Goal: Task Accomplishment & Management: Manage account settings

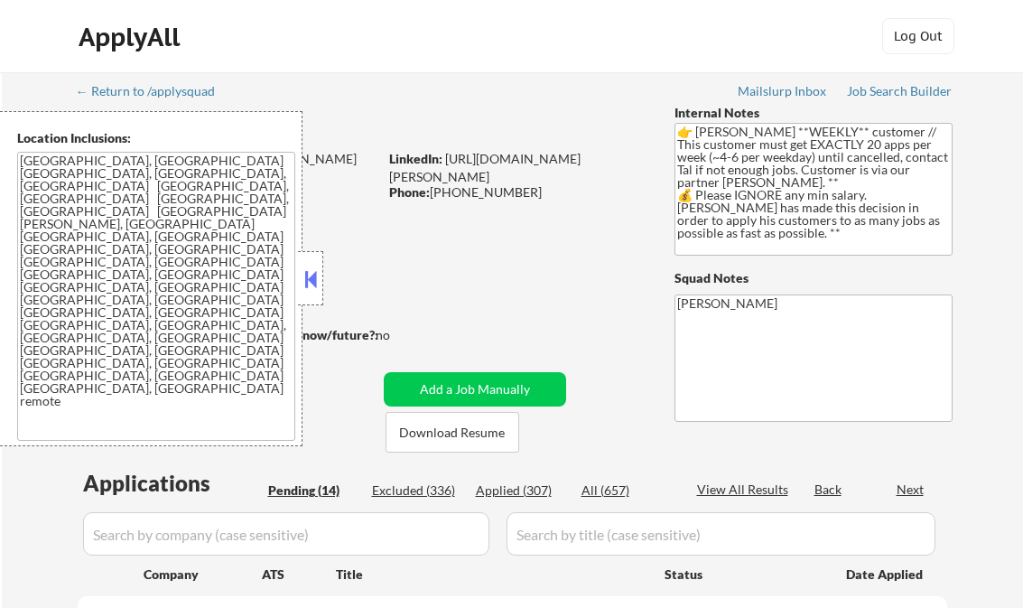
select select ""pending""
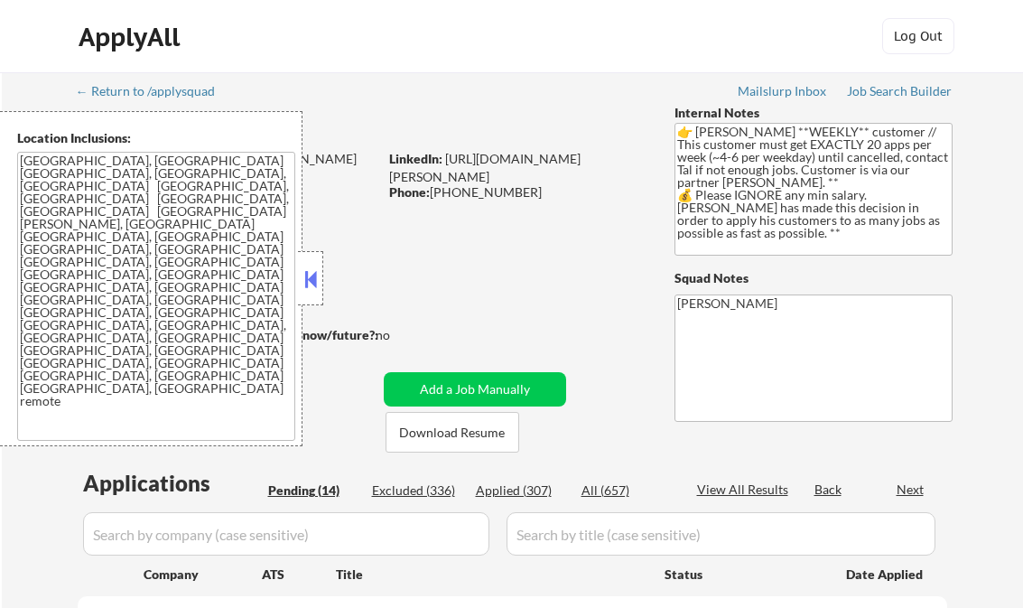
select select ""pending""
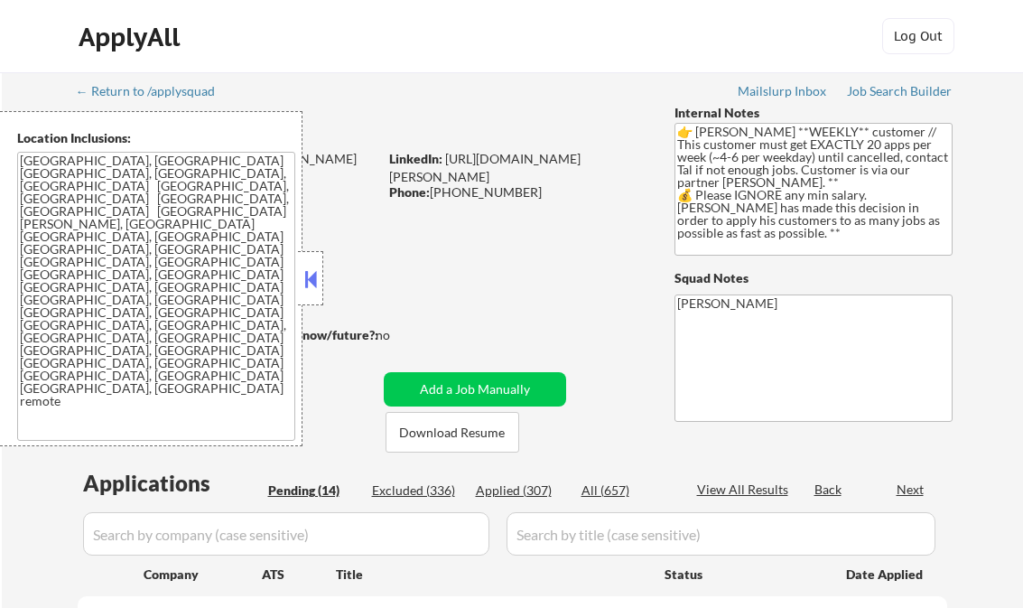
select select ""pending""
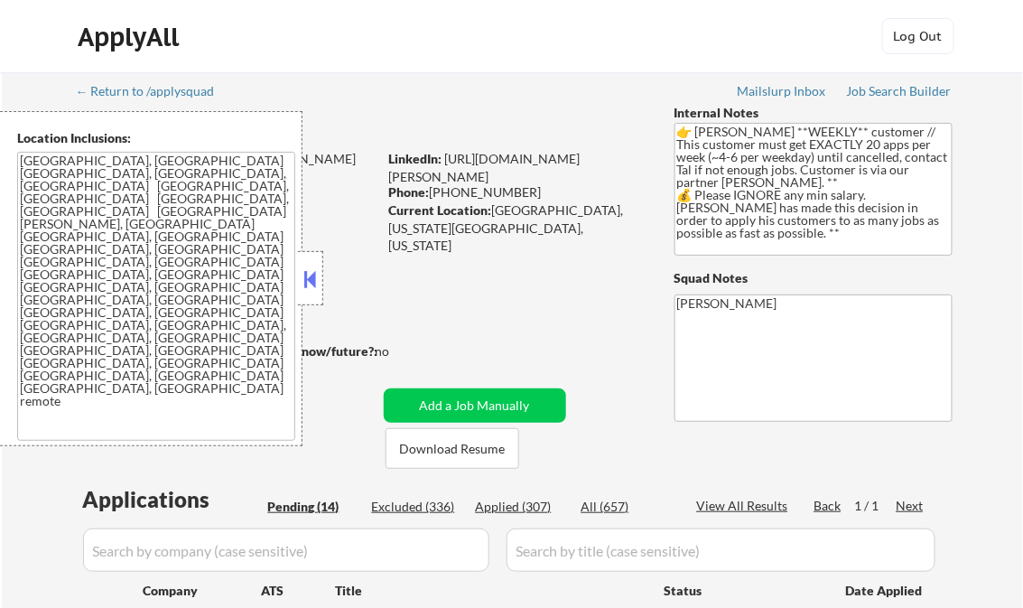
click at [310, 283] on button at bounding box center [311, 278] width 20 height 27
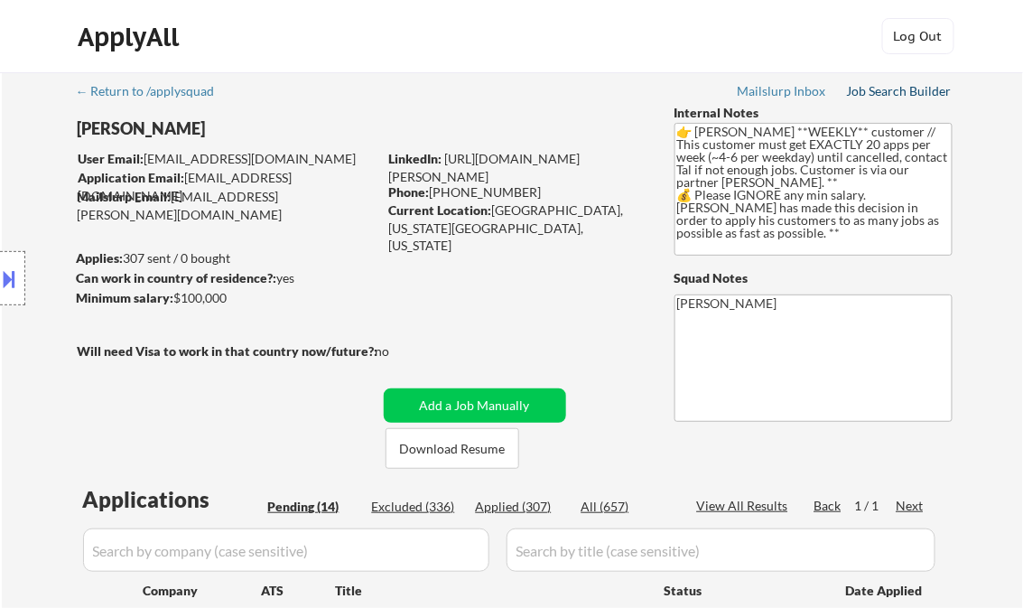
click at [887, 90] on div "Job Search Builder" at bounding box center [900, 91] width 106 height 13
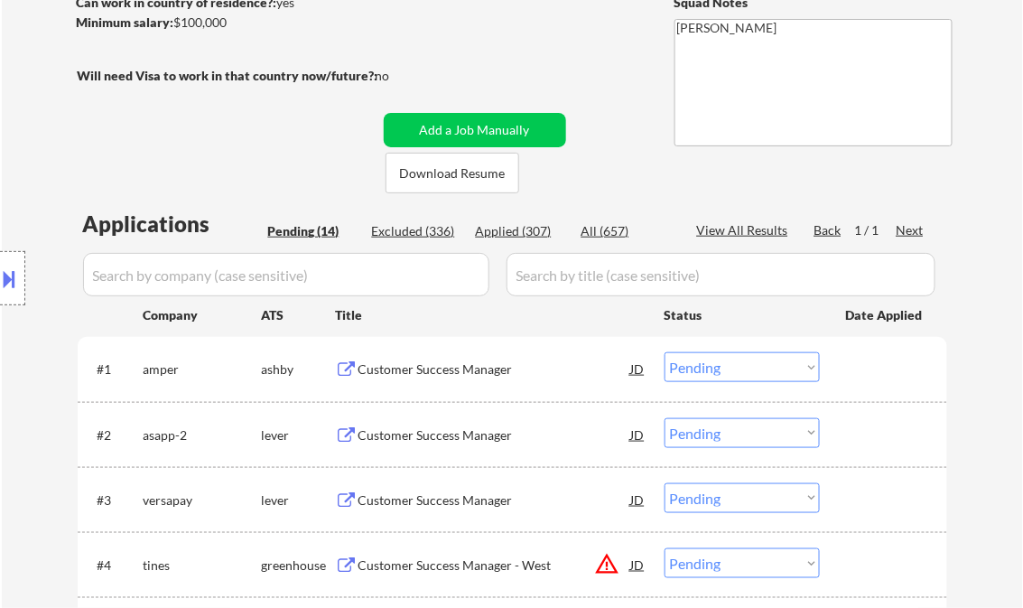
scroll to position [289, 0]
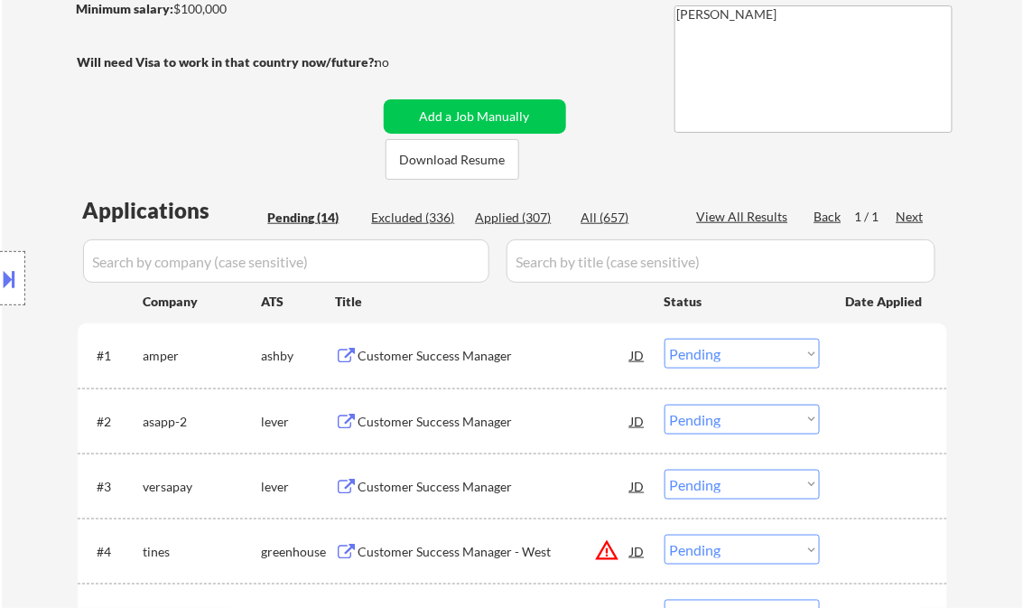
click at [454, 358] on div "Customer Success Manager" at bounding box center [494, 356] width 273 height 18
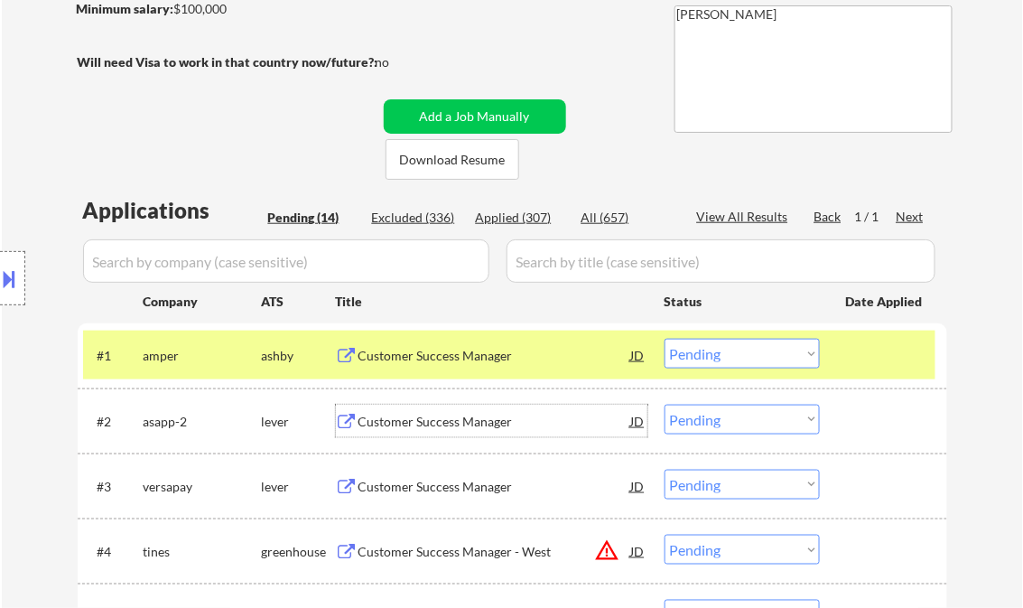
click at [483, 422] on div "Customer Success Manager" at bounding box center [494, 422] width 273 height 18
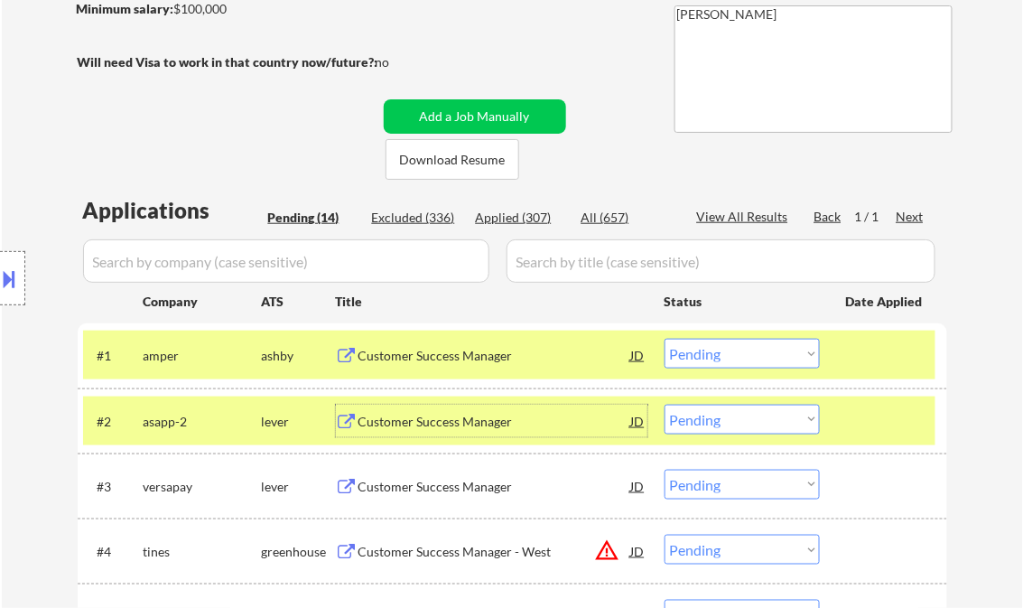
drag, startPoint x: 736, startPoint y: 423, endPoint x: 744, endPoint y: 454, distance: 32.6
click at [736, 423] on select "Choose an option... Pending Applied Excluded (Questions) Excluded (Expired) Exc…" at bounding box center [741, 419] width 155 height 30
click at [664, 404] on select "Choose an option... Pending Applied Excluded (Questions) Excluded (Expired) Exc…" at bounding box center [741, 419] width 155 height 30
click at [451, 429] on div "Customer Success Manager" at bounding box center [494, 422] width 273 height 18
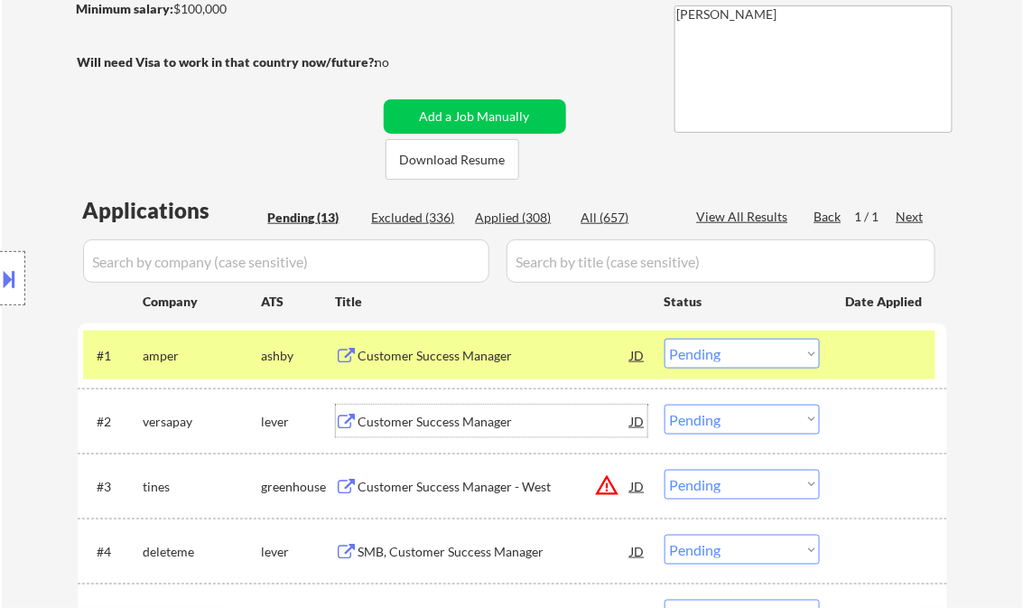
scroll to position [433, 0]
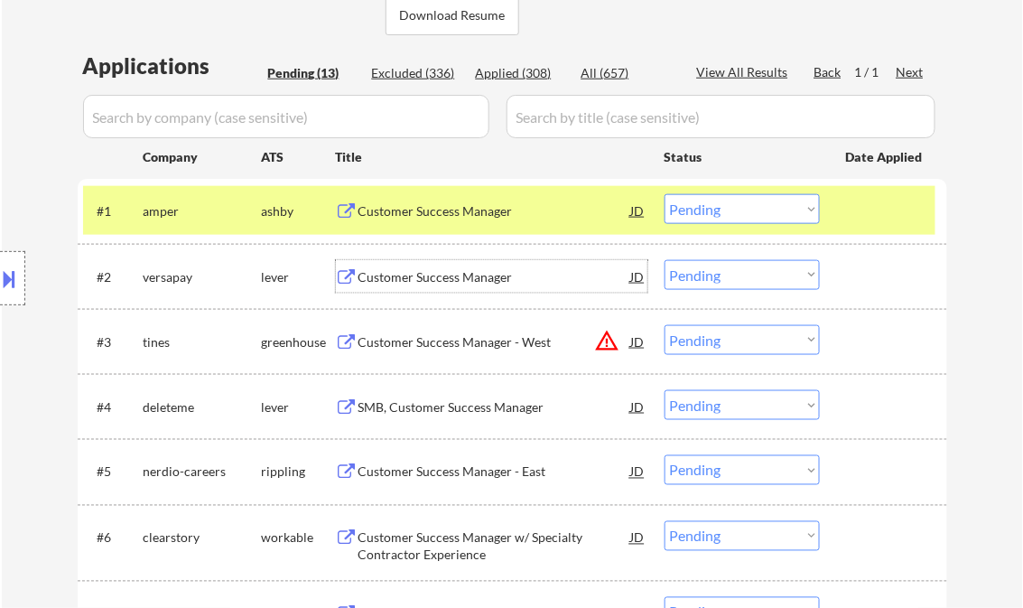
click at [735, 272] on select "Choose an option... Pending Applied Excluded (Questions) Excluded (Expired) Exc…" at bounding box center [741, 275] width 155 height 30
click at [664, 260] on select "Choose an option... Pending Applied Excluded (Questions) Excluded (Expired) Exc…" at bounding box center [741, 275] width 155 height 30
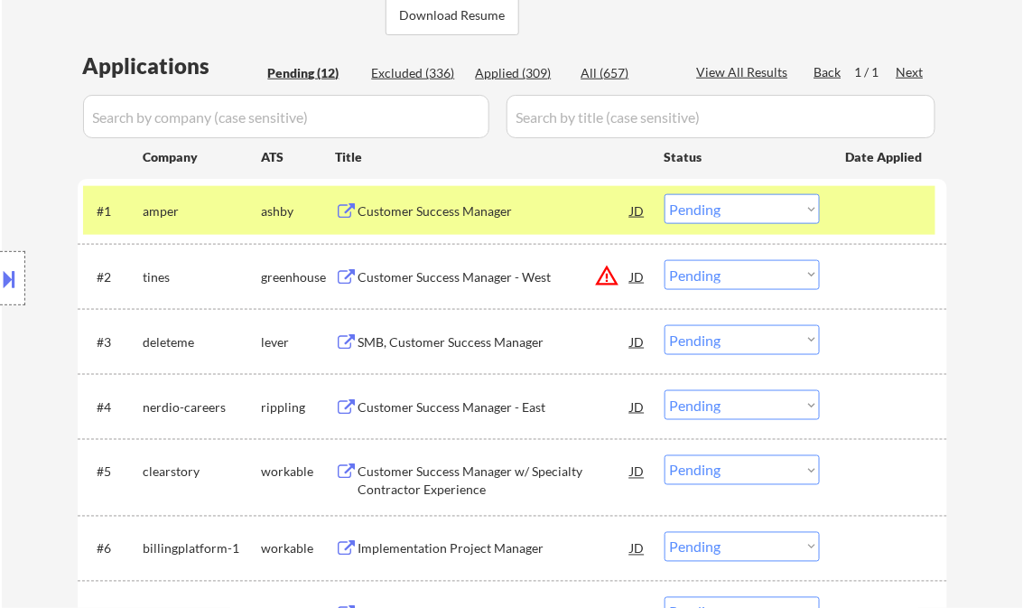
click at [743, 282] on select "Choose an option... Pending Applied Excluded (Questions) Excluded (Expired) Exc…" at bounding box center [741, 275] width 155 height 30
click at [664, 260] on select "Choose an option... Pending Applied Excluded (Questions) Excluded (Expired) Exc…" at bounding box center [741, 275] width 155 height 30
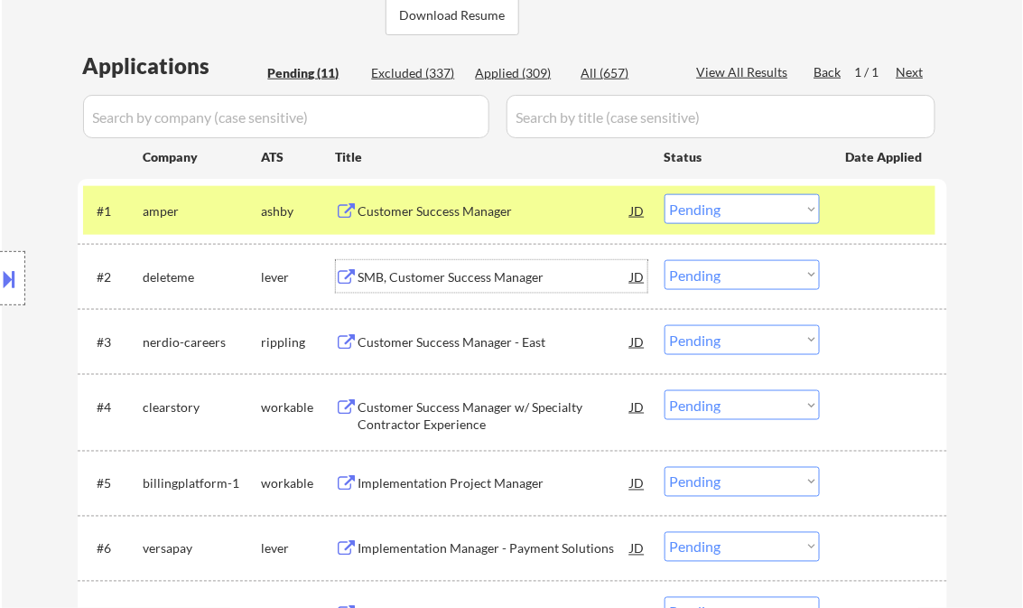
click at [507, 278] on div "SMB, Customer Success Manager" at bounding box center [494, 277] width 273 height 18
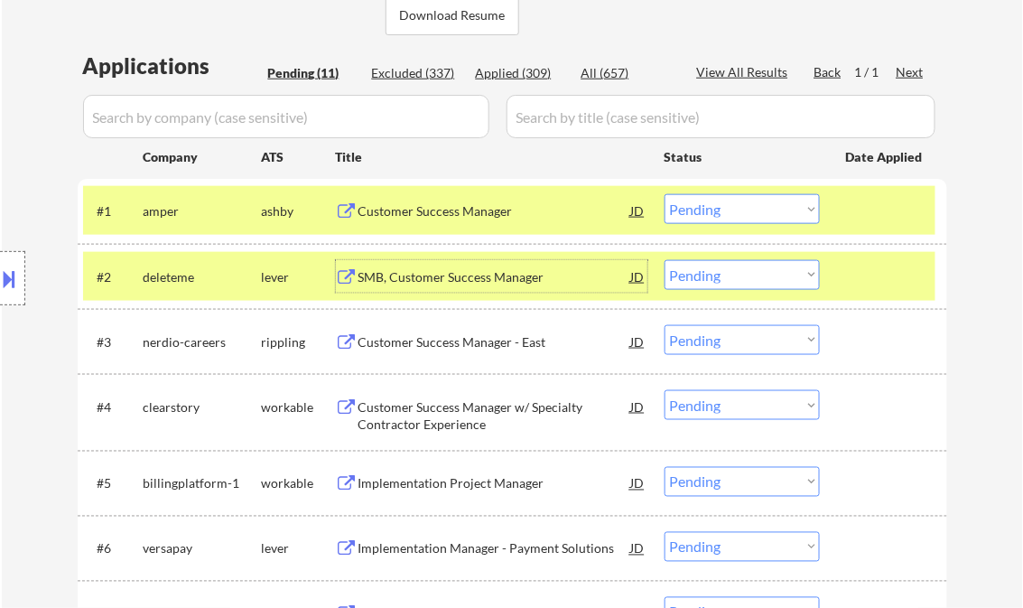
click at [716, 274] on select "Choose an option... Pending Applied Excluded (Questions) Excluded (Expired) Exc…" at bounding box center [741, 275] width 155 height 30
click at [664, 260] on select "Choose an option... Pending Applied Excluded (Questions) Excluded (Expired) Exc…" at bounding box center [741, 275] width 155 height 30
click at [522, 353] on div "Customer Success Manager - East" at bounding box center [494, 341] width 273 height 33
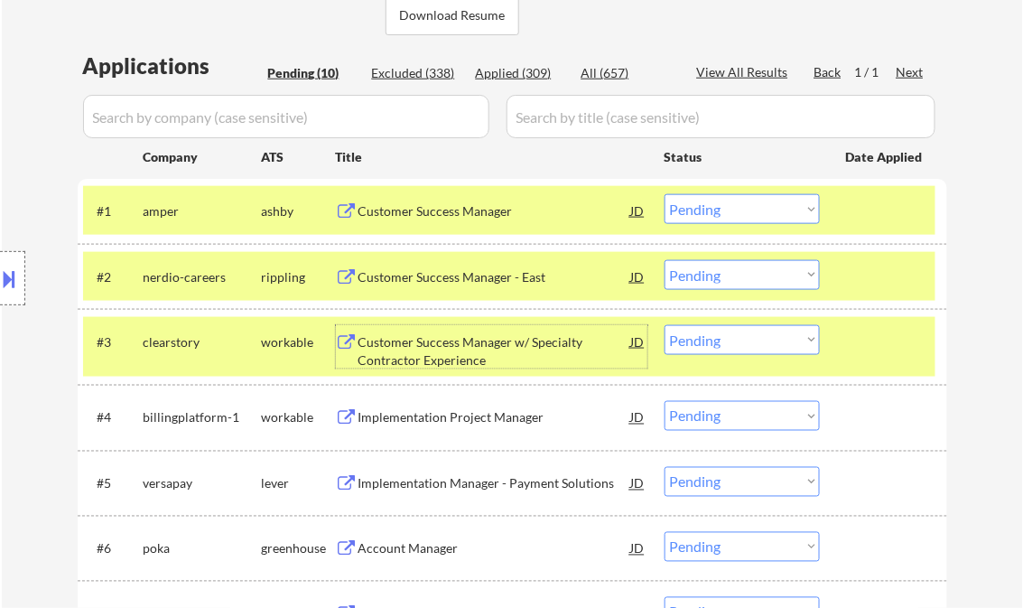
click at [719, 280] on select "Choose an option... Pending Applied Excluded (Questions) Excluded (Expired) Exc…" at bounding box center [741, 275] width 155 height 30
click at [664, 260] on select "Choose an option... Pending Applied Excluded (Questions) Excluded (Expired) Exc…" at bounding box center [741, 275] width 155 height 30
click at [489, 218] on div "Customer Success Manager" at bounding box center [494, 211] width 273 height 18
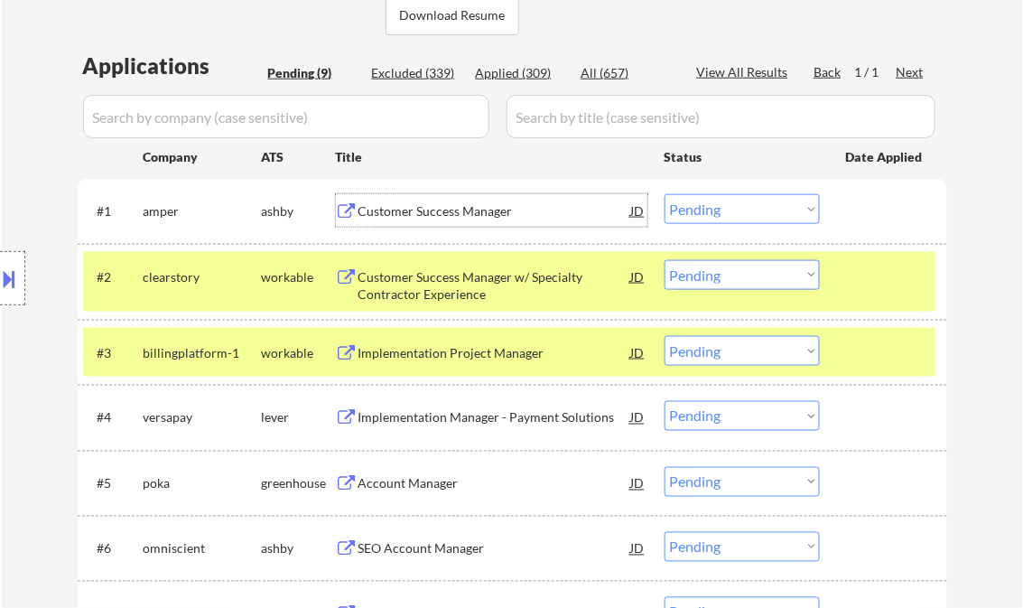
click at [490, 276] on div "Customer Success Manager w/ Specialty Contractor Experience" at bounding box center [494, 285] width 273 height 35
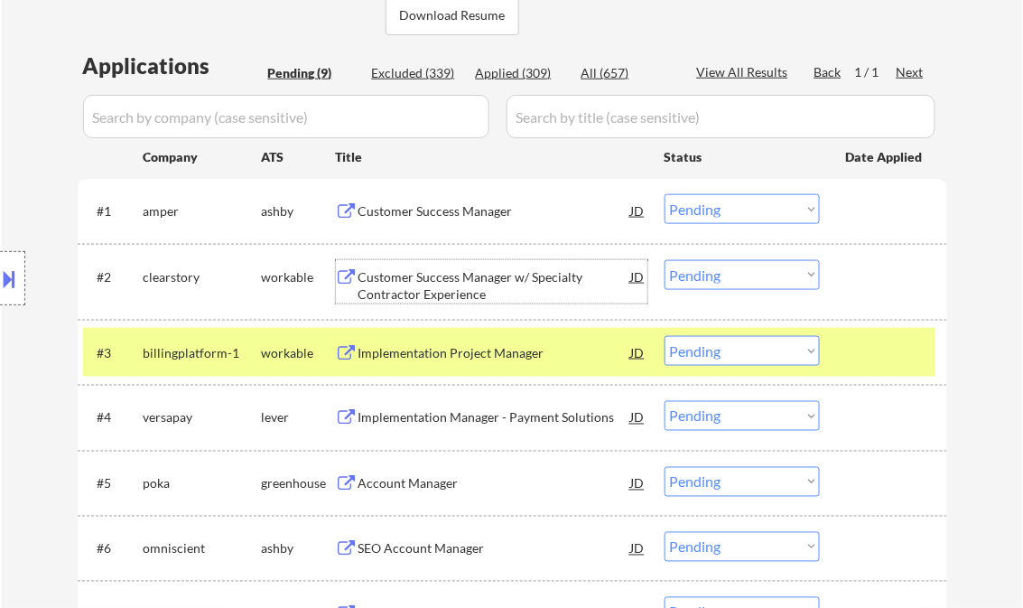
click at [763, 279] on select "Choose an option... Pending Applied Excluded (Questions) Excluded (Expired) Exc…" at bounding box center [741, 275] width 155 height 30
click at [664, 260] on select "Choose an option... Pending Applied Excluded (Questions) Excluded (Expired) Exc…" at bounding box center [741, 275] width 155 height 30
select select ""pending""
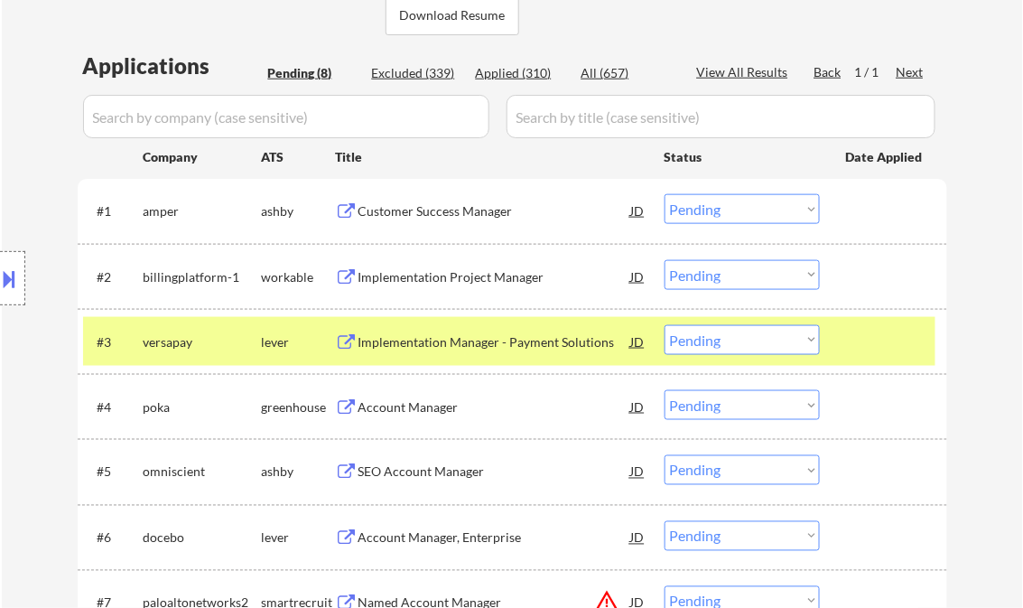
click at [425, 209] on div "Customer Success Manager" at bounding box center [494, 211] width 273 height 18
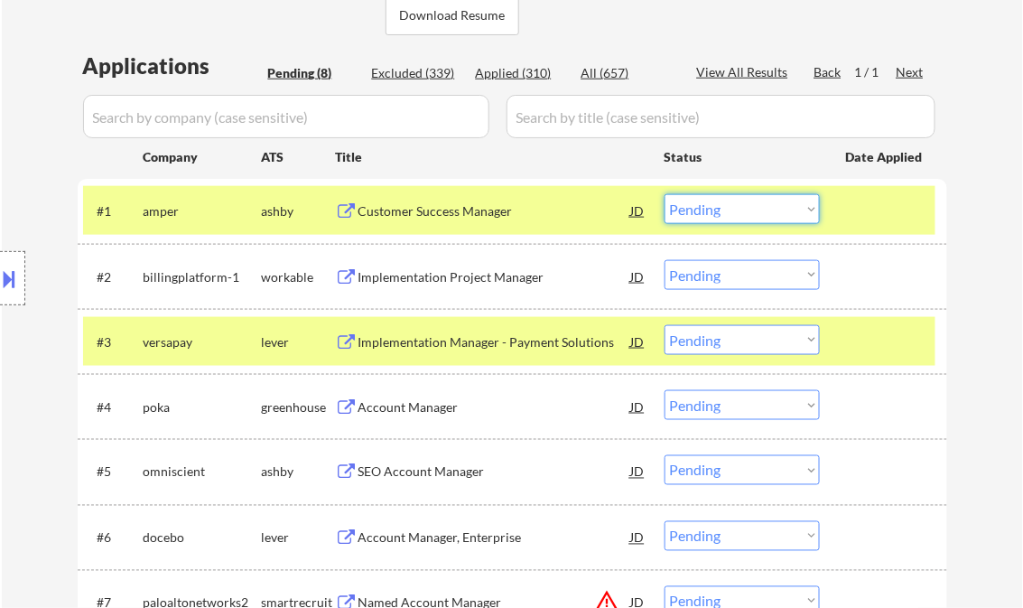
drag, startPoint x: 711, startPoint y: 209, endPoint x: 710, endPoint y: 225, distance: 15.5
click at [711, 209] on select "Choose an option... Pending Applied Excluded (Questions) Excluded (Expired) Exc…" at bounding box center [741, 209] width 155 height 30
click at [664, 194] on select "Choose an option... Pending Applied Excluded (Questions) Excluded (Expired) Exc…" at bounding box center [741, 209] width 155 height 30
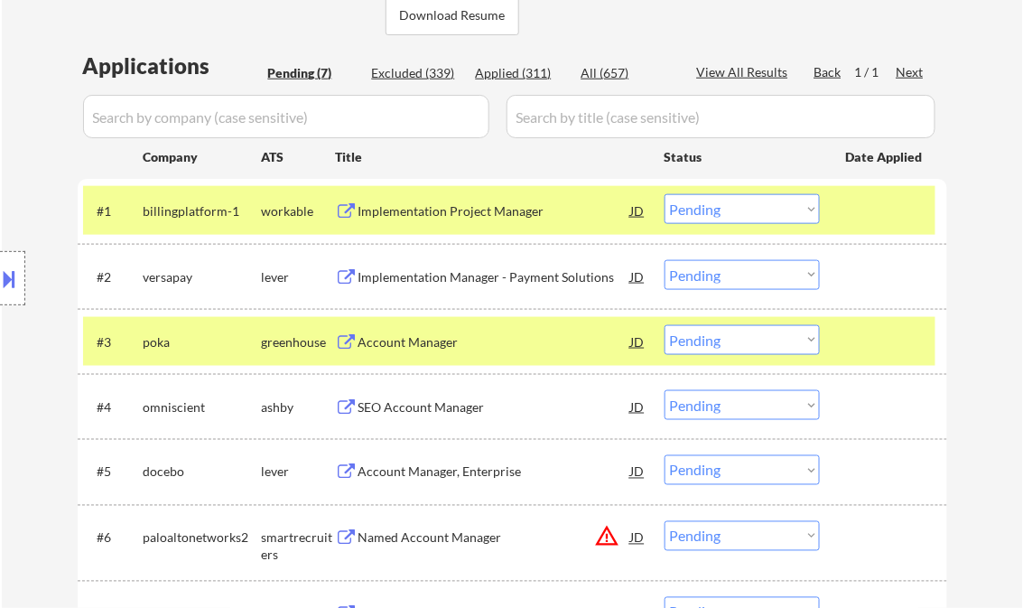
click at [444, 211] on div "Implementation Project Manager" at bounding box center [494, 211] width 273 height 18
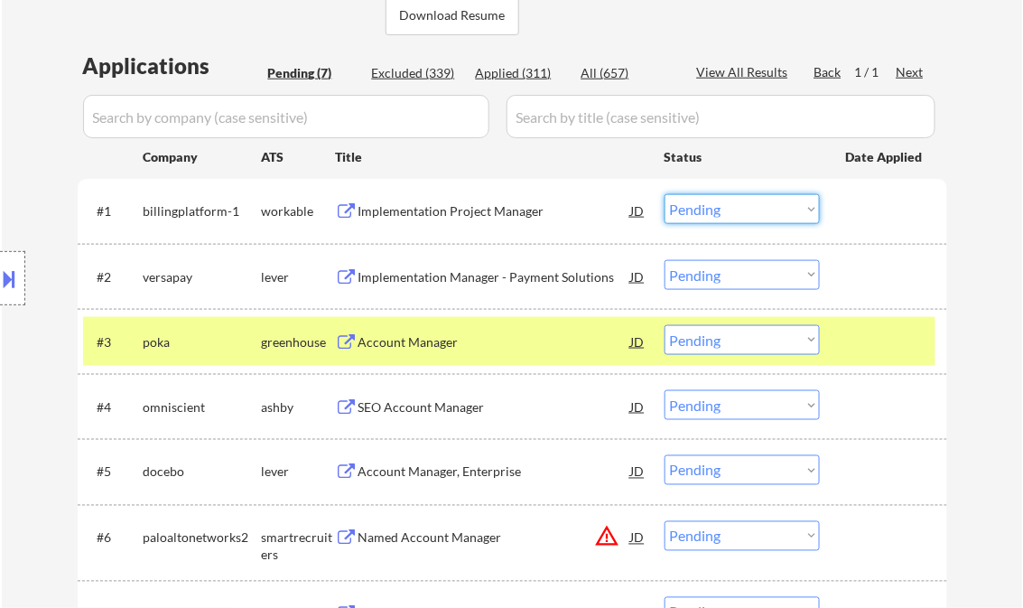
drag, startPoint x: 743, startPoint y: 200, endPoint x: 748, endPoint y: 226, distance: 26.6
click at [743, 200] on select "Choose an option... Pending Applied Excluded (Questions) Excluded (Expired) Exc…" at bounding box center [741, 209] width 155 height 30
click at [664, 194] on select "Choose an option... Pending Applied Excluded (Questions) Excluded (Expired) Exc…" at bounding box center [741, 209] width 155 height 30
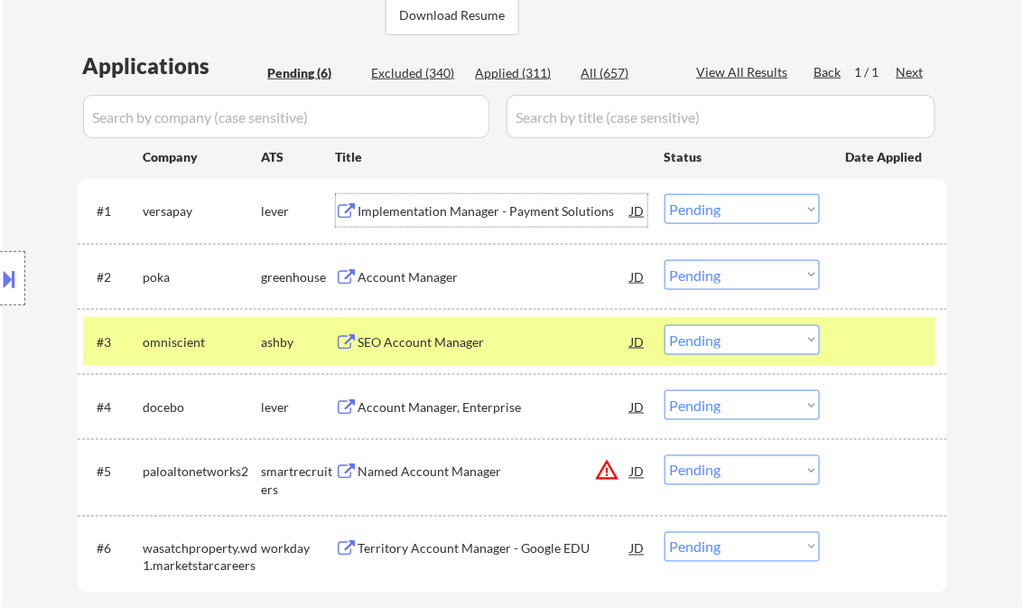
click at [444, 209] on div "Implementation Manager - Payment Solutions" at bounding box center [494, 211] width 273 height 18
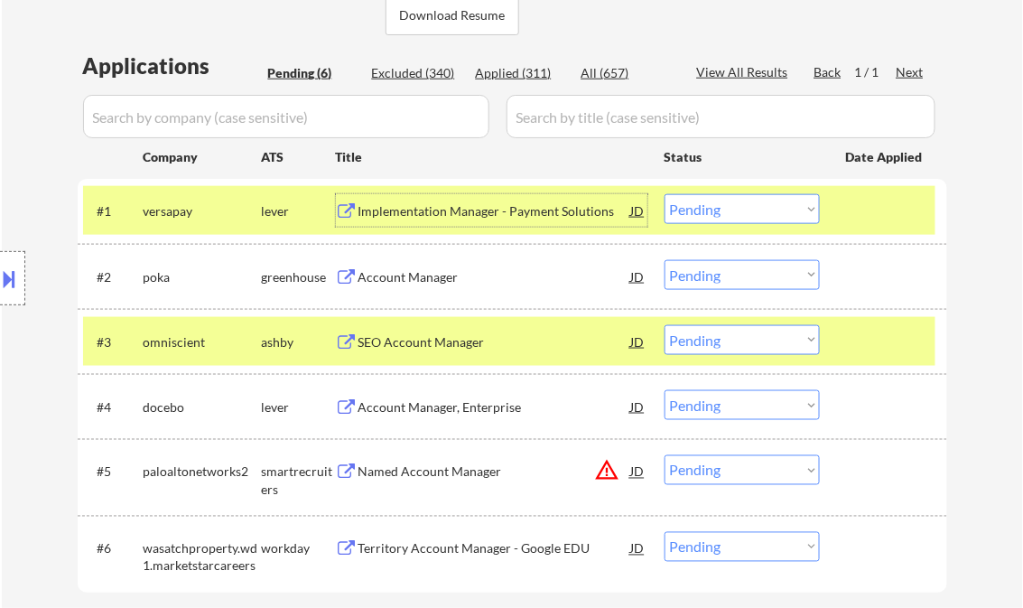
drag, startPoint x: 733, startPoint y: 208, endPoint x: 733, endPoint y: 224, distance: 16.3
click at [733, 208] on select "Choose an option... Pending Applied Excluded (Questions) Excluded (Expired) Exc…" at bounding box center [741, 209] width 155 height 30
click at [664, 194] on select "Choose an option... Pending Applied Excluded (Questions) Excluded (Expired) Exc…" at bounding box center [741, 209] width 155 height 30
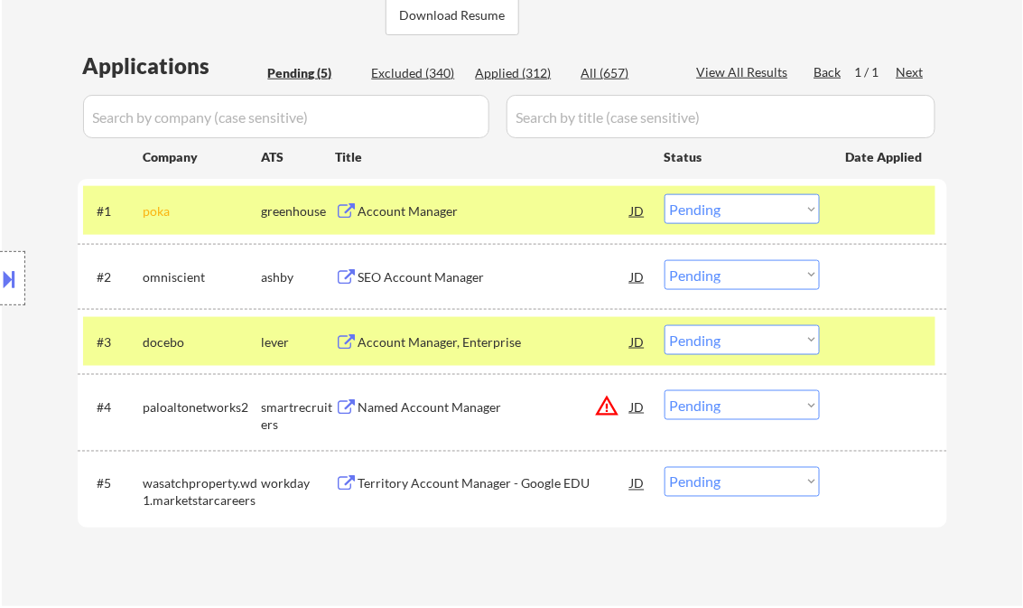
click at [434, 213] on div "Account Manager" at bounding box center [494, 211] width 273 height 18
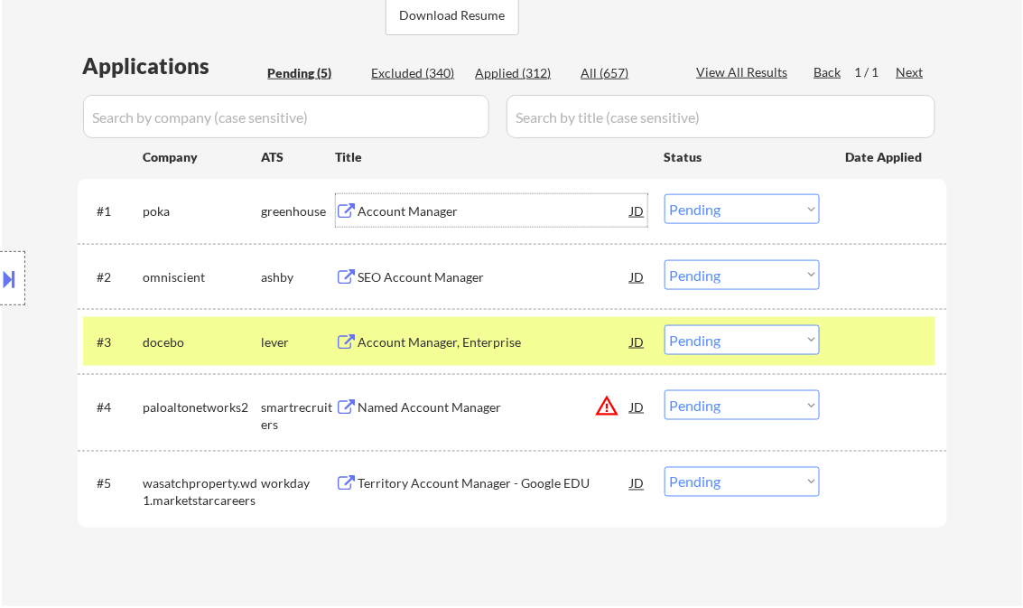
click at [710, 211] on select "Choose an option... Pending Applied Excluded (Questions) Excluded (Expired) Exc…" at bounding box center [741, 209] width 155 height 30
click at [664, 194] on select "Choose an option... Pending Applied Excluded (Questions) Excluded (Expired) Exc…" at bounding box center [741, 209] width 155 height 30
click at [414, 274] on div "SEO Account Manager" at bounding box center [494, 277] width 273 height 18
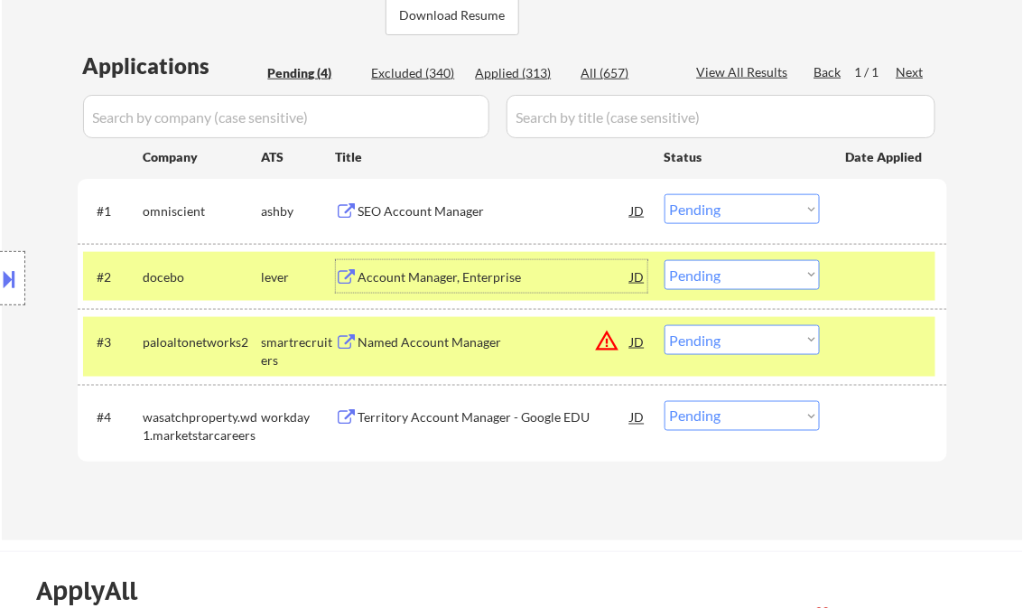
click at [731, 205] on select "Choose an option... Pending Applied Excluded (Questions) Excluded (Expired) Exc…" at bounding box center [741, 209] width 155 height 30
click at [664, 194] on select "Choose an option... Pending Applied Excluded (Questions) Excluded (Expired) Exc…" at bounding box center [741, 209] width 155 height 30
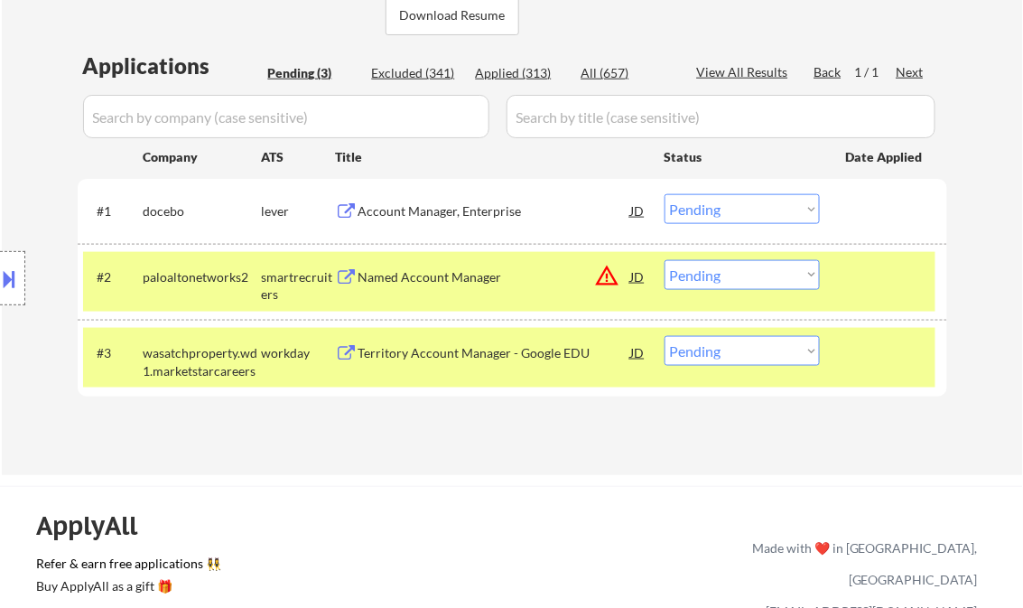
click at [853, 276] on div at bounding box center [885, 276] width 79 height 33
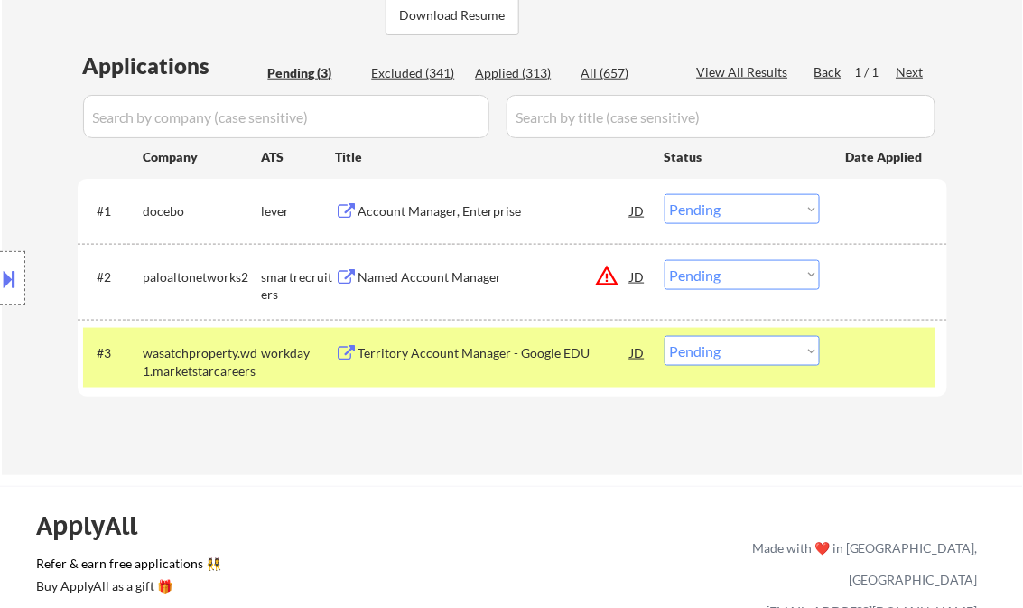
click at [852, 362] on div at bounding box center [885, 352] width 79 height 33
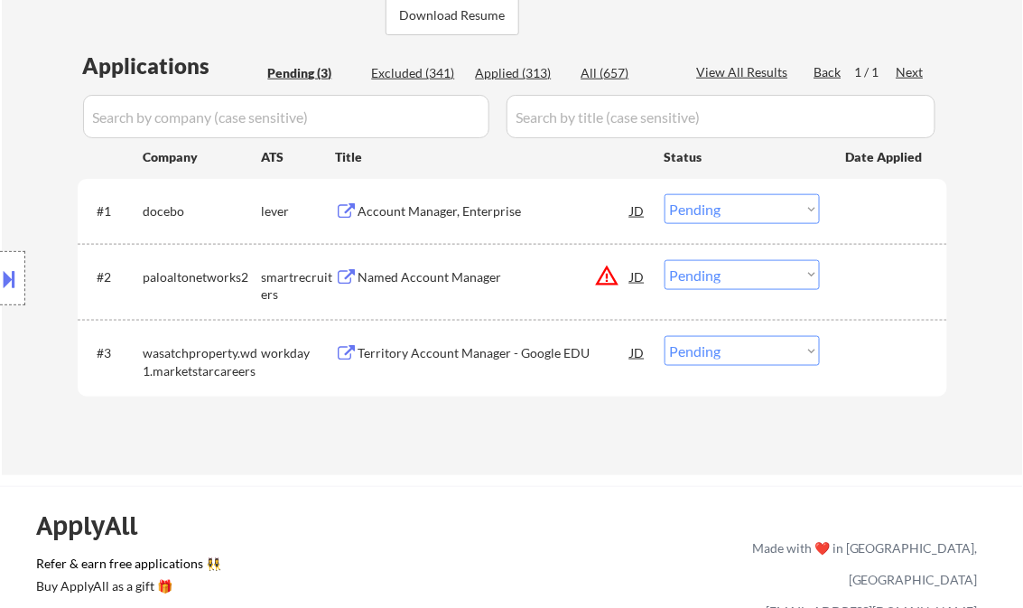
click at [431, 218] on div "Account Manager, Enterprise" at bounding box center [494, 211] width 273 height 18
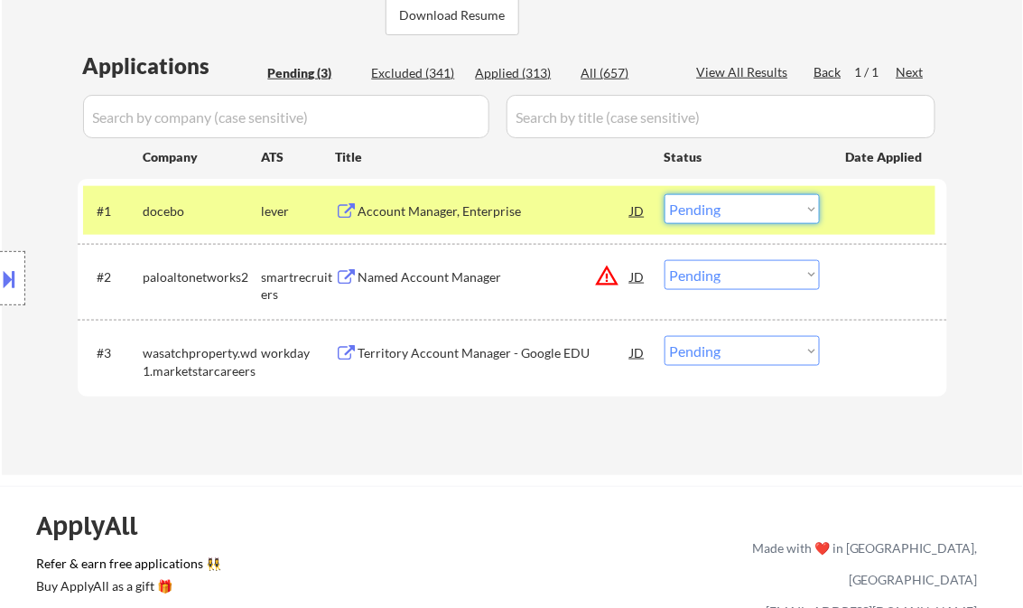
click at [733, 219] on select "Choose an option... Pending Applied Excluded (Questions) Excluded (Expired) Exc…" at bounding box center [741, 209] width 155 height 30
click at [664, 194] on select "Choose an option... Pending Applied Excluded (Questions) Excluded (Expired) Exc…" at bounding box center [741, 209] width 155 height 30
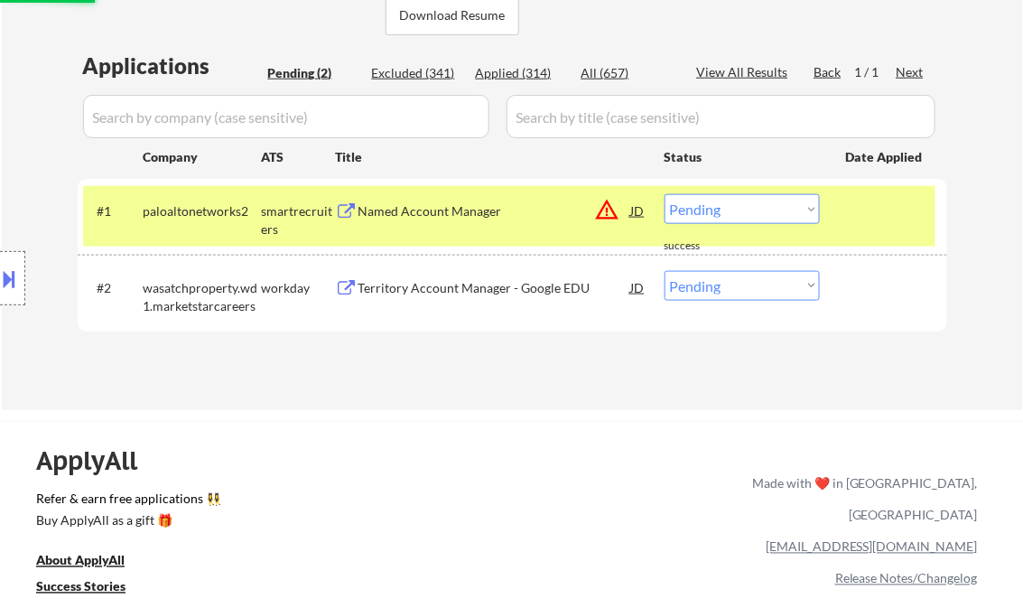
click at [472, 212] on div "Named Account Manager" at bounding box center [494, 211] width 273 height 18
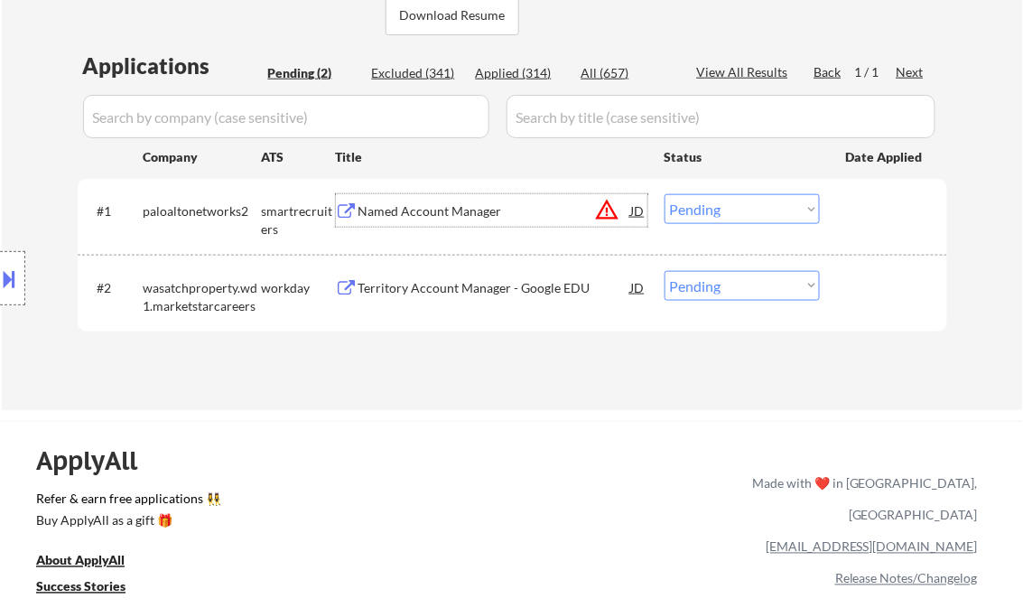
drag, startPoint x: 720, startPoint y: 207, endPoint x: 726, endPoint y: 226, distance: 19.7
click at [720, 207] on select "Choose an option... Pending Applied Excluded (Questions) Excluded (Expired) Exc…" at bounding box center [741, 209] width 155 height 30
click at [664, 194] on select "Choose an option... Pending Applied Excluded (Questions) Excluded (Expired) Exc…" at bounding box center [741, 209] width 155 height 30
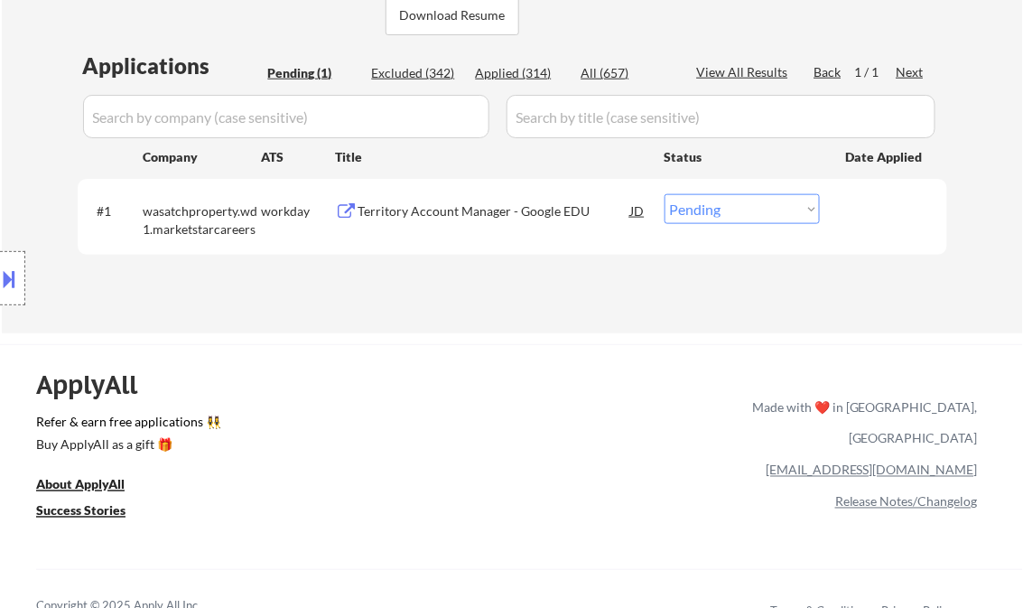
click at [463, 216] on div "Territory Account Manager - Google EDU" at bounding box center [494, 211] width 273 height 18
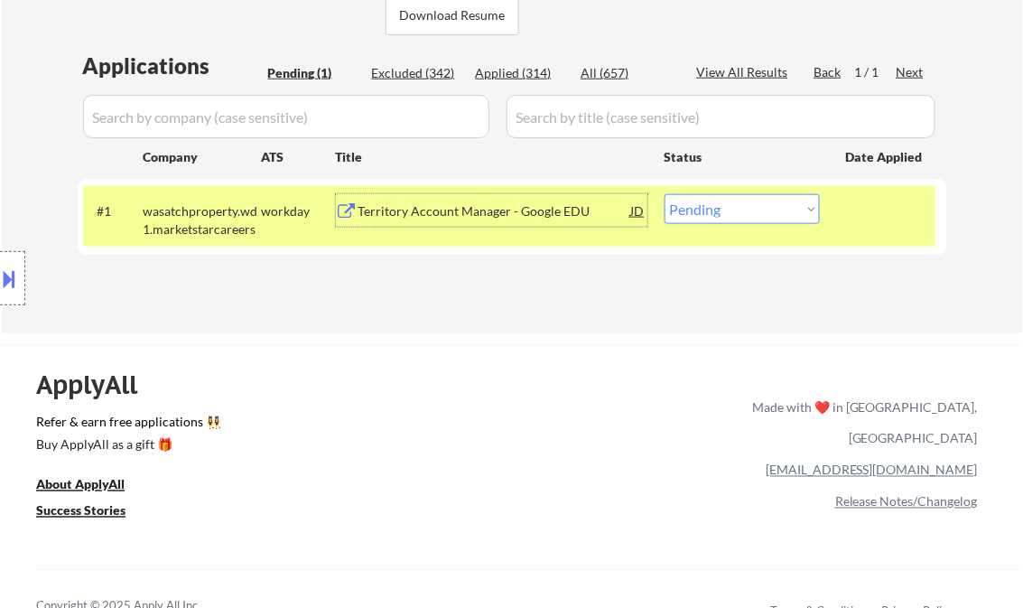
click at [706, 209] on select "Choose an option... Pending Applied Excluded (Questions) Excluded (Expired) Exc…" at bounding box center [741, 209] width 155 height 30
select select ""excluded__bad_match_""
click at [664, 194] on select "Choose an option... Pending Applied Excluded (Questions) Excluded (Expired) Exc…" at bounding box center [741, 209] width 155 height 30
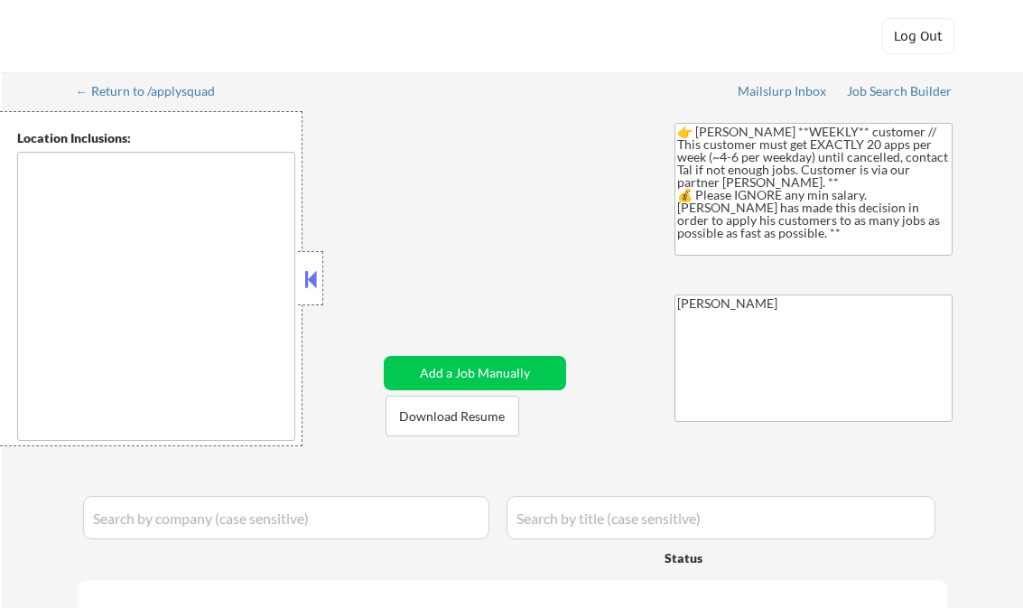
type textarea "[GEOGRAPHIC_DATA], [GEOGRAPHIC_DATA] [GEOGRAPHIC_DATA], [GEOGRAPHIC_DATA], [GEO…"
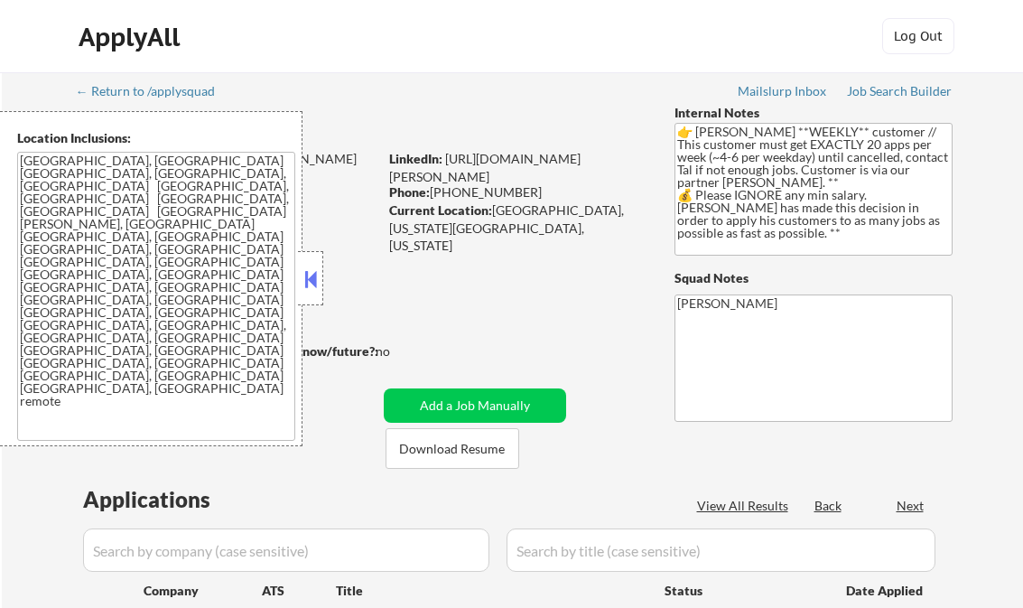
select select ""pending""
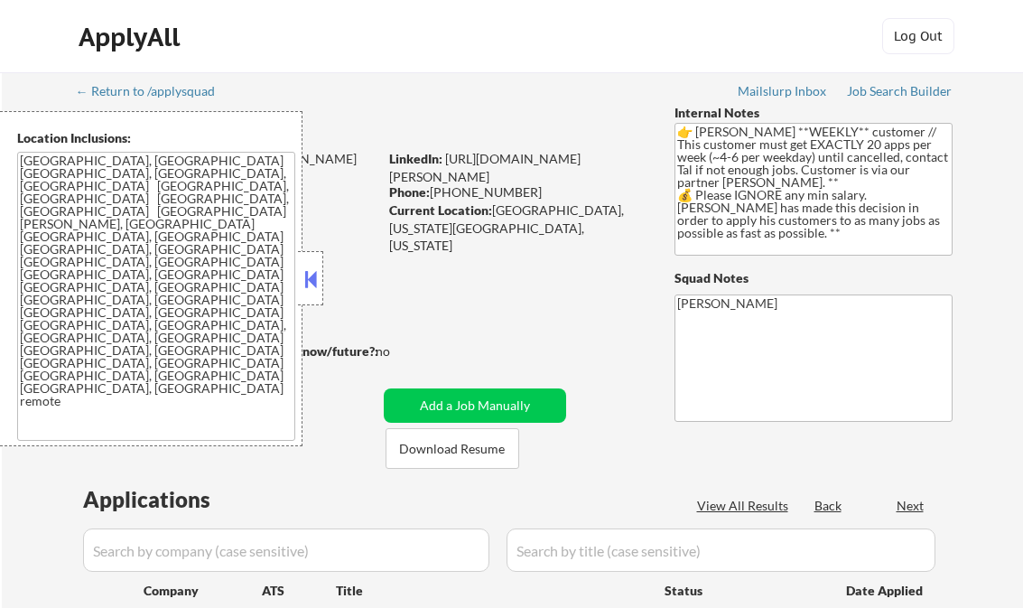
select select ""pending""
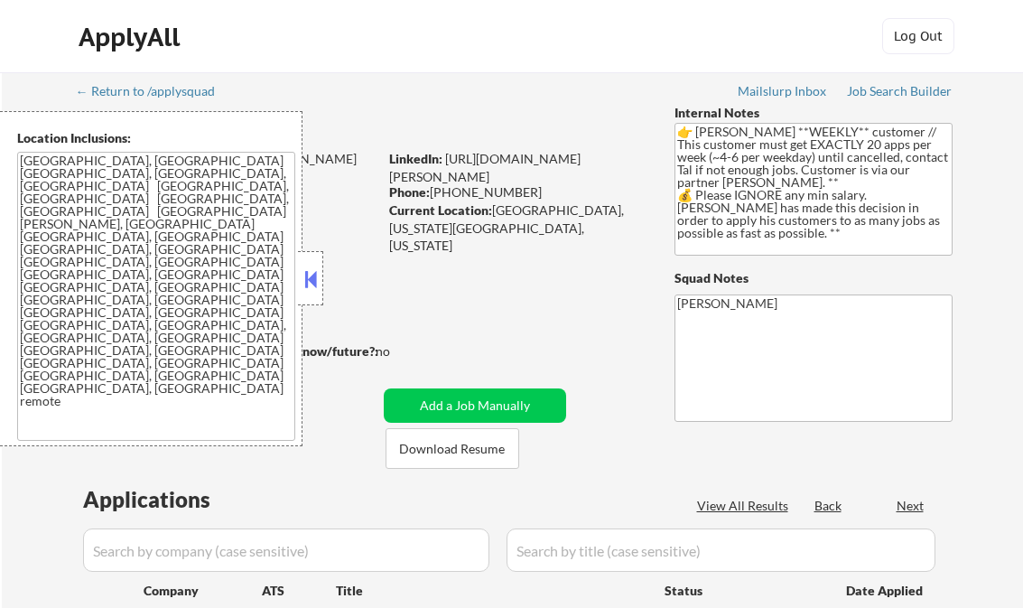
select select ""pending""
click at [528, 509] on div "Applied (307)" at bounding box center [521, 506] width 90 height 18
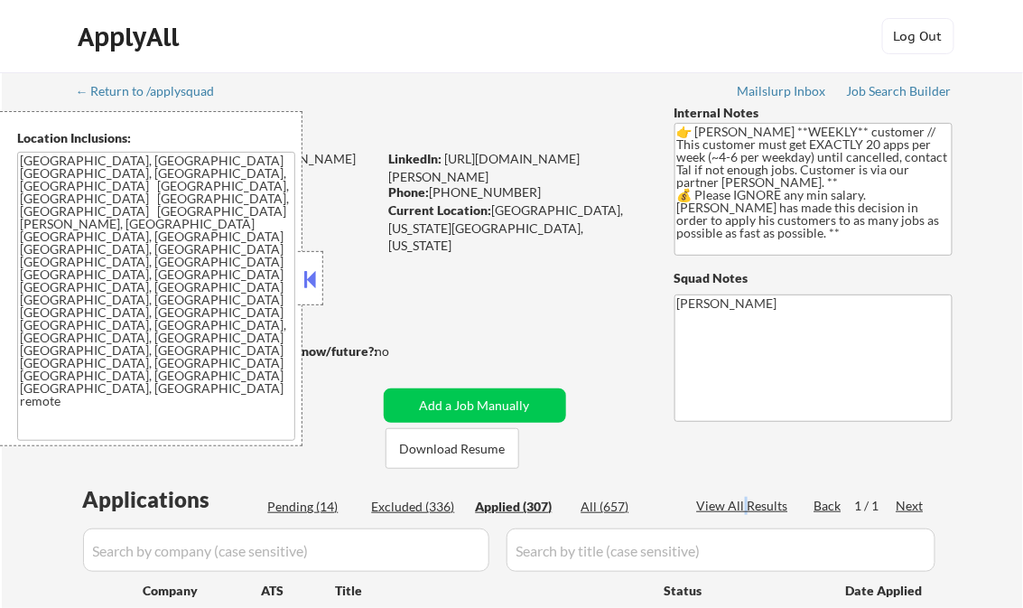
click at [742, 508] on div "View All Results" at bounding box center [745, 506] width 97 height 18
select select ""applied""
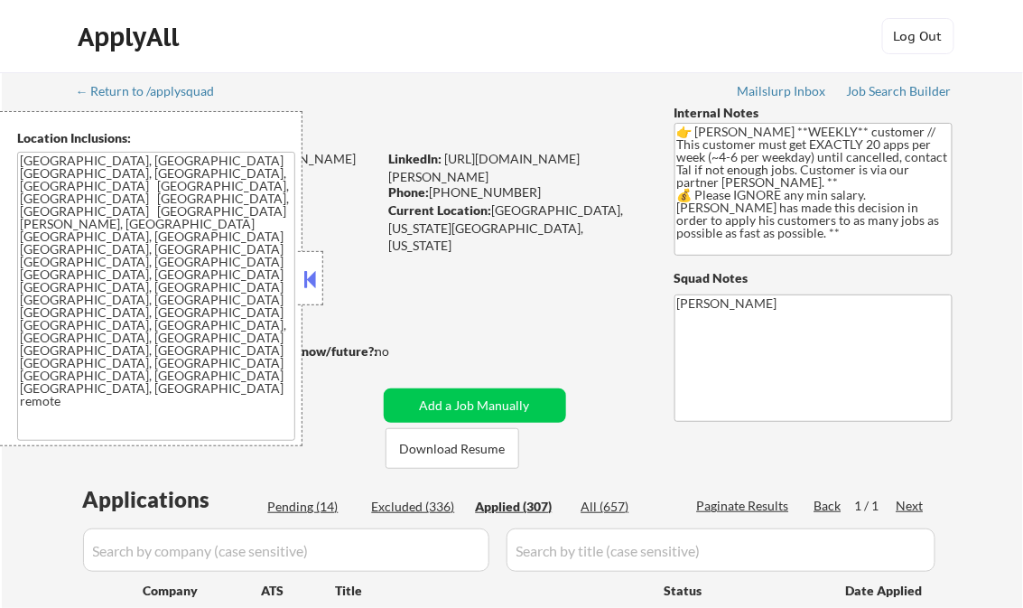
select select ""applied""
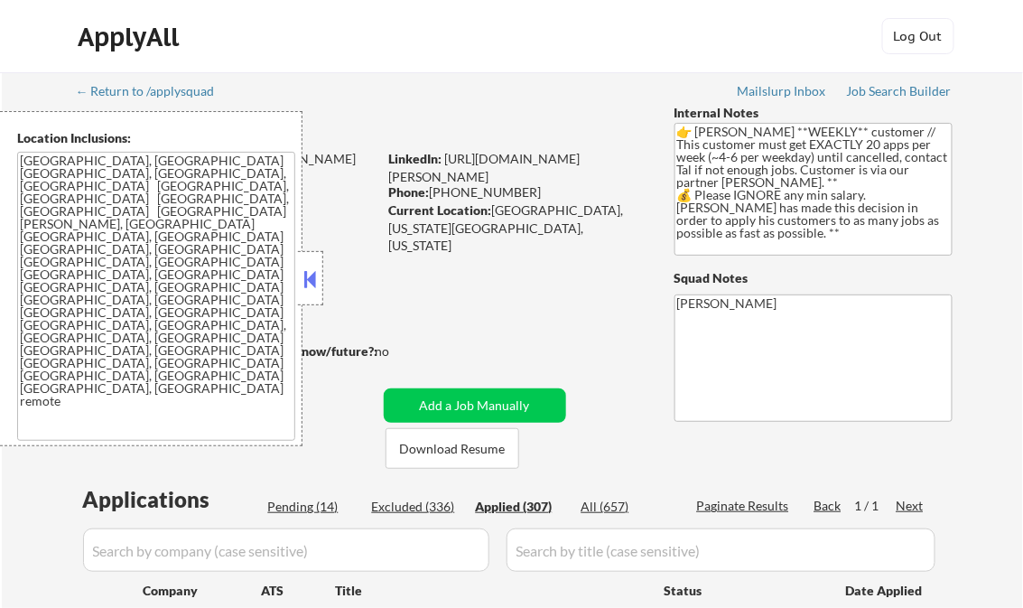
select select ""applied""
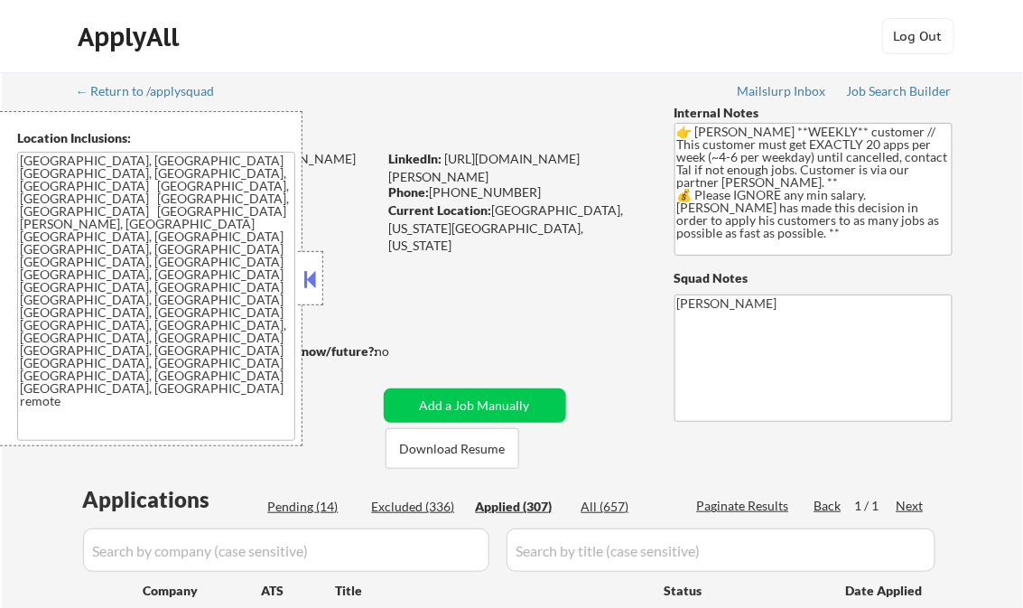
select select ""applied""
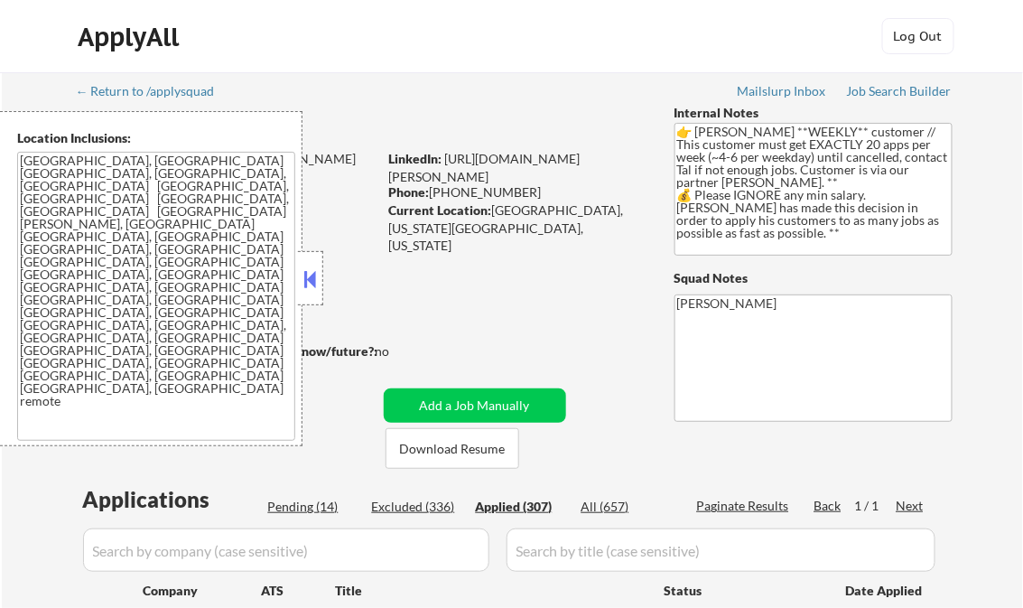
select select ""applied""
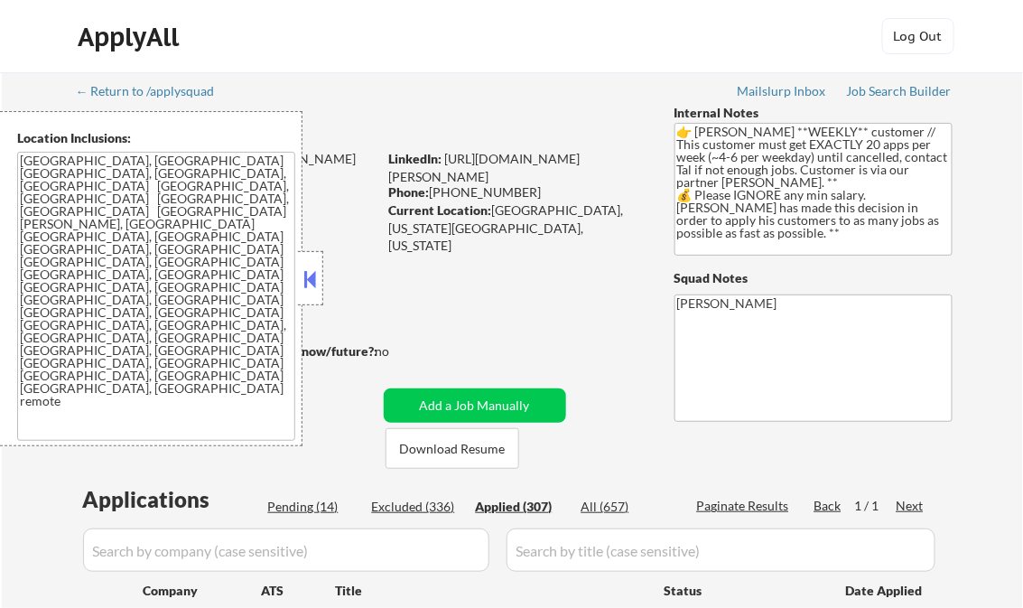
select select ""applied""
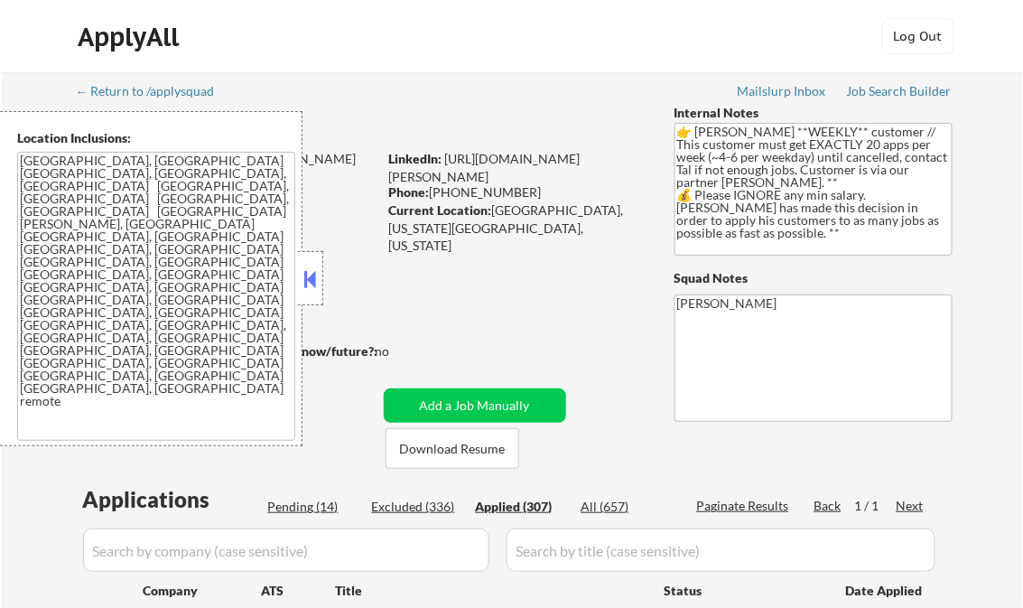
select select ""applied""
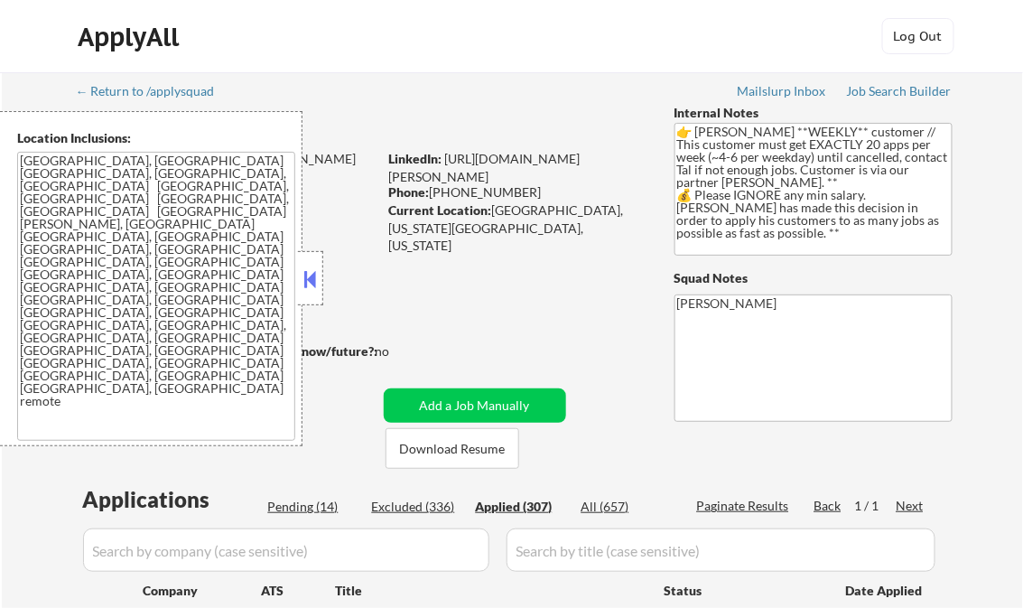
select select ""applied""
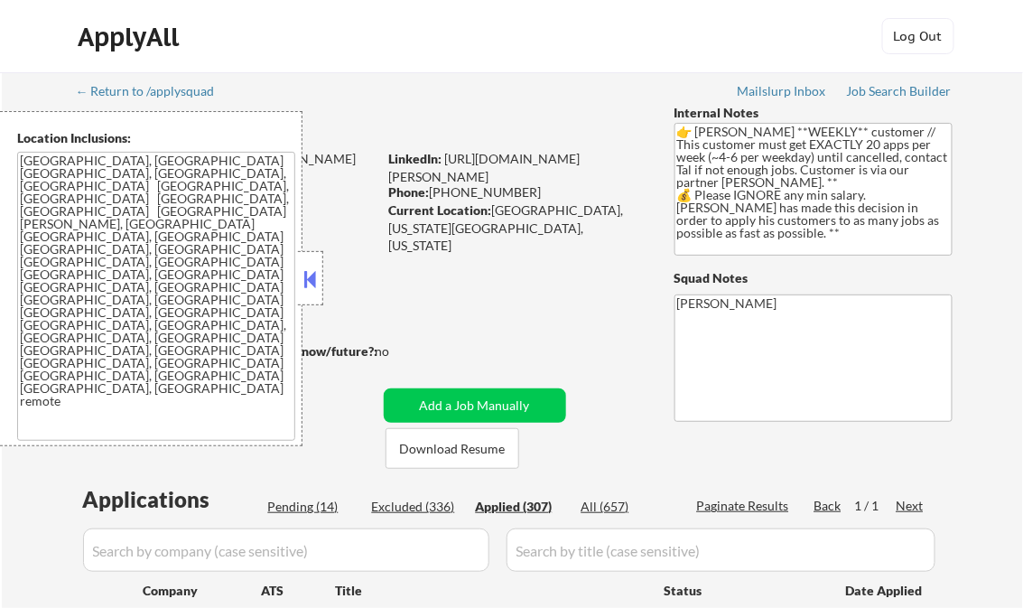
select select ""applied""
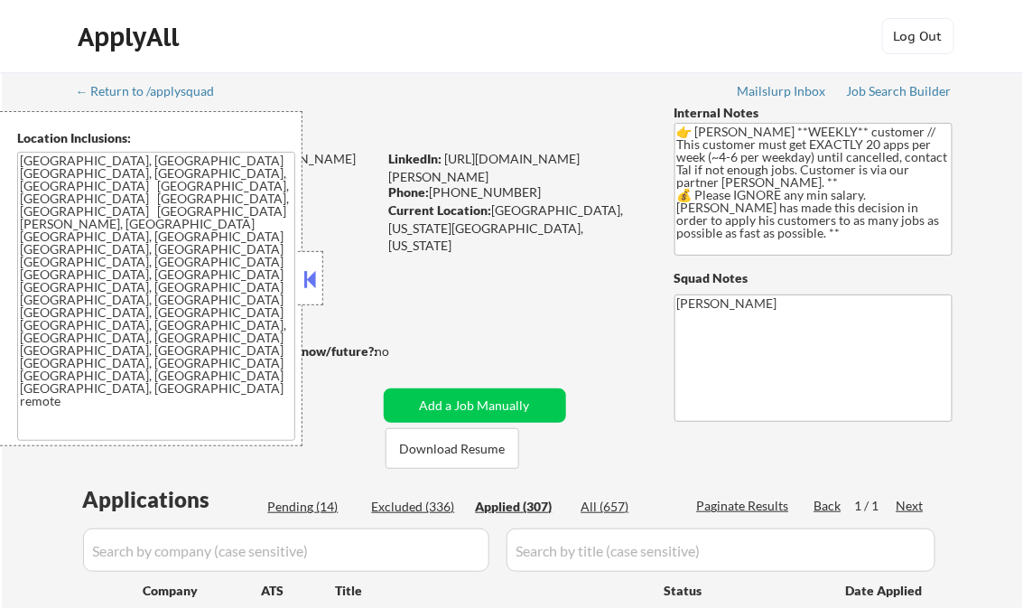
select select ""applied""
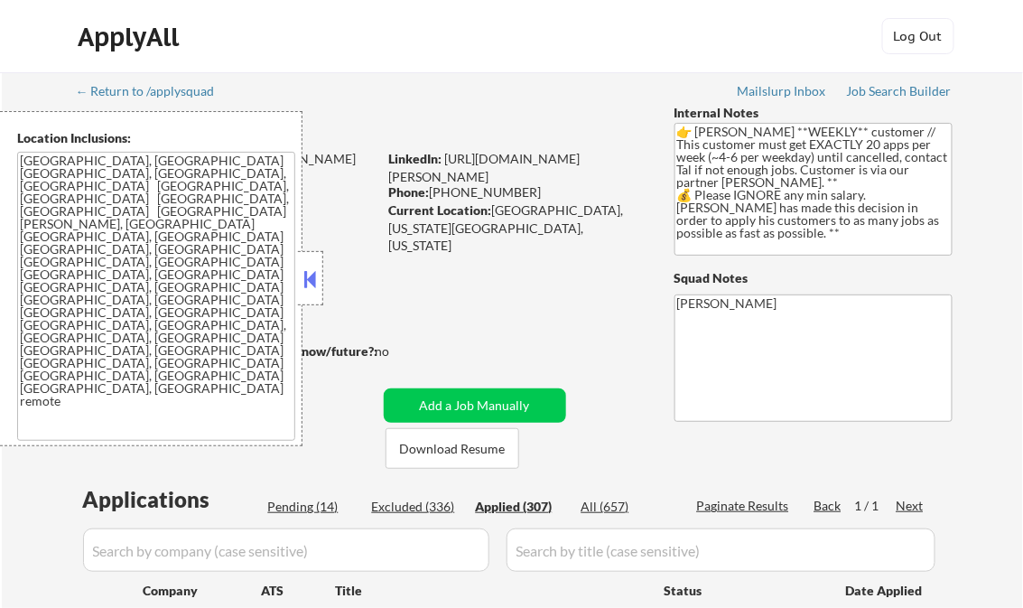
select select ""applied""
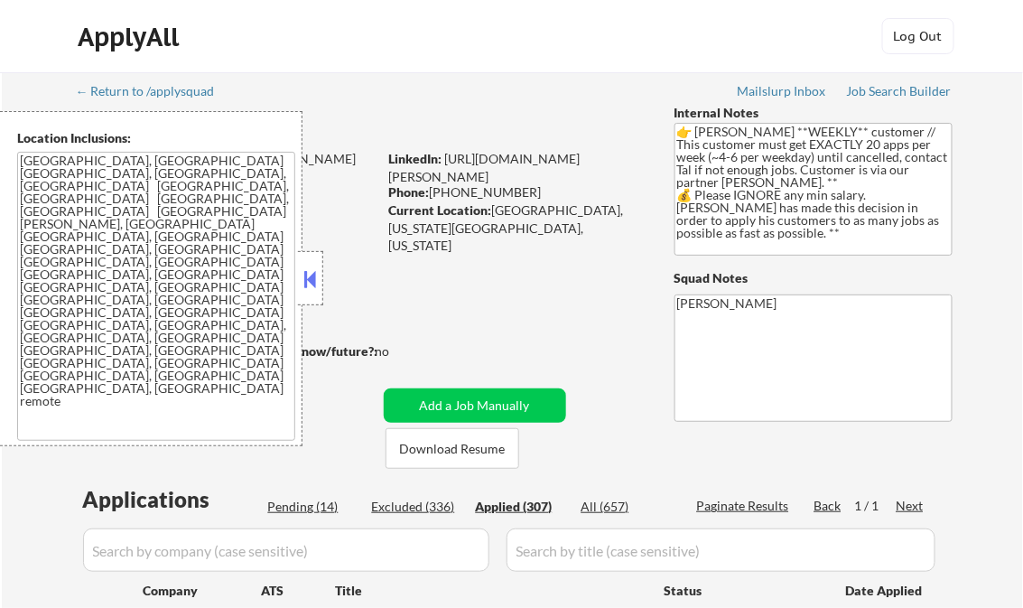
select select ""applied""
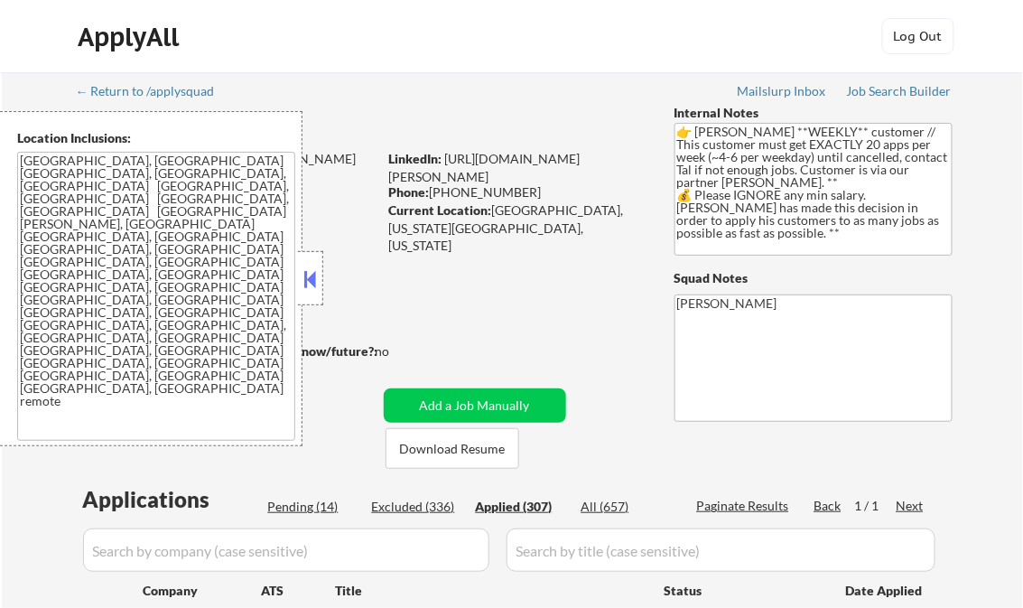
select select ""applied""
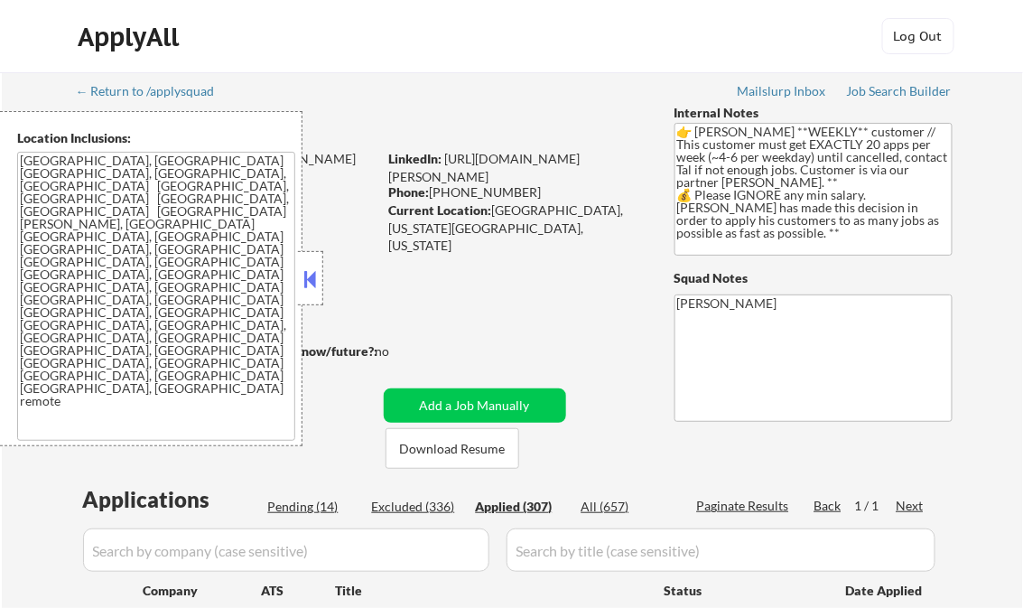
select select ""applied""
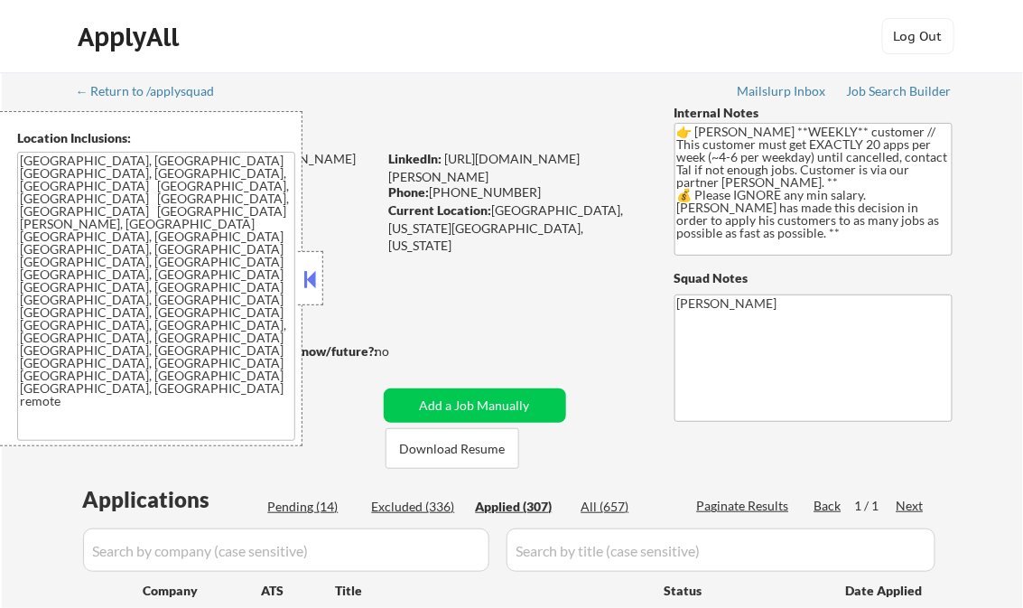
select select ""applied""
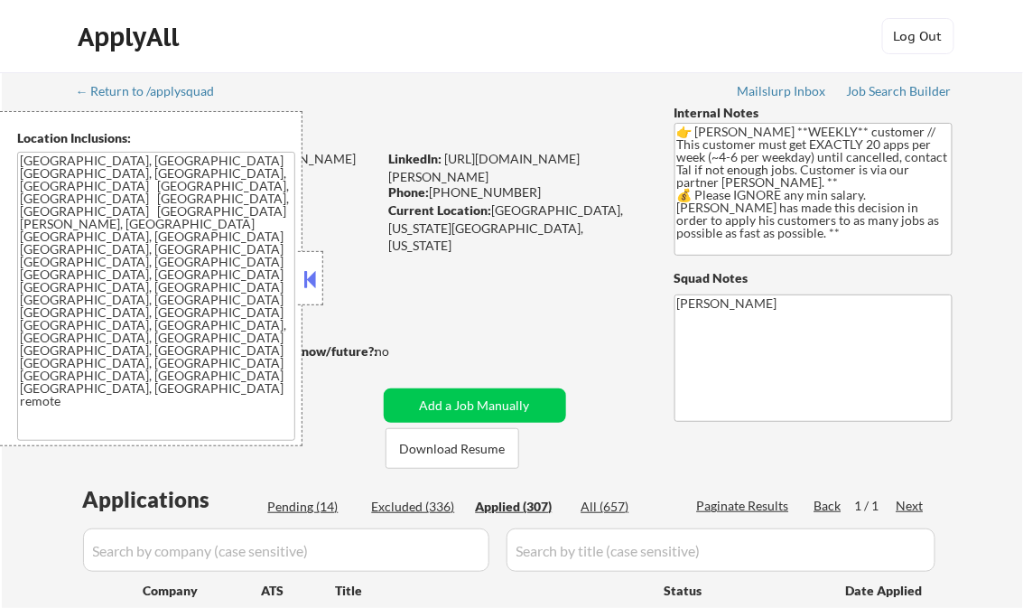
select select ""applied""
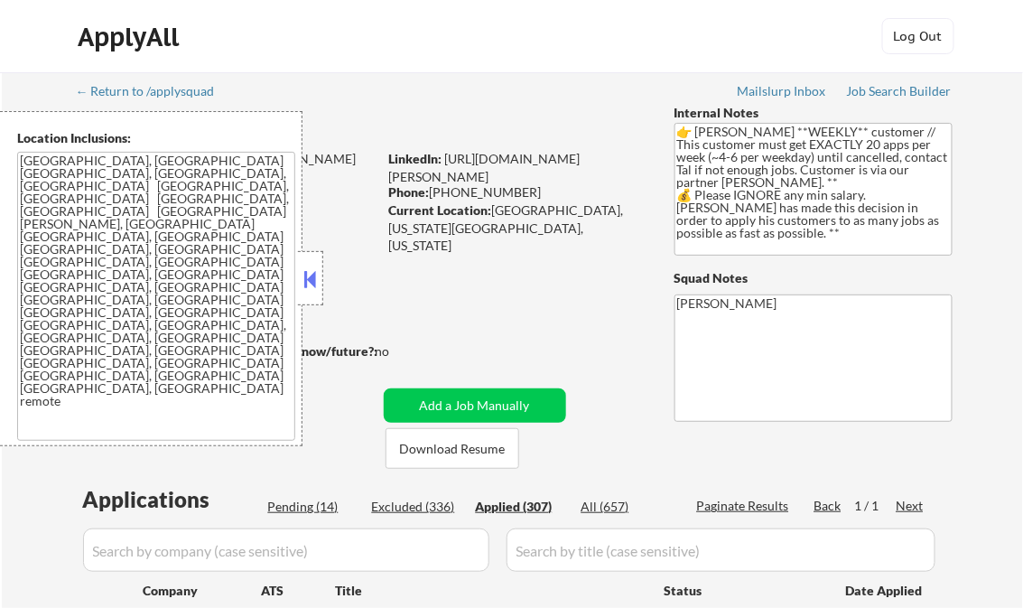
select select ""applied""
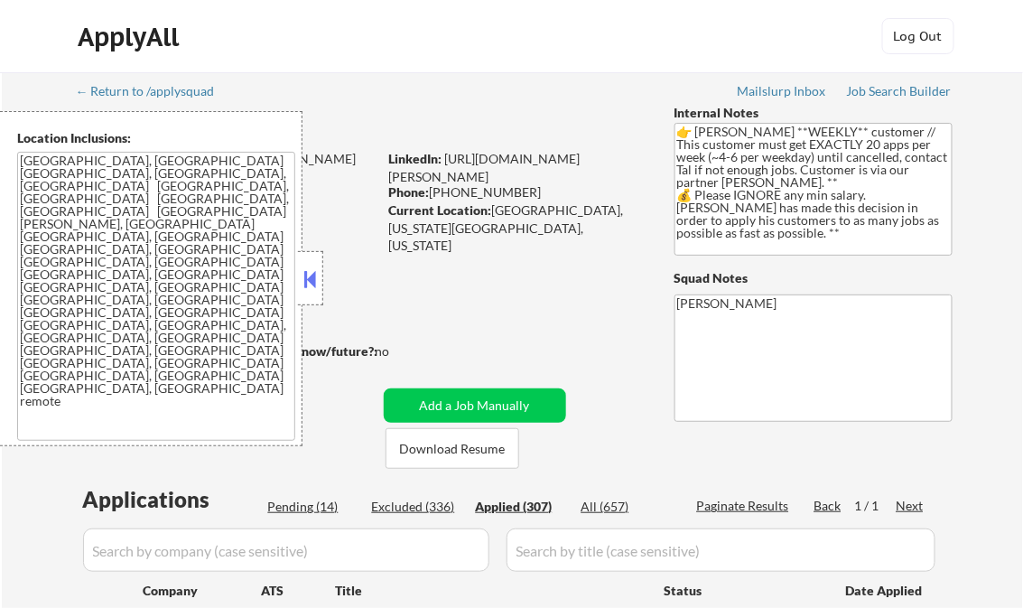
select select ""applied""
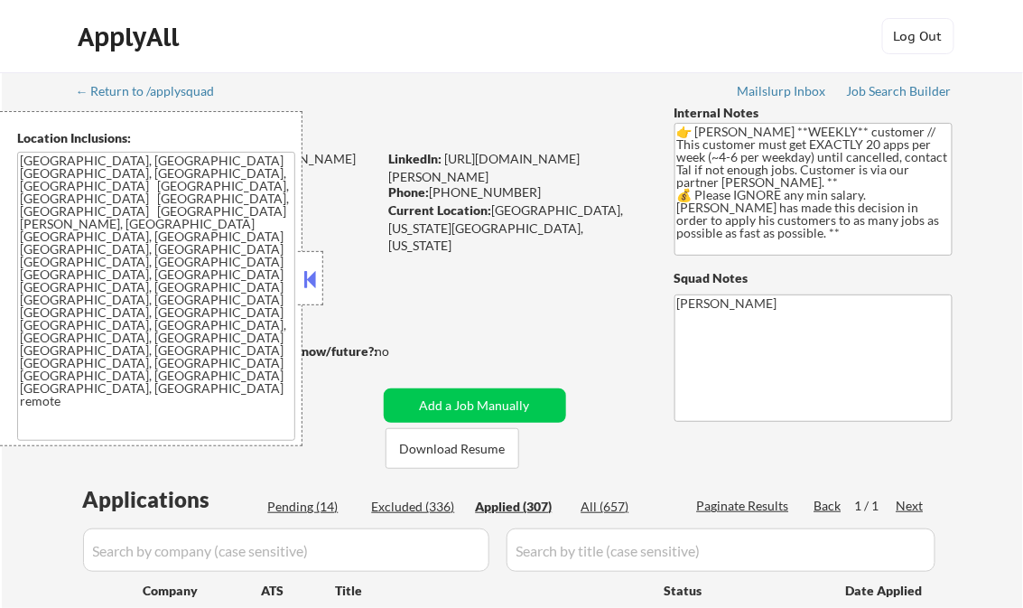
select select ""applied""
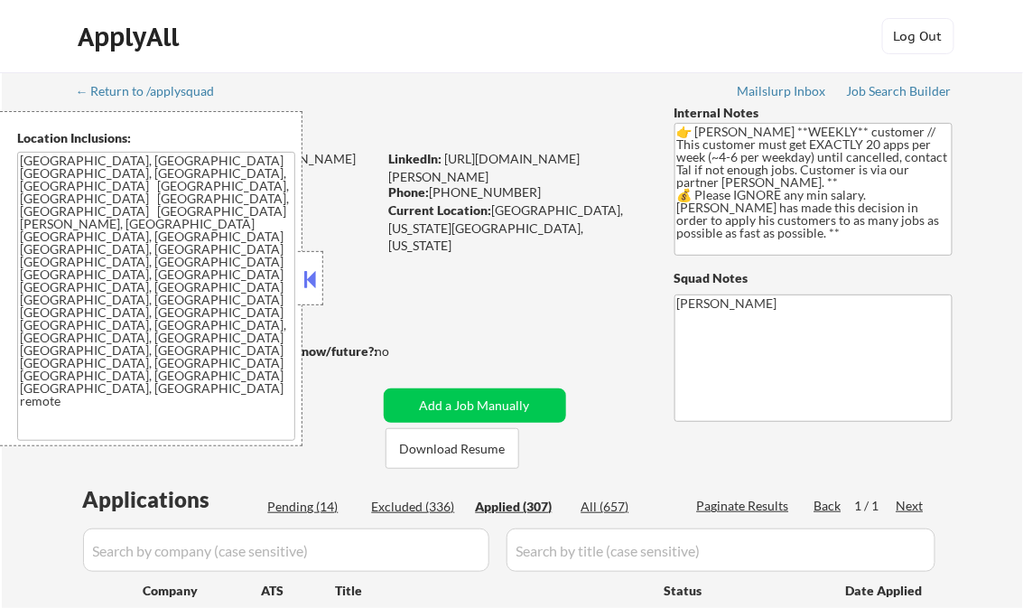
select select ""applied""
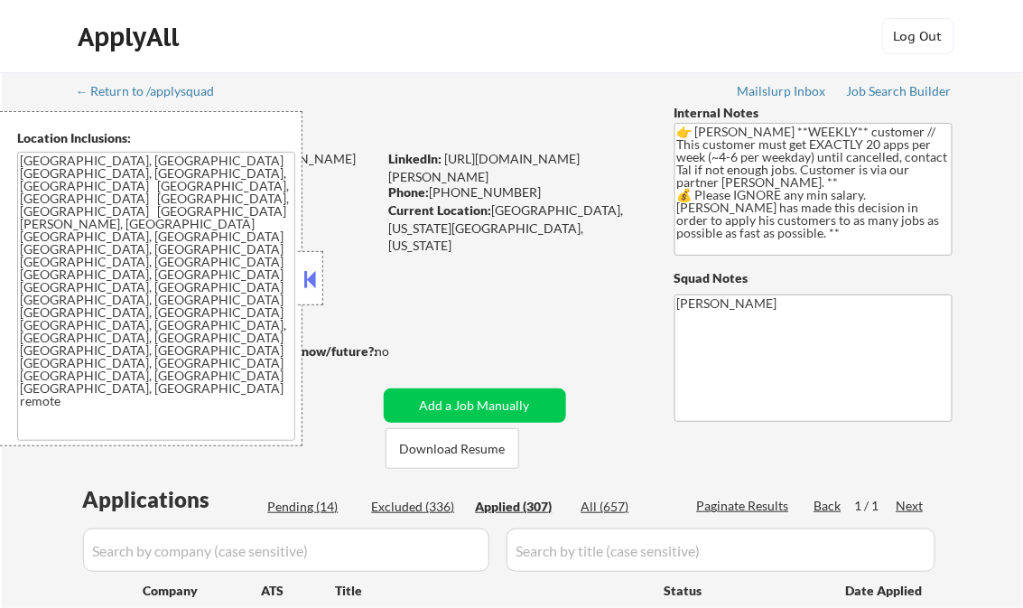
select select ""applied""
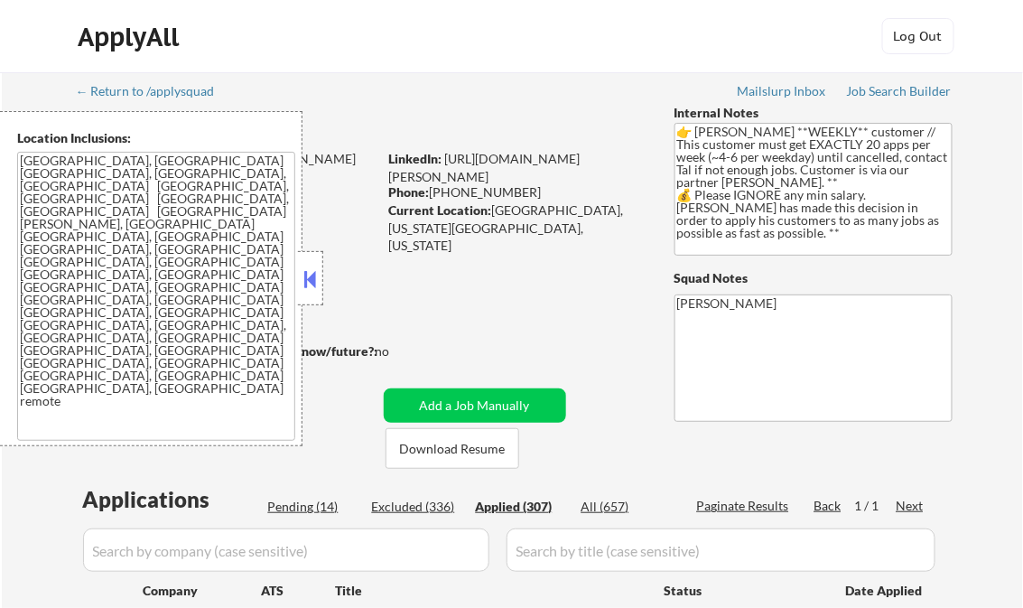
select select ""applied""
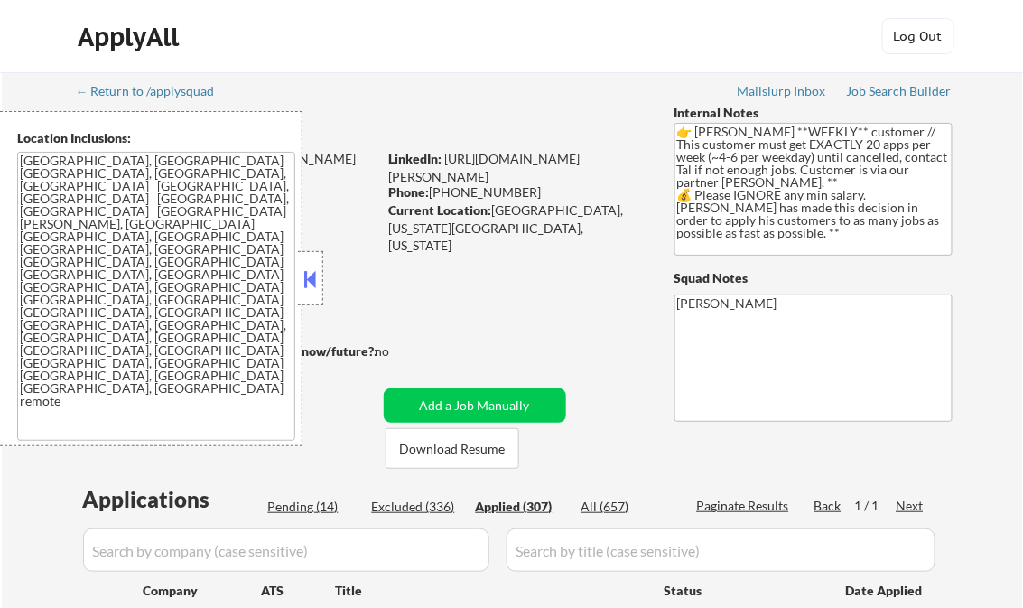
select select ""applied""
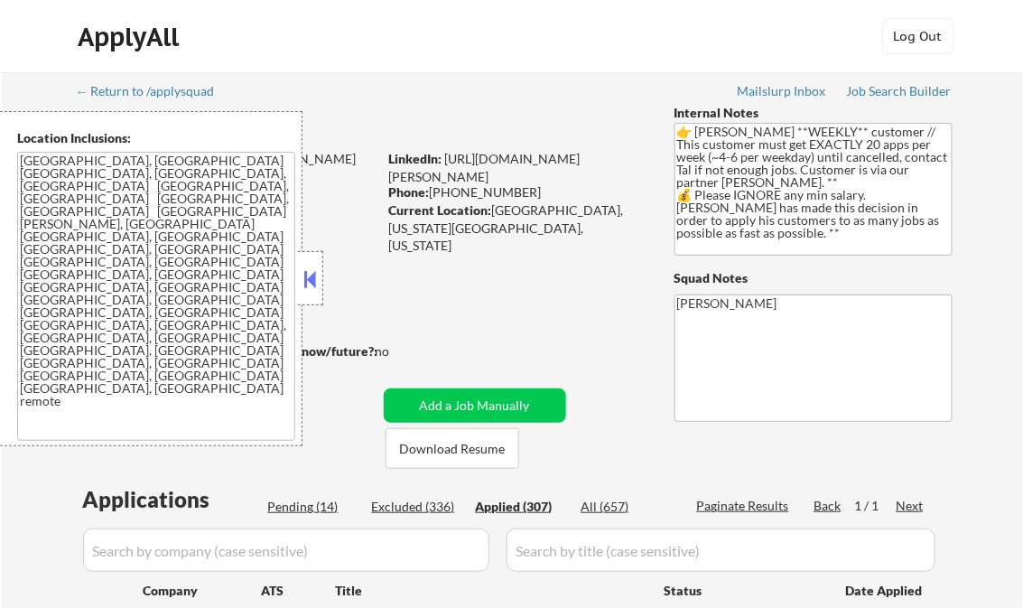
select select ""applied""
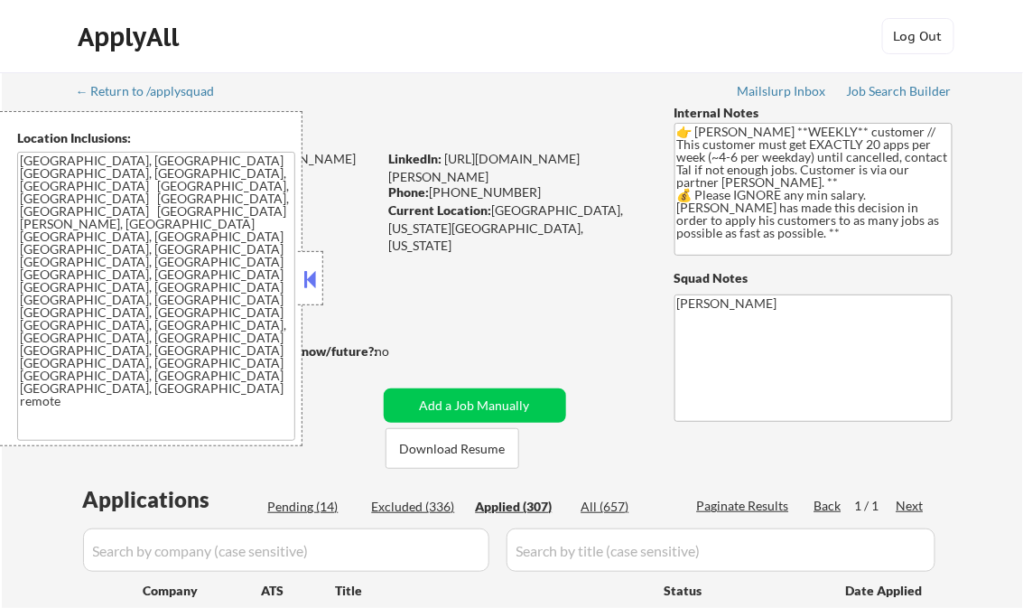
select select ""applied""
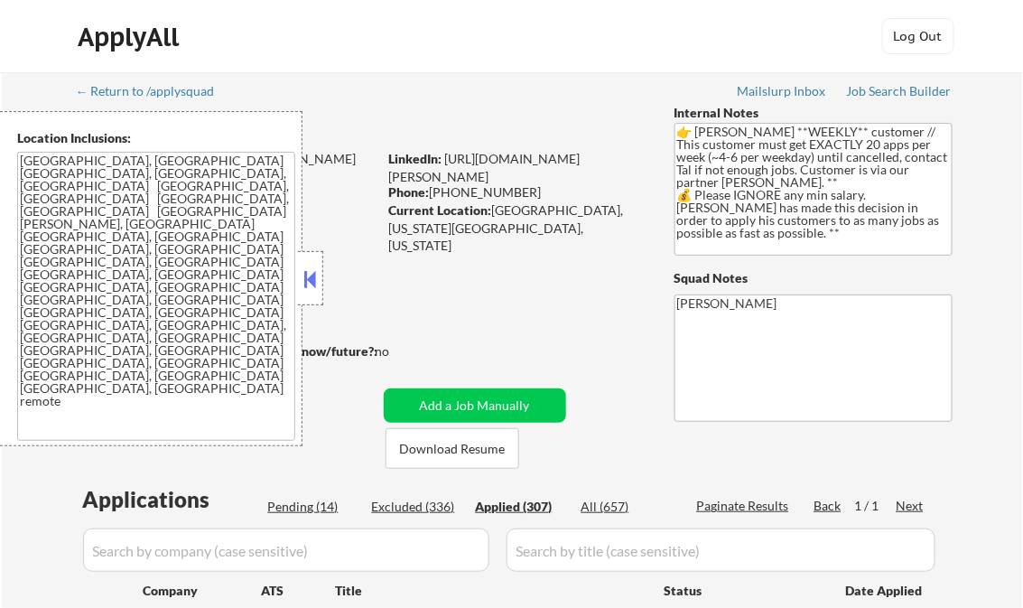
select select ""applied""
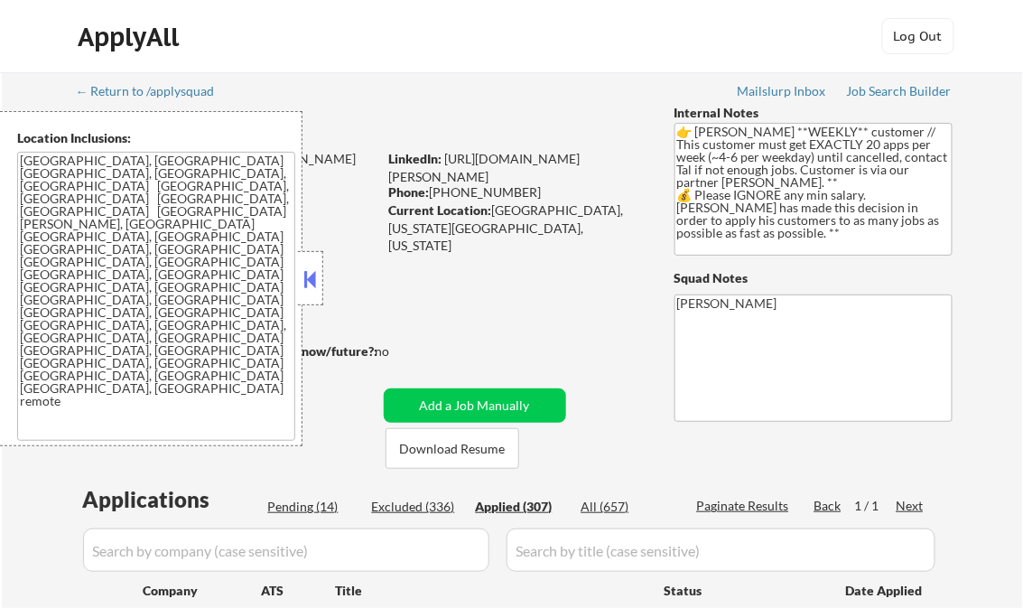
select select ""applied""
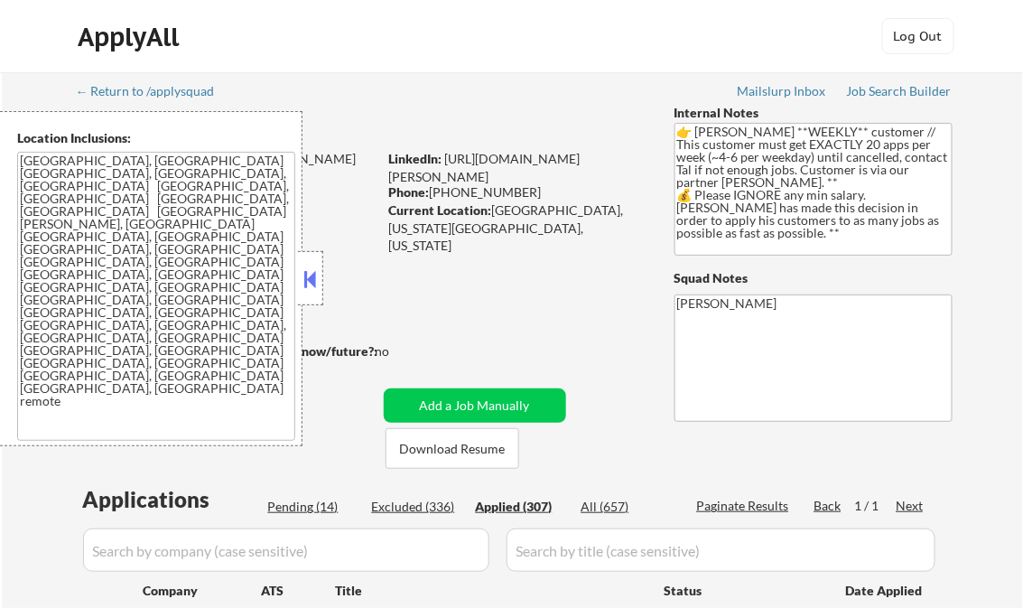
select select ""applied""
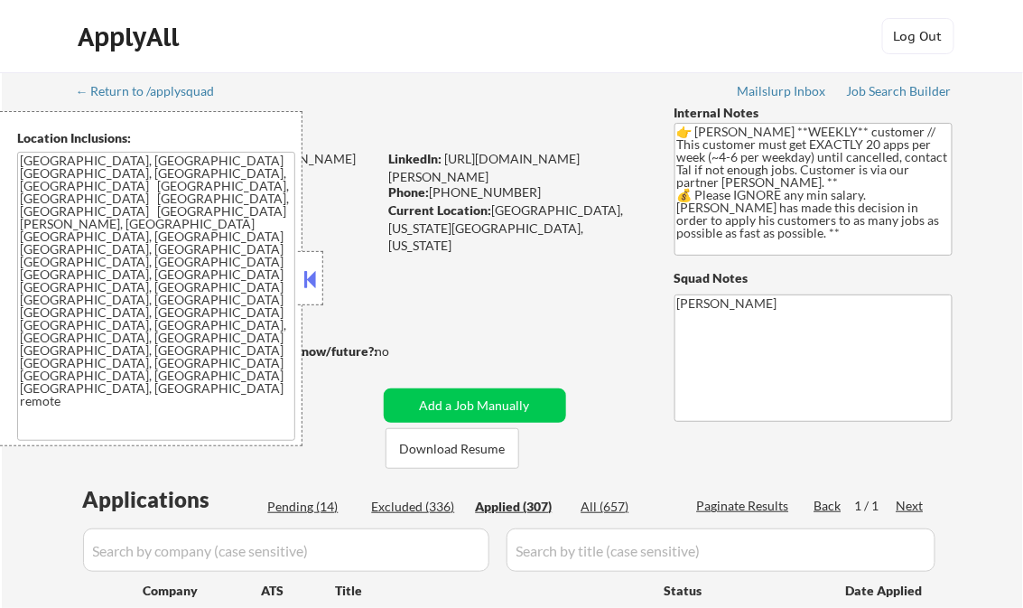
select select ""applied""
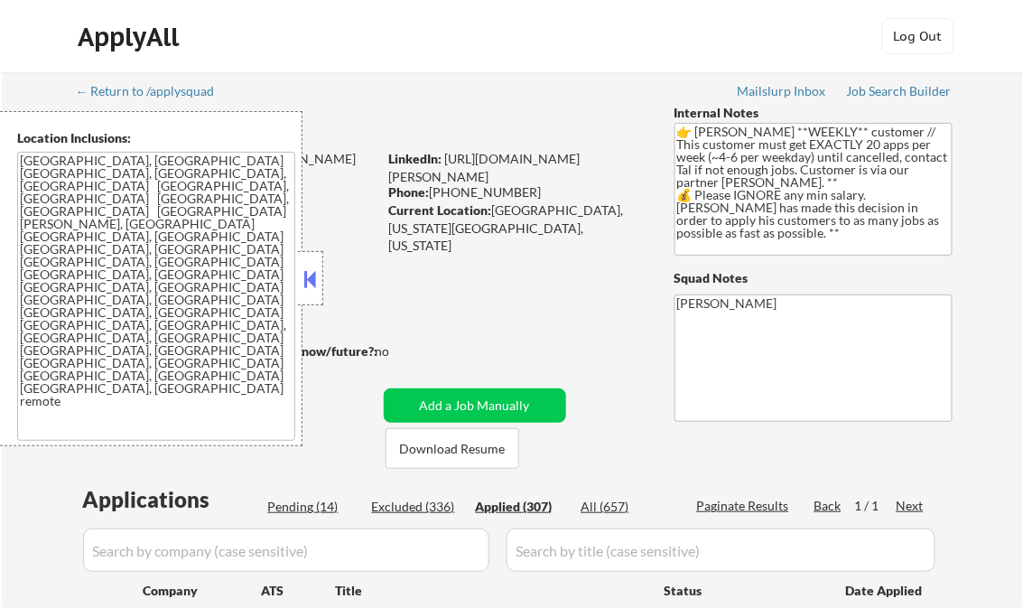
select select ""applied""
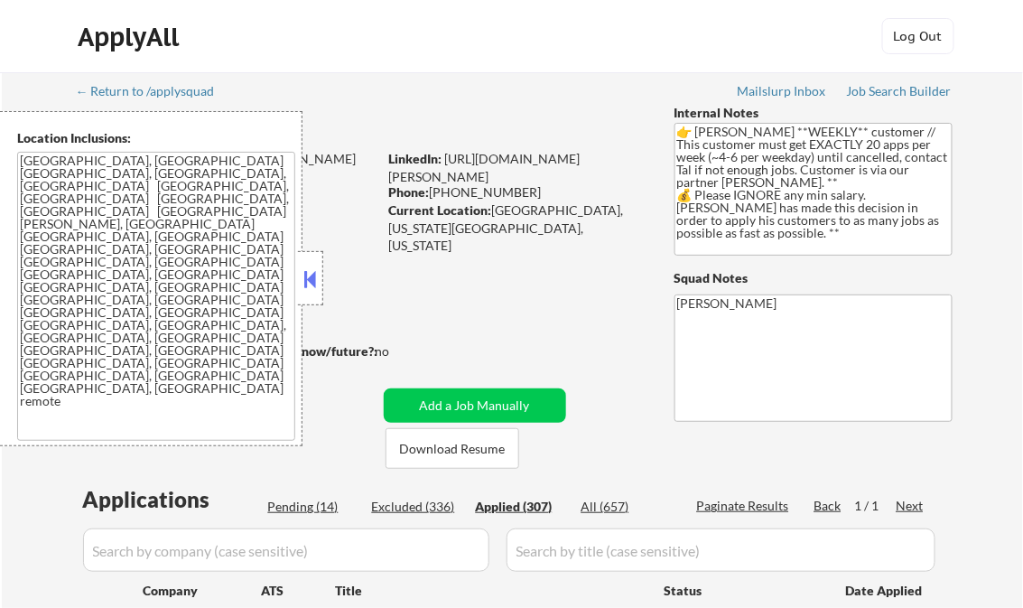
select select ""applied""
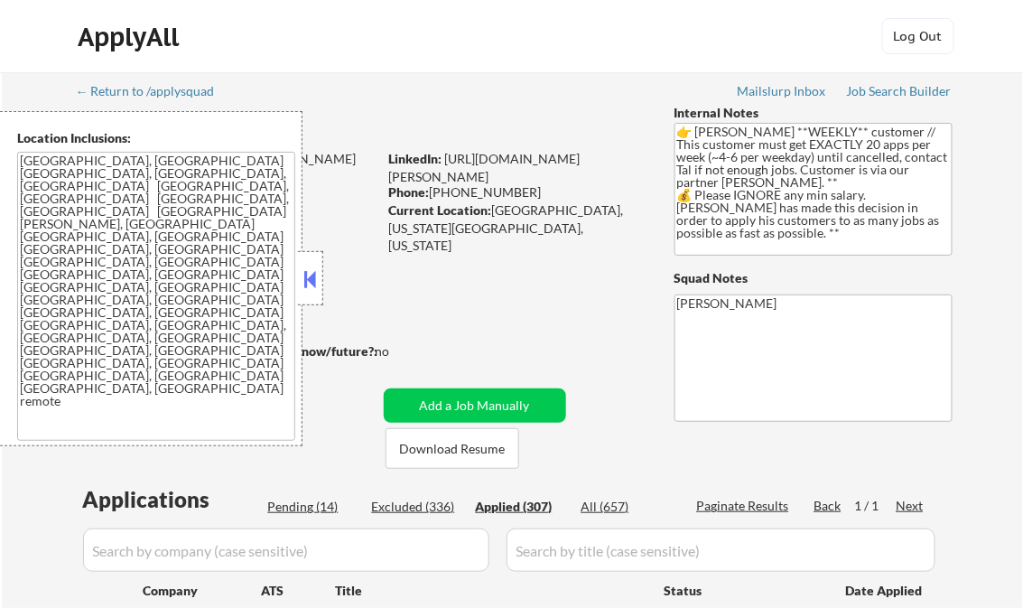
select select ""applied""
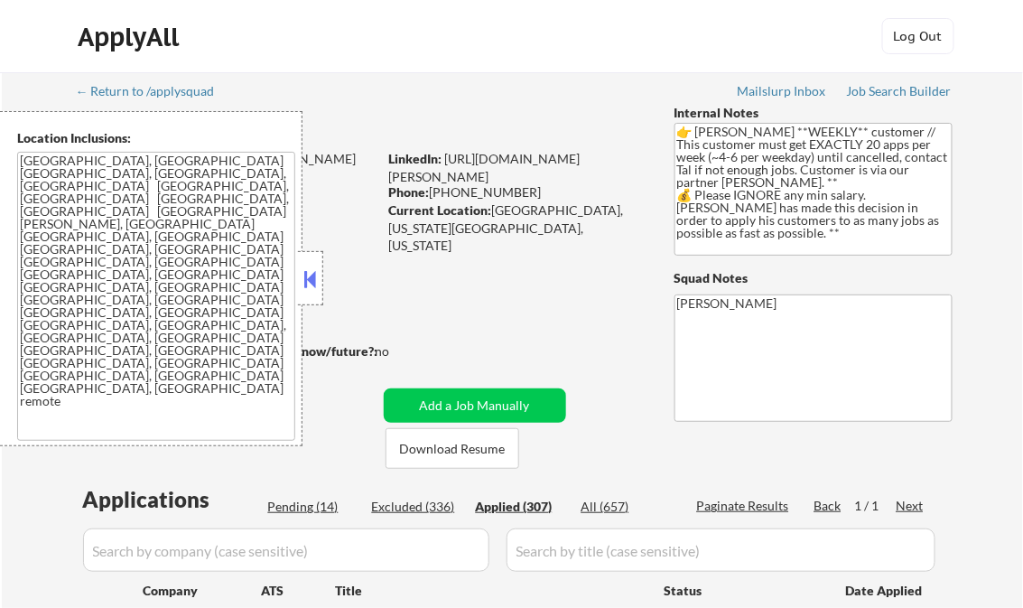
select select ""applied""
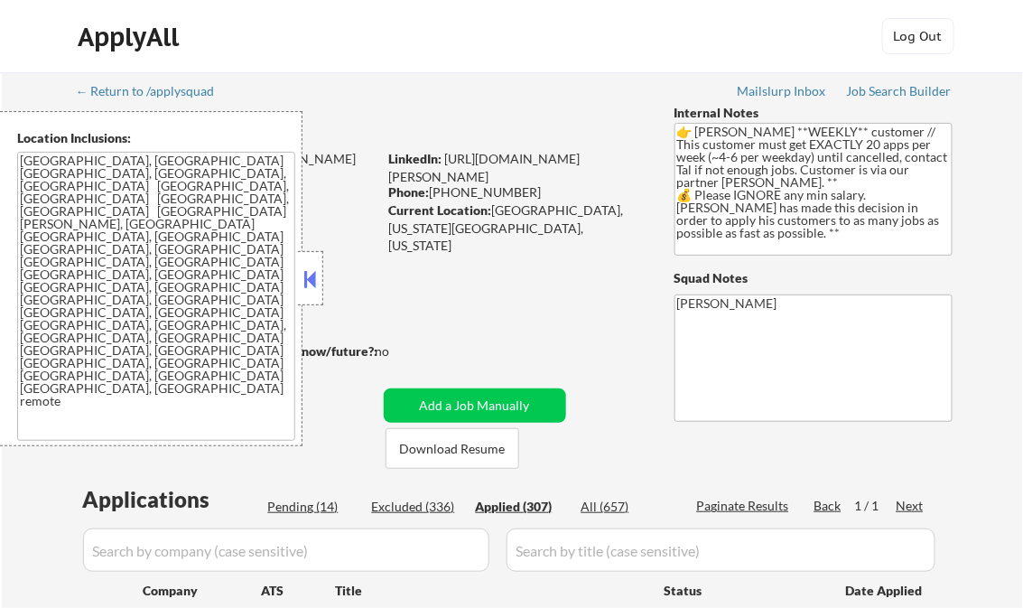
select select ""applied""
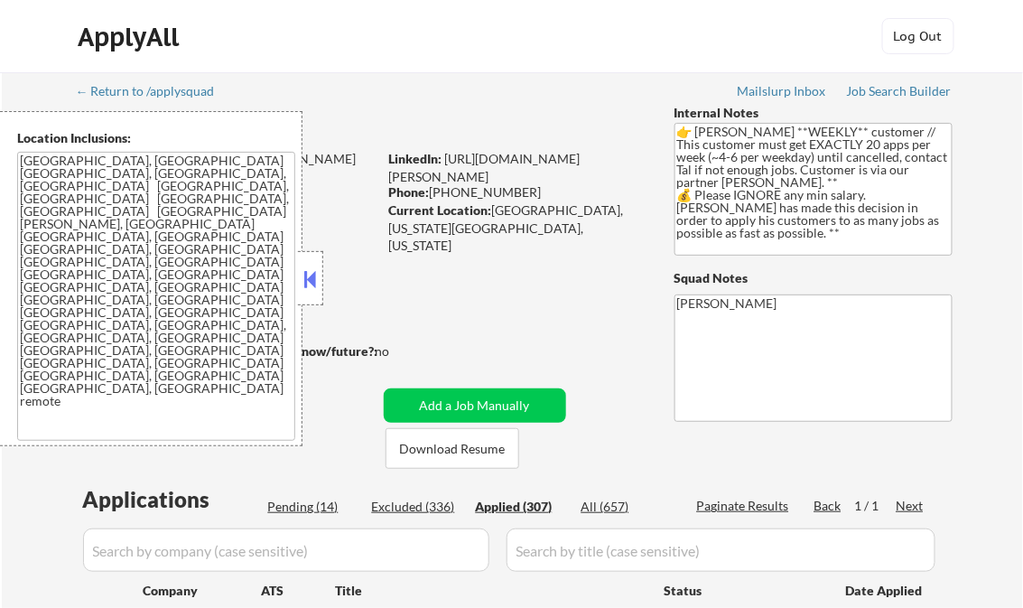
select select ""applied""
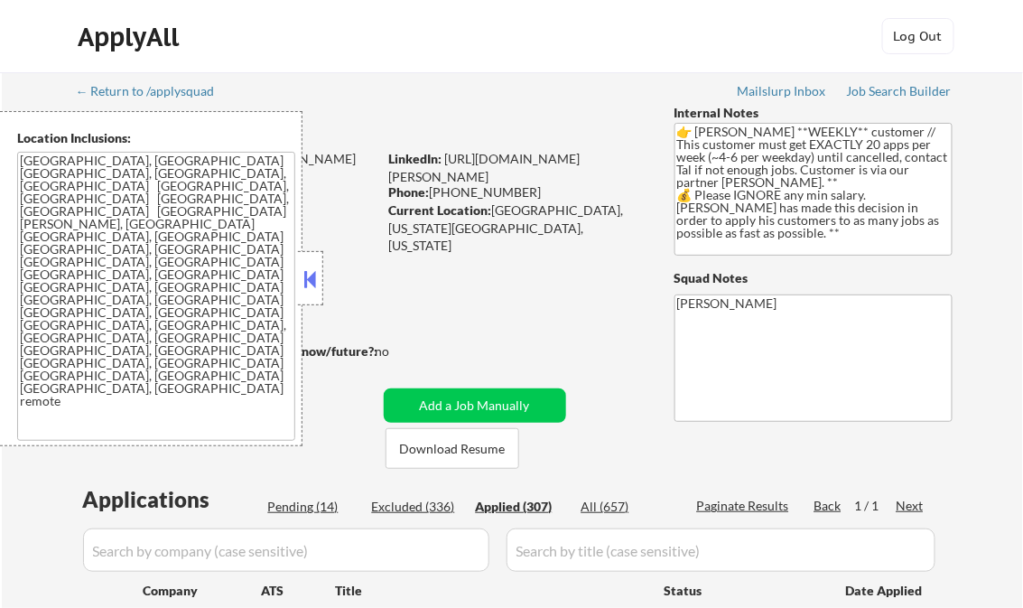
select select ""applied""
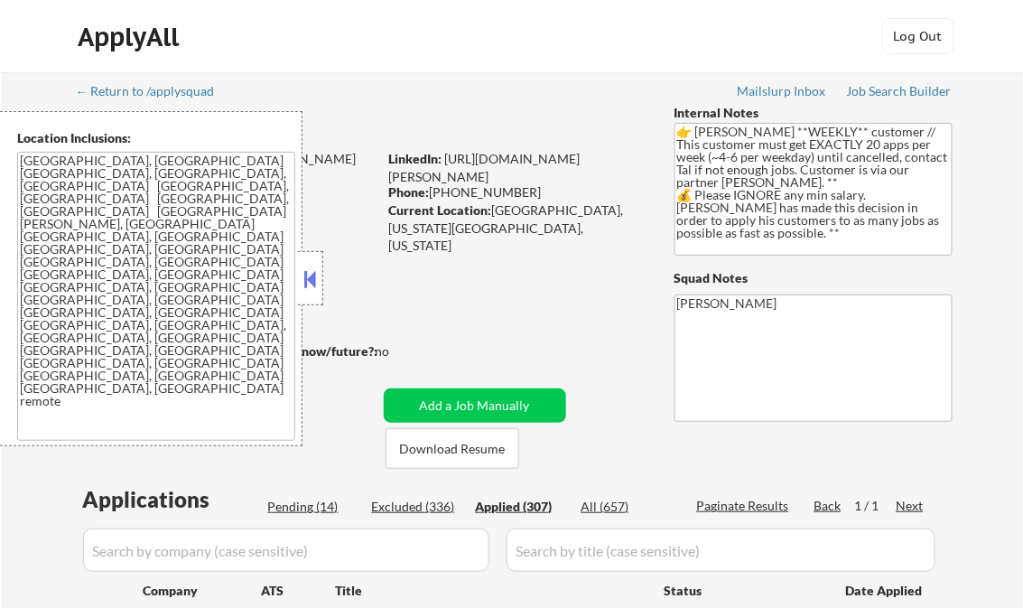
select select ""applied""
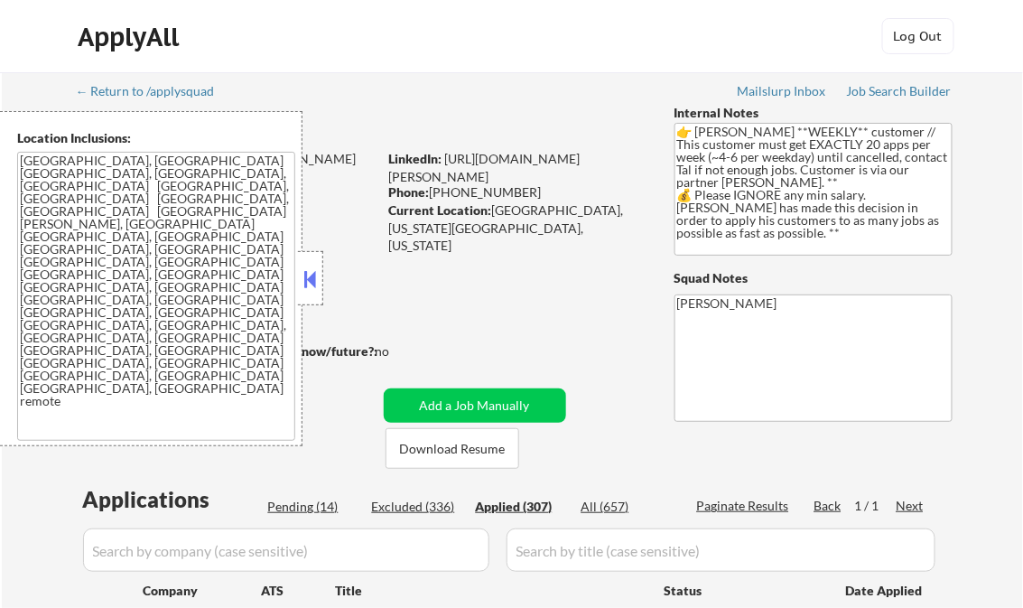
select select ""applied""
click at [731, 511] on div "Paginate Results" at bounding box center [745, 506] width 97 height 18
click at [753, 509] on div "View All Results" at bounding box center [745, 506] width 97 height 18
click at [312, 277] on button at bounding box center [311, 278] width 20 height 27
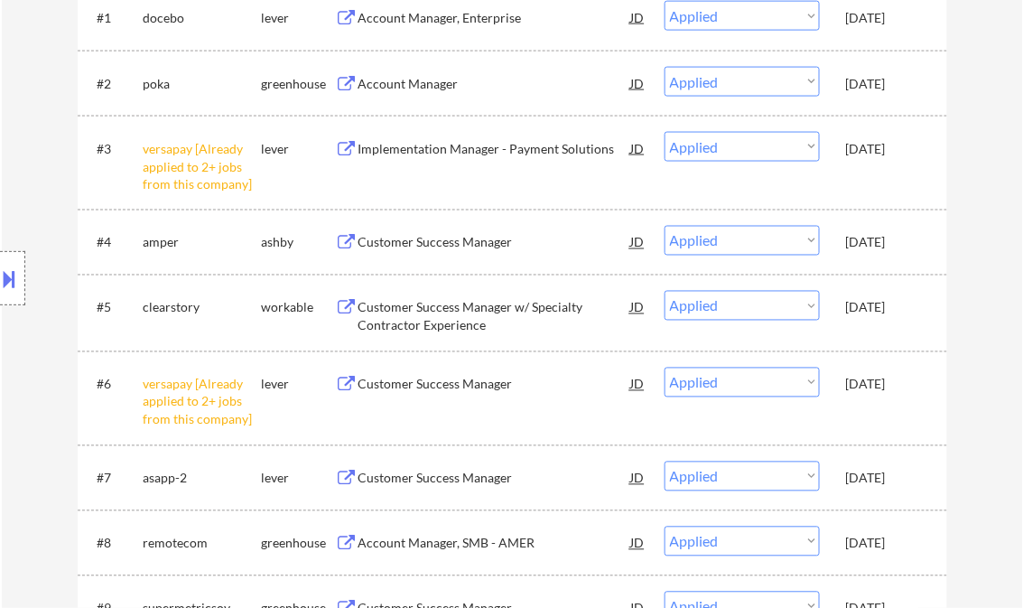
scroll to position [338, 0]
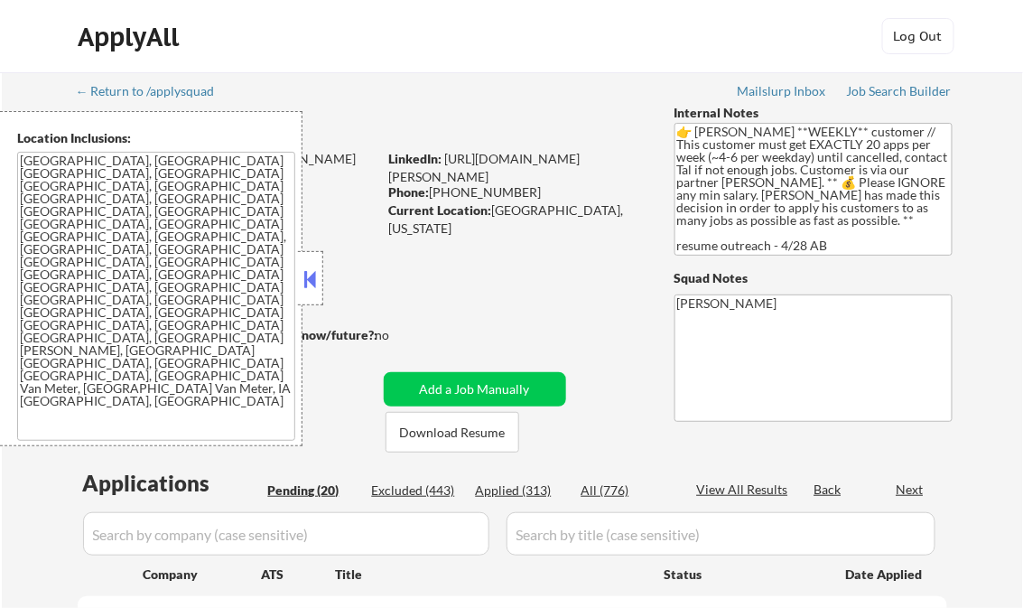
click at [312, 273] on button at bounding box center [311, 278] width 20 height 27
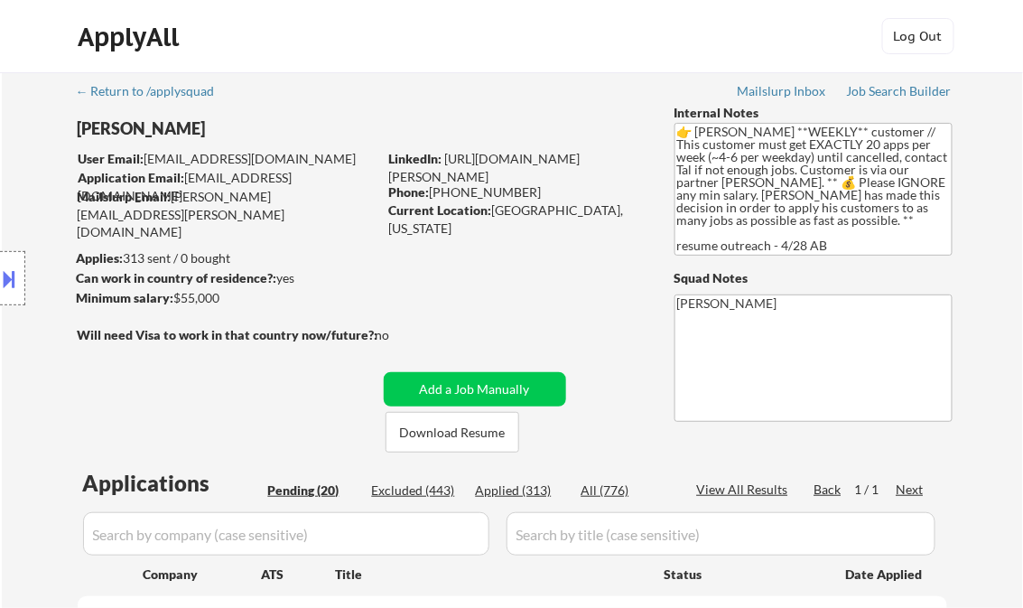
select select ""pending""
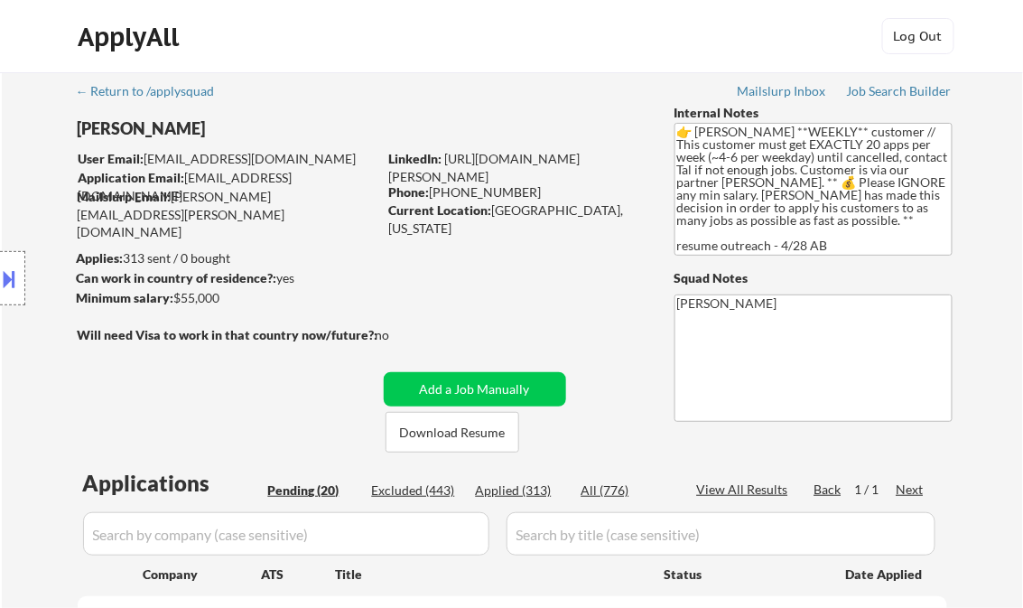
select select ""pending""
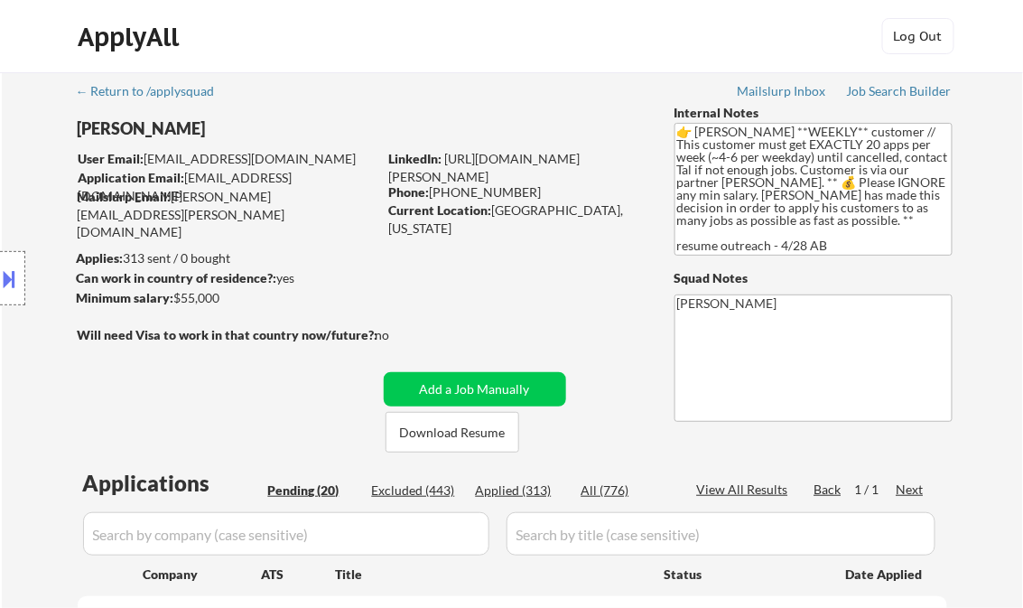
select select ""pending""
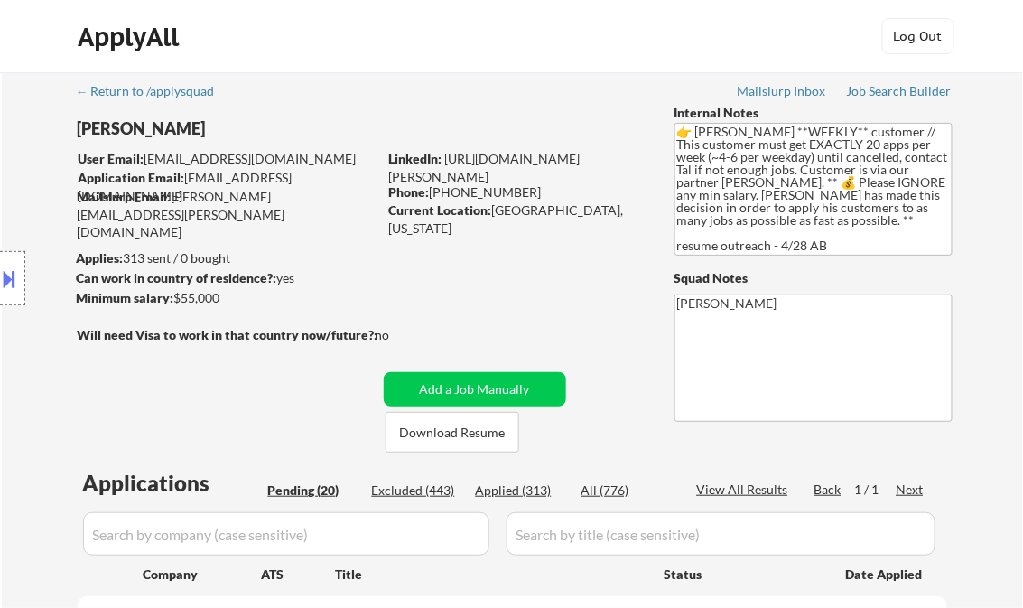
select select ""pending""
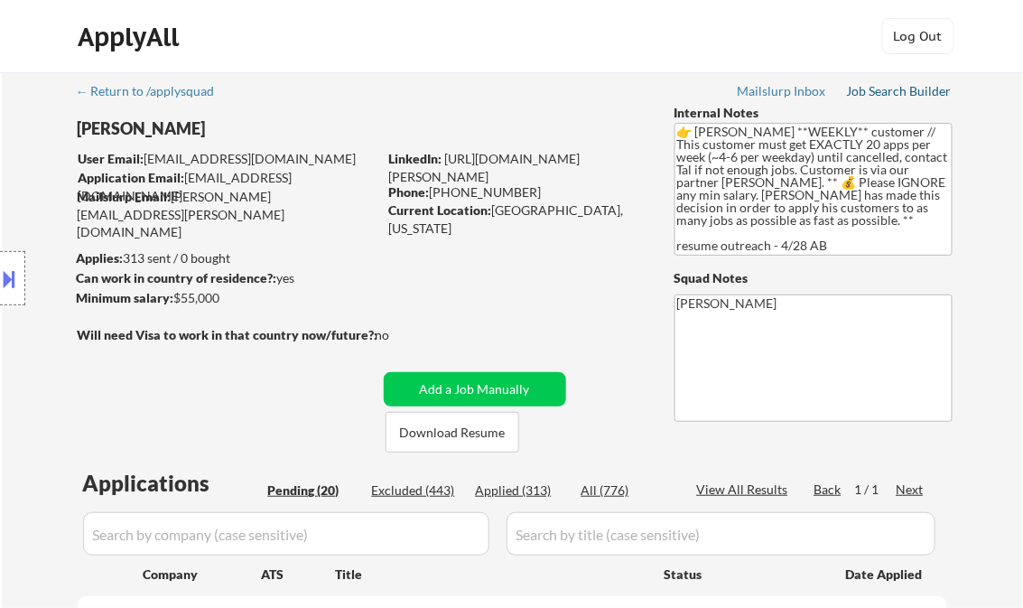
click at [890, 88] on div "Job Search Builder" at bounding box center [900, 91] width 106 height 13
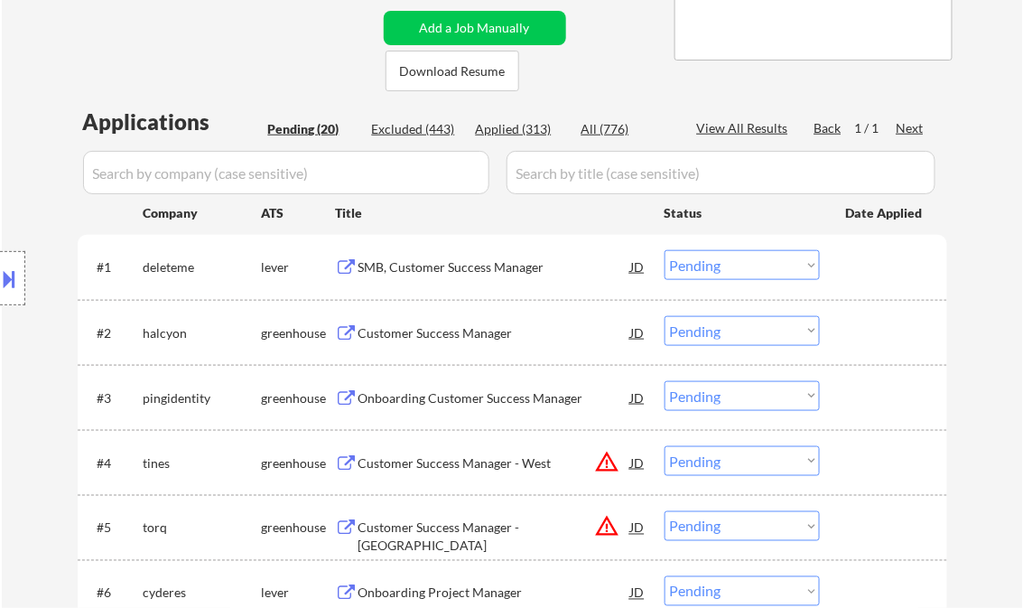
click at [453, 264] on div "SMB, Customer Success Manager" at bounding box center [494, 267] width 273 height 18
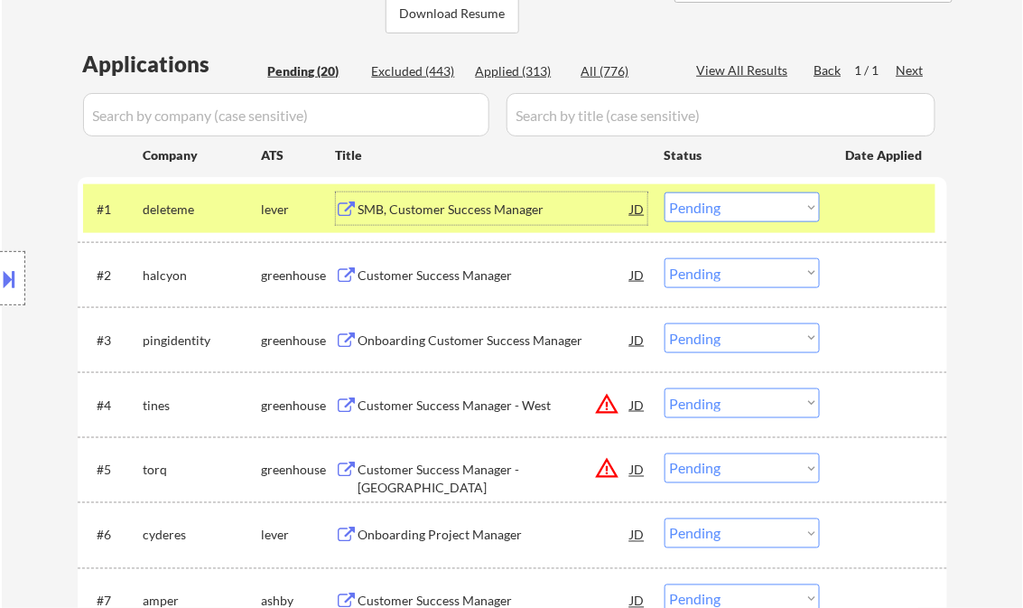
scroll to position [433, 0]
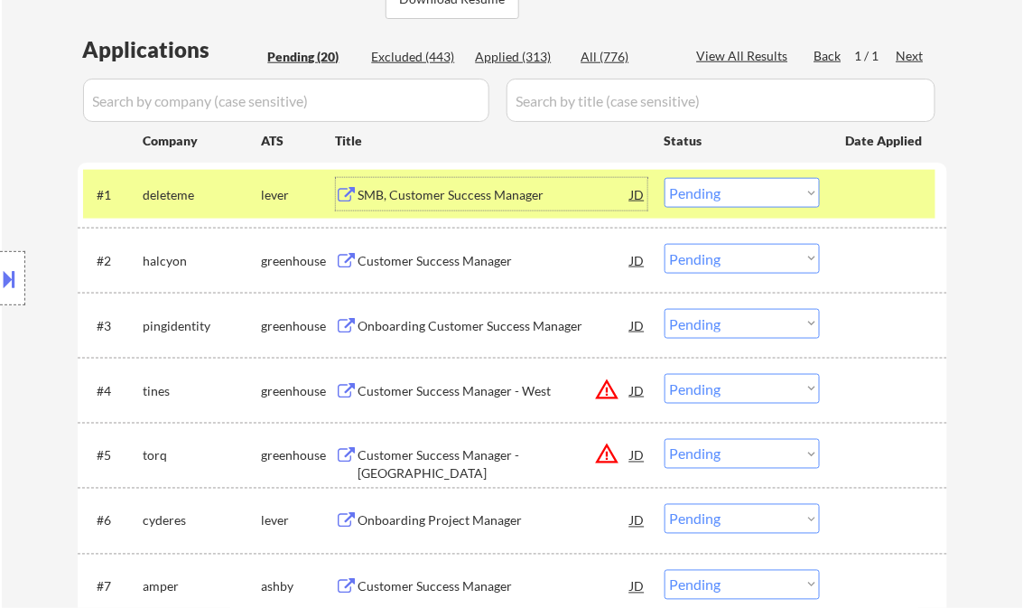
click at [432, 262] on div "Customer Success Manager" at bounding box center [494, 261] width 273 height 18
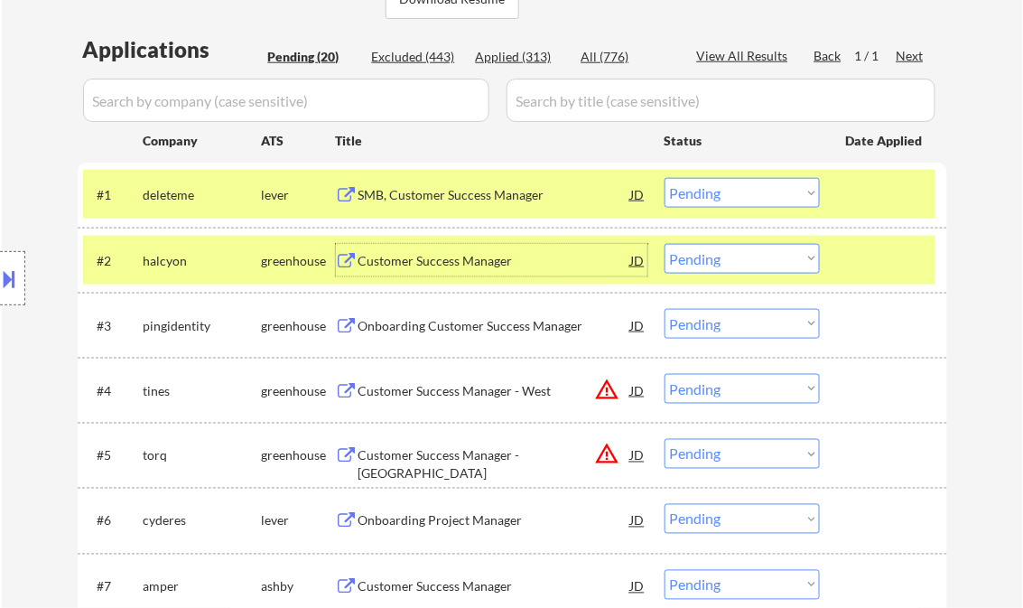
click at [779, 258] on select "Choose an option... Pending Applied Excluded (Questions) Excluded (Expired) Exc…" at bounding box center [741, 259] width 155 height 30
click at [664, 244] on select "Choose an option... Pending Applied Excluded (Questions) Excluded (Expired) Exc…" at bounding box center [741, 259] width 155 height 30
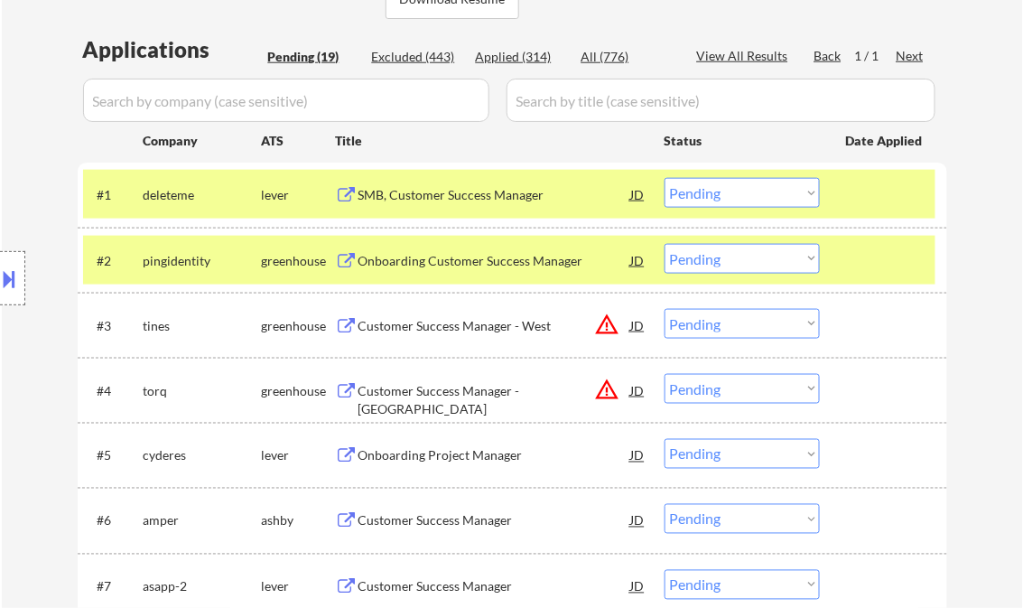
click at [430, 261] on div "Onboarding Customer Success Manager" at bounding box center [494, 261] width 273 height 18
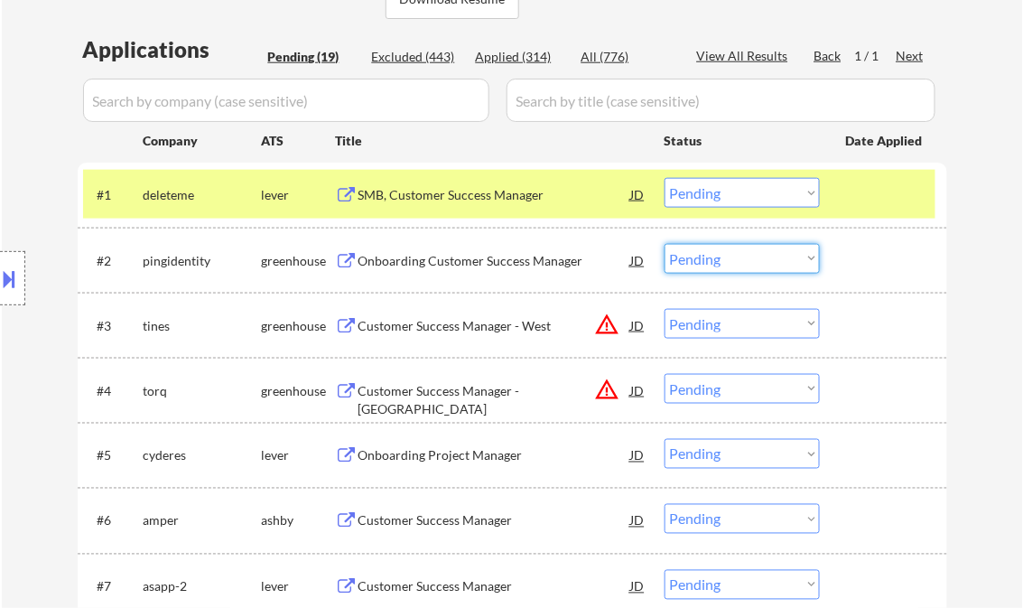
drag, startPoint x: 705, startPoint y: 262, endPoint x: 707, endPoint y: 272, distance: 10.1
click at [705, 262] on select "Choose an option... Pending Applied Excluded (Questions) Excluded (Expired) Exc…" at bounding box center [741, 259] width 155 height 30
click at [664, 244] on select "Choose an option... Pending Applied Excluded (Questions) Excluded (Expired) Exc…" at bounding box center [741, 259] width 155 height 30
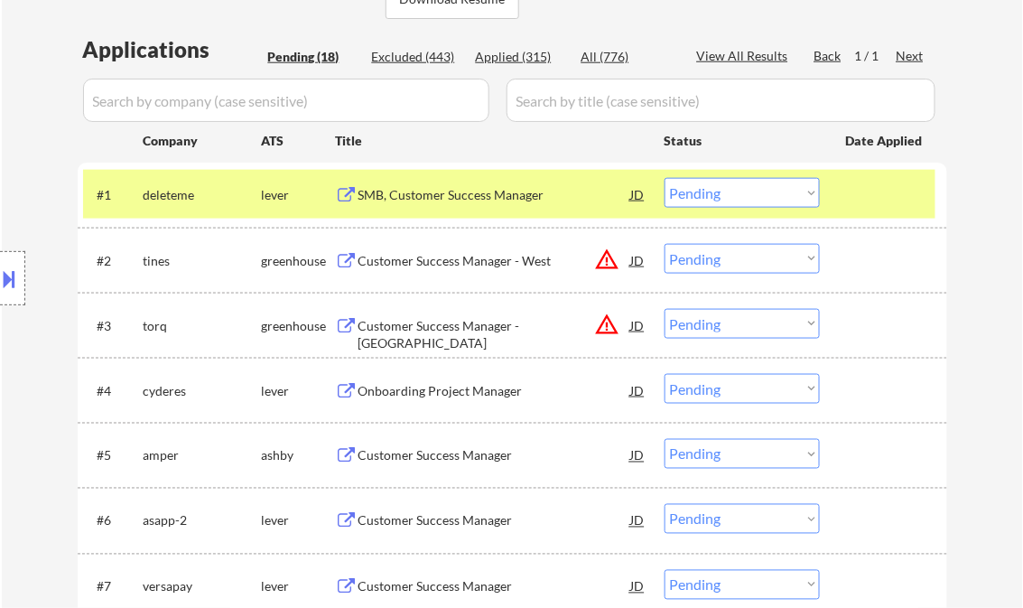
click at [714, 257] on select "Choose an option... Pending Applied Excluded (Questions) Excluded (Expired) Exc…" at bounding box center [741, 259] width 155 height 30
click at [664, 244] on select "Choose an option... Pending Applied Excluded (Questions) Excluded (Expired) Exc…" at bounding box center [741, 259] width 155 height 30
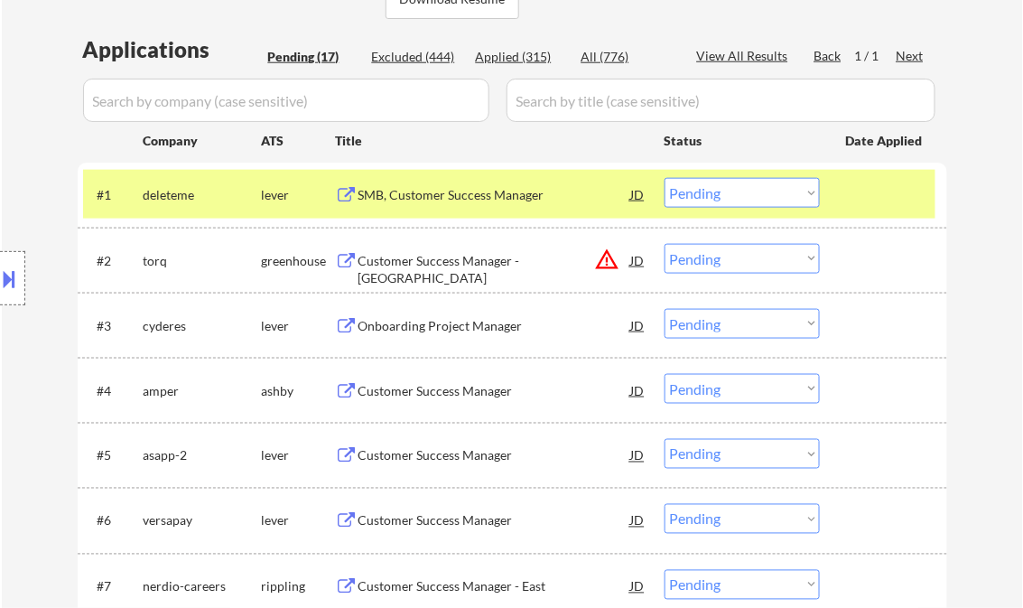
click at [699, 262] on select "Choose an option... Pending Applied Excluded (Questions) Excluded (Expired) Exc…" at bounding box center [741, 259] width 155 height 30
click at [664, 244] on select "Choose an option... Pending Applied Excluded (Questions) Excluded (Expired) Exc…" at bounding box center [741, 259] width 155 height 30
click at [447, 327] on div "Onboarding Project Manager" at bounding box center [494, 326] width 273 height 18
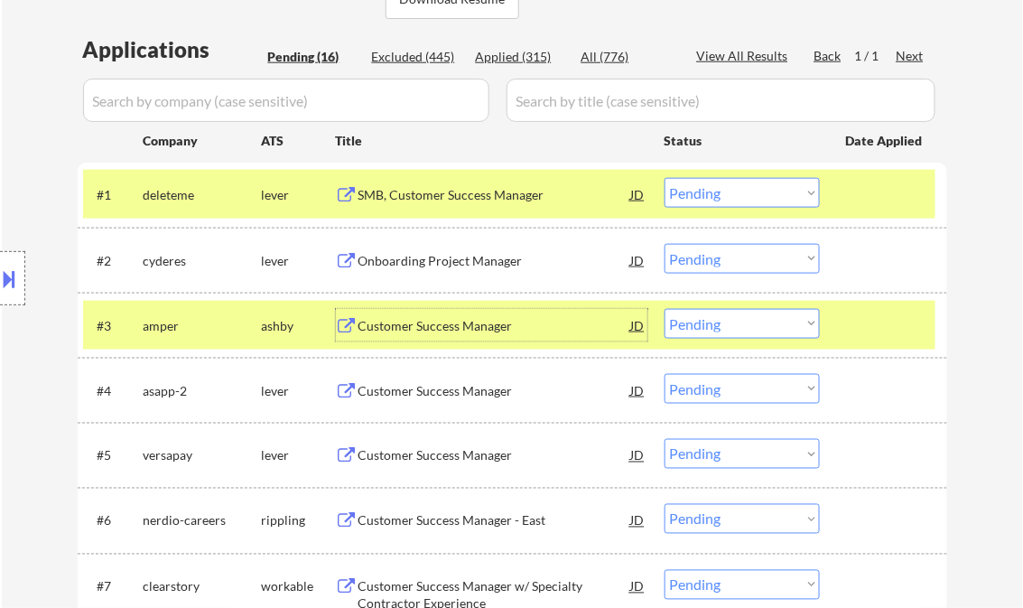
click at [702, 253] on select "Choose an option... Pending Applied Excluded (Questions) Excluded (Expired) Exc…" at bounding box center [741, 259] width 155 height 30
click at [664, 244] on select "Choose an option... Pending Applied Excluded (Questions) Excluded (Expired) Exc…" at bounding box center [741, 259] width 155 height 30
click at [453, 320] on div "Customer Success Manager" at bounding box center [494, 326] width 273 height 18
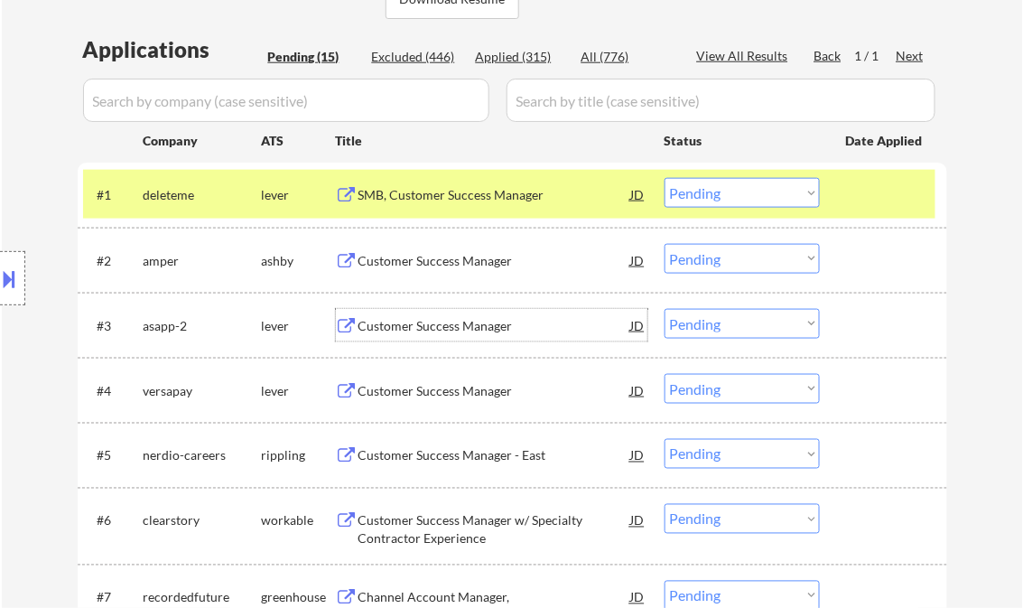
click at [729, 264] on select "Choose an option... Pending Applied Excluded (Questions) Excluded (Expired) Exc…" at bounding box center [741, 259] width 155 height 30
click at [664, 244] on select "Choose an option... Pending Applied Excluded (Questions) Excluded (Expired) Exc…" at bounding box center [741, 259] width 155 height 30
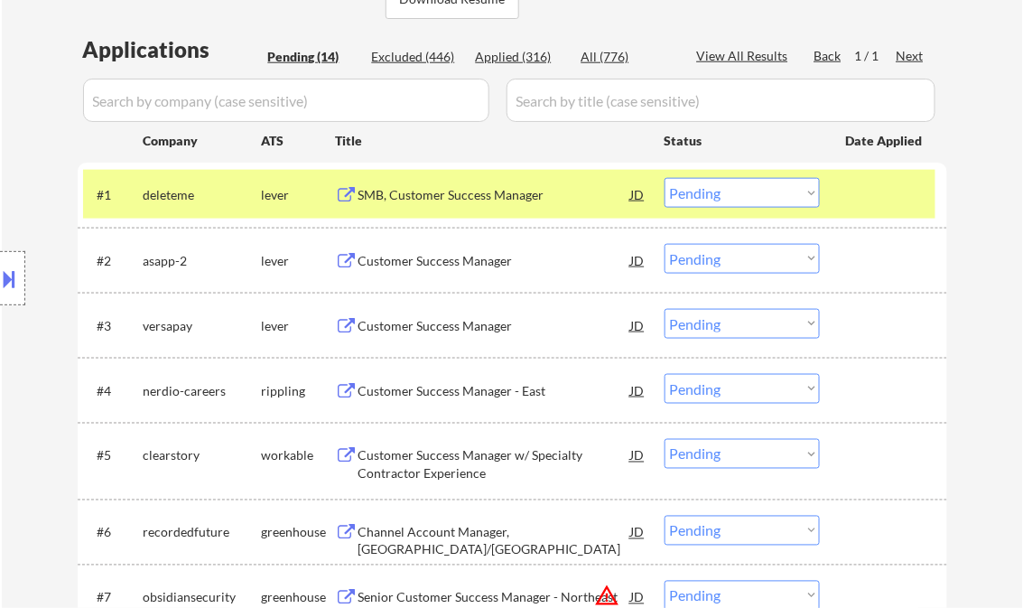
click at [462, 271] on div "Customer Success Manager" at bounding box center [494, 260] width 273 height 33
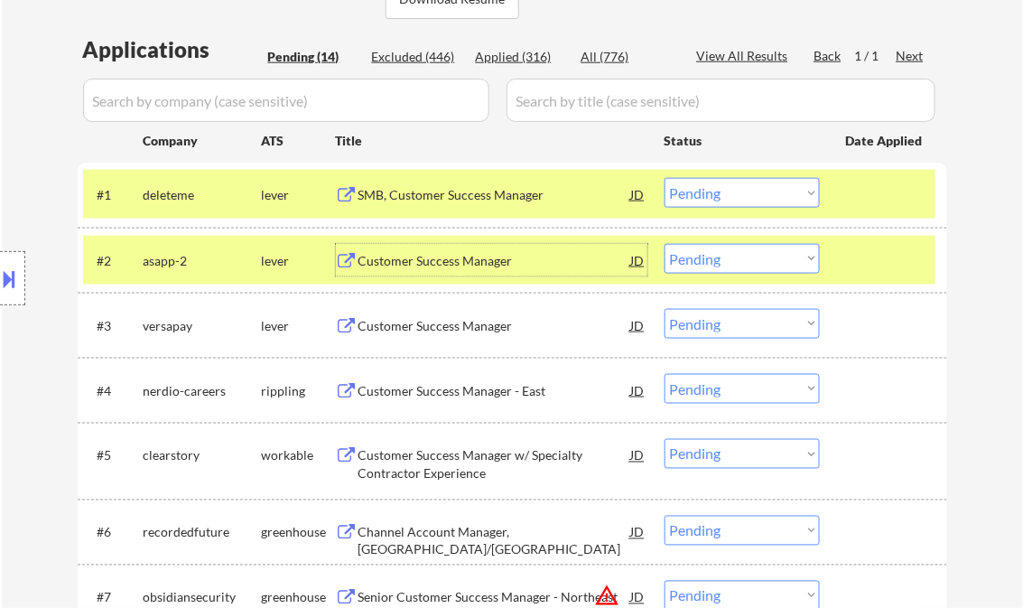
click at [716, 259] on select "Choose an option... Pending Applied Excluded (Questions) Excluded (Expired) Exc…" at bounding box center [741, 259] width 155 height 30
click at [432, 268] on div "Customer Success Manager" at bounding box center [494, 261] width 273 height 18
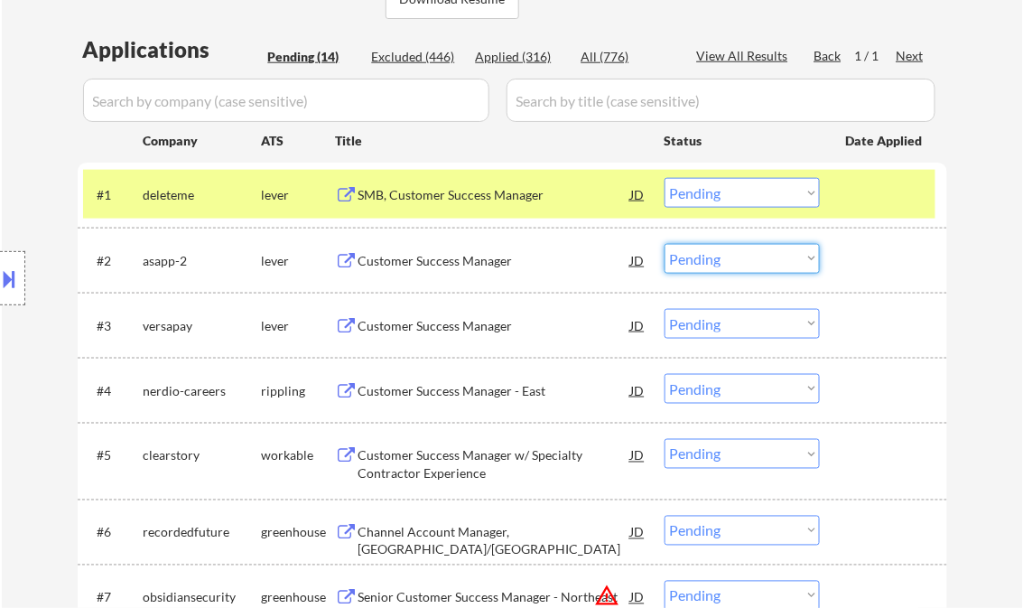
click at [703, 257] on select "Choose an option... Pending Applied Excluded (Questions) Excluded (Expired) Exc…" at bounding box center [741, 259] width 155 height 30
click at [664, 244] on select "Choose an option... Pending Applied Excluded (Questions) Excluded (Expired) Exc…" at bounding box center [741, 259] width 155 height 30
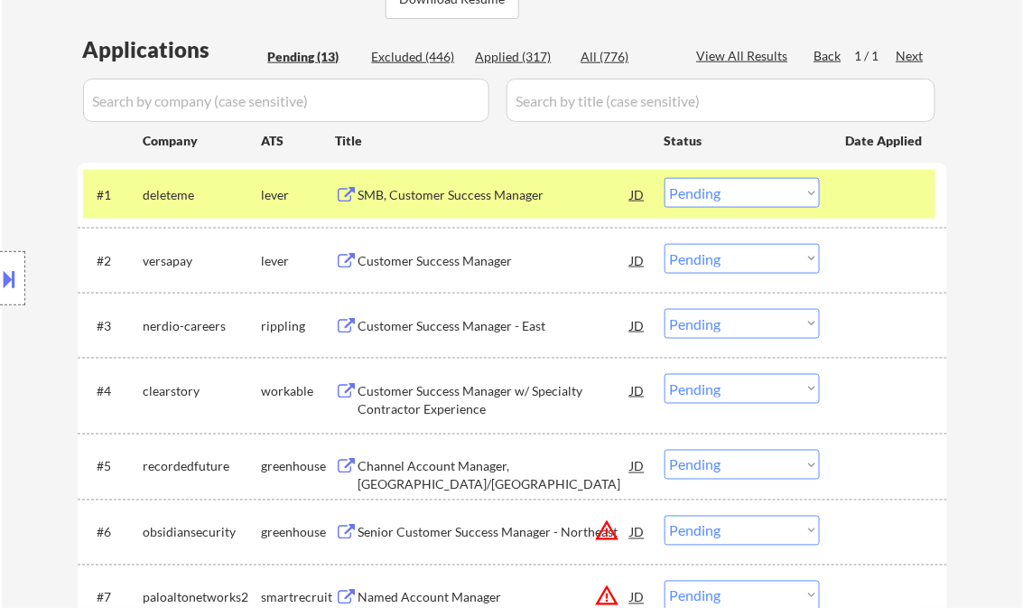
click at [424, 256] on div "Customer Success Manager" at bounding box center [494, 261] width 273 height 18
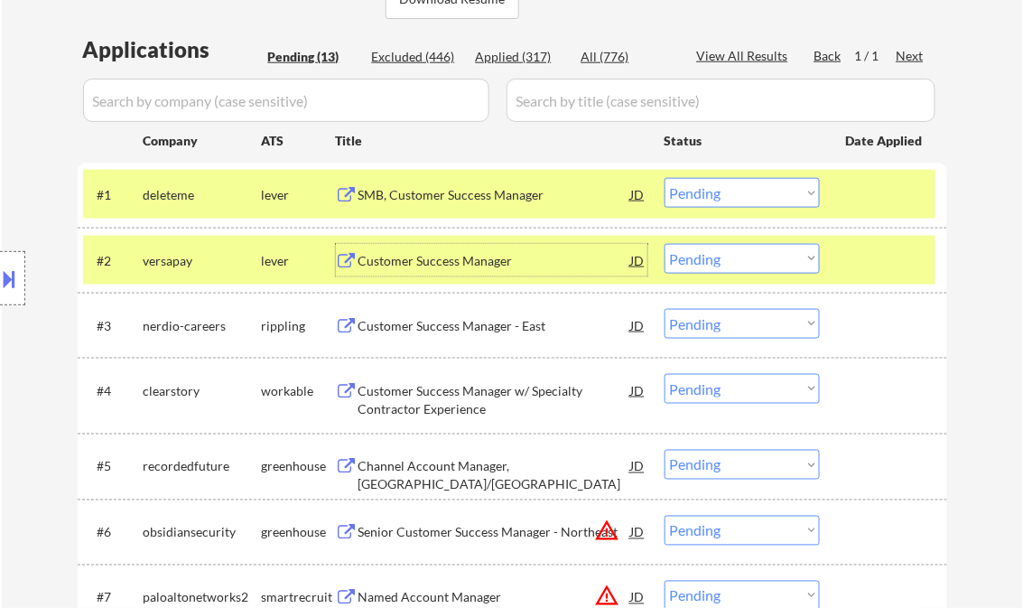
click at [716, 251] on select "Choose an option... Pending Applied Excluded (Questions) Excluded (Expired) Exc…" at bounding box center [741, 259] width 155 height 30
click at [664, 244] on select "Choose an option... Pending Applied Excluded (Questions) Excluded (Expired) Exc…" at bounding box center [741, 259] width 155 height 30
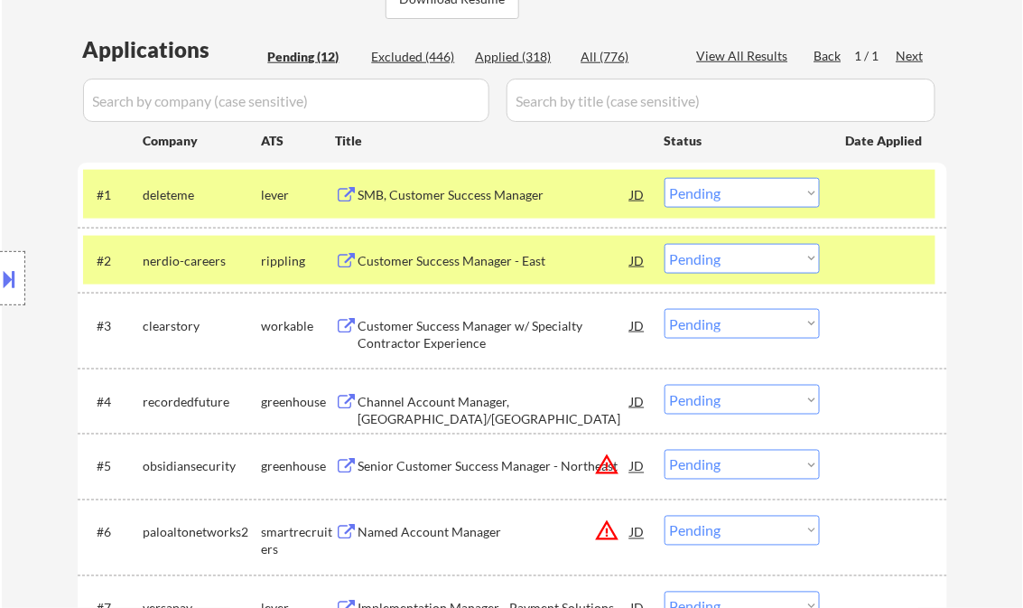
click at [765, 256] on select "Choose an option... Pending Applied Excluded (Questions) Excluded (Expired) Exc…" at bounding box center [741, 259] width 155 height 30
click at [716, 263] on select "Choose an option... Pending Applied Excluded (Questions) Excluded (Expired) Exc…" at bounding box center [741, 259] width 155 height 30
click at [664, 244] on select "Choose an option... Pending Applied Excluded (Questions) Excluded (Expired) Exc…" at bounding box center [741, 259] width 155 height 30
drag, startPoint x: 885, startPoint y: 261, endPoint x: 886, endPoint y: 227, distance: 34.3
click at [885, 260] on div at bounding box center [885, 260] width 79 height 33
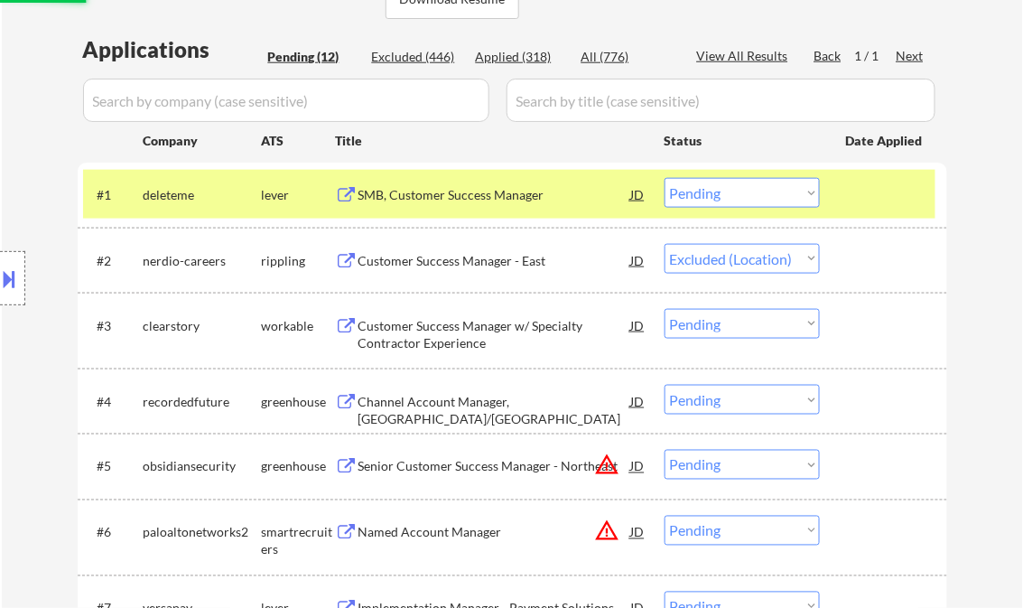
click at [878, 200] on div at bounding box center [885, 194] width 79 height 33
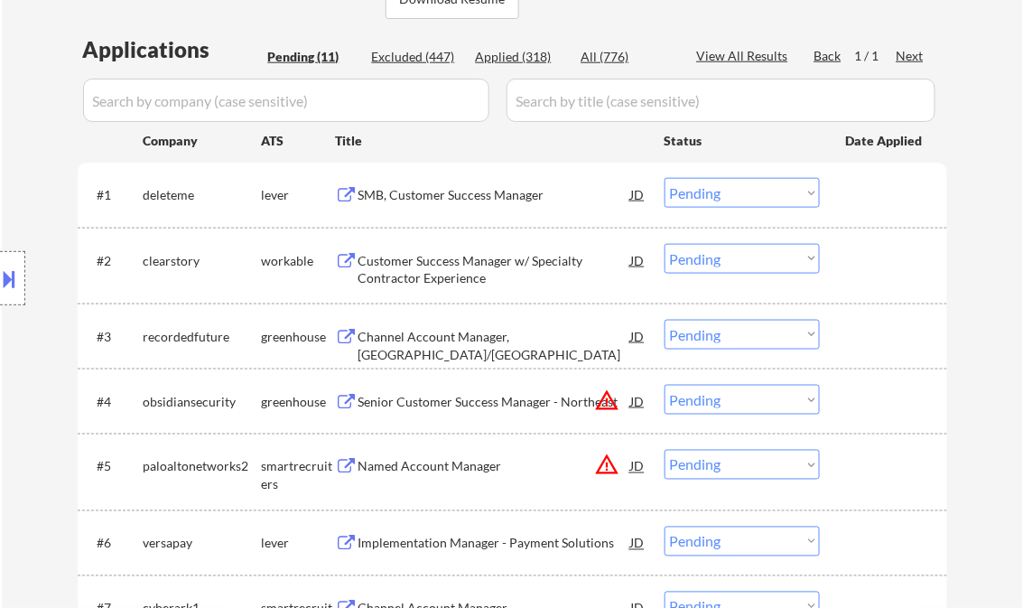
click at [429, 269] on div "Customer Success Manager w/ Specialty Contractor Experience" at bounding box center [494, 269] width 273 height 35
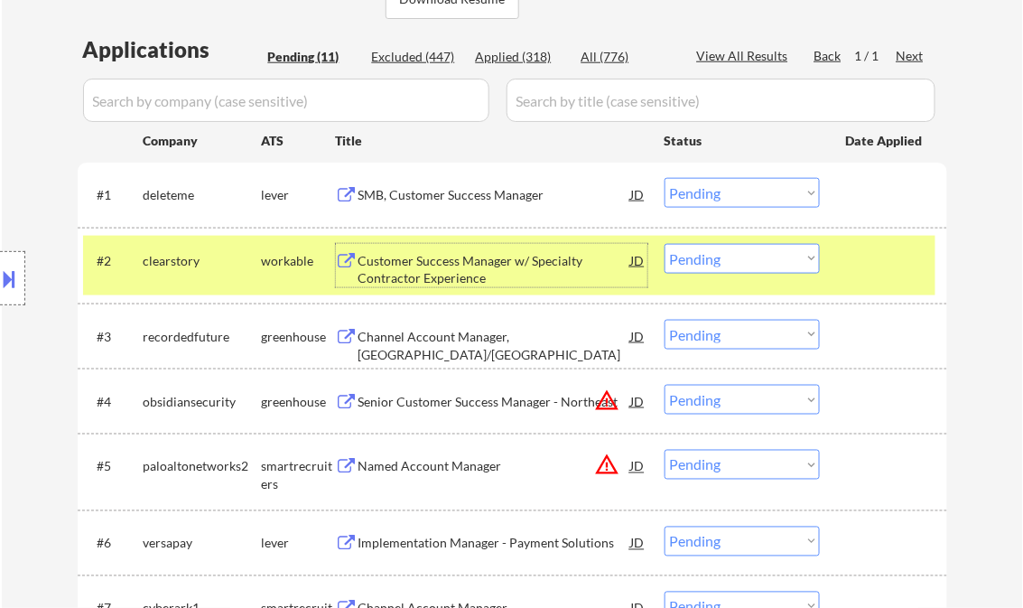
click at [739, 260] on select "Choose an option... Pending Applied Excluded (Questions) Excluded (Expired) Exc…" at bounding box center [741, 259] width 155 height 30
click at [664, 244] on select "Choose an option... Pending Applied Excluded (Questions) Excluded (Expired) Exc…" at bounding box center [741, 259] width 155 height 30
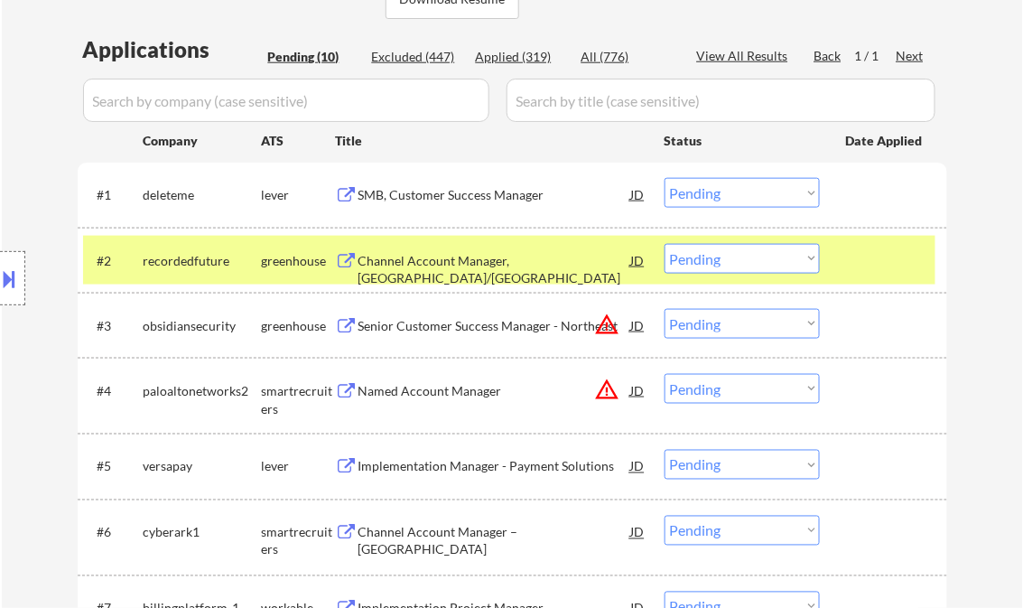
drag, startPoint x: 723, startPoint y: 257, endPoint x: 749, endPoint y: 272, distance: 29.9
click at [724, 256] on select "Choose an option... Pending Applied Excluded (Questions) Excluded (Expired) Exc…" at bounding box center [741, 259] width 155 height 30
click at [664, 244] on select "Choose an option... Pending Applied Excluded (Questions) Excluded (Expired) Exc…" at bounding box center [741, 259] width 155 height 30
click at [19, 271] on button at bounding box center [10, 279] width 20 height 30
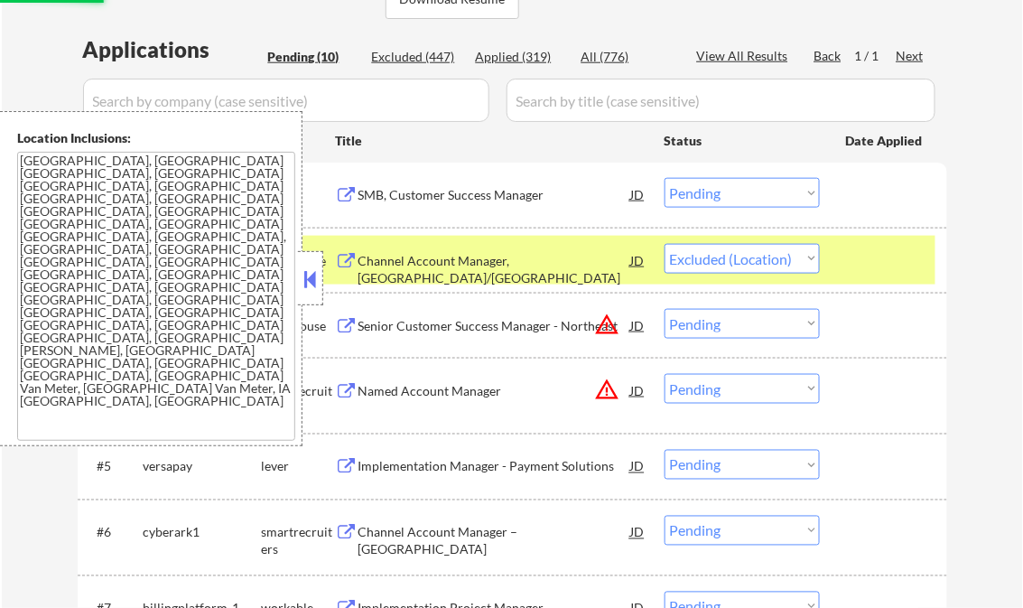
click at [306, 274] on button at bounding box center [311, 278] width 20 height 27
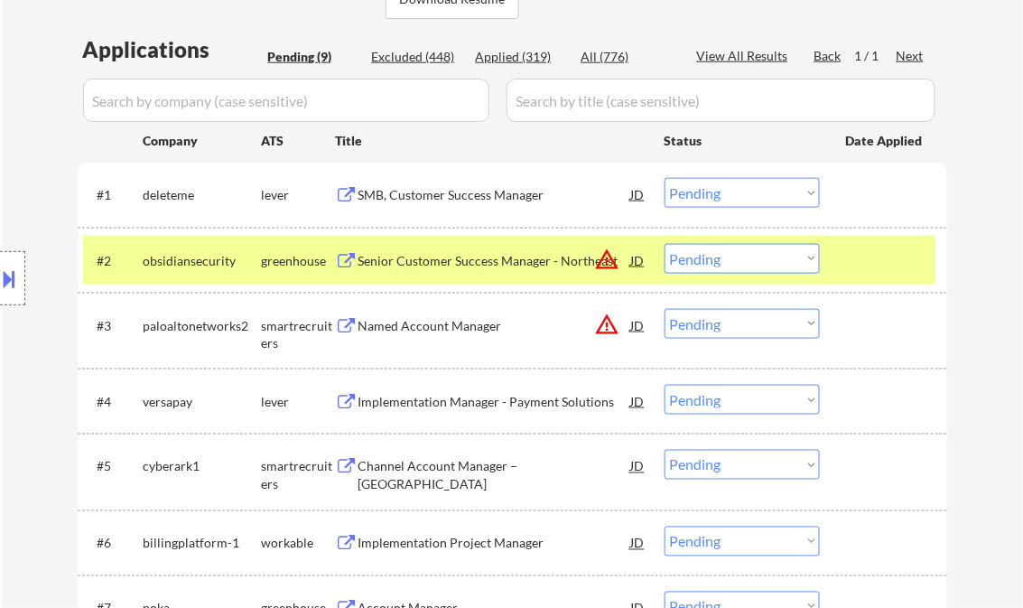
click at [744, 260] on select "Choose an option... Pending Applied Excluded (Questions) Excluded (Expired) Exc…" at bounding box center [741, 259] width 155 height 30
click at [664, 244] on select "Choose an option... Pending Applied Excluded (Questions) Excluded (Expired) Exc…" at bounding box center [741, 259] width 155 height 30
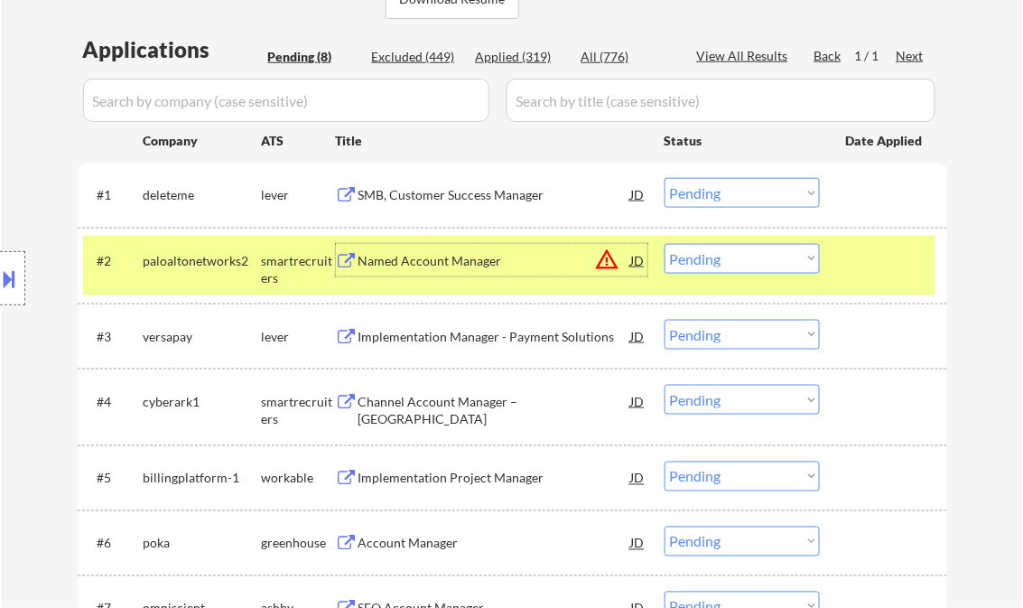
click at [446, 272] on div "Named Account Manager" at bounding box center [494, 260] width 273 height 33
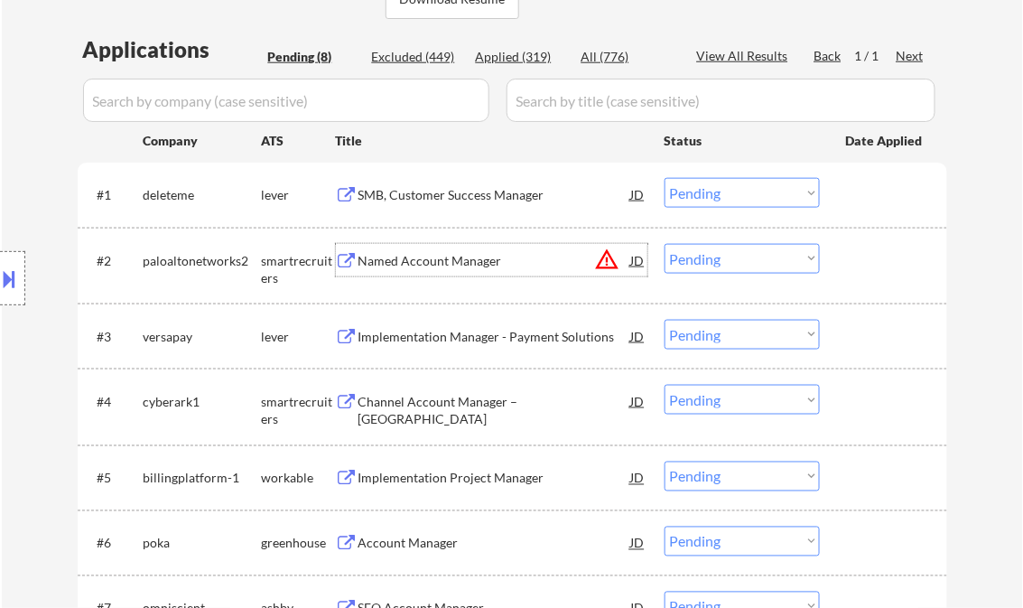
drag, startPoint x: 692, startPoint y: 249, endPoint x: 711, endPoint y: 274, distance: 32.1
click at [692, 249] on select "Choose an option... Pending Applied Excluded (Questions) Excluded (Expired) Exc…" at bounding box center [741, 259] width 155 height 30
click at [664, 244] on select "Choose an option... Pending Applied Excluded (Questions) Excluded (Expired) Exc…" at bounding box center [741, 259] width 155 height 30
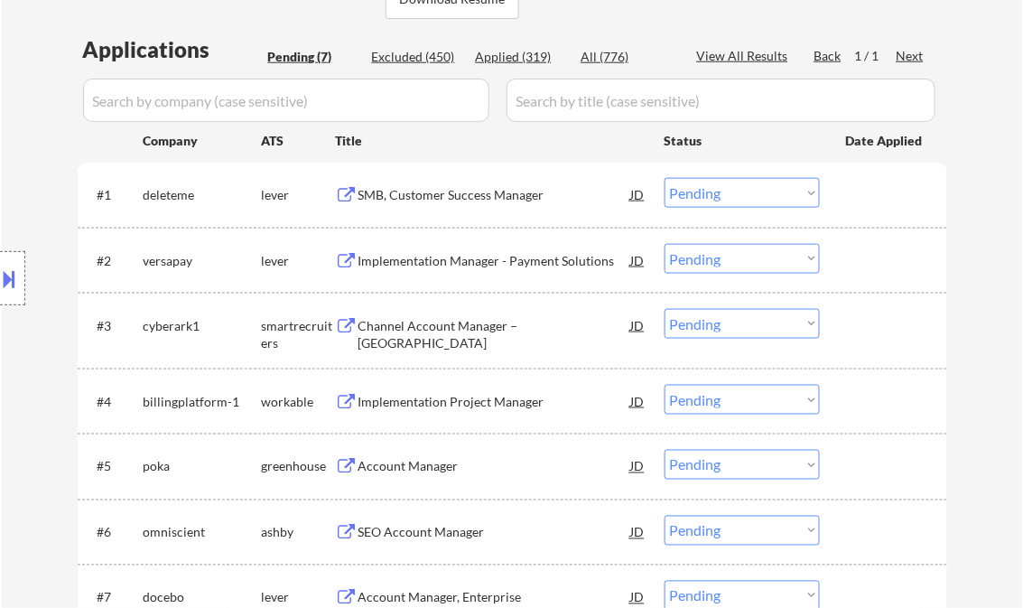
click at [461, 264] on div "Implementation Manager - Payment Solutions" at bounding box center [494, 261] width 273 height 18
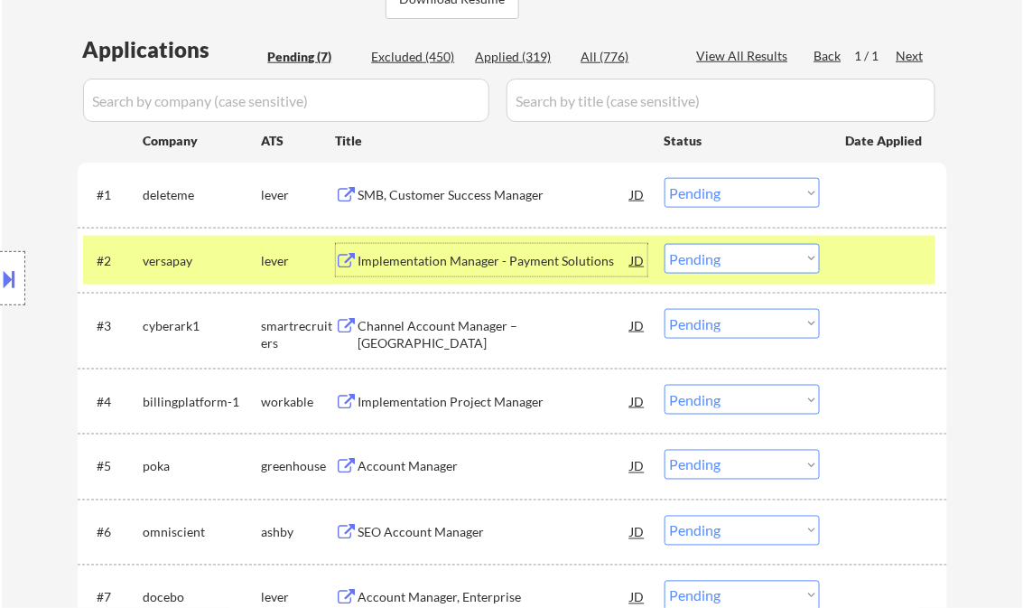
click at [720, 267] on select "Choose an option... Pending Applied Excluded (Questions) Excluded (Expired) Exc…" at bounding box center [741, 259] width 155 height 30
click at [664, 244] on select "Choose an option... Pending Applied Excluded (Questions) Excluded (Expired) Exc…" at bounding box center [741, 259] width 155 height 30
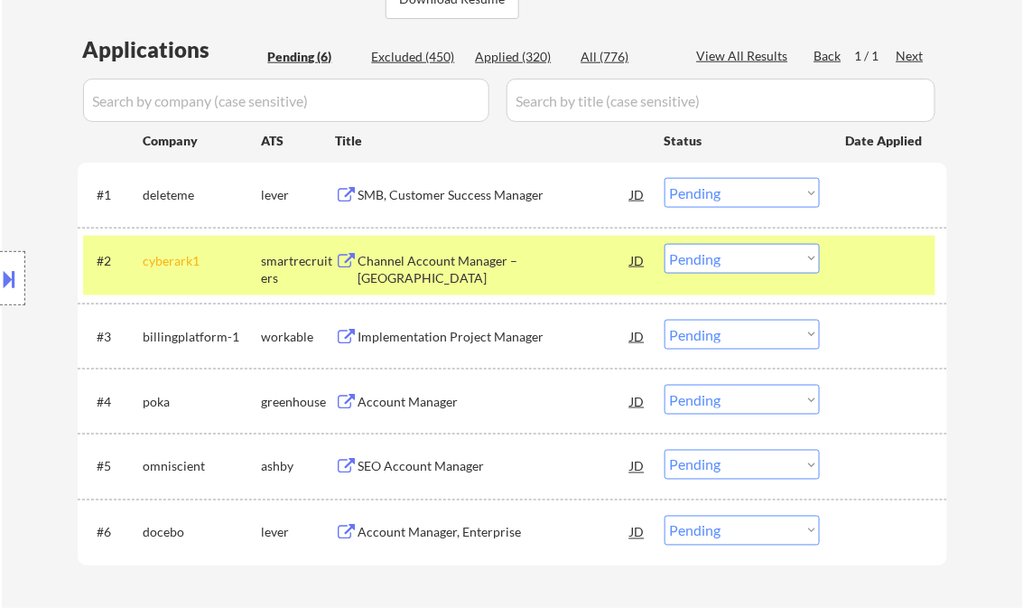
click at [479, 252] on div "Channel Account Manager – North Central" at bounding box center [494, 269] width 273 height 35
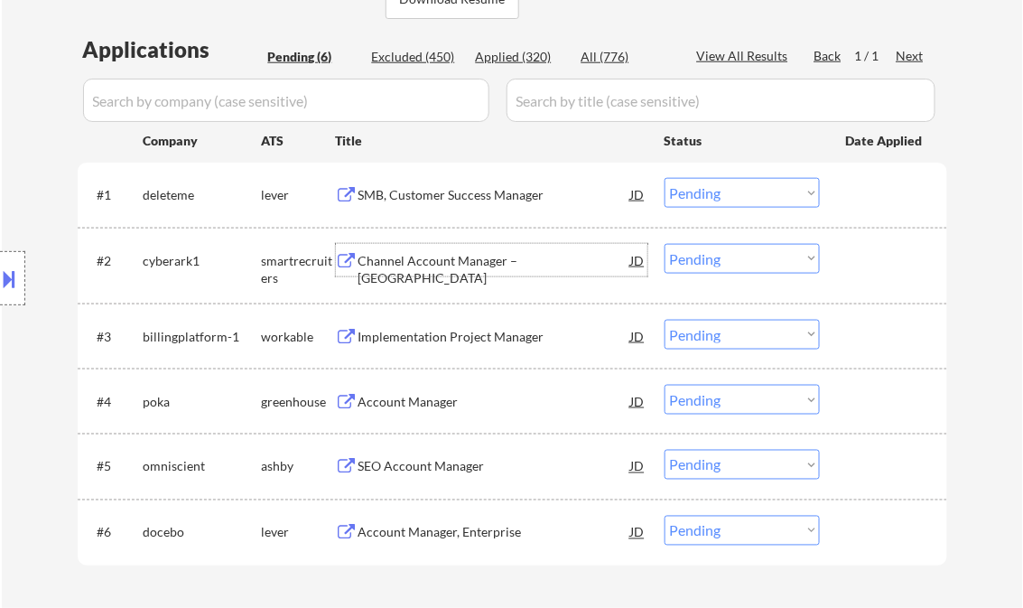
click at [731, 254] on select "Choose an option... Pending Applied Excluded (Questions) Excluded (Expired) Exc…" at bounding box center [741, 259] width 155 height 30
click at [664, 244] on select "Choose an option... Pending Applied Excluded (Questions) Excluded (Expired) Exc…" at bounding box center [741, 259] width 155 height 30
select select ""pending""
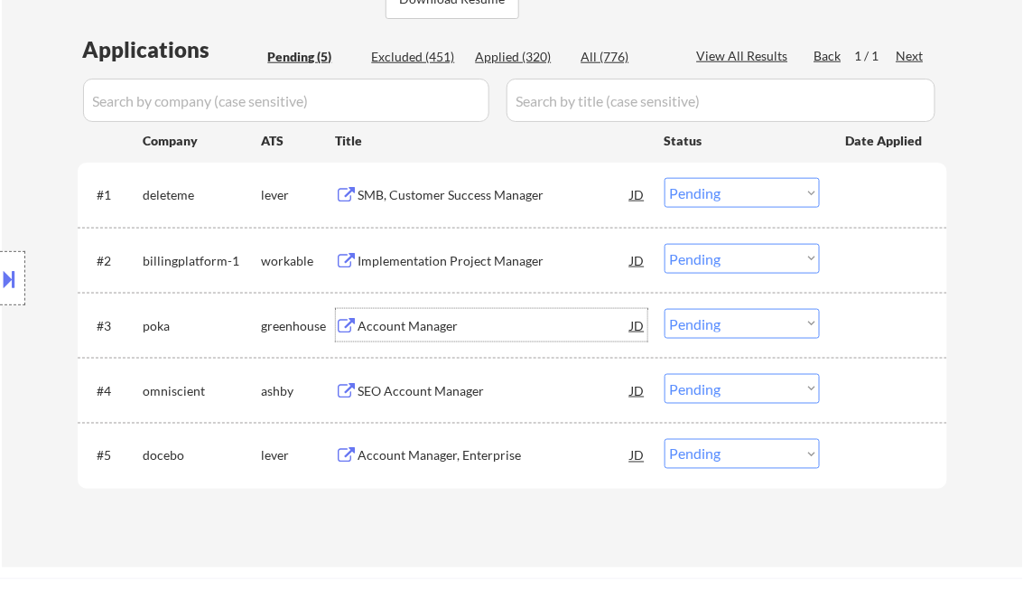
click at [394, 320] on div "Account Manager" at bounding box center [494, 326] width 273 height 18
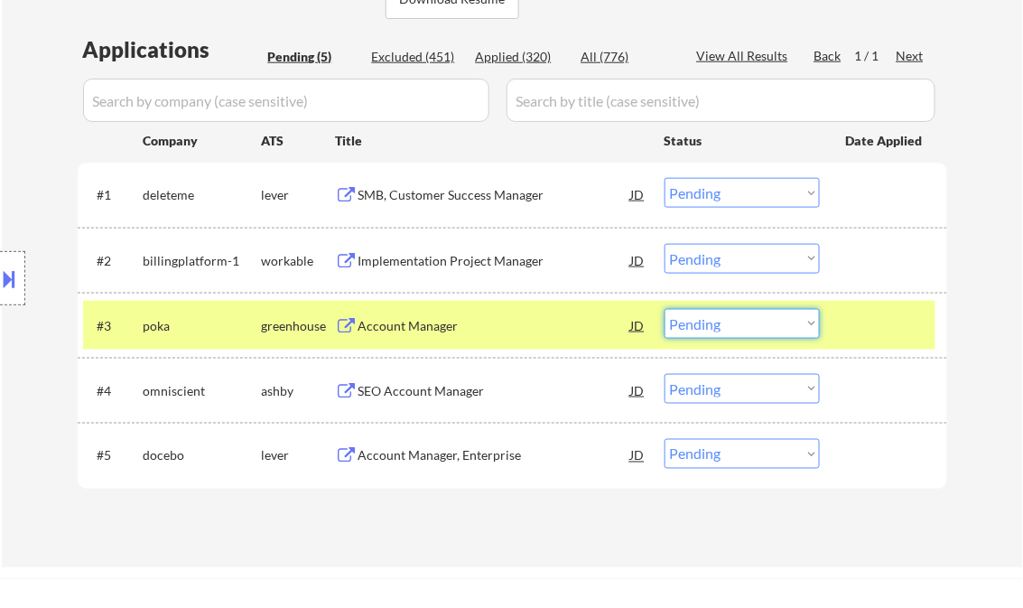
drag, startPoint x: 757, startPoint y: 317, endPoint x: 757, endPoint y: 337, distance: 19.9
click at [757, 317] on select "Choose an option... Pending Applied Excluded (Questions) Excluded (Expired) Exc…" at bounding box center [741, 324] width 155 height 30
click at [664, 309] on select "Choose an option... Pending Applied Excluded (Questions) Excluded (Expired) Exc…" at bounding box center [741, 324] width 155 height 30
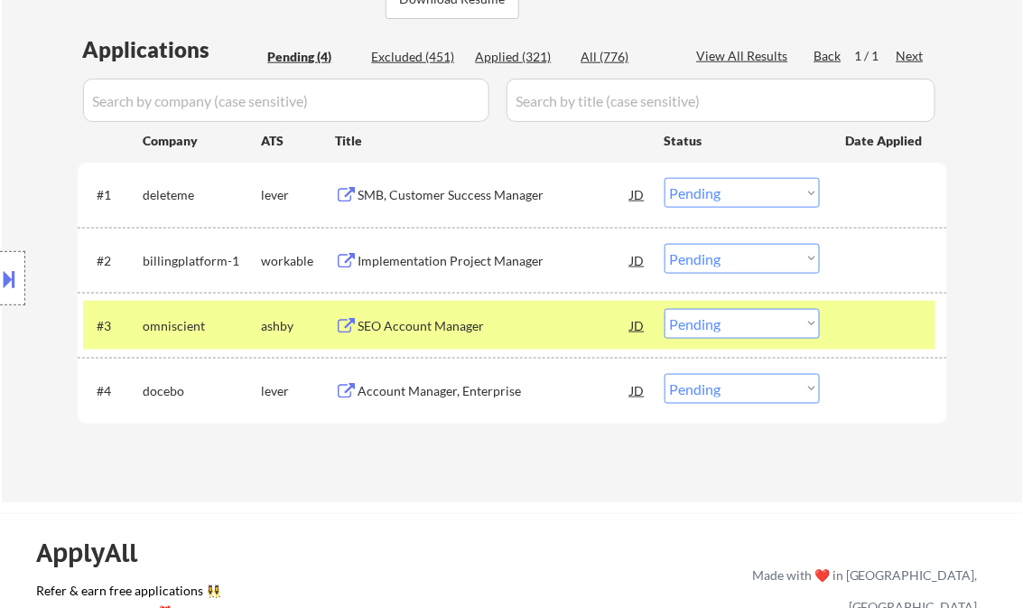
click at [444, 339] on div "SEO Account Manager" at bounding box center [494, 325] width 273 height 33
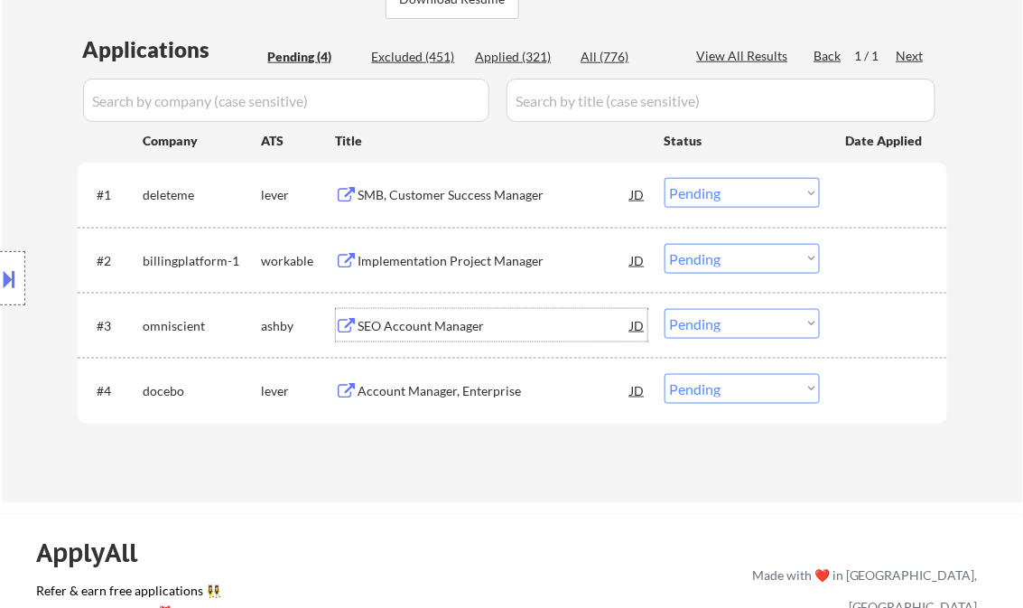
drag, startPoint x: 722, startPoint y: 321, endPoint x: 728, endPoint y: 330, distance: 10.5
click at [722, 321] on select "Choose an option... Pending Applied Excluded (Questions) Excluded (Expired) Exc…" at bounding box center [741, 324] width 155 height 30
click at [664, 309] on select "Choose an option... Pending Applied Excluded (Questions) Excluded (Expired) Exc…" at bounding box center [741, 324] width 155 height 30
click at [445, 394] on div "Account Manager, Enterprise" at bounding box center [494, 391] width 273 height 18
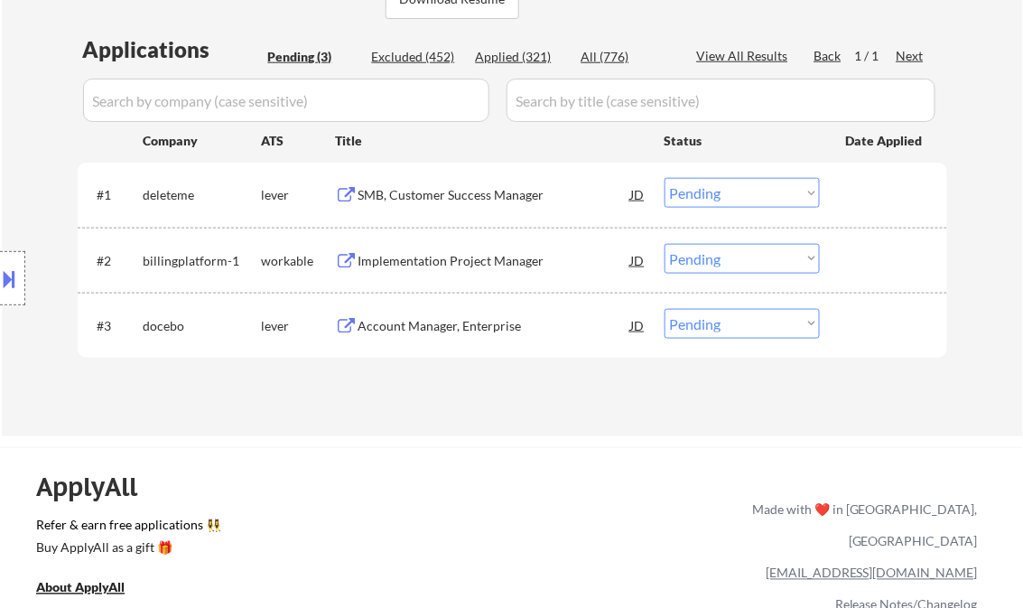
click at [730, 332] on select "Choose an option... Pending Applied Excluded (Questions) Excluded (Expired) Exc…" at bounding box center [741, 324] width 155 height 30
select select ""applied""
click at [664, 309] on select "Choose an option... Pending Applied Excluded (Questions) Excluded (Expired) Exc…" at bounding box center [741, 324] width 155 height 30
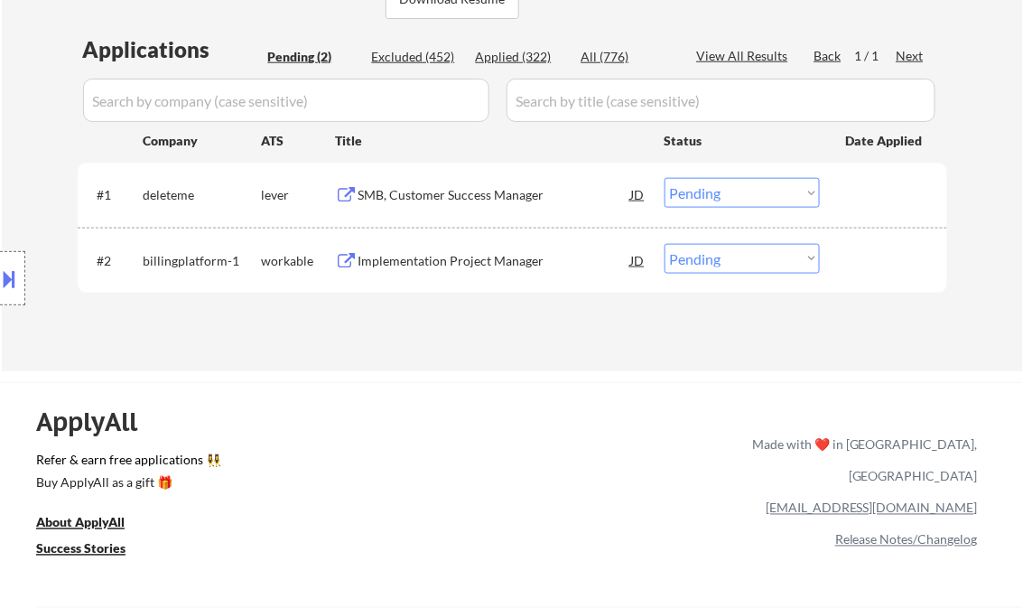
click at [441, 196] on div "SMB, Customer Success Manager" at bounding box center [494, 195] width 273 height 18
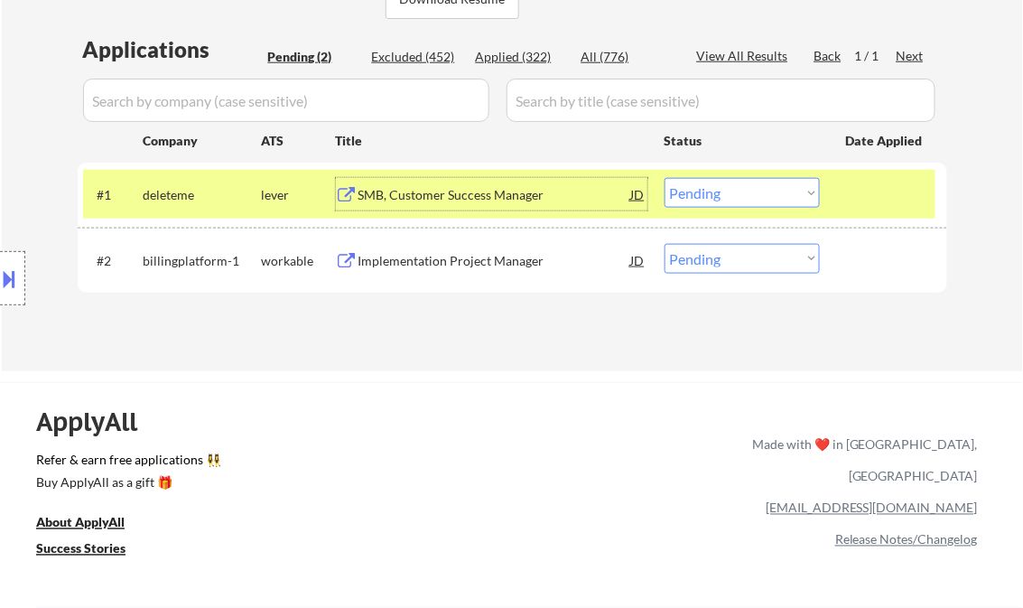
drag, startPoint x: 704, startPoint y: 193, endPoint x: 711, endPoint y: 210, distance: 18.3
click at [704, 193] on select "Choose an option... Pending Applied Excluded (Questions) Excluded (Expired) Exc…" at bounding box center [741, 193] width 155 height 30
click at [664, 178] on select "Choose an option... Pending Applied Excluded (Questions) Excluded (Expired) Exc…" at bounding box center [741, 193] width 155 height 30
select select ""pending""
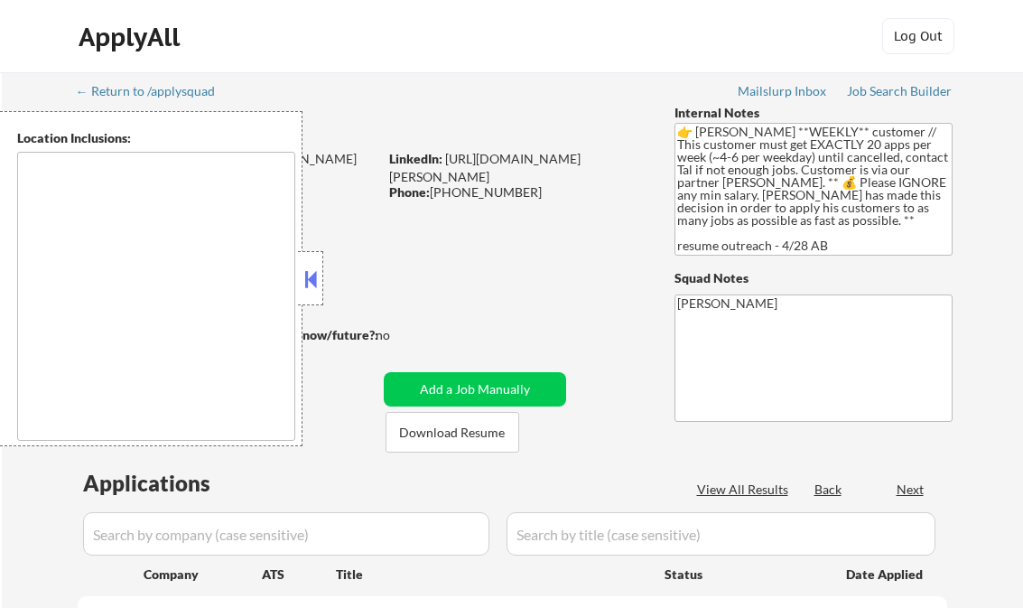
scroll to position [289, 0]
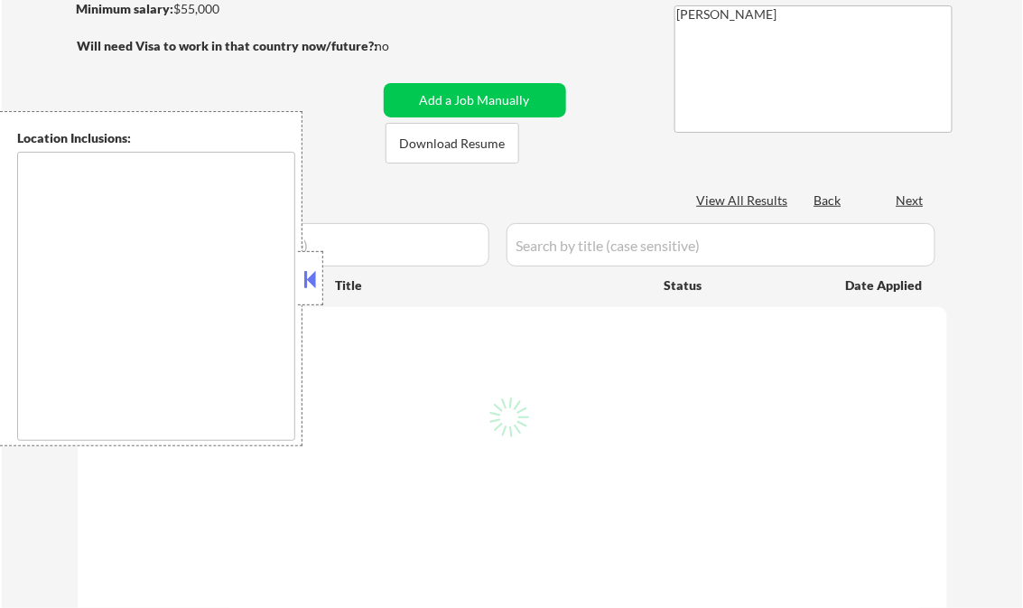
type textarea "Norwalk, IA West Des Moines, IA Des Moines, IA Clive, IA Urbandale, IA Waukee, …"
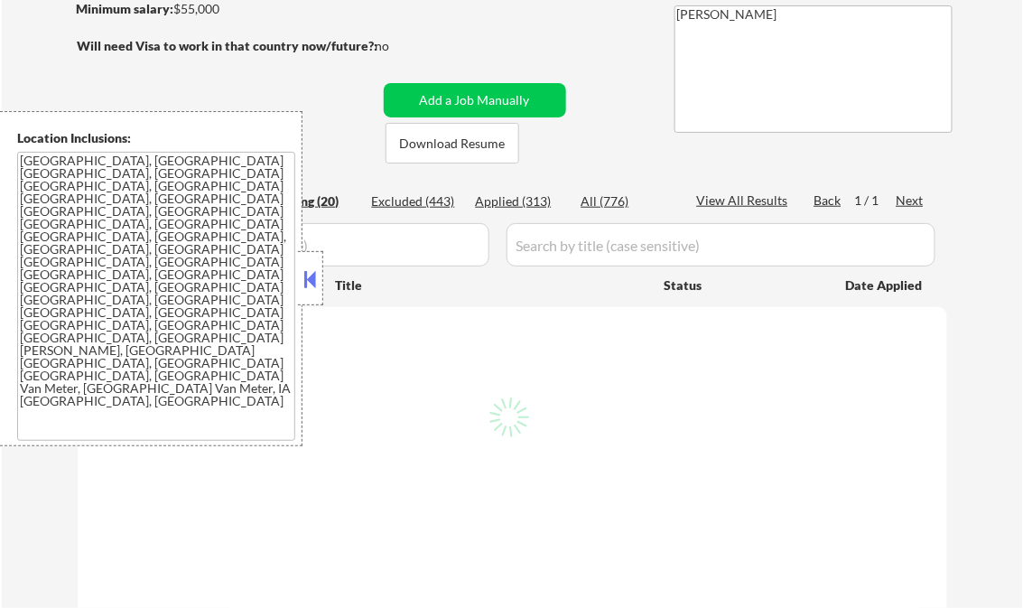
select select ""pending""
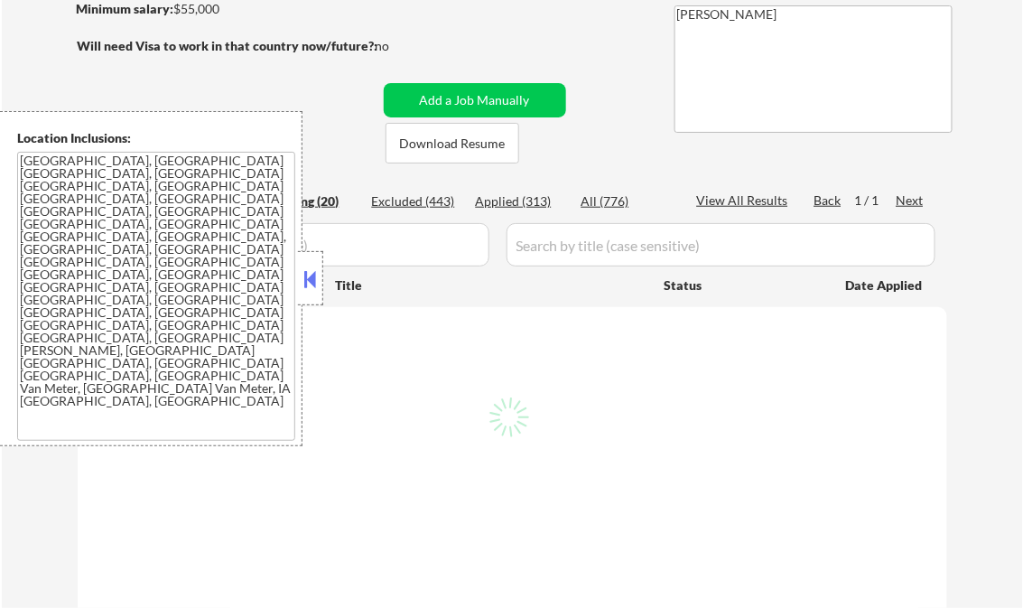
select select ""pending""
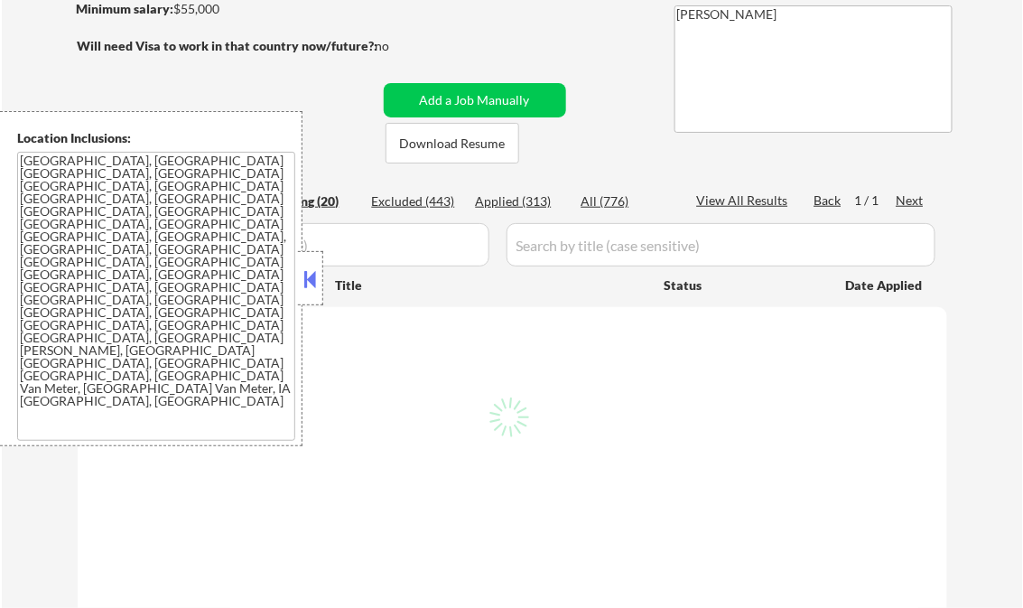
select select ""pending""
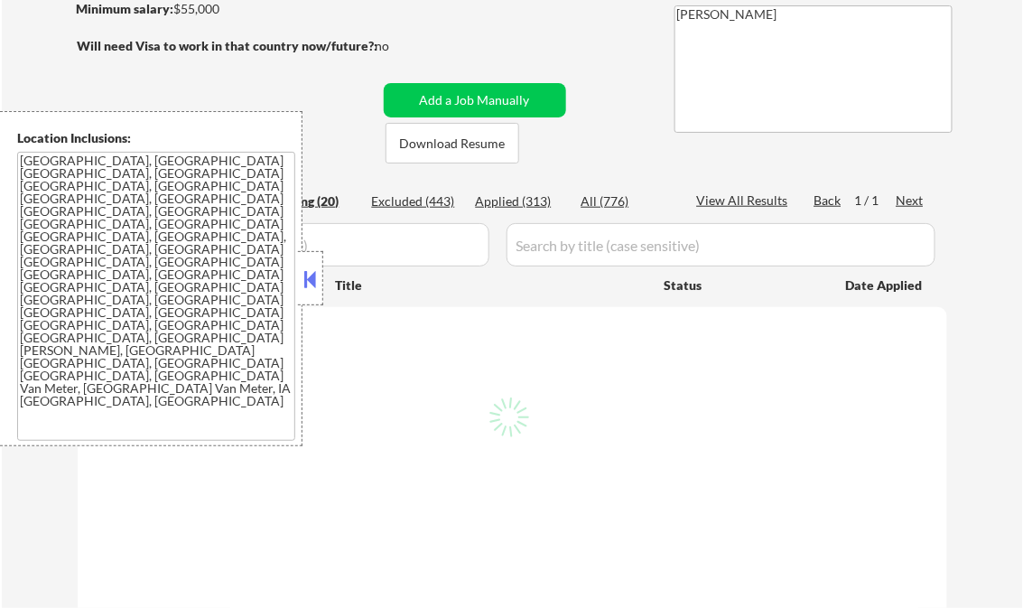
select select ""pending""
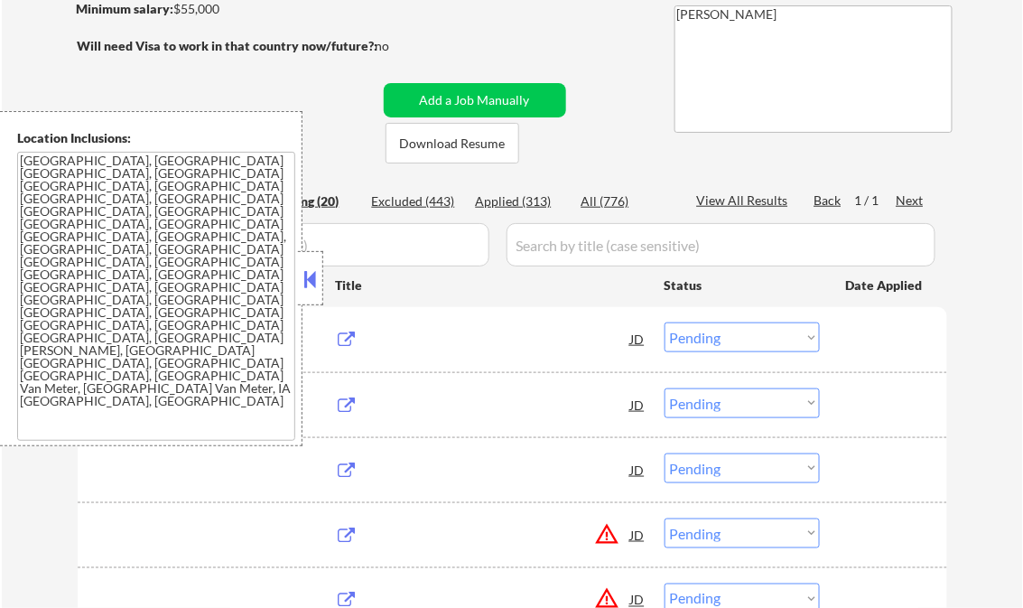
scroll to position [217, 0]
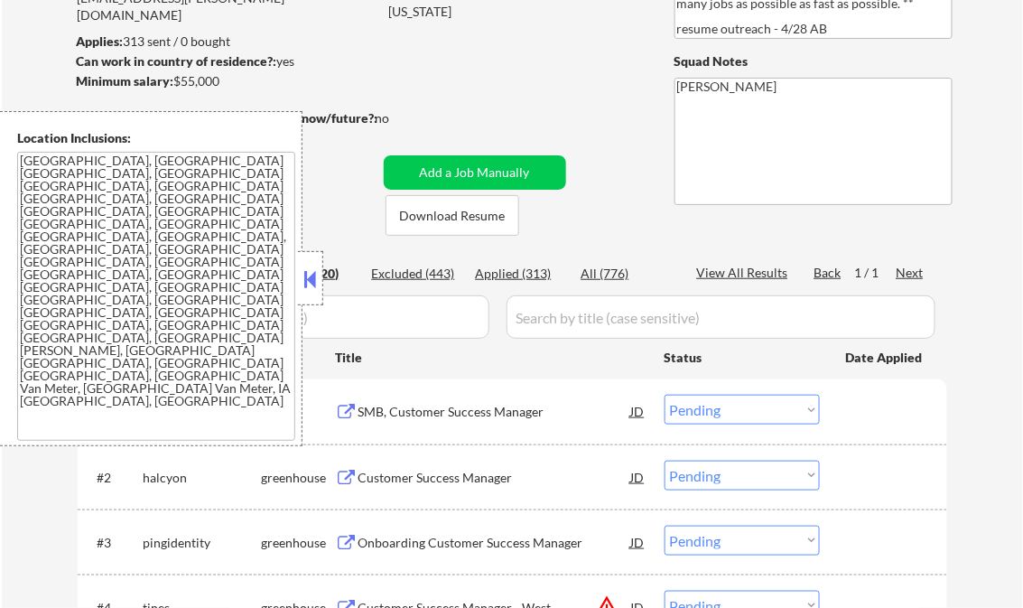
click at [312, 276] on button at bounding box center [311, 278] width 20 height 27
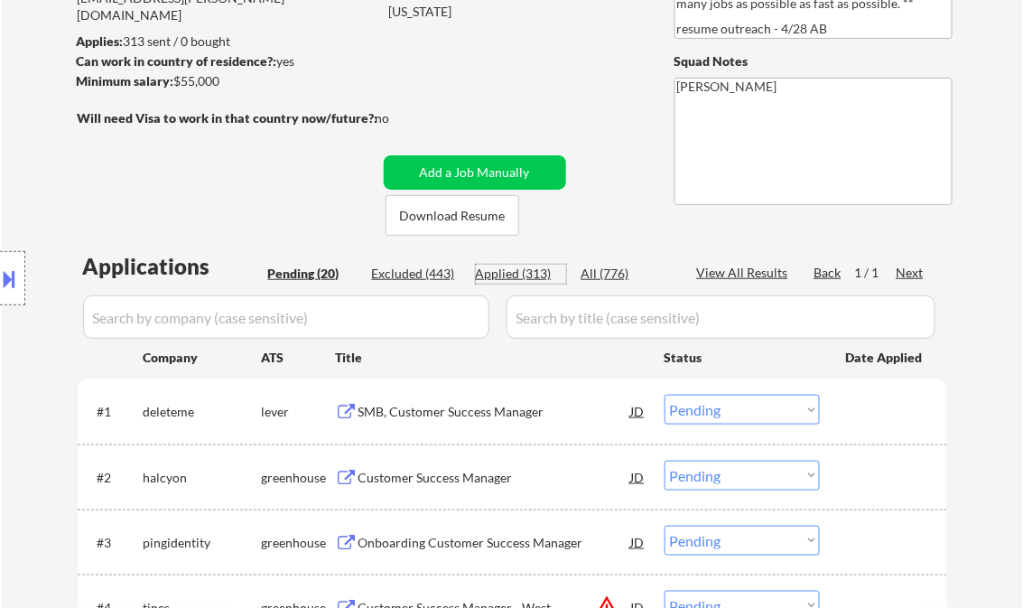
click at [530, 269] on div "Applied (313)" at bounding box center [521, 274] width 90 height 18
click at [710, 267] on div "View All Results" at bounding box center [745, 273] width 97 height 18
select select ""applied""
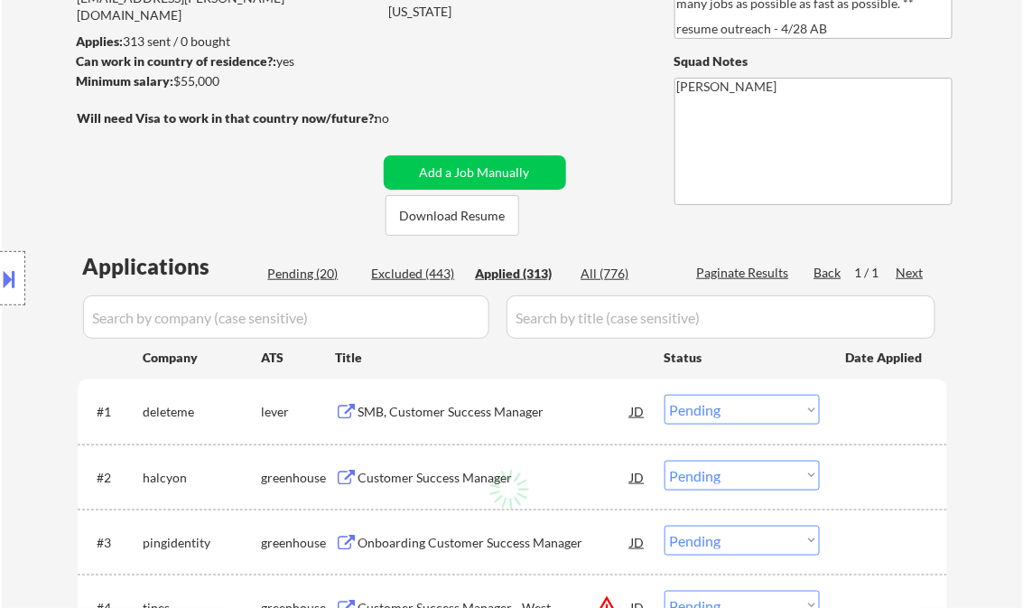
select select ""applied""
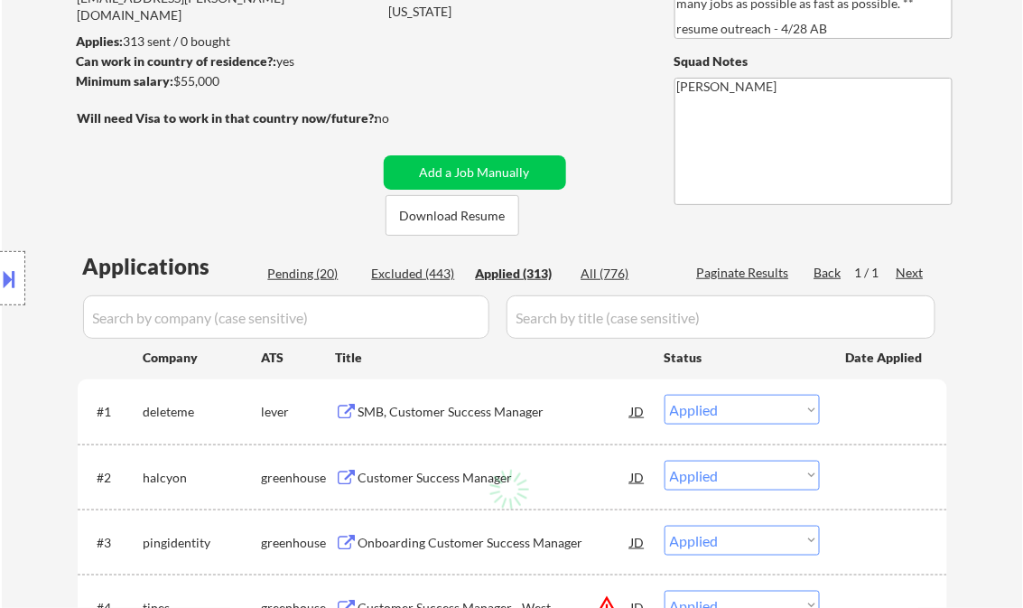
select select ""applied""
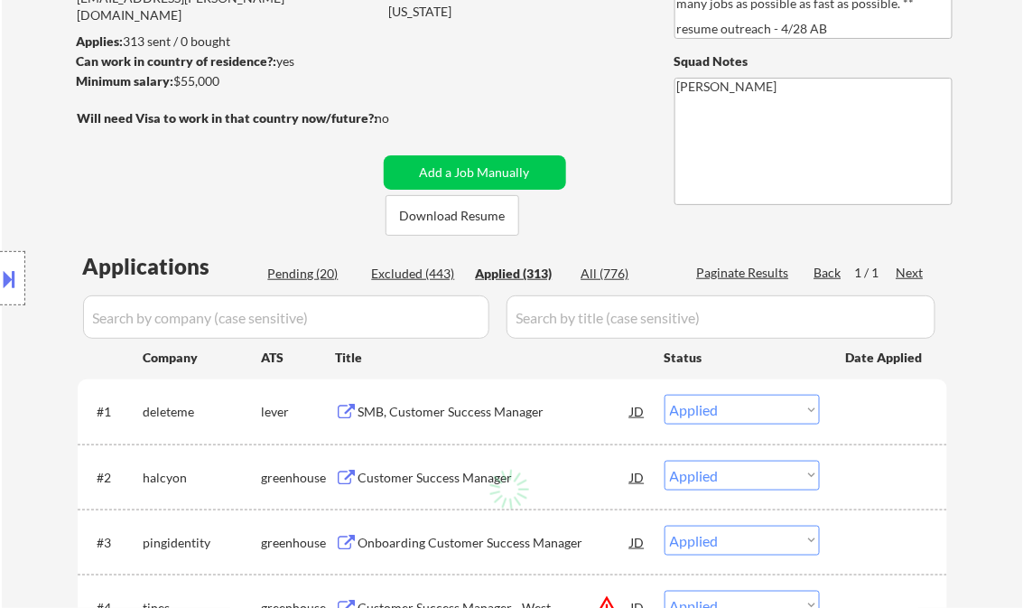
select select ""applied""
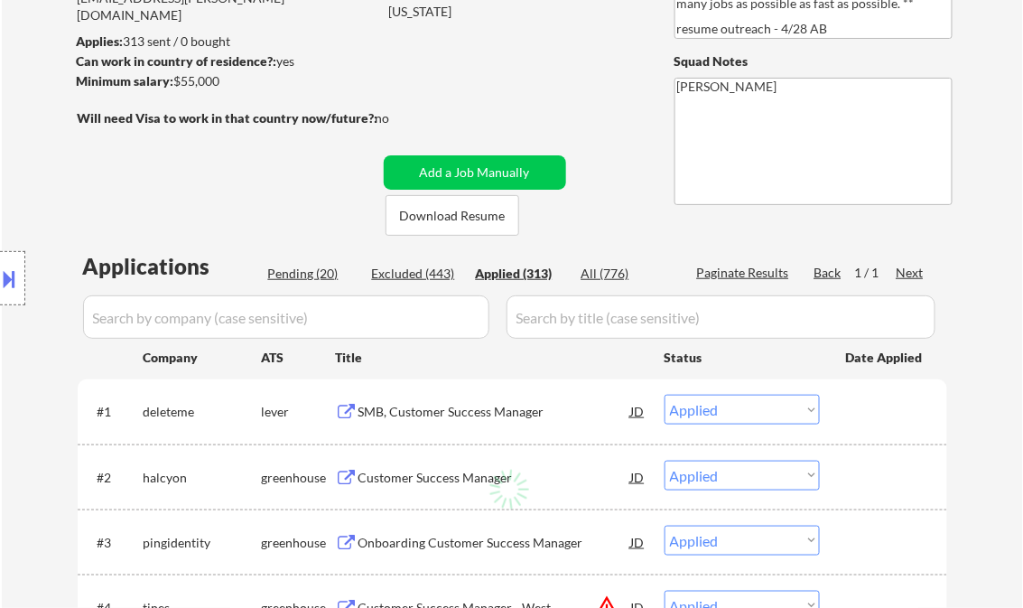
select select ""applied""
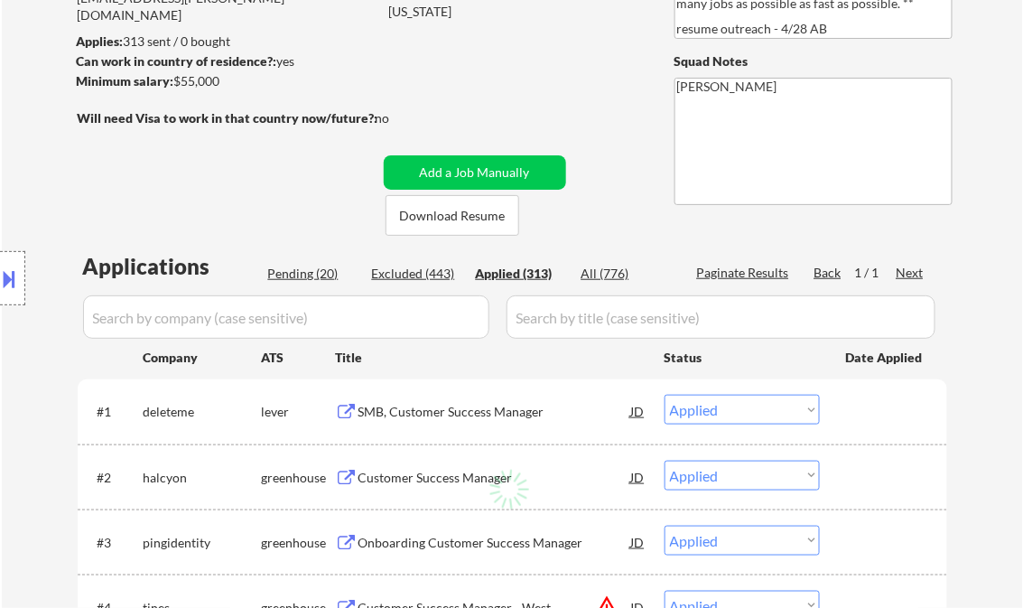
select select ""applied""
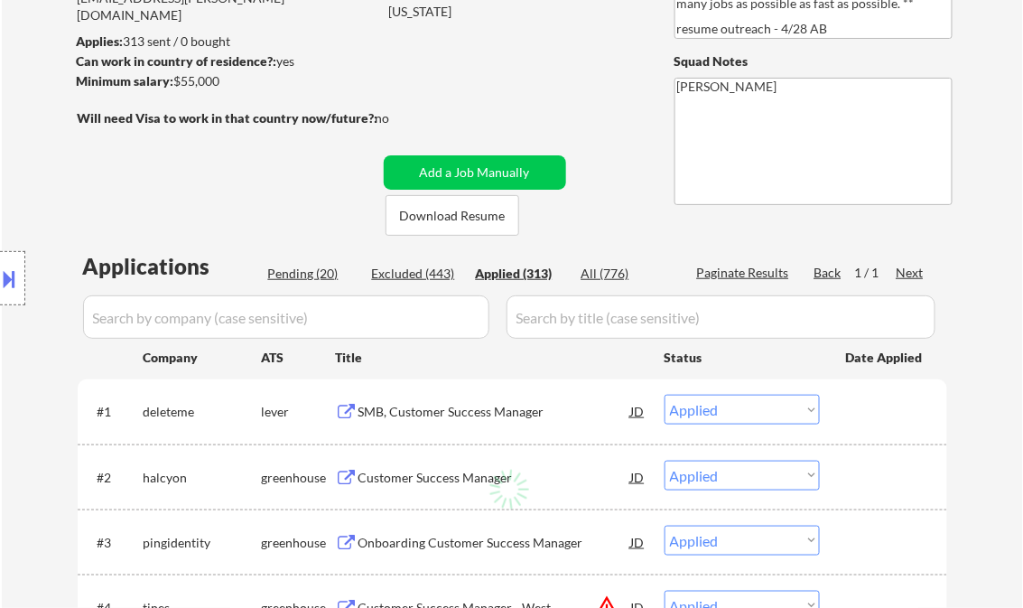
select select ""applied""
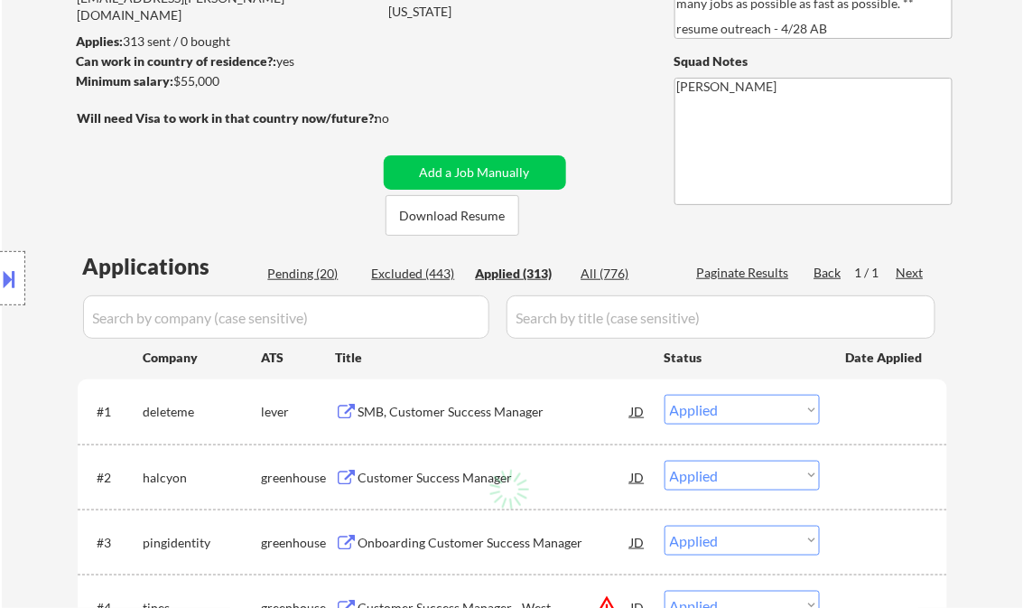
select select ""applied""
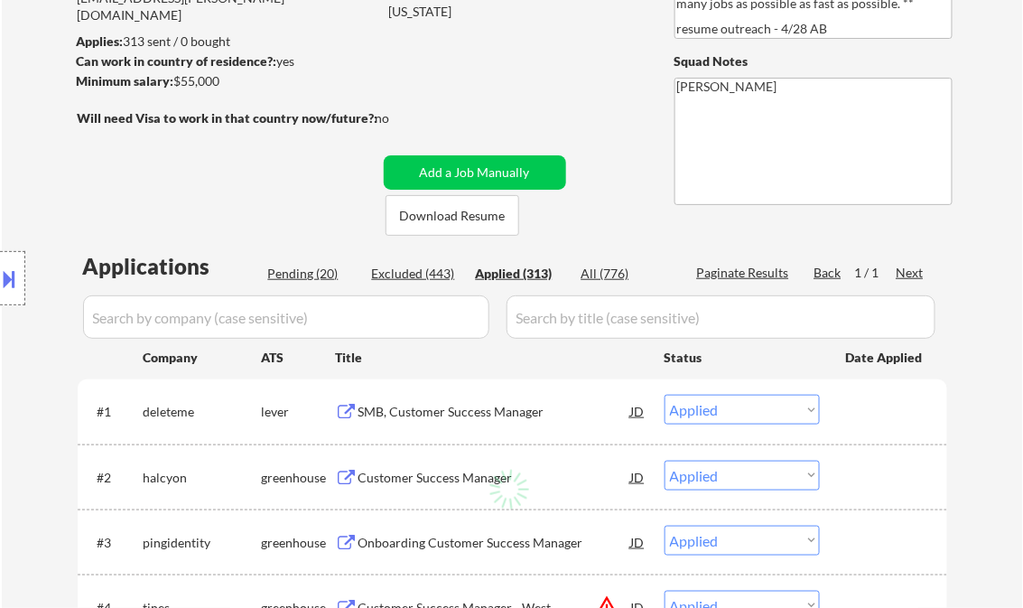
select select ""applied""
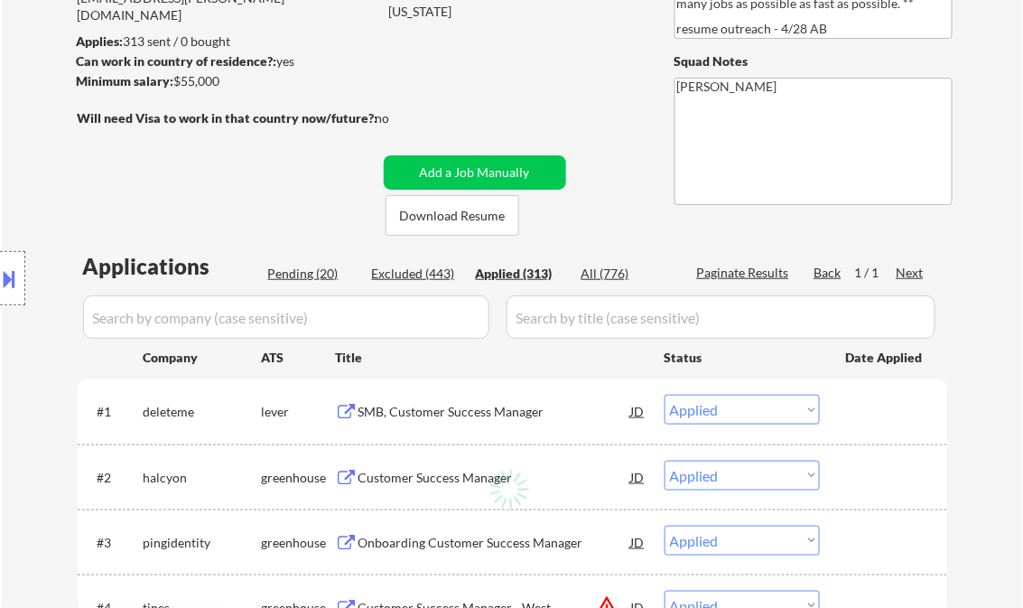
select select ""applied""
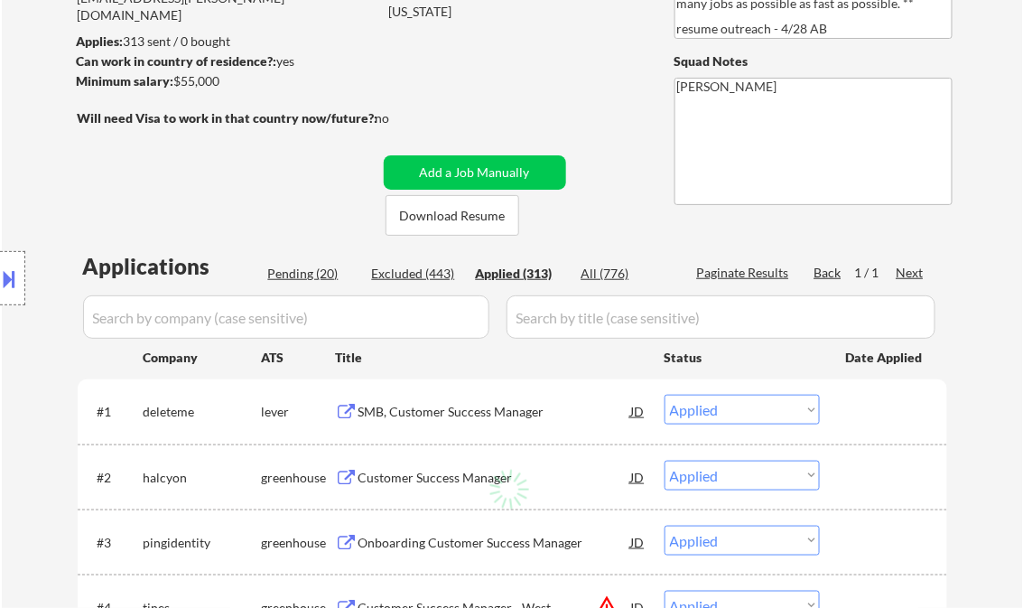
select select ""applied""
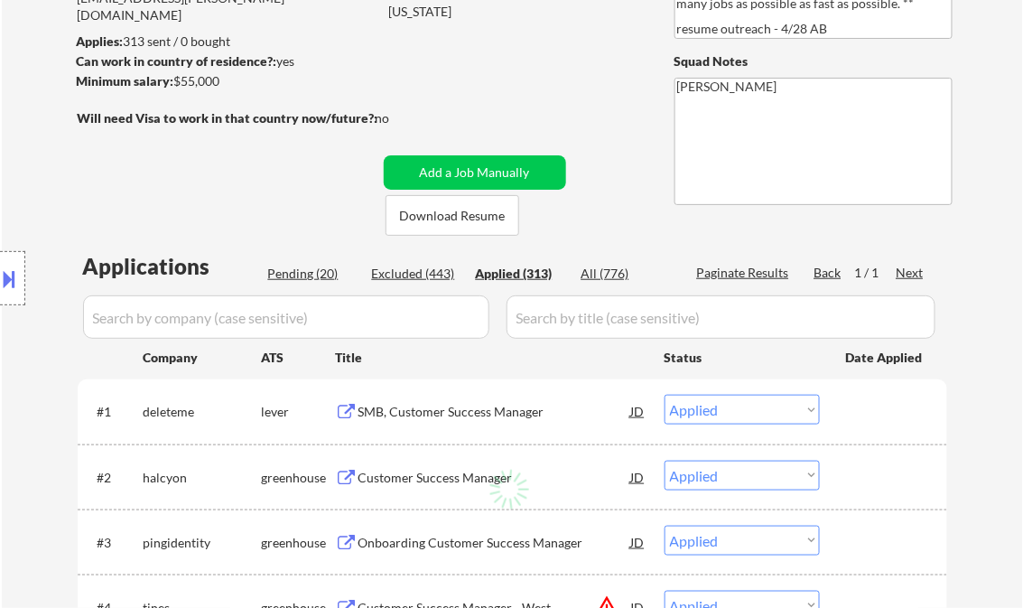
select select ""applied""
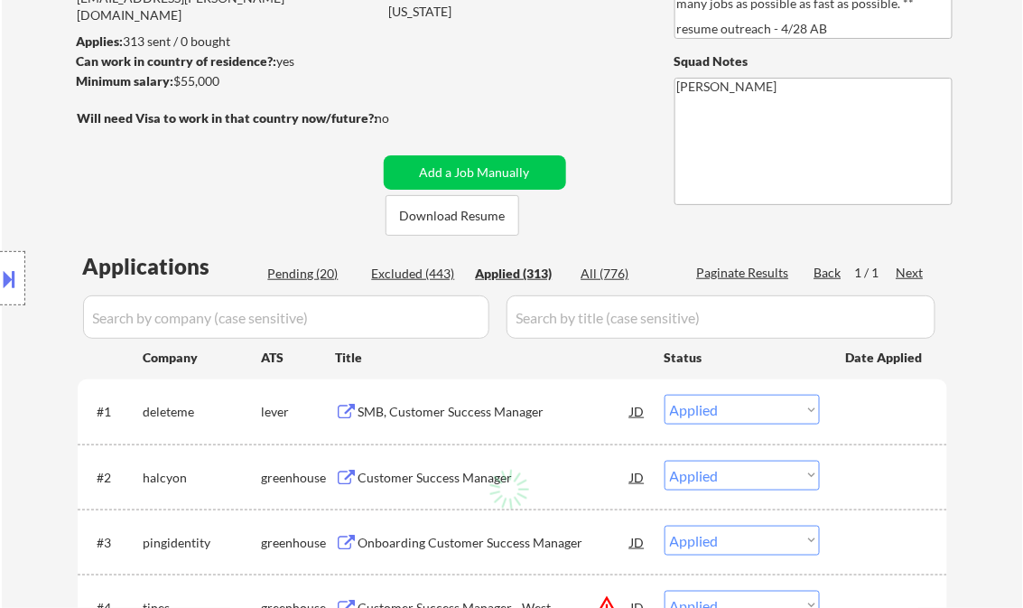
select select ""applied""
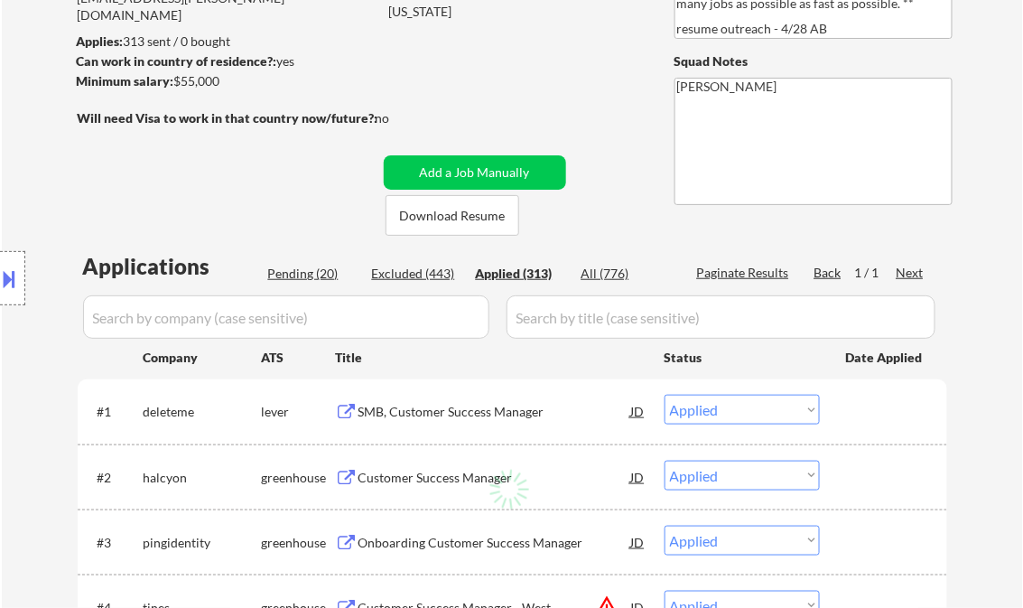
select select ""applied""
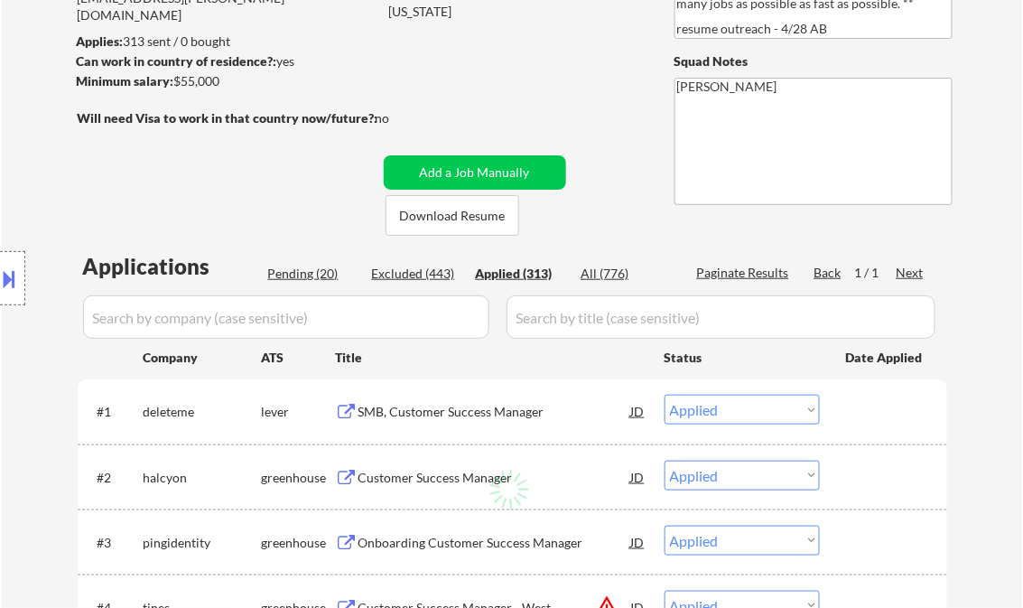
select select ""applied""
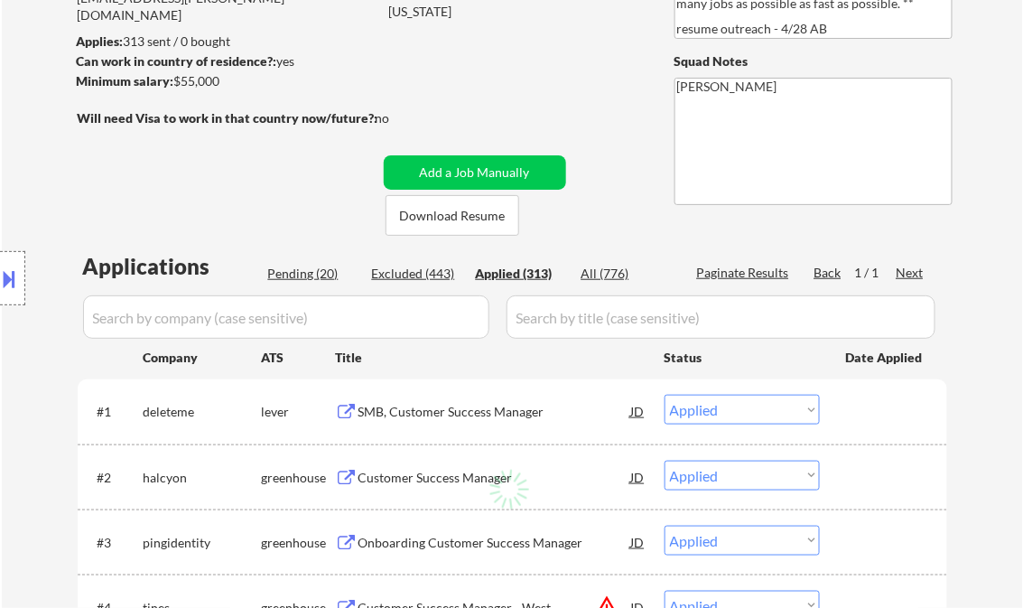
select select ""applied""
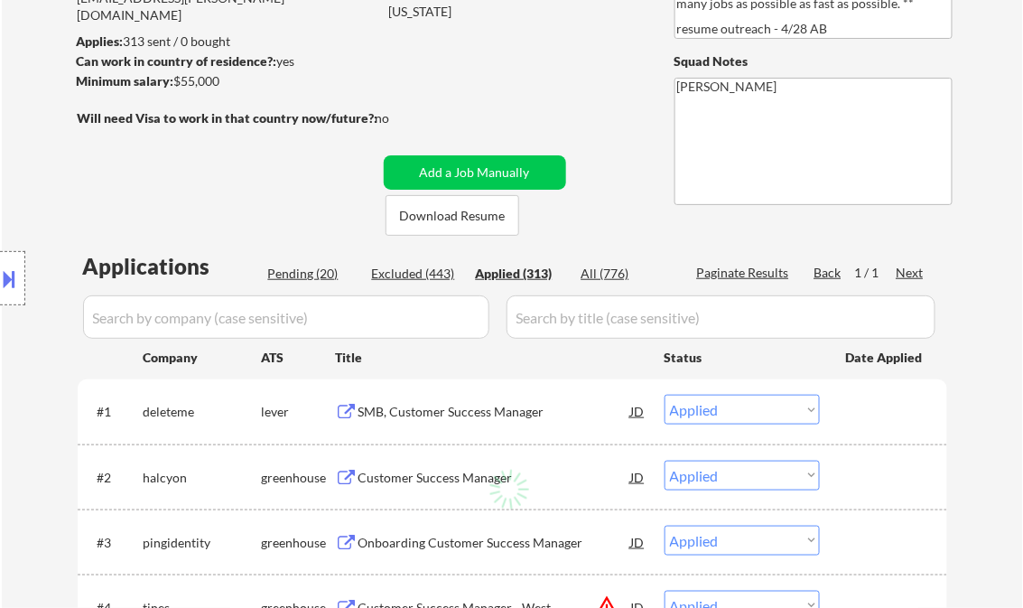
select select ""applied""
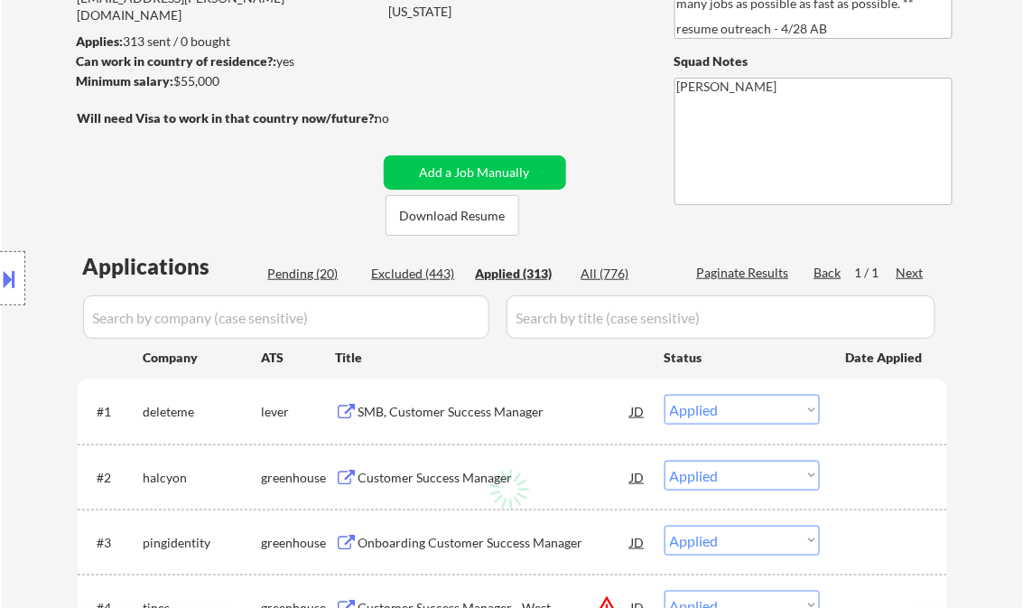
select select ""applied""
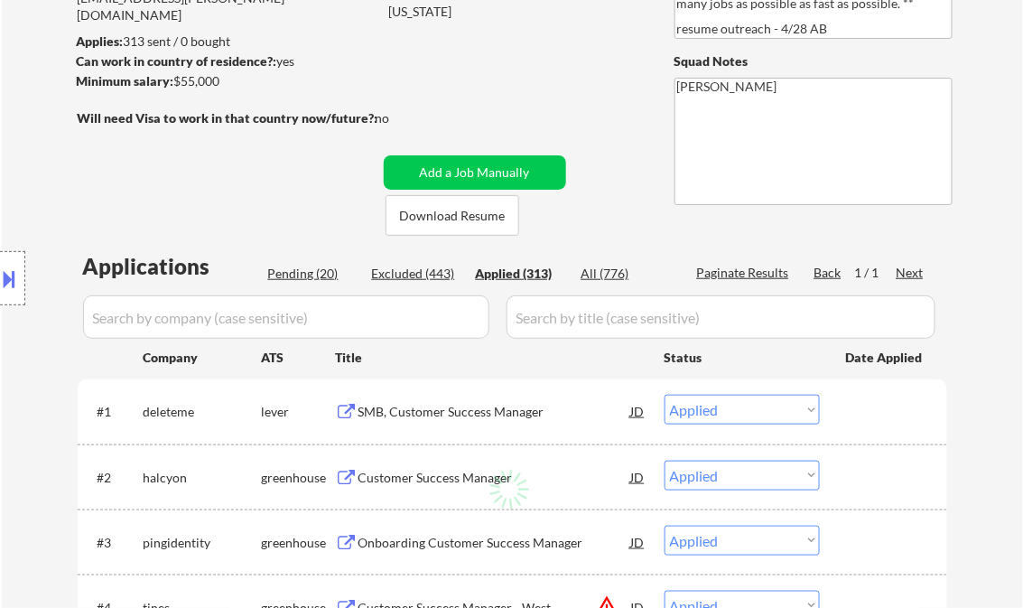
select select ""applied""
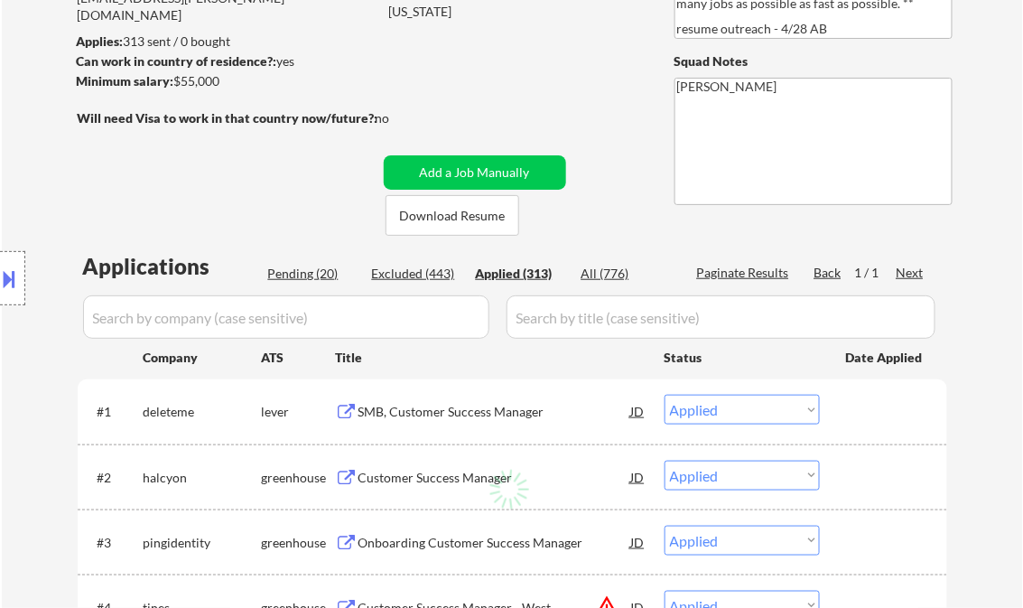
select select ""applied""
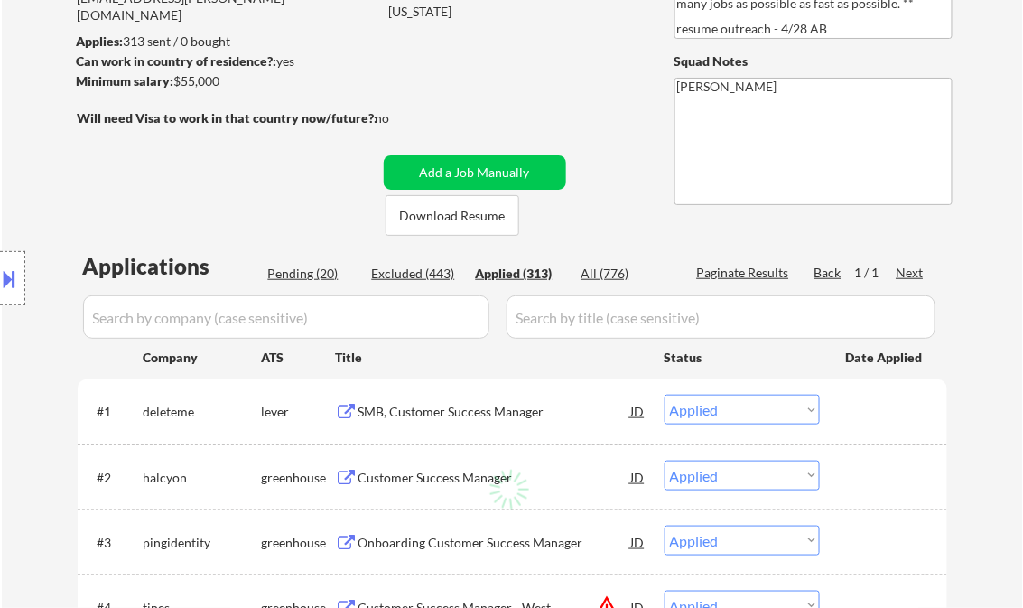
select select ""applied""
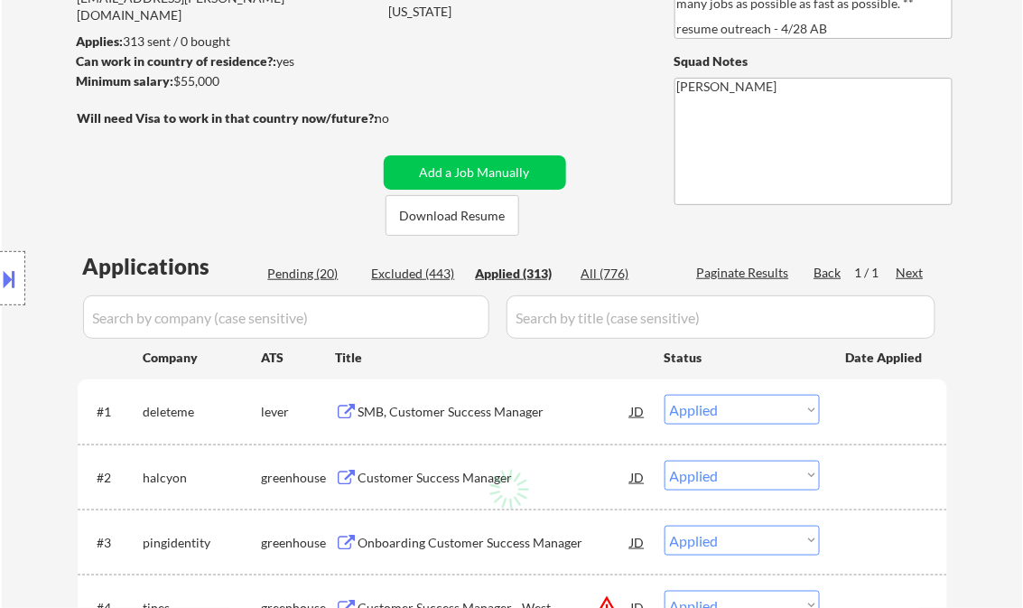
select select ""applied""
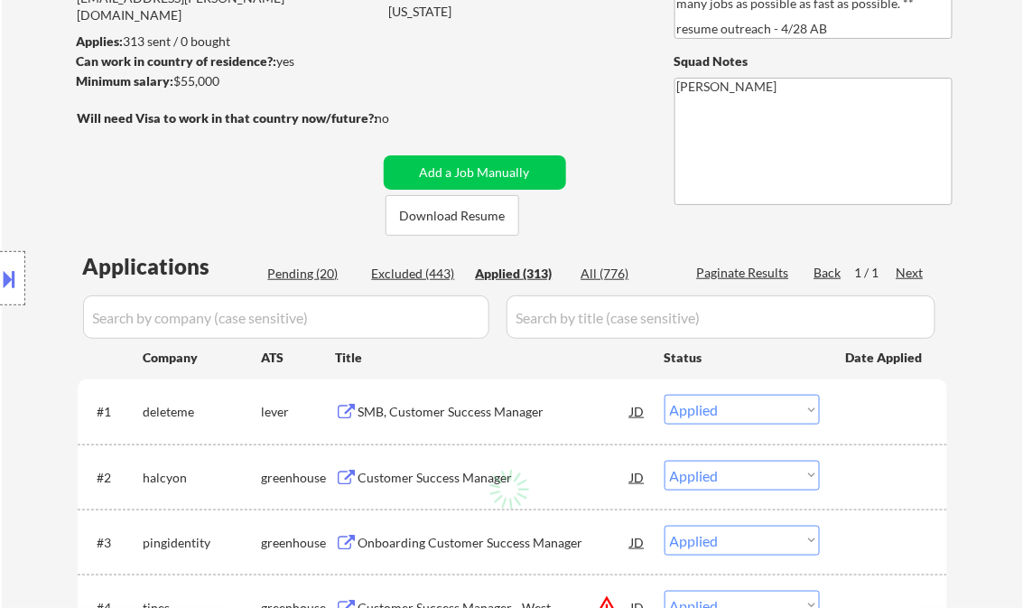
select select ""applied""
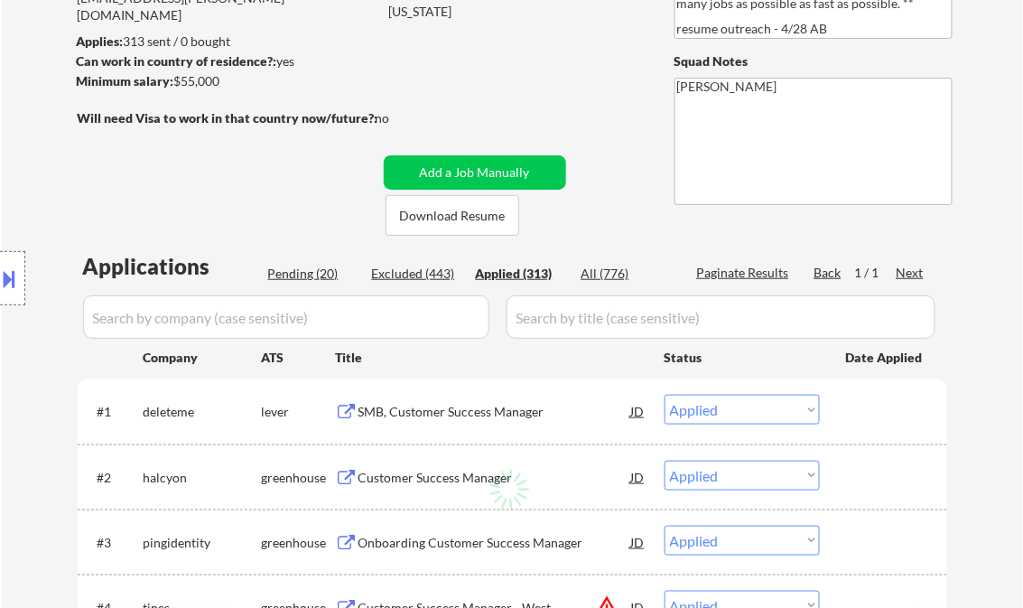
select select ""applied""
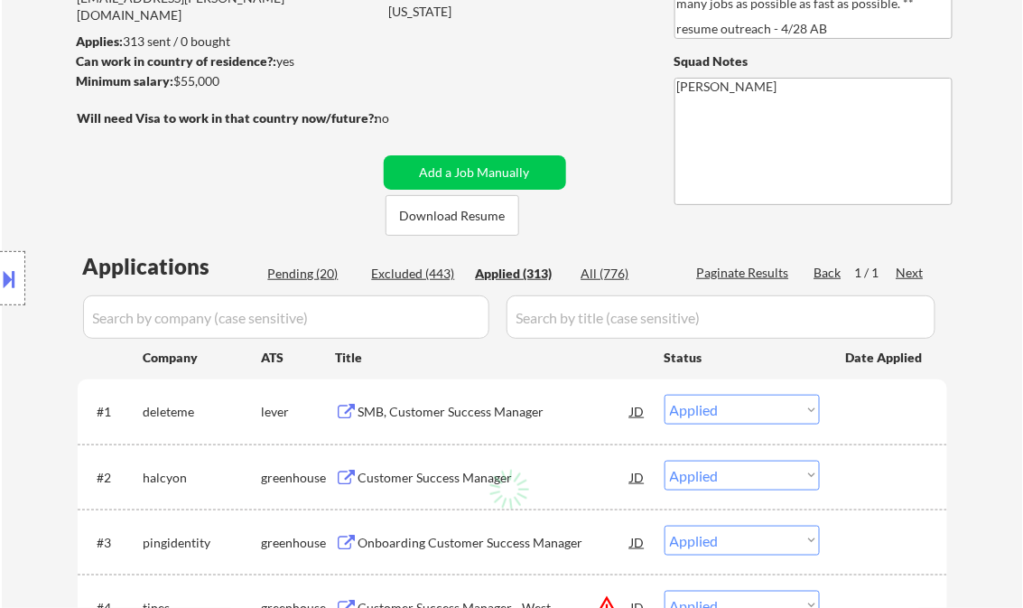
select select ""applied""
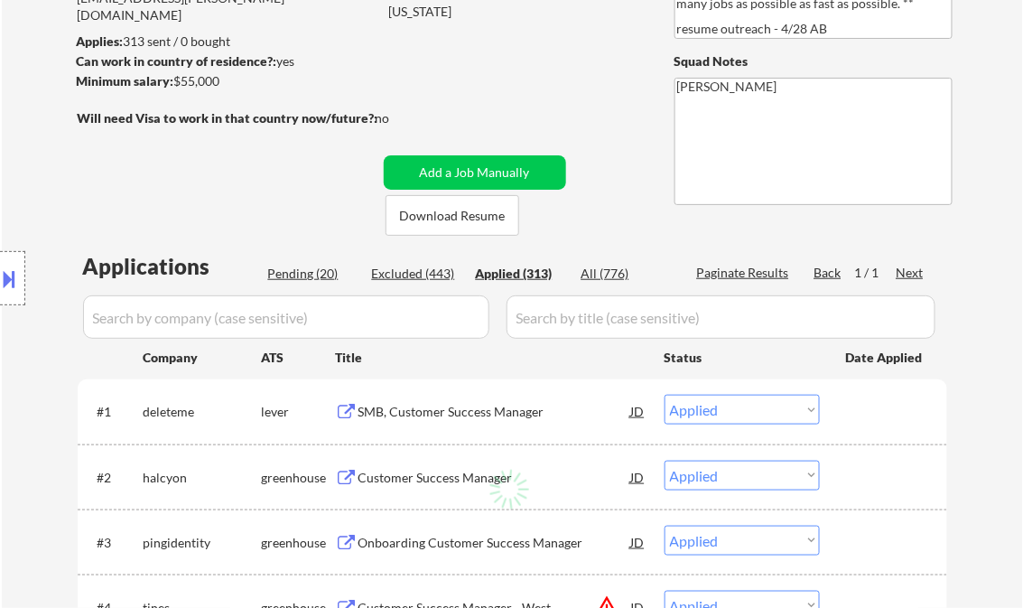
select select ""applied""
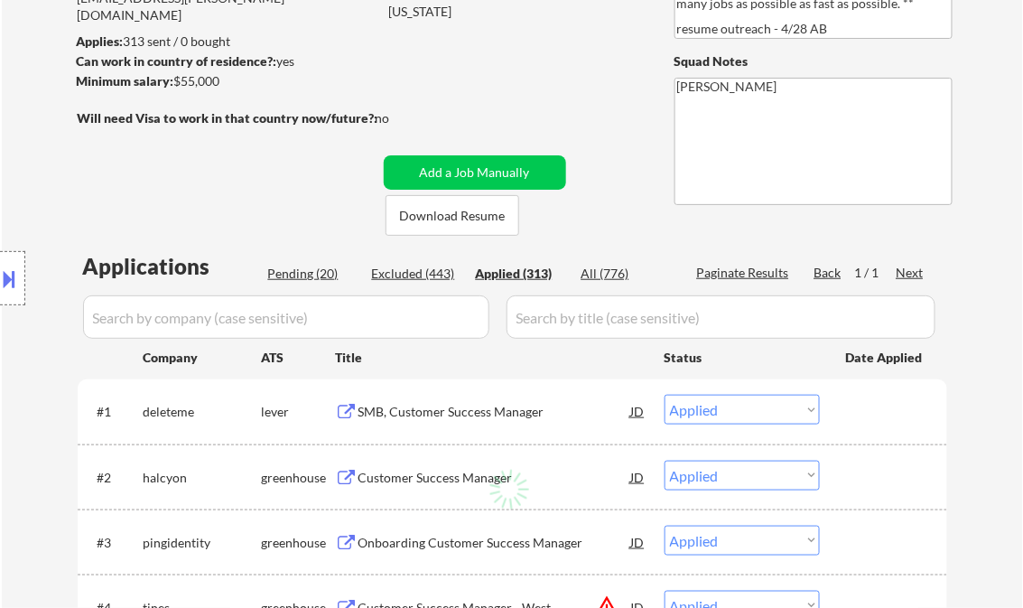
select select ""applied""
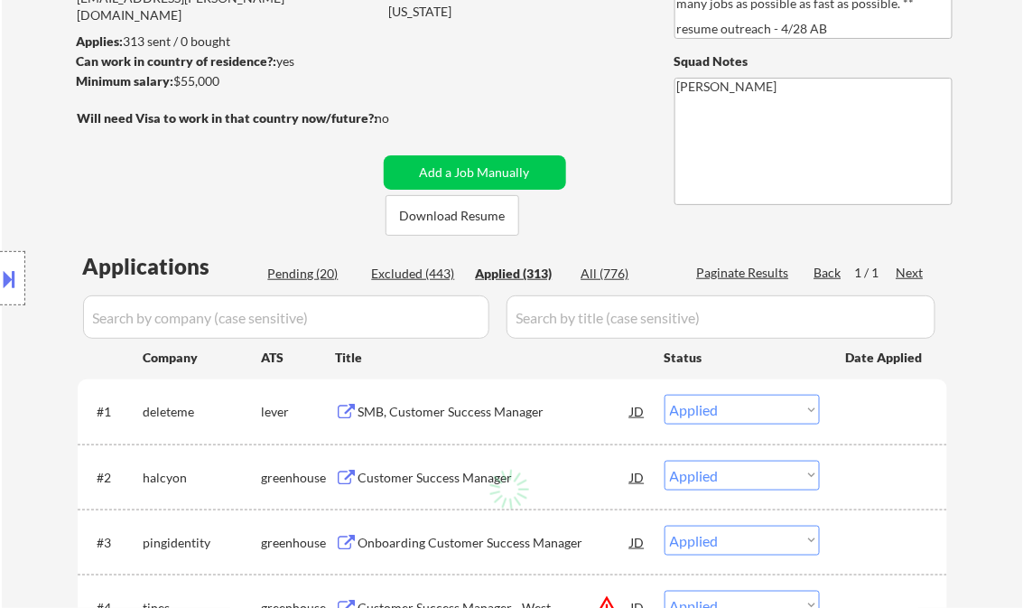
select select ""applied""
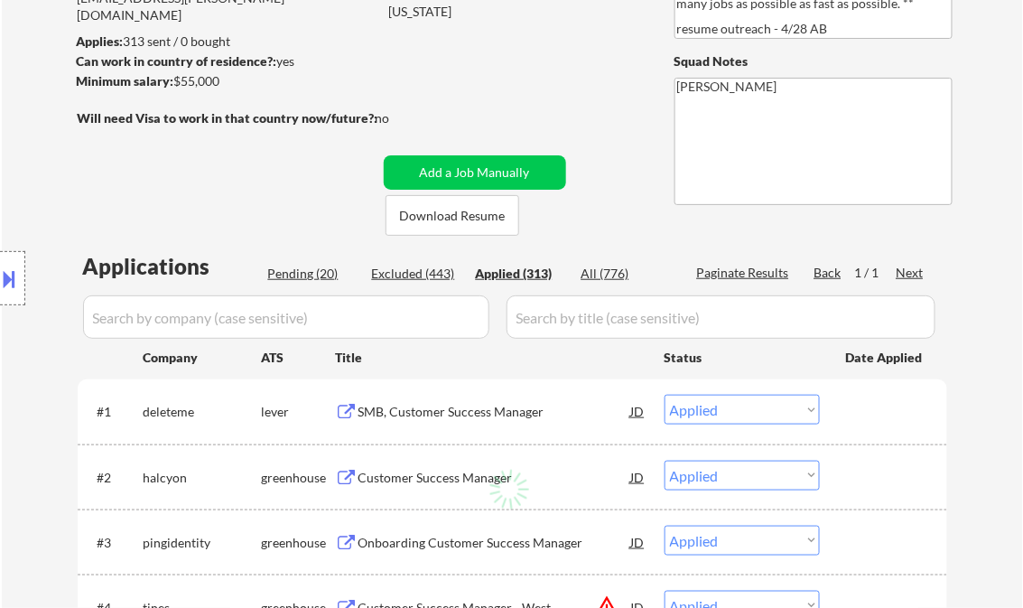
select select ""applied""
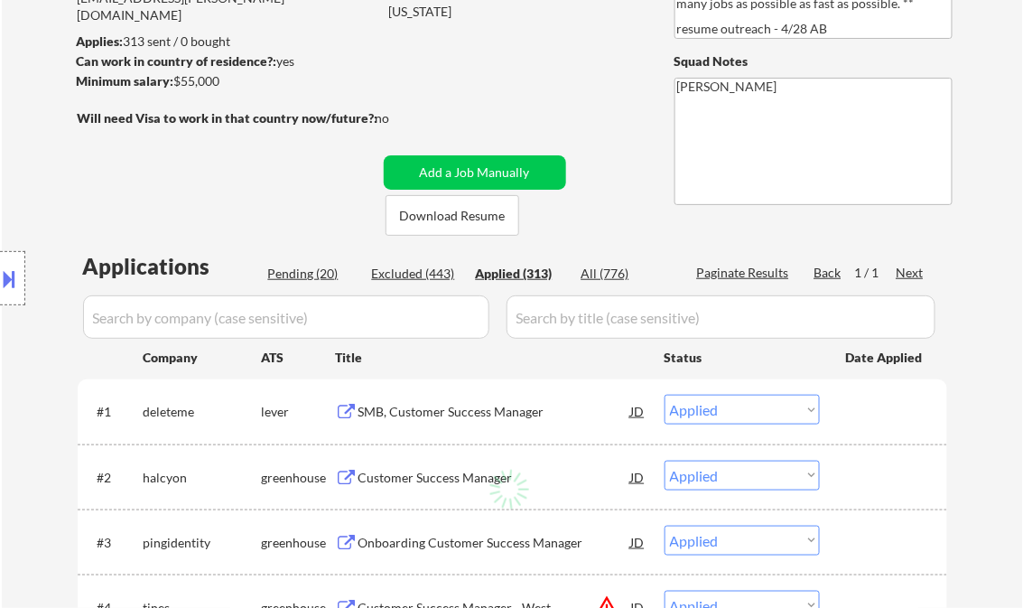
select select ""applied""
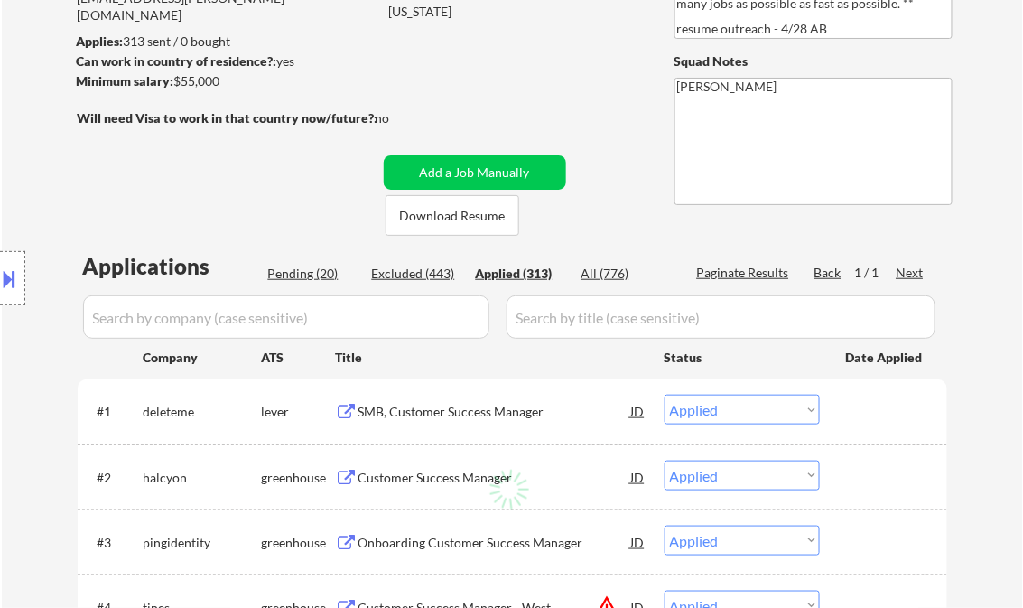
select select ""applied""
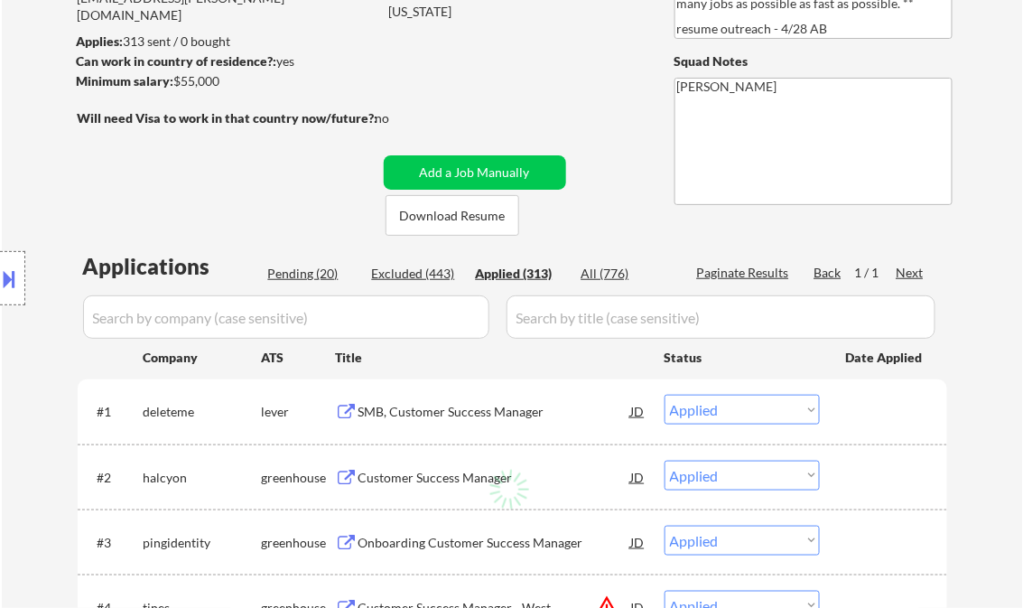
select select ""applied""
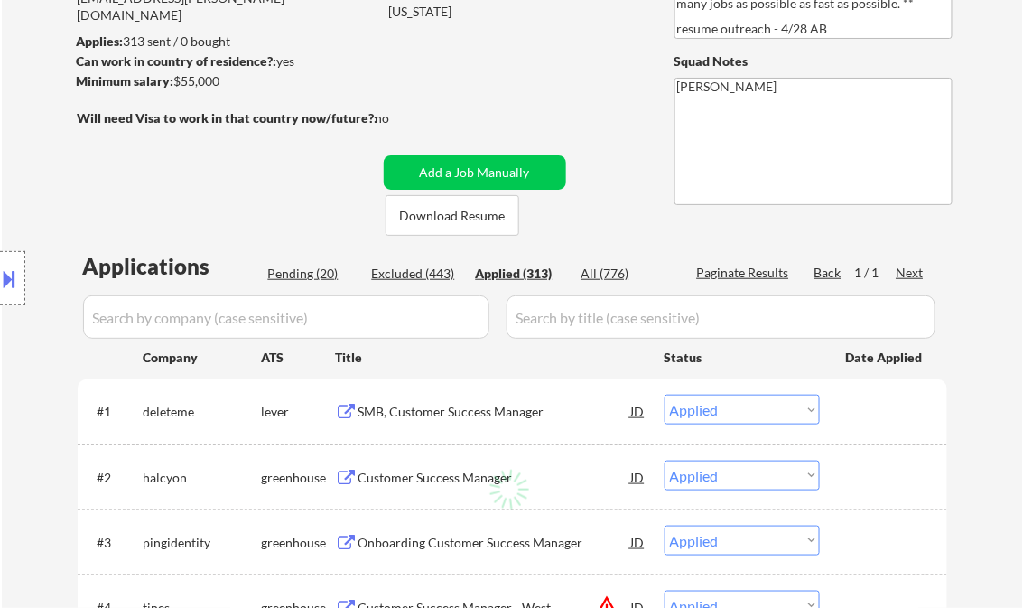
select select ""applied""
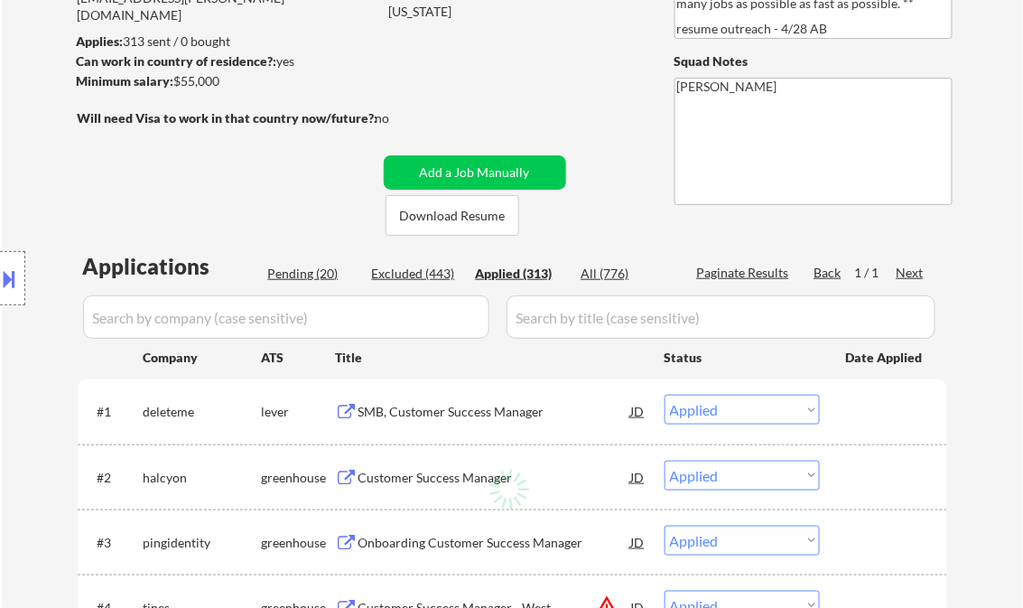
select select ""applied""
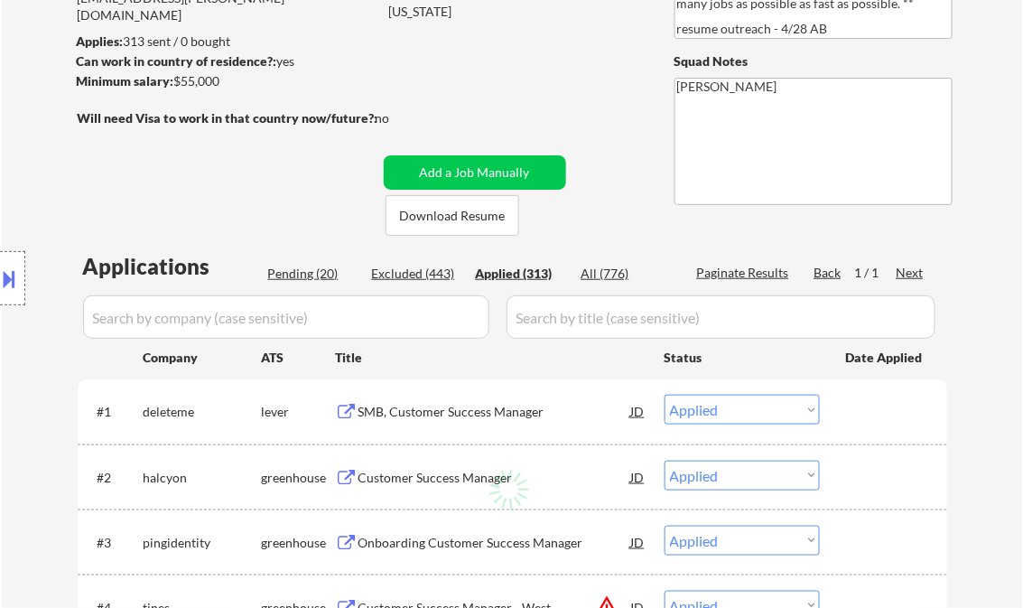
select select ""applied""
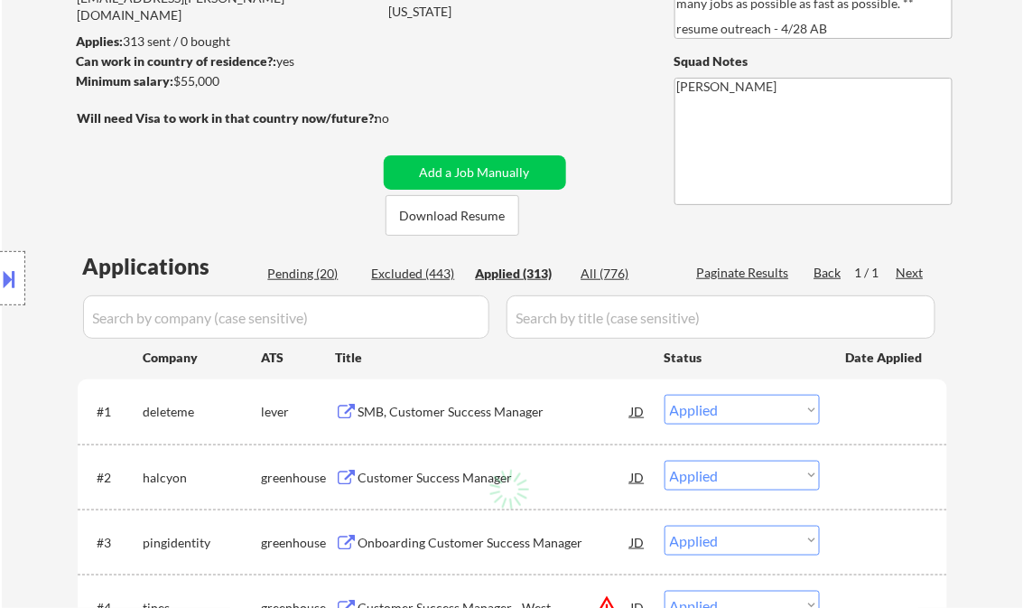
select select ""applied""
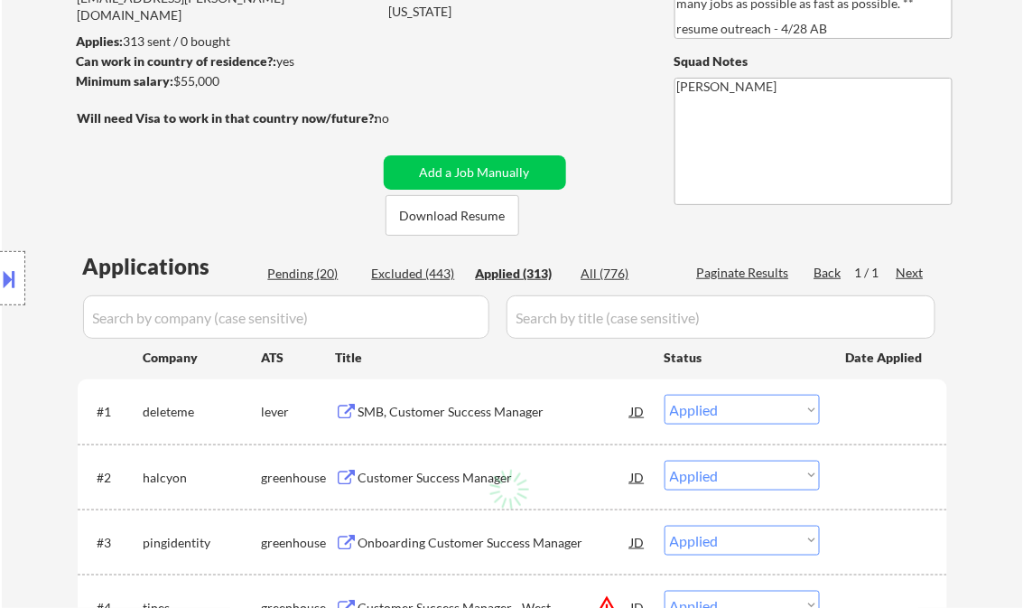
select select ""applied""
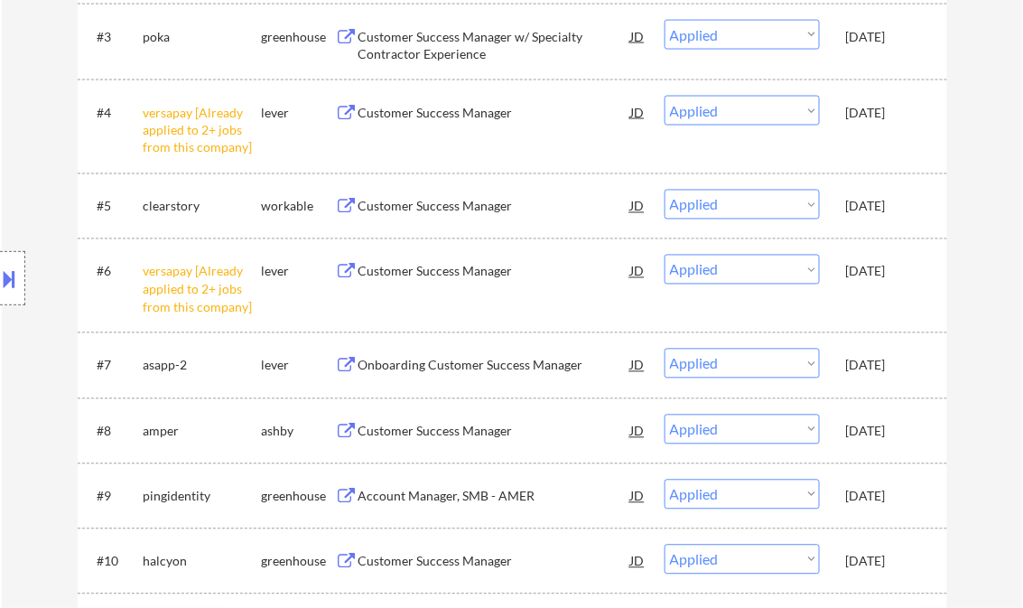
scroll to position [867, 0]
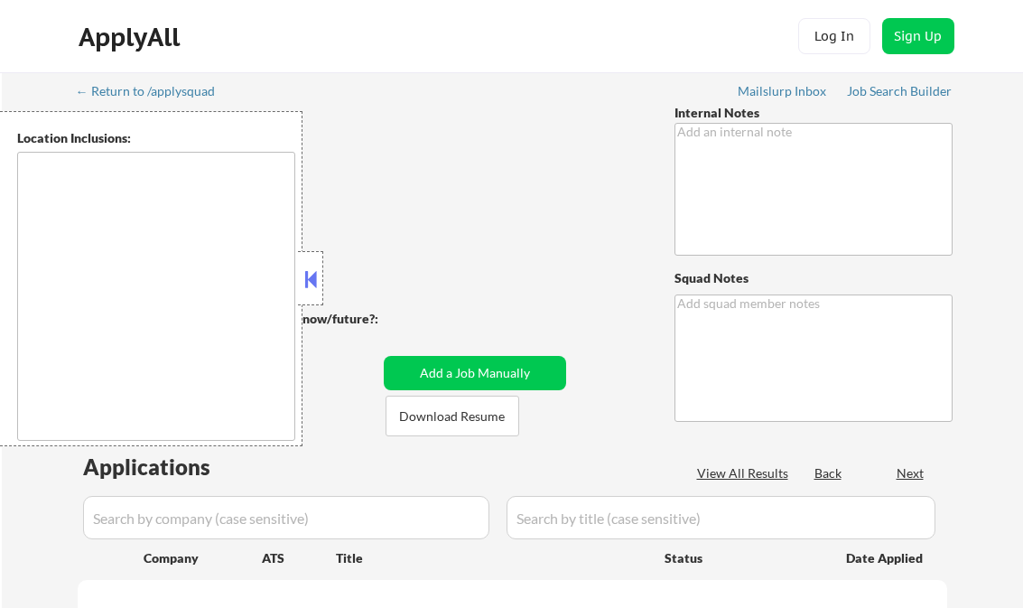
type textarea "Outreach location & Titles - 7/17 BM Please IGNORE any min salary. [PERSON_NAME…"
type textarea "[PERSON_NAME] AI answers Log: [URL][DOMAIN_NAME]"
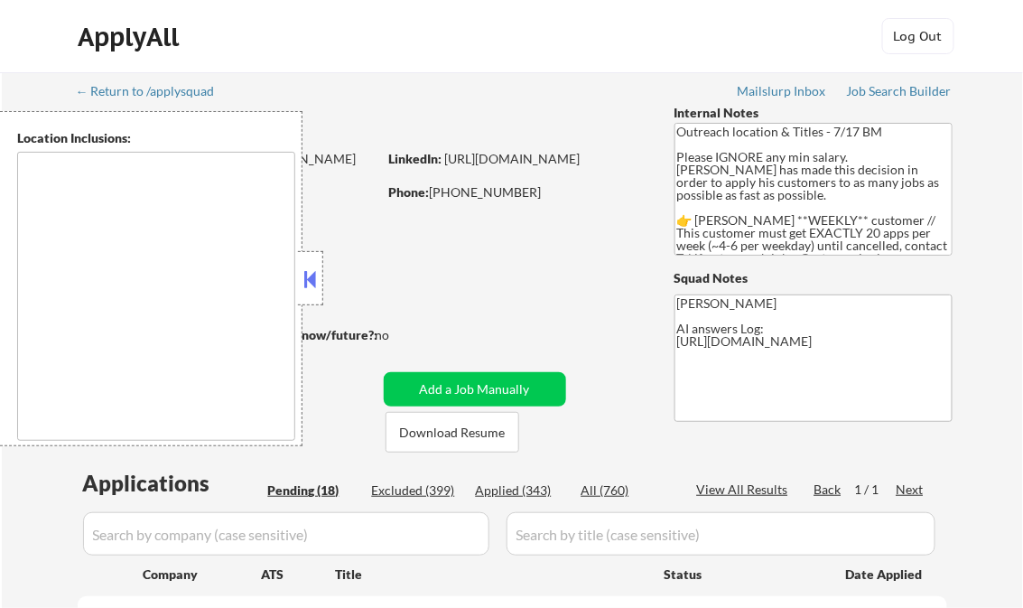
type textarea "[GEOGRAPHIC_DATA], IL [GEOGRAPHIC_DATA], [GEOGRAPHIC_DATA] [GEOGRAPHIC_DATA], […"
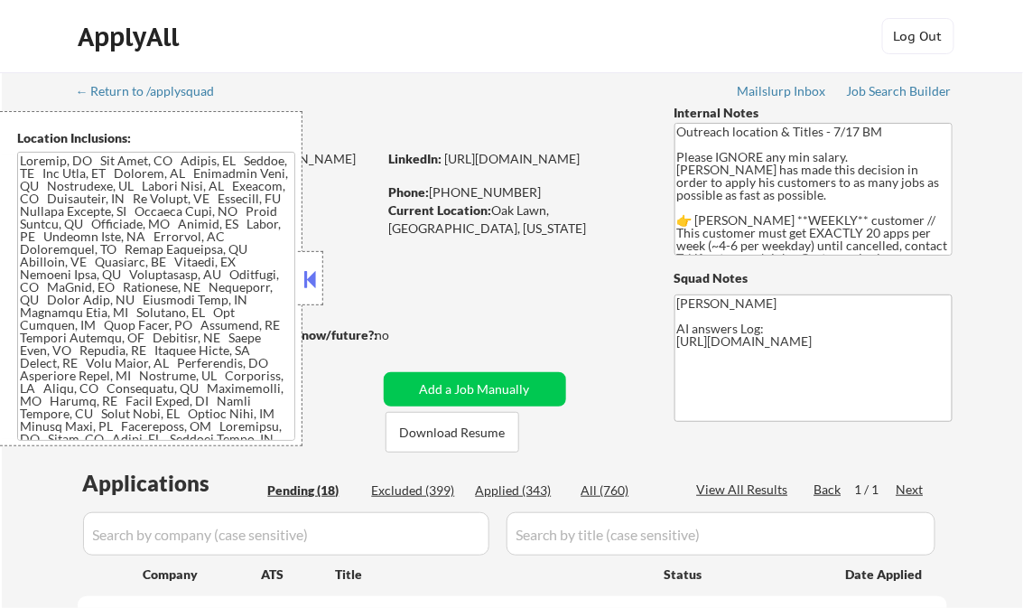
select select ""pending""
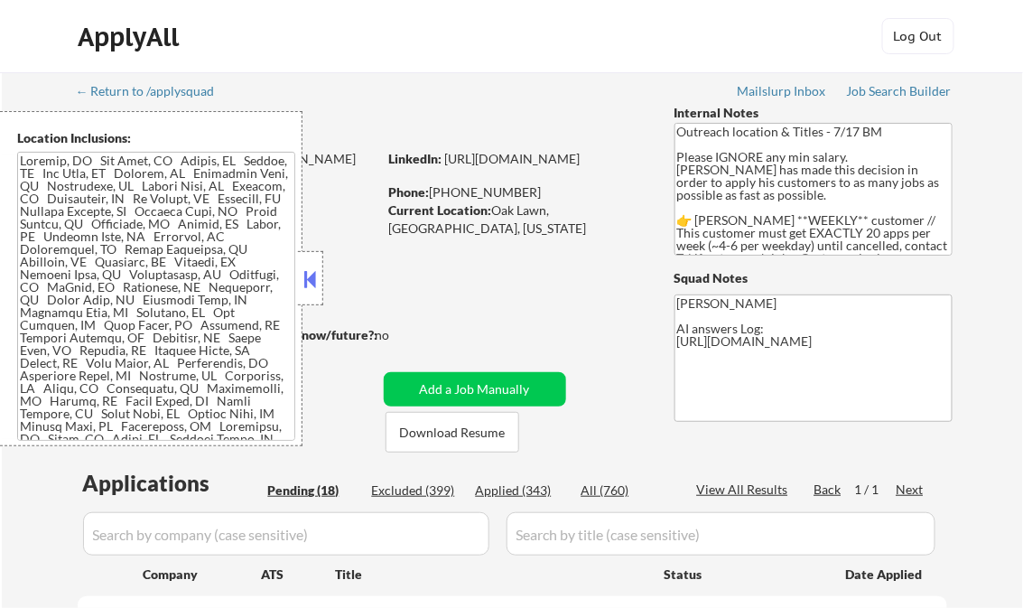
select select ""pending""
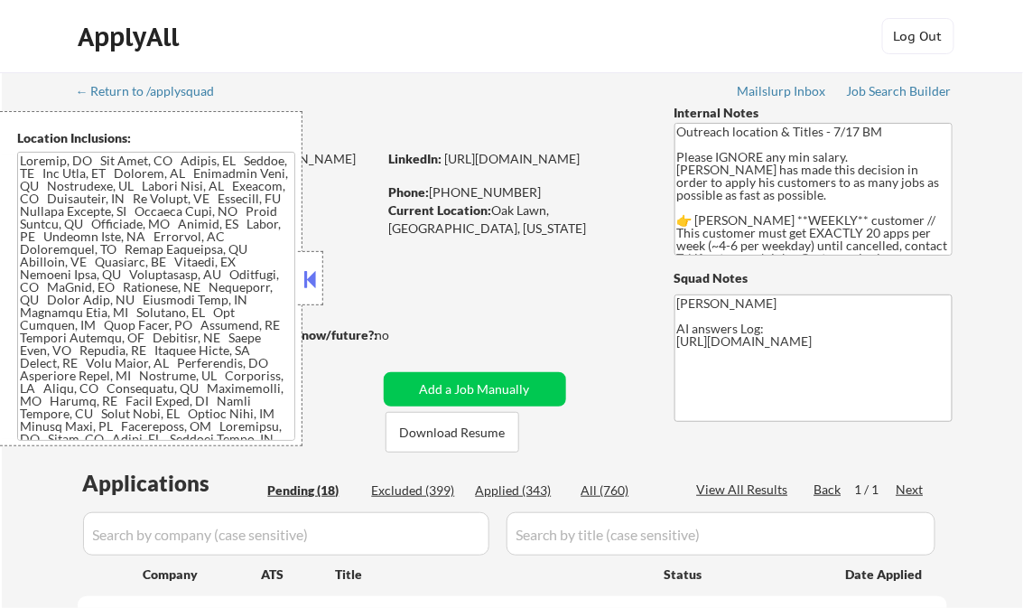
select select ""pending""
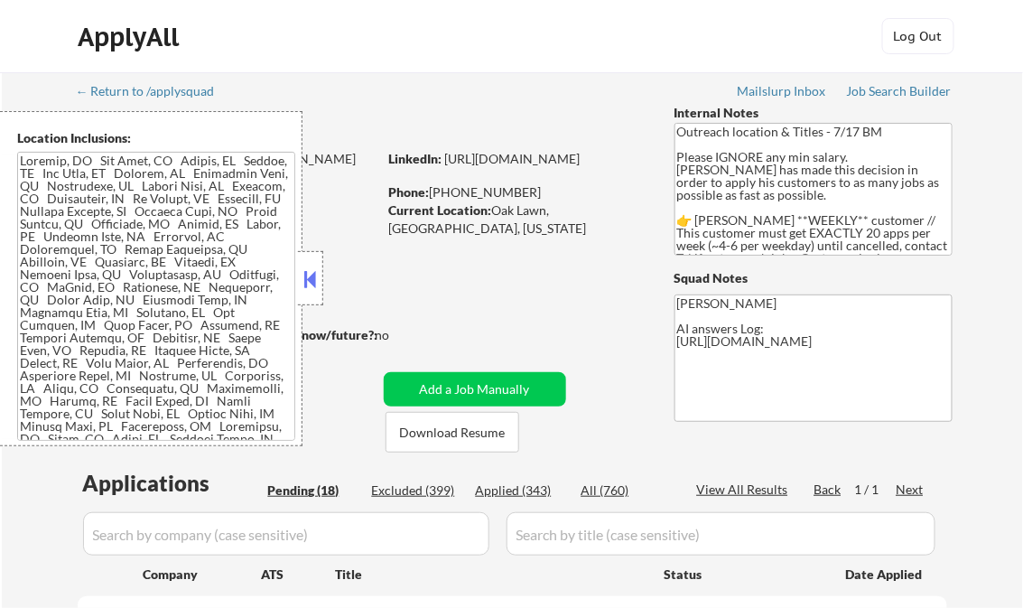
select select ""pending""
click at [312, 269] on button at bounding box center [311, 278] width 20 height 27
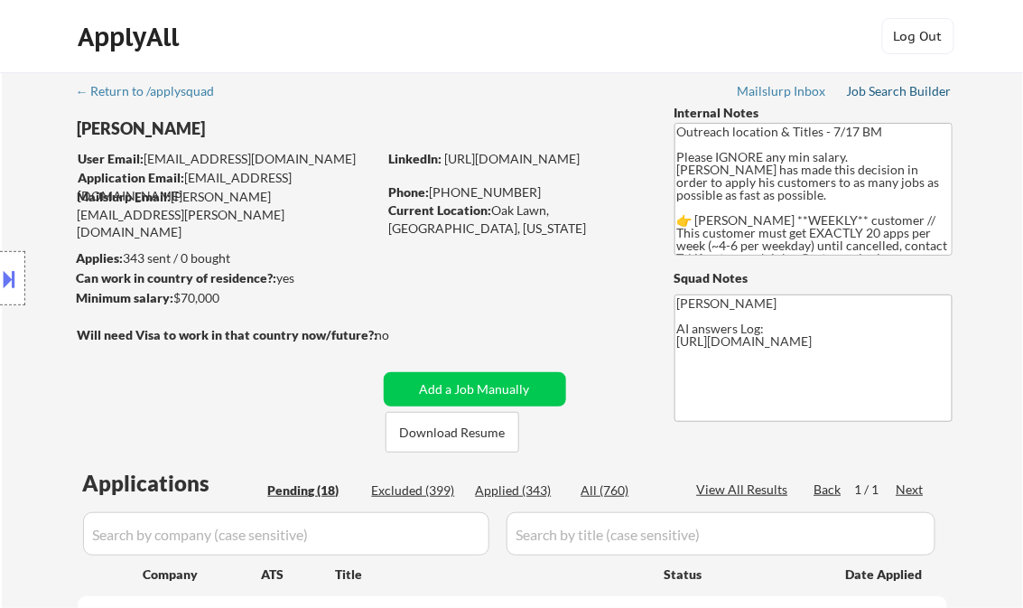
click at [902, 87] on div "Job Search Builder" at bounding box center [900, 91] width 106 height 13
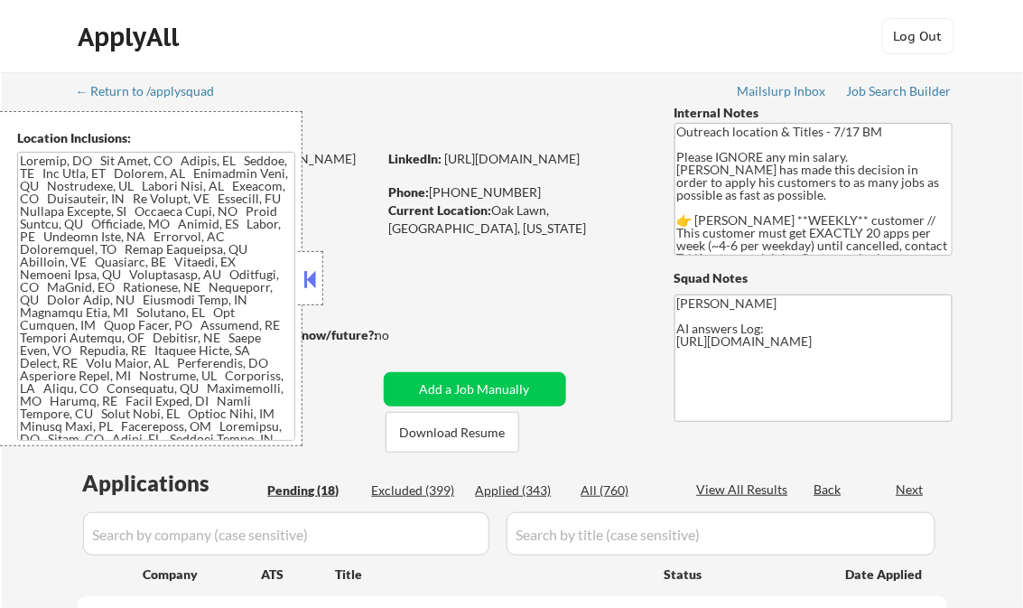
click at [312, 264] on div at bounding box center [310, 278] width 25 height 54
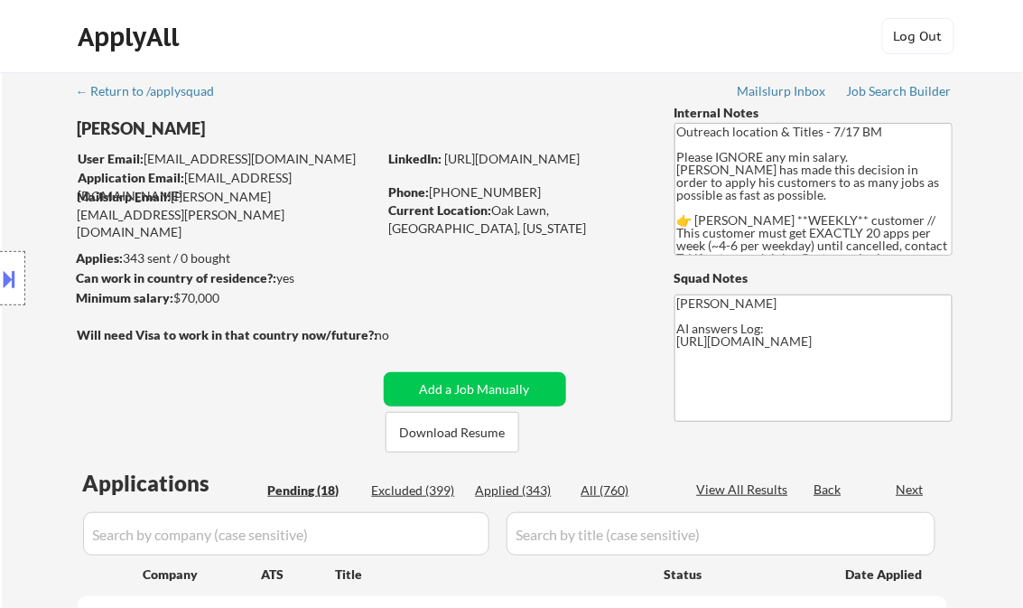
select select ""pending""
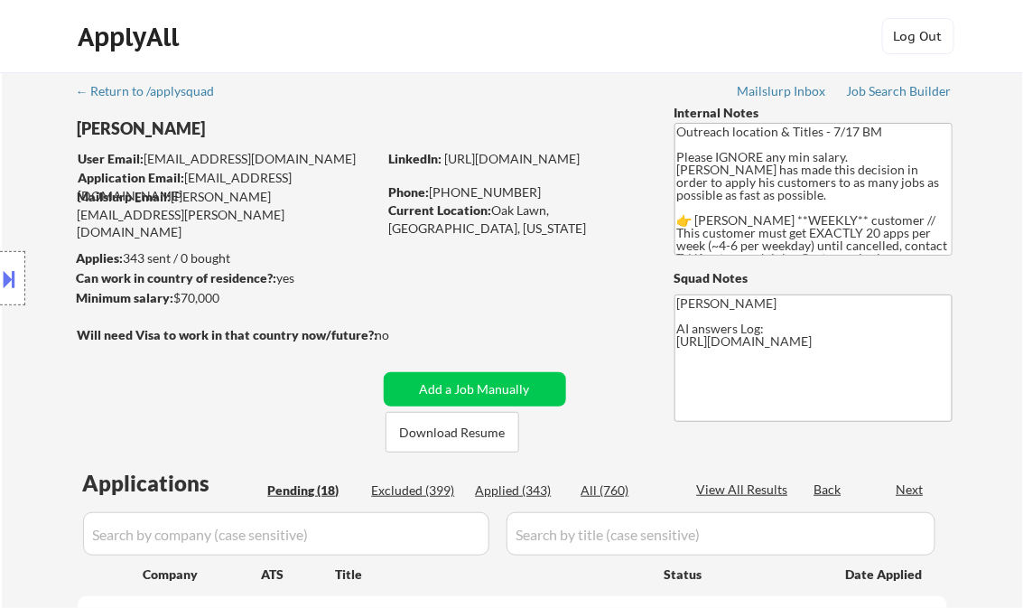
select select ""pending""
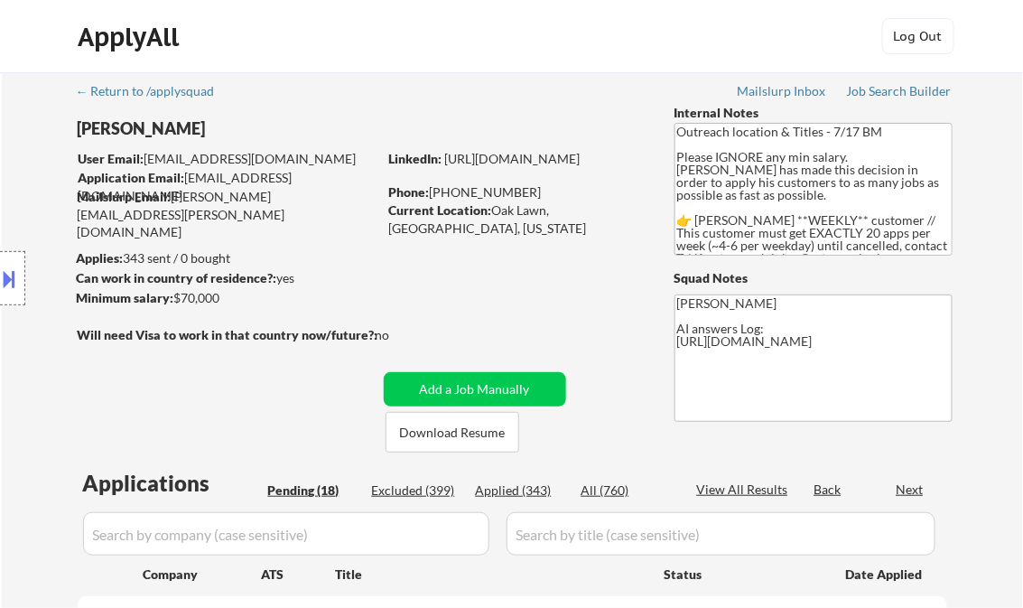
select select ""pending""
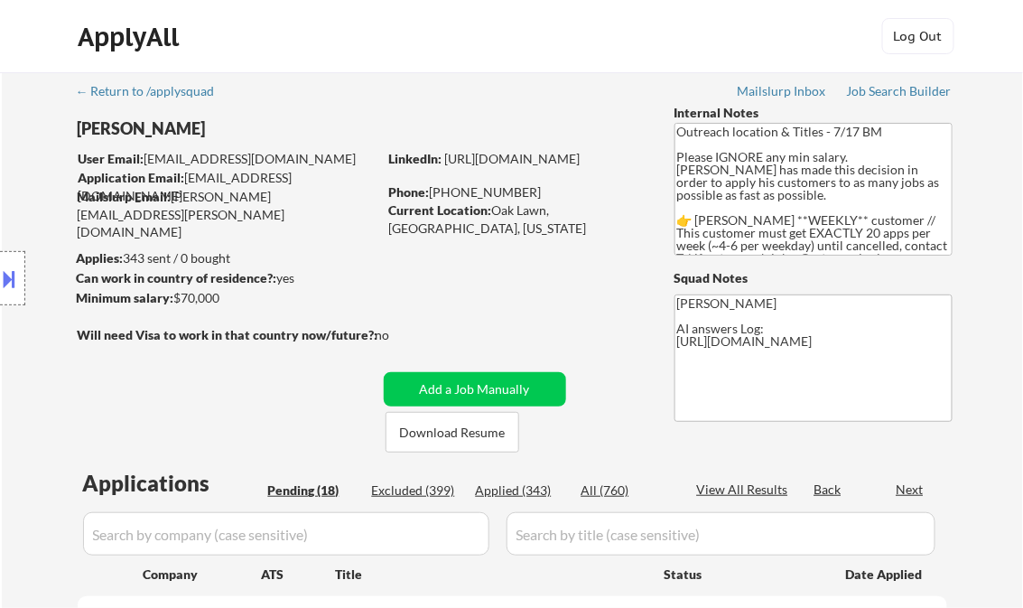
select select ""pending""
click at [533, 494] on div "Applied (343)" at bounding box center [521, 490] width 90 height 18
click at [739, 488] on div "View All Results" at bounding box center [745, 489] width 97 height 18
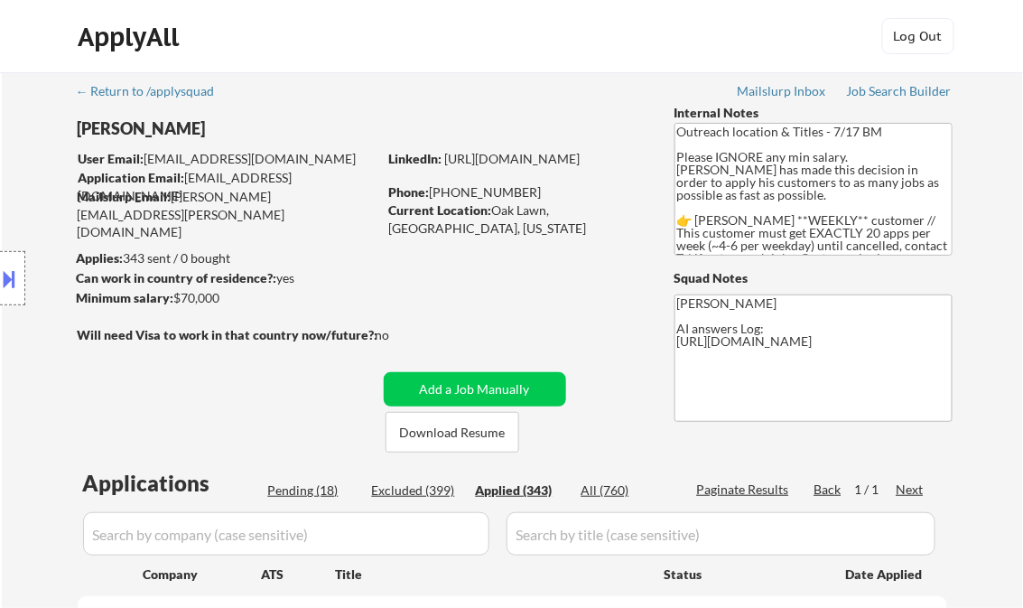
select select ""applied""
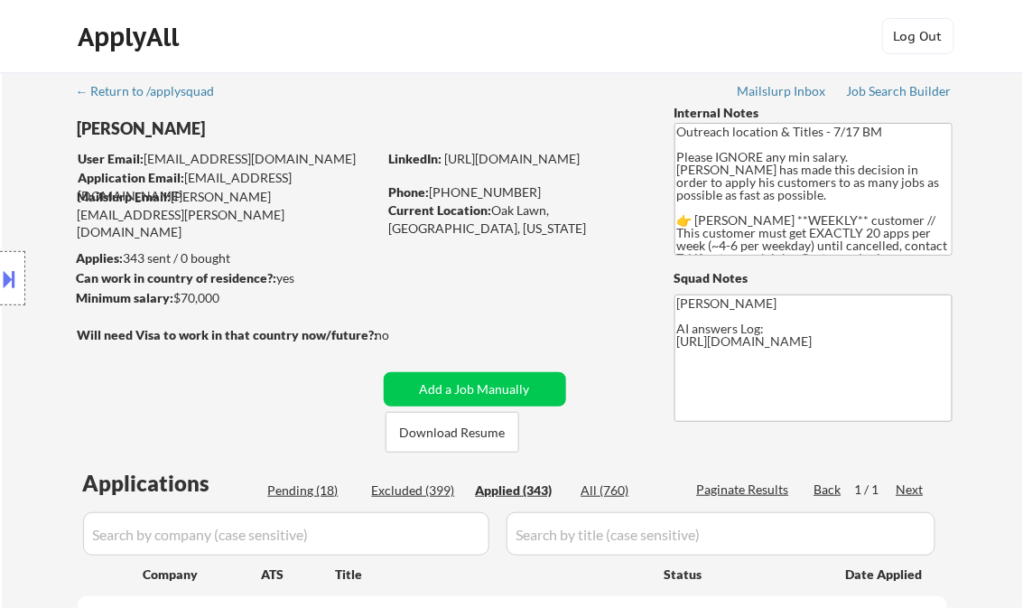
select select ""applied""
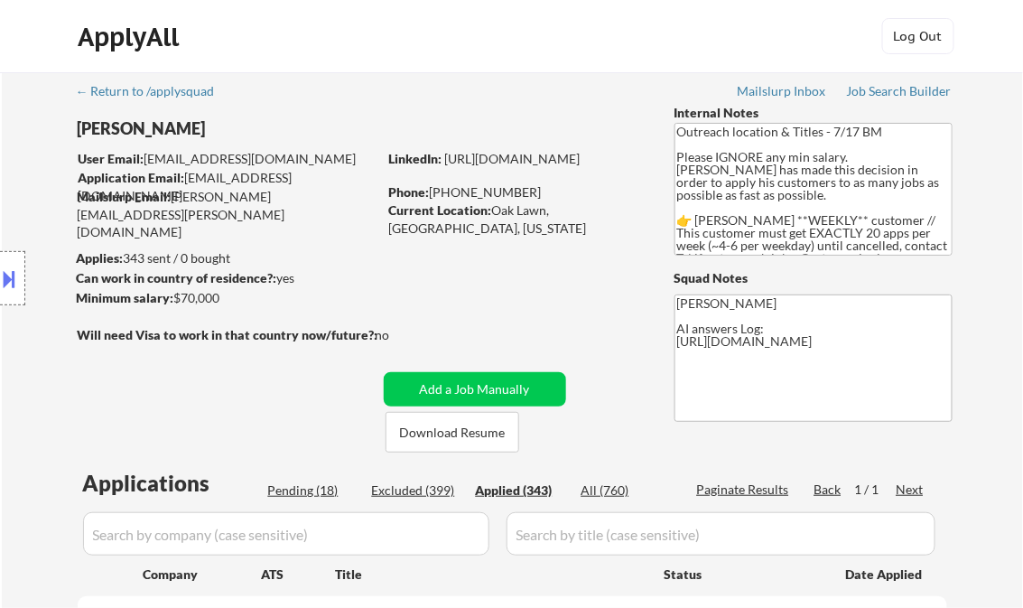
select select ""applied""
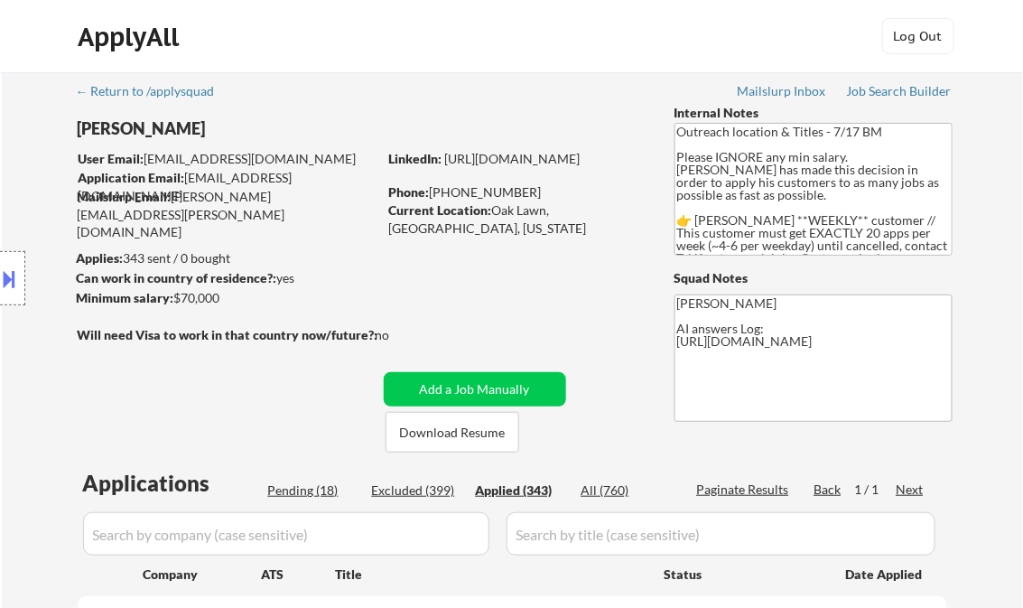
select select ""applied""
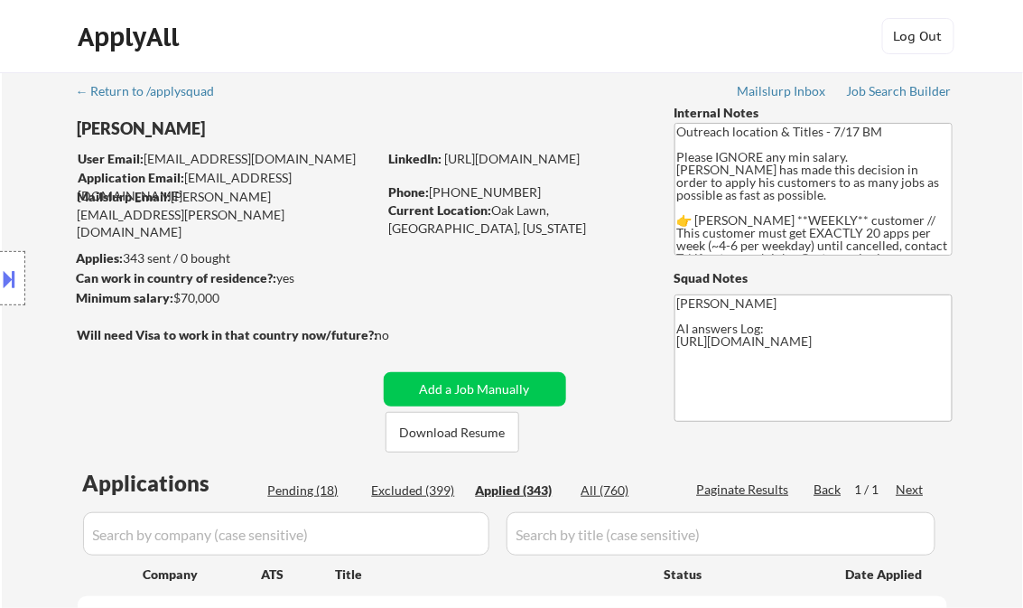
select select ""applied""
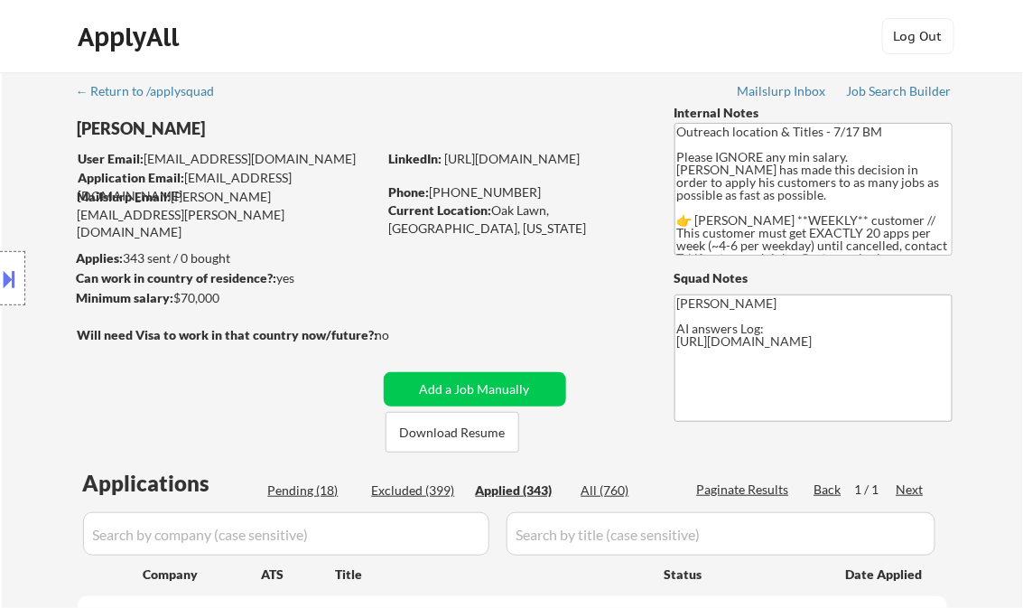
select select ""applied""
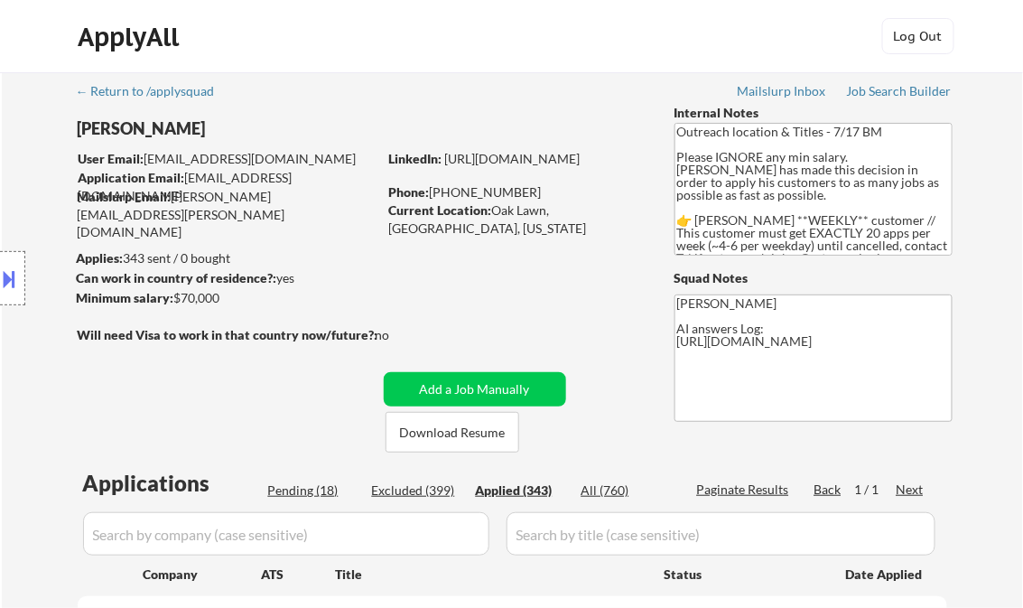
select select ""applied""
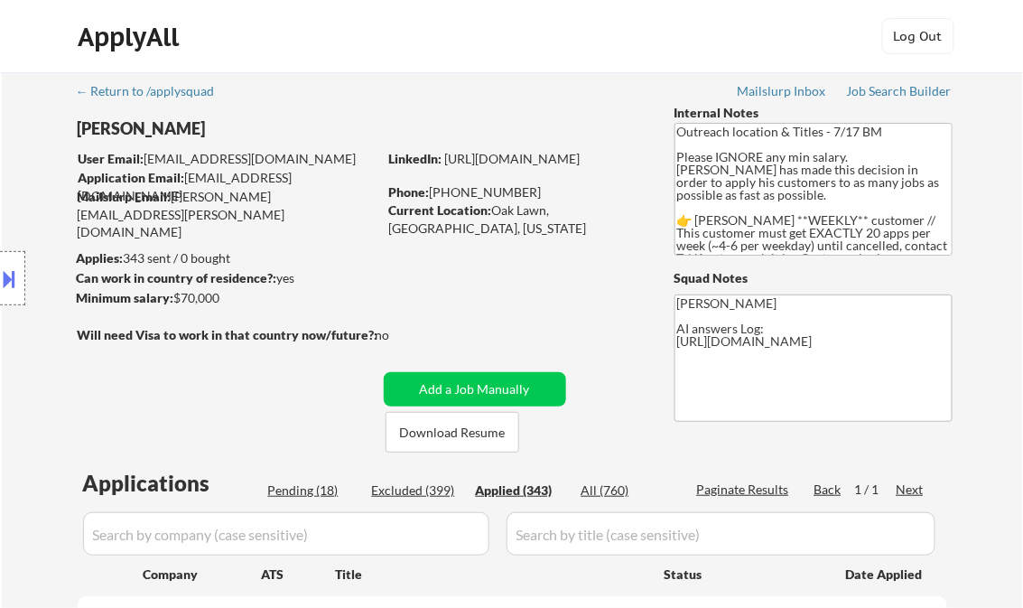
select select ""applied""
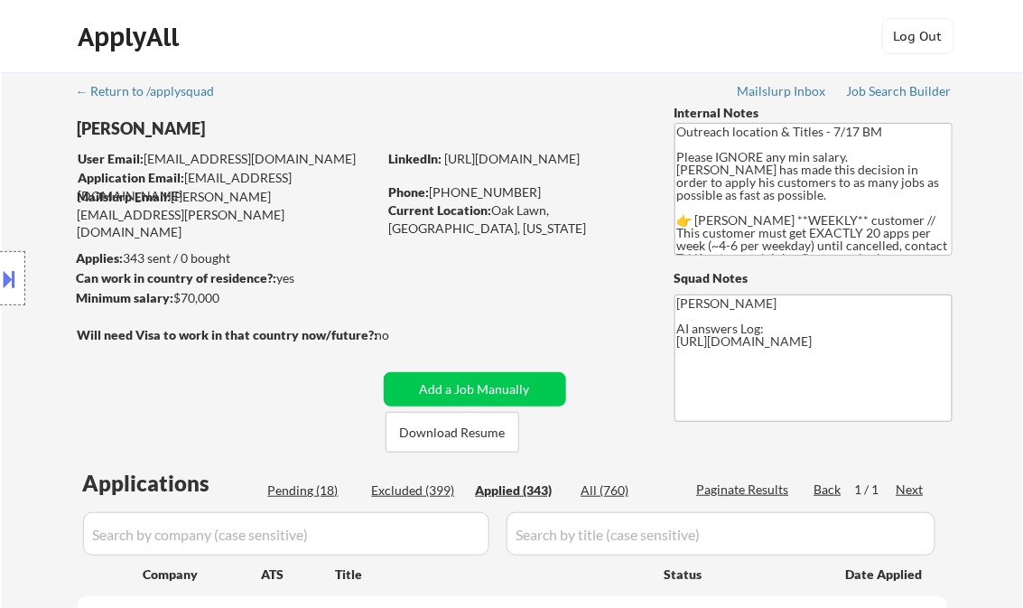
select select ""applied""
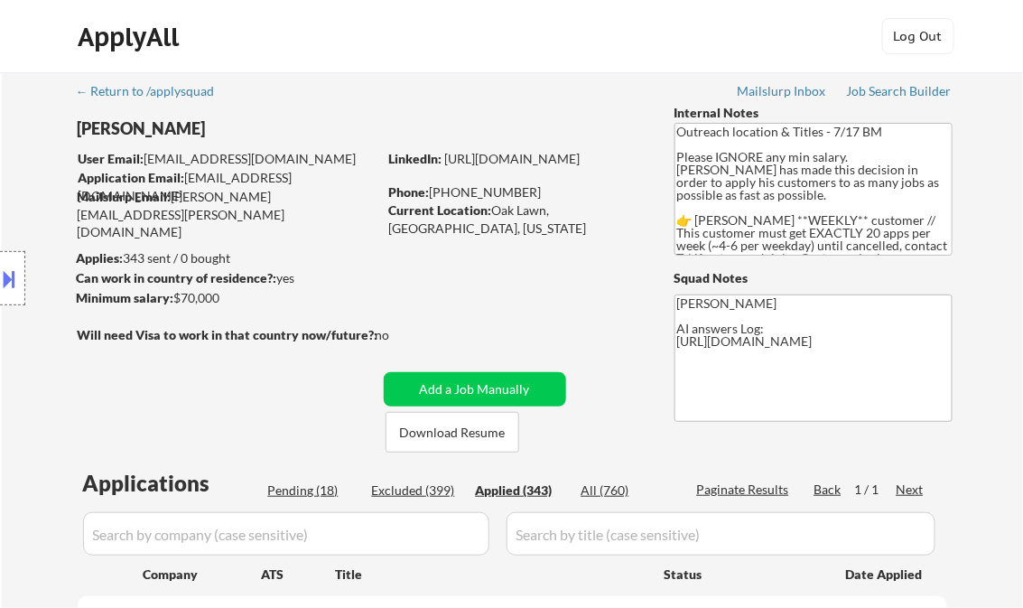
select select ""applied""
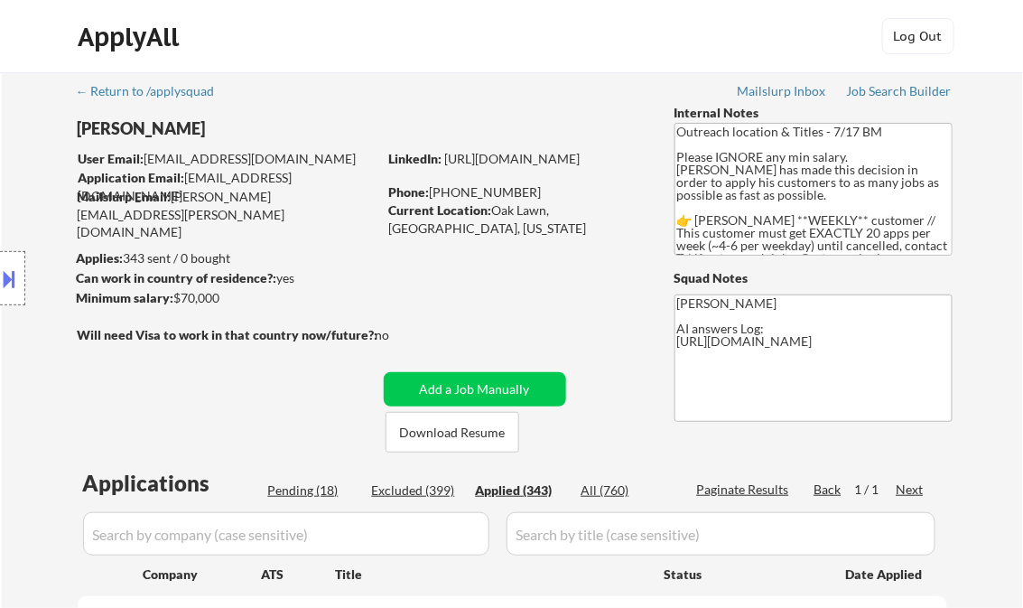
select select ""applied""
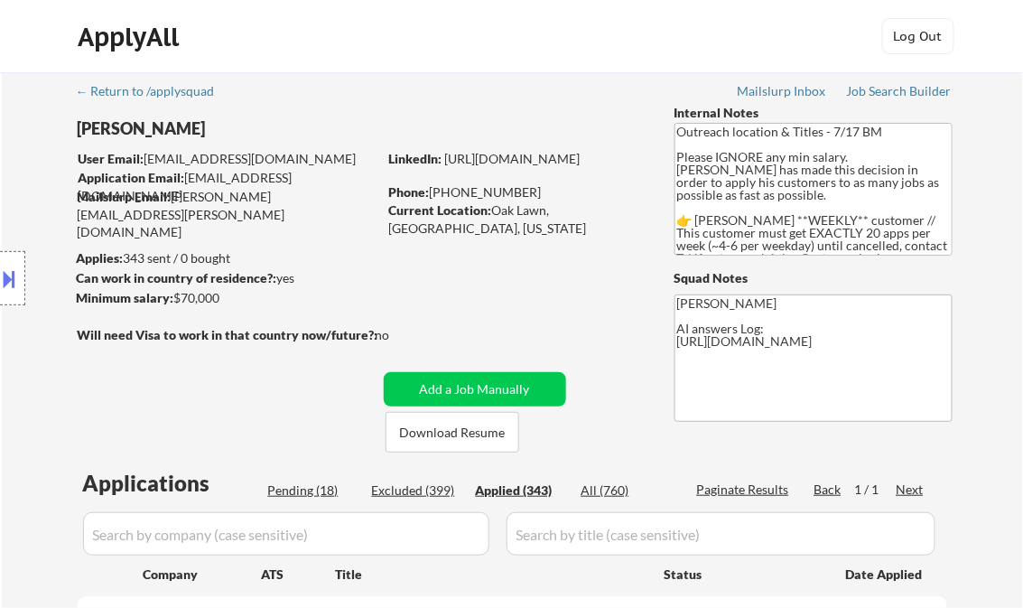
select select ""applied""
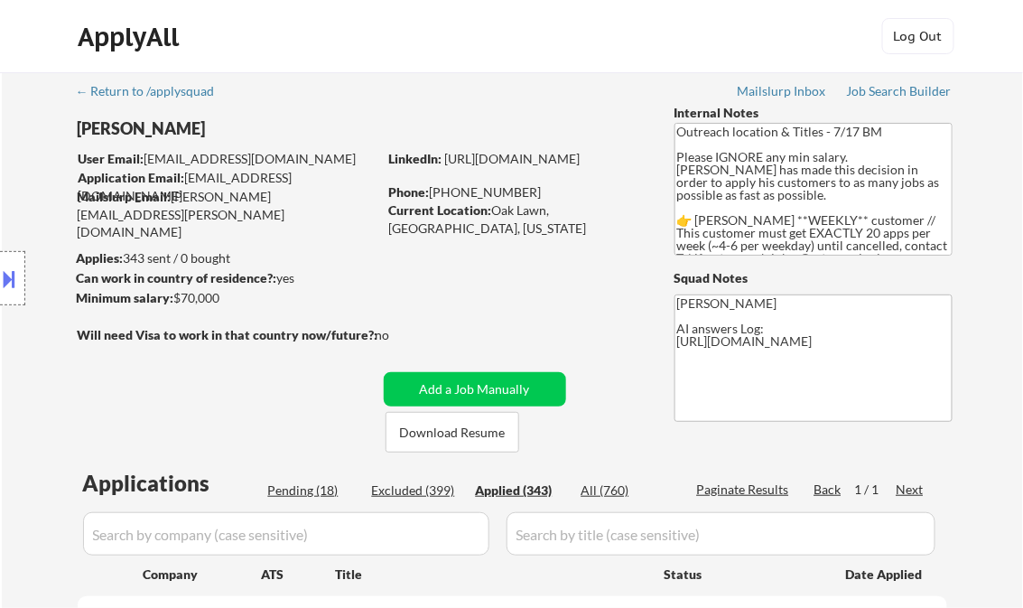
select select ""applied""
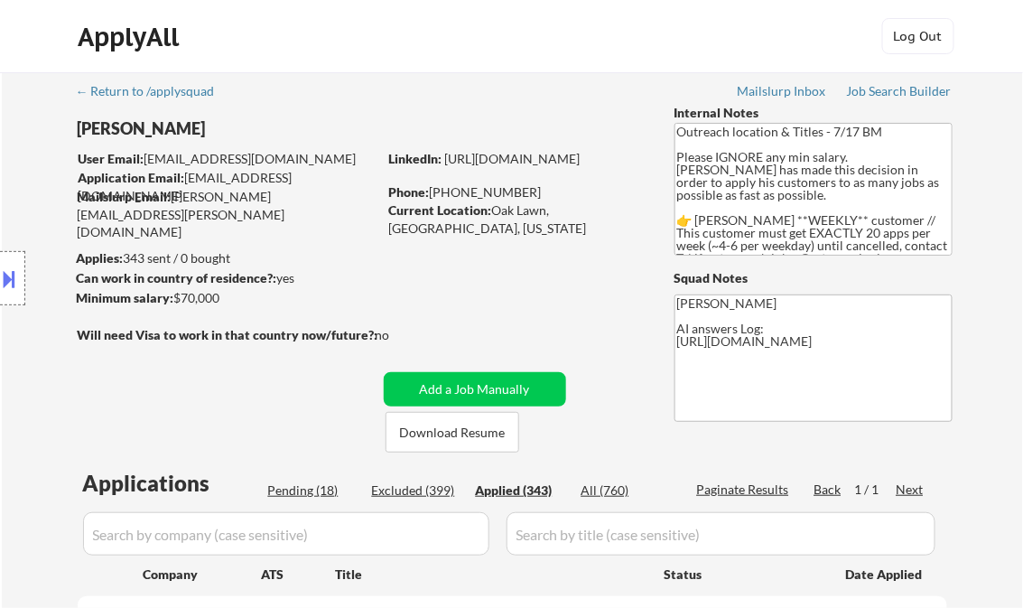
select select ""applied""
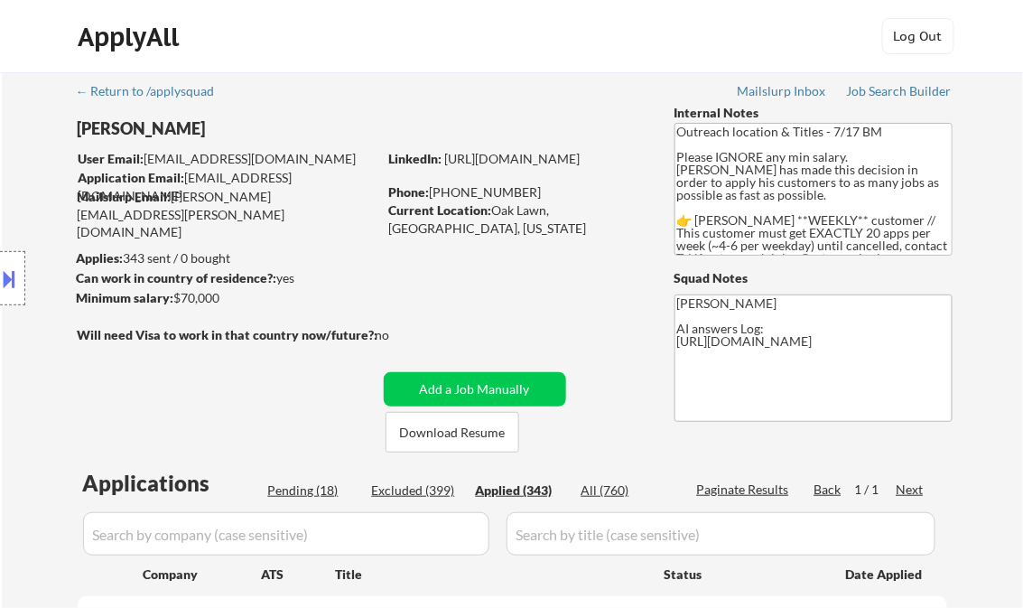
select select ""applied""
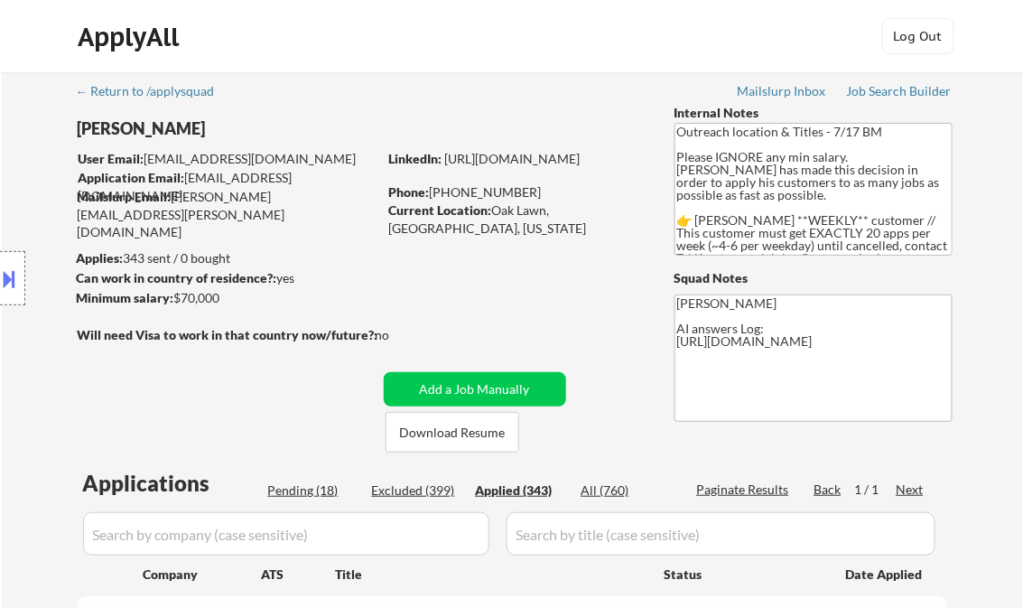
select select ""applied""
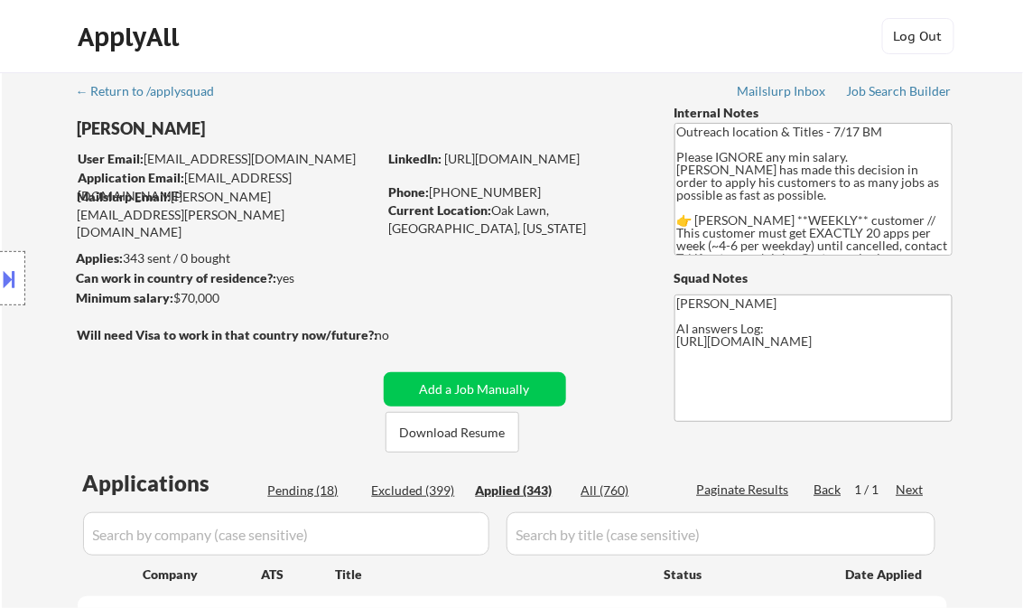
select select ""applied""
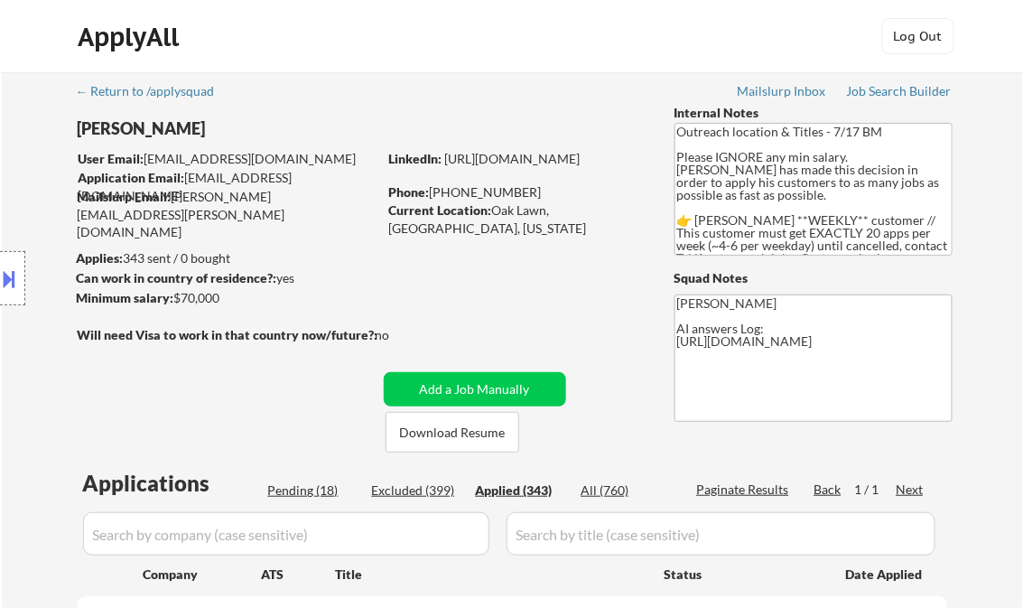
select select ""applied""
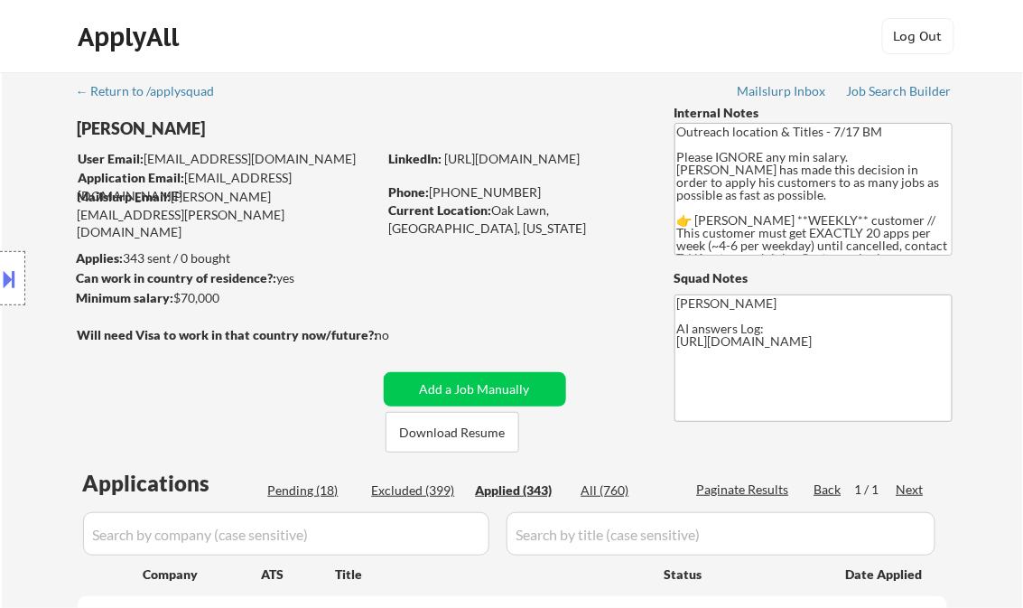
select select ""applied""
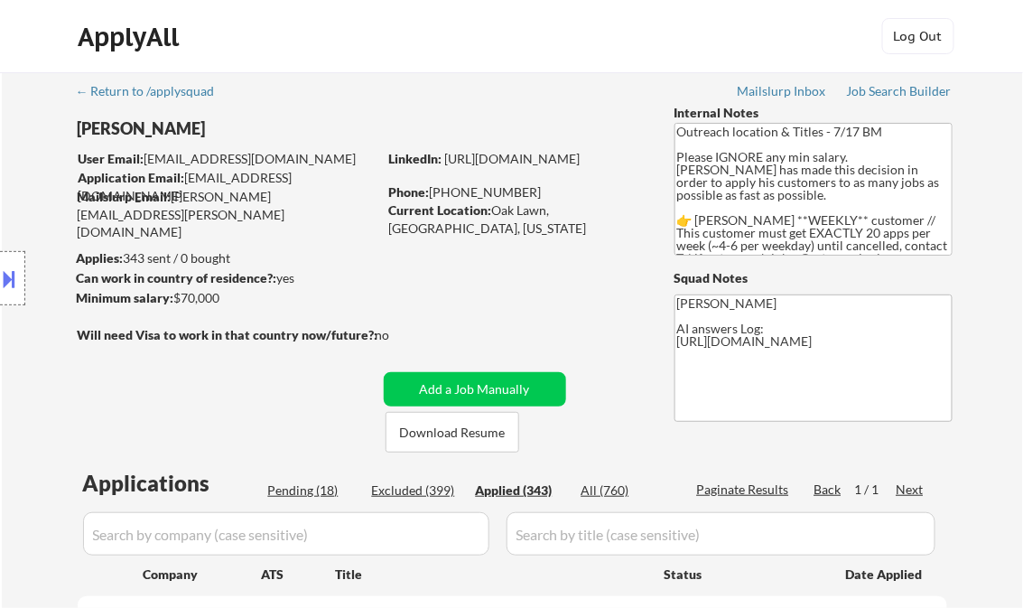
select select ""applied""
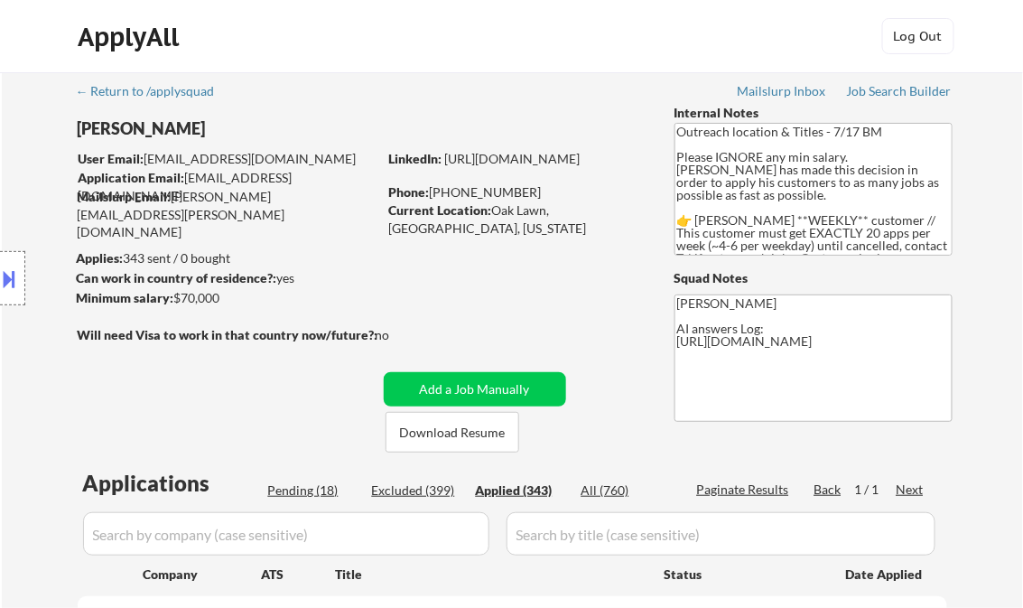
select select ""applied""
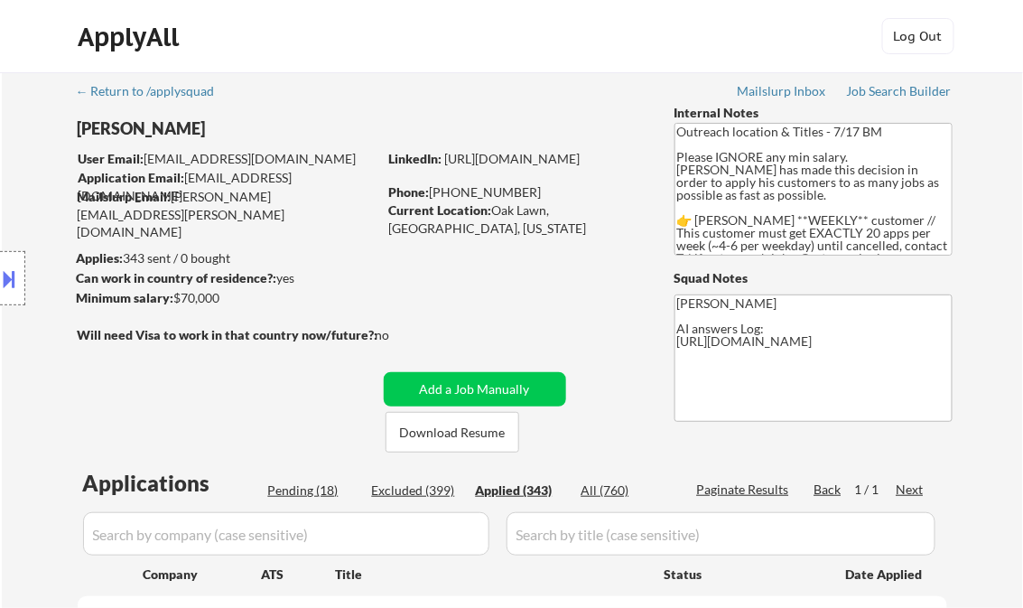
select select ""applied""
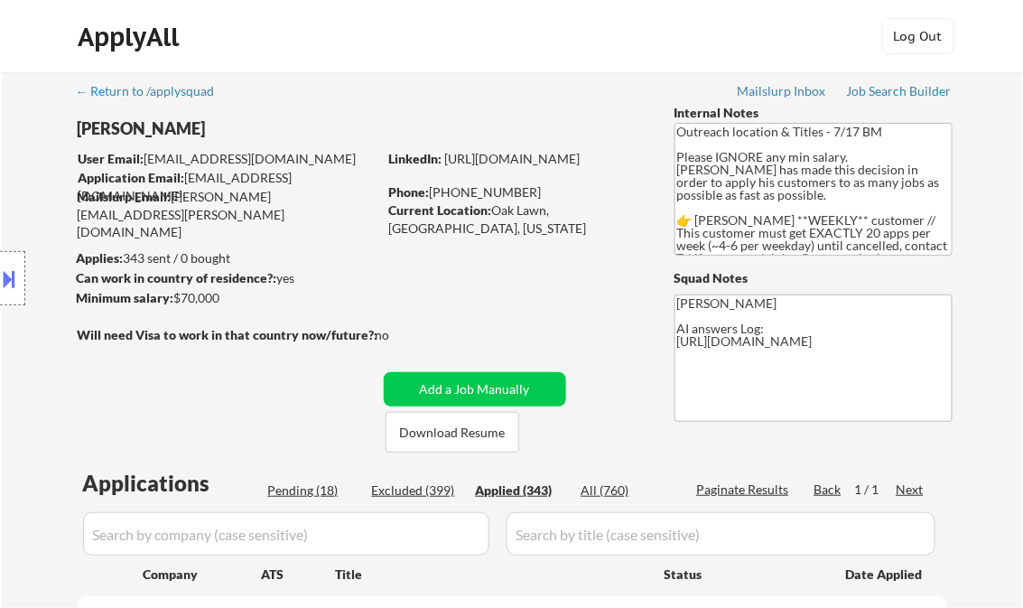
select select ""applied""
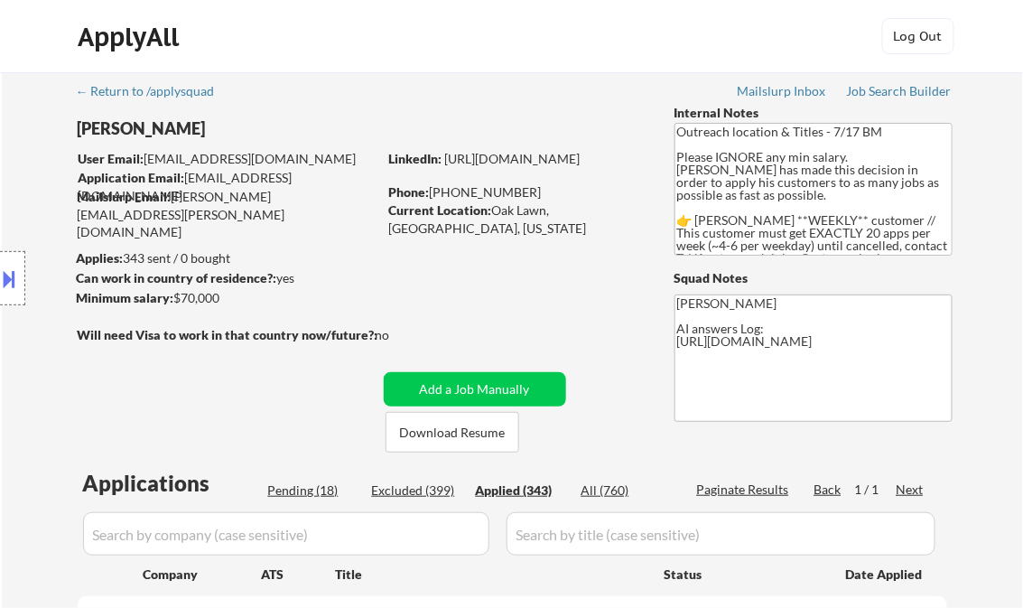
select select ""applied""
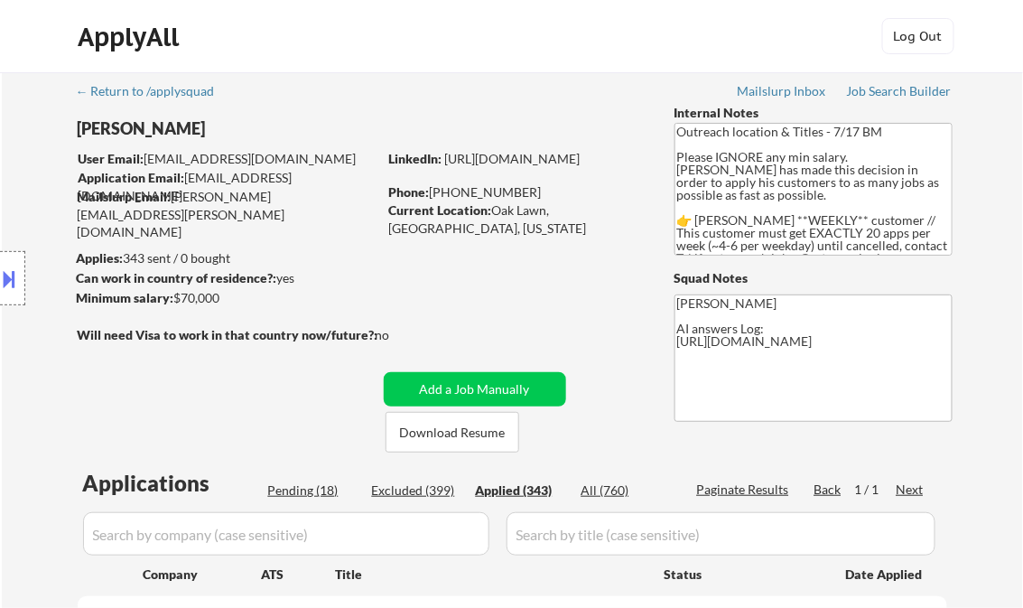
select select ""applied""
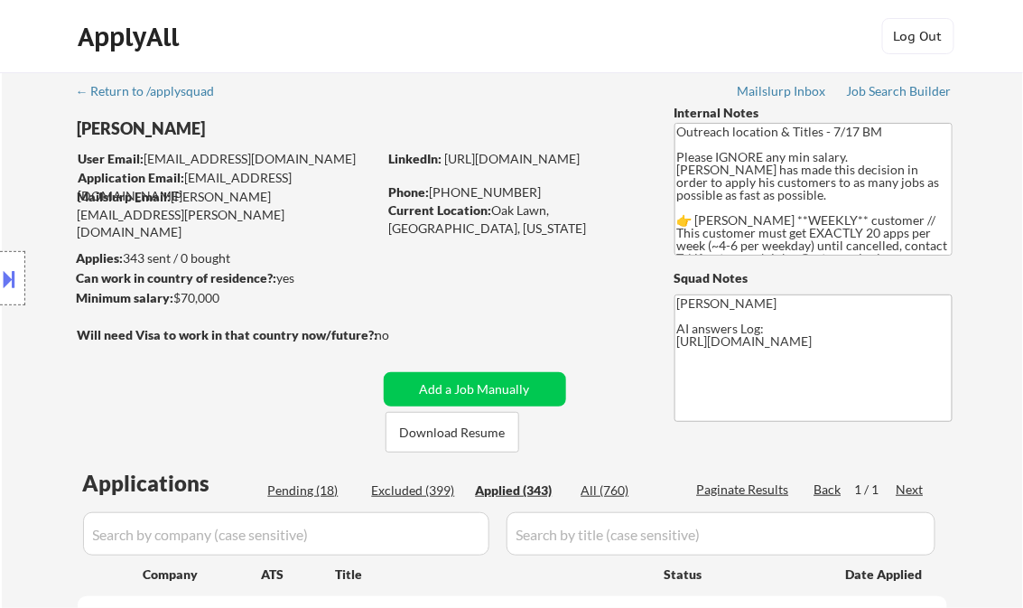
select select ""applied""
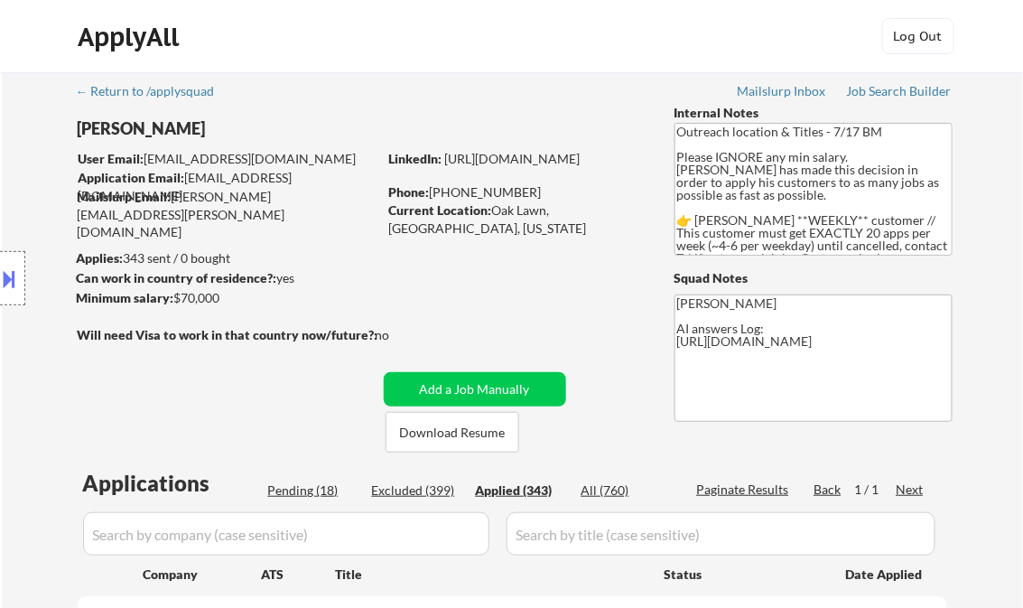
select select ""applied""
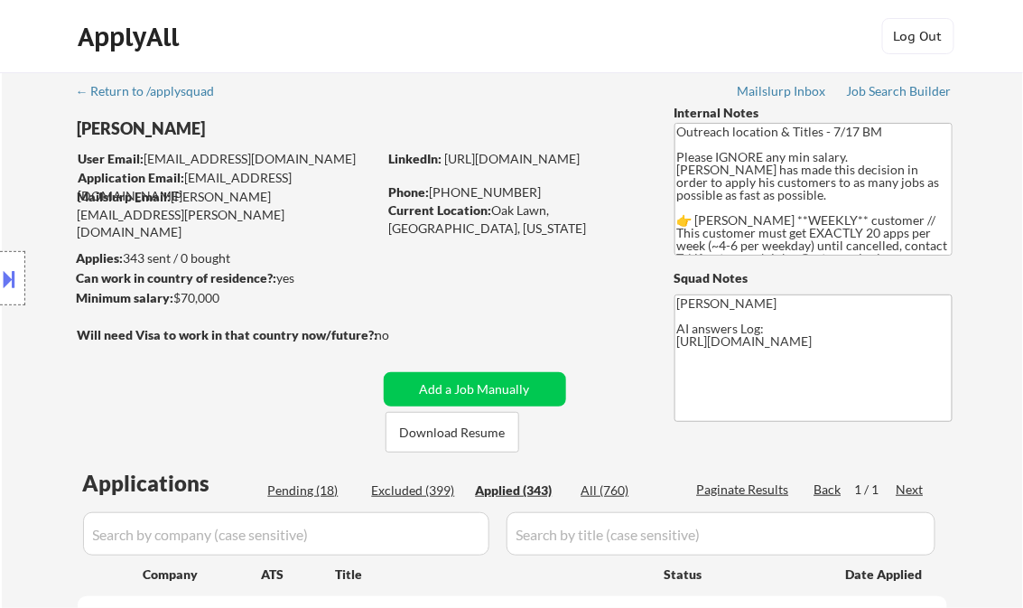
select select ""applied""
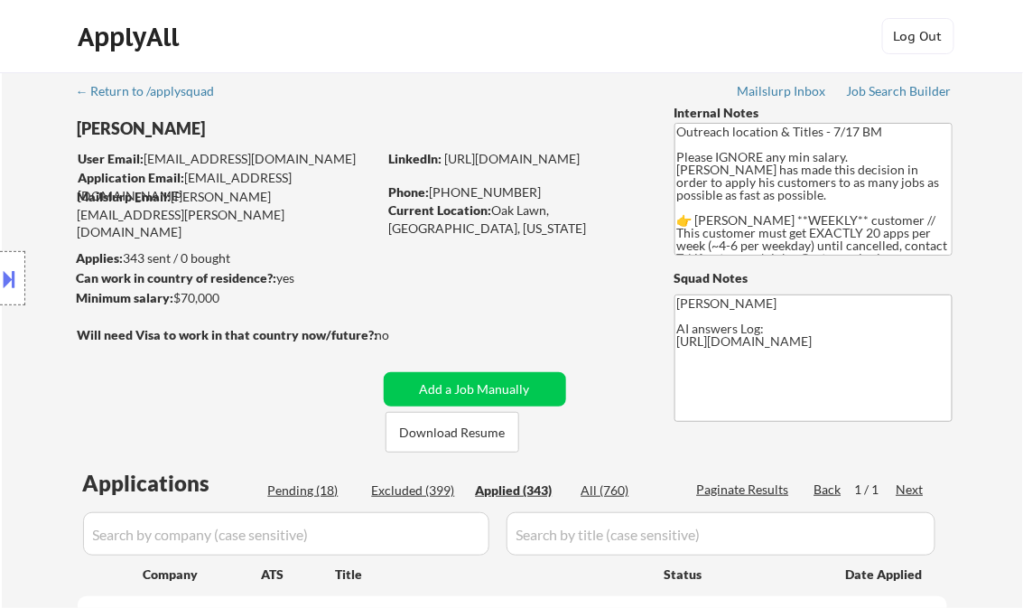
select select ""applied""
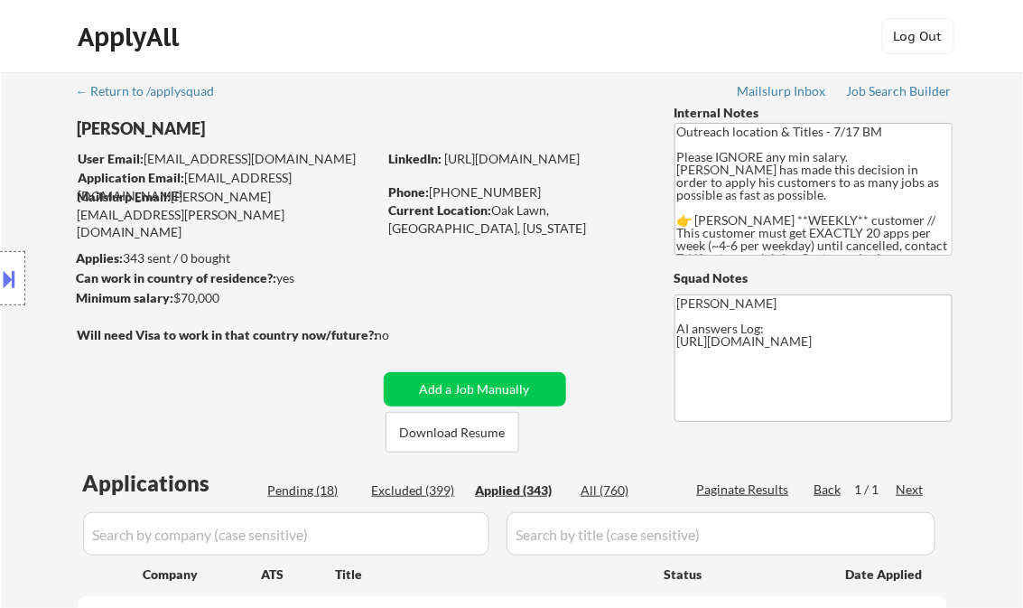
select select ""applied""
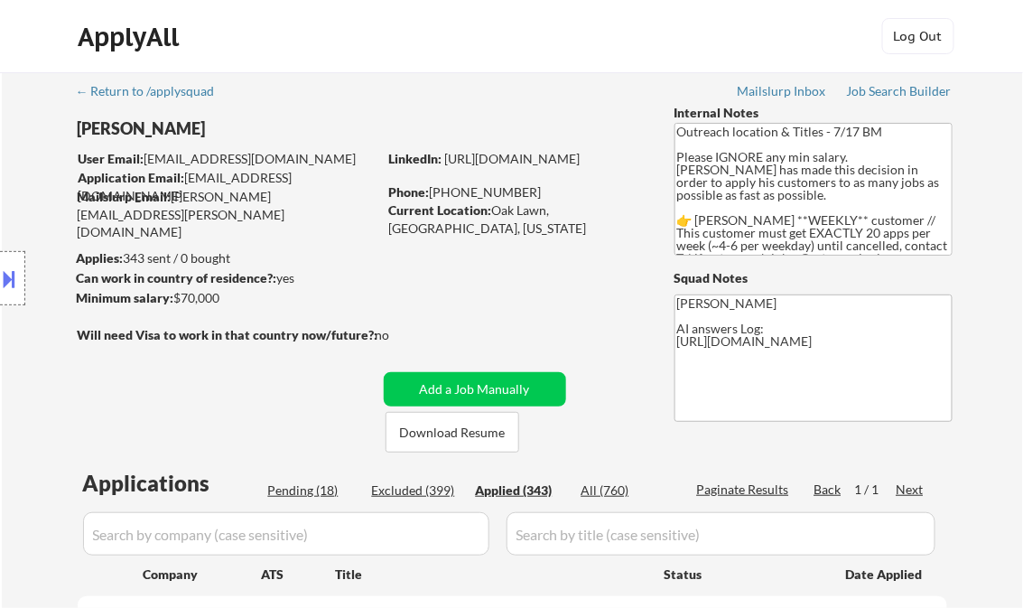
select select ""applied""
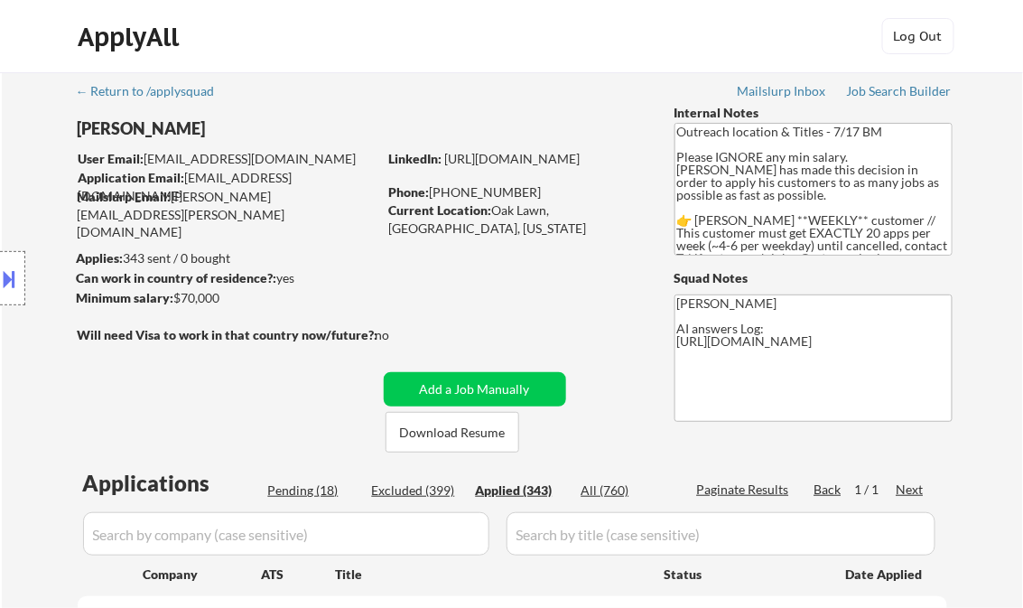
select select ""applied""
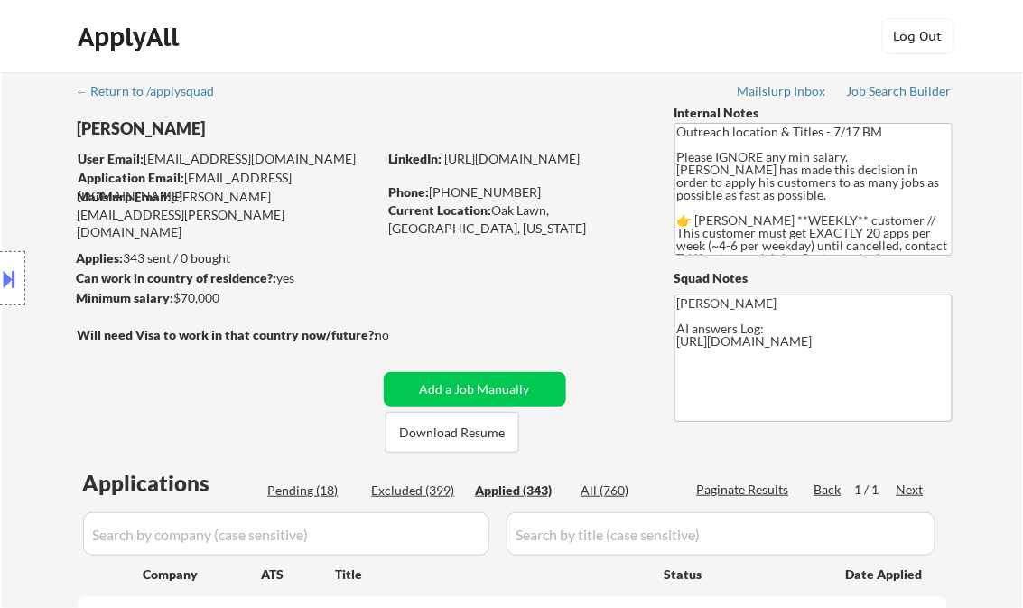
select select ""applied""
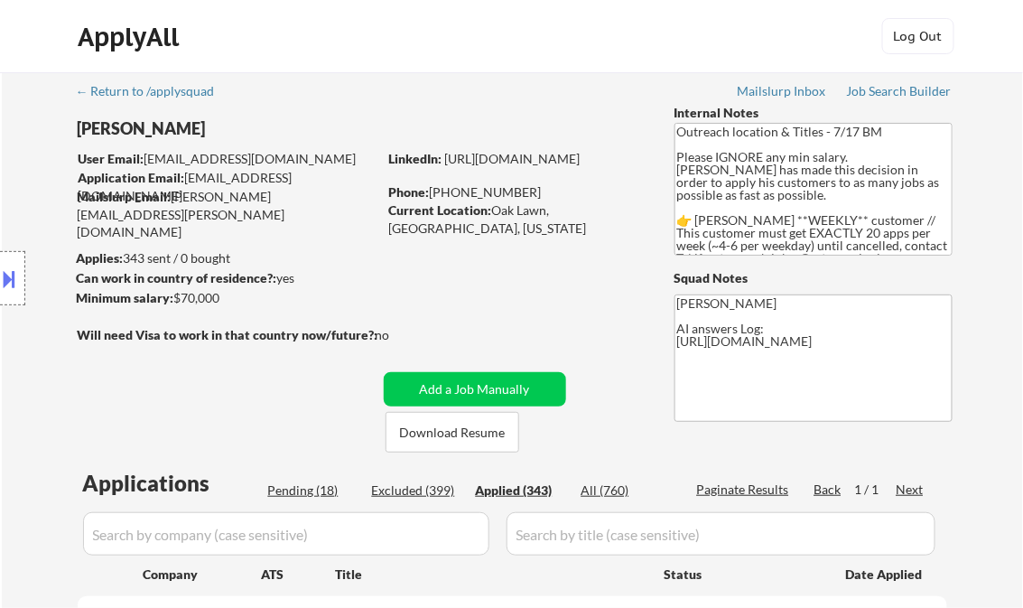
select select ""applied""
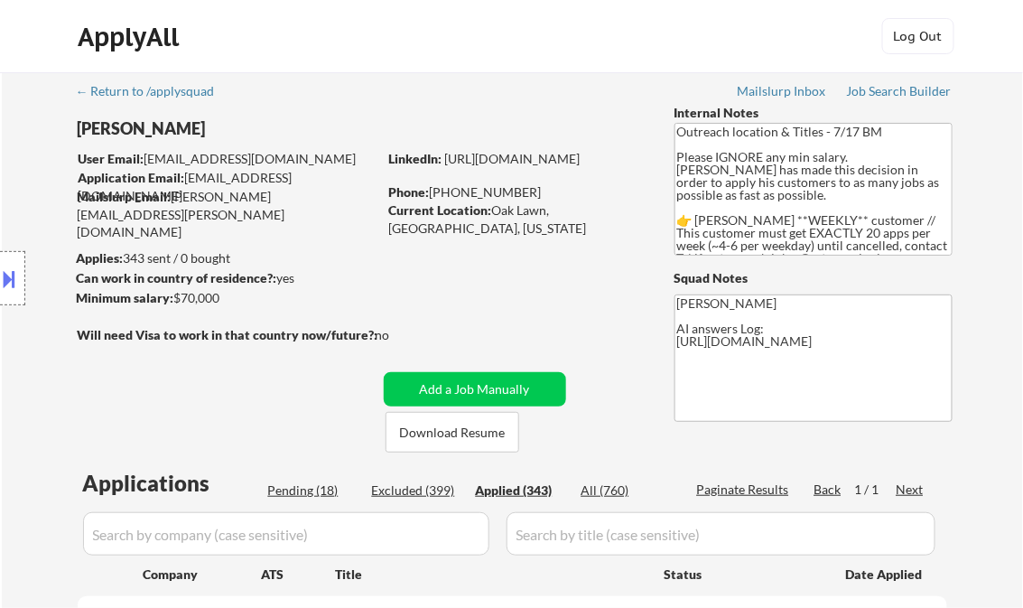
select select ""applied""
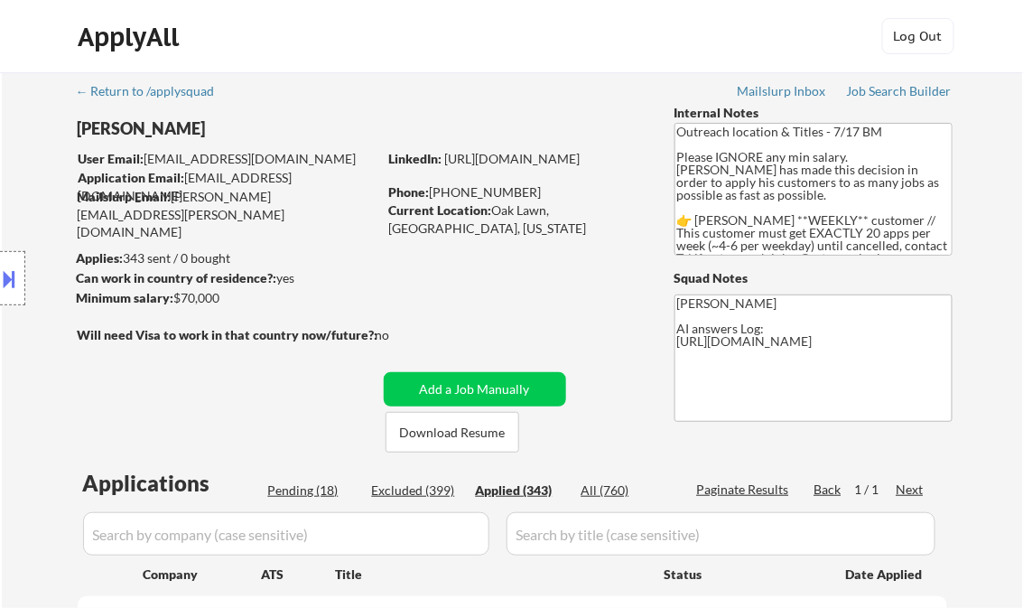
select select ""applied""
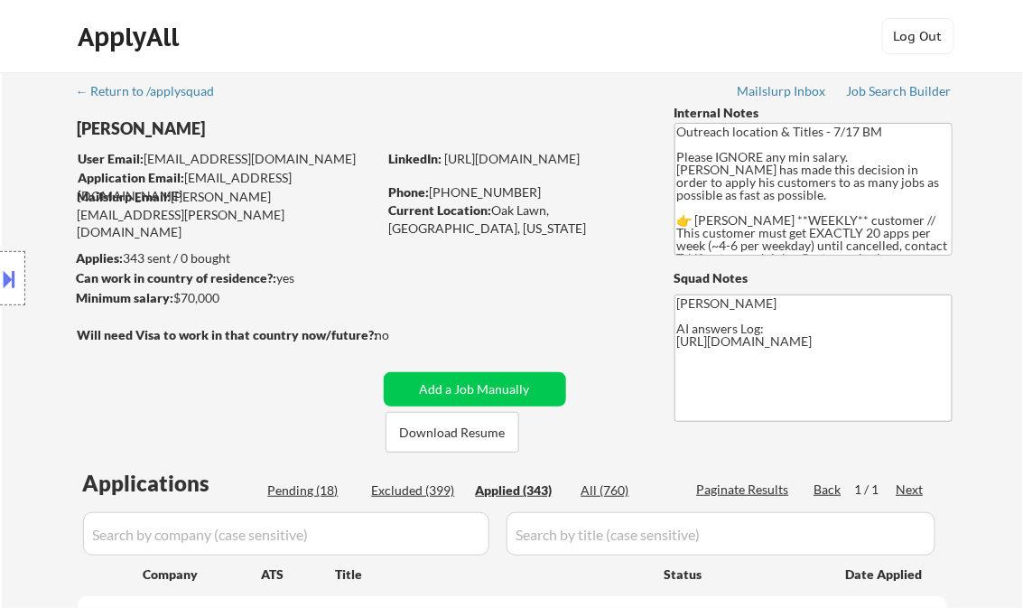
select select ""applied""
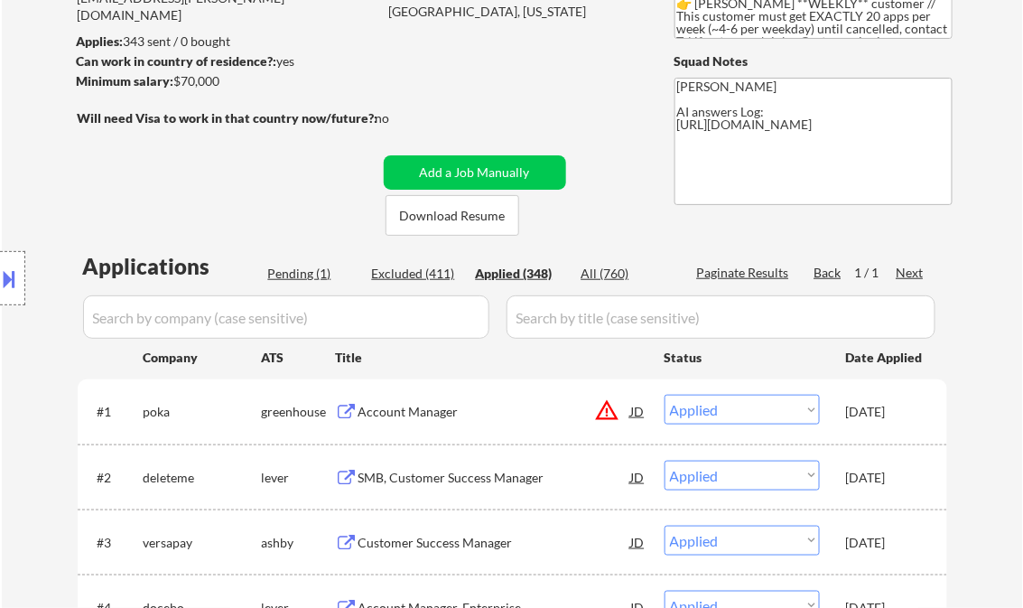
scroll to position [433, 0]
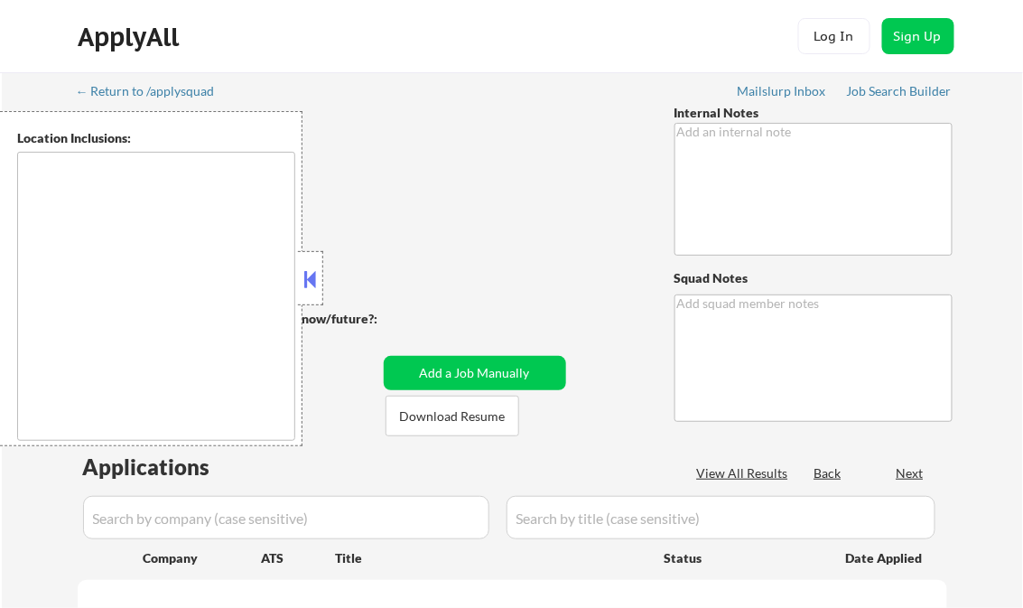
type textarea "Outreach location & Titles - 7/17 BM Please IGNORE any min salary. [PERSON_NAME…"
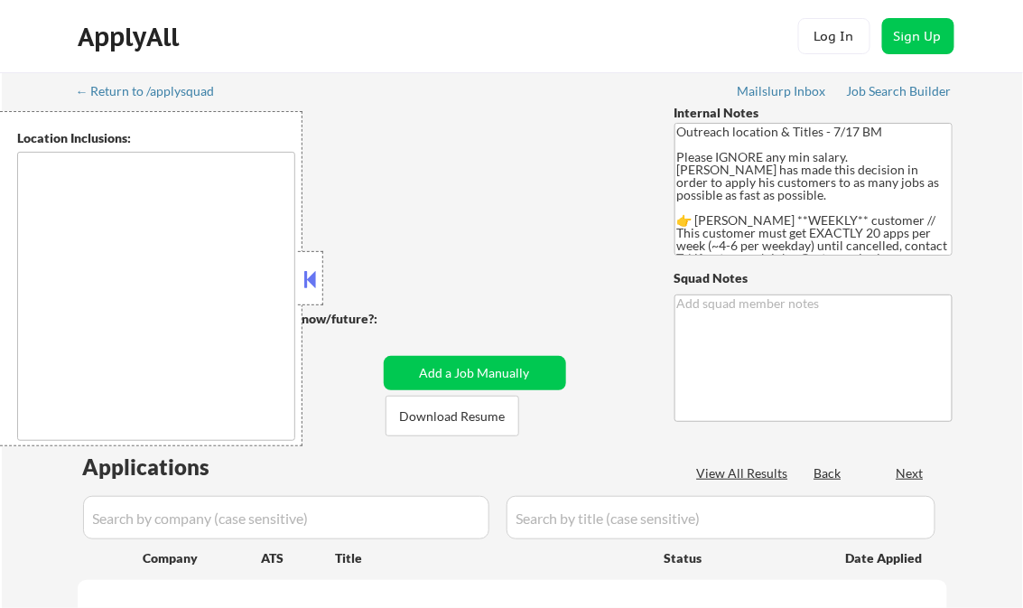
type textarea "[PERSON_NAME] AI answers Log: [URL][DOMAIN_NAME]"
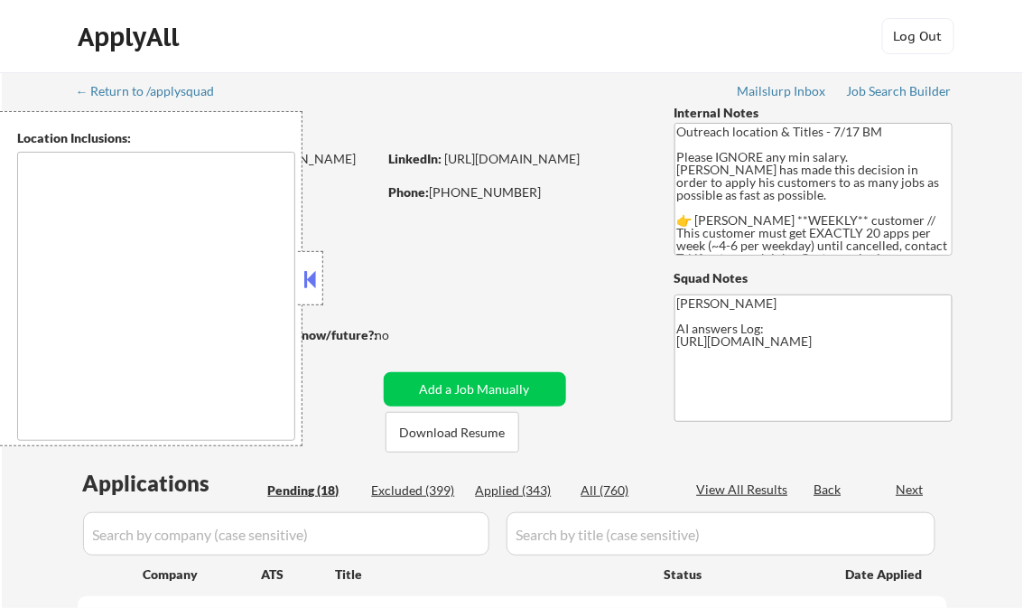
type textarea "[GEOGRAPHIC_DATA], IL [GEOGRAPHIC_DATA], [GEOGRAPHIC_DATA] [GEOGRAPHIC_DATA], […"
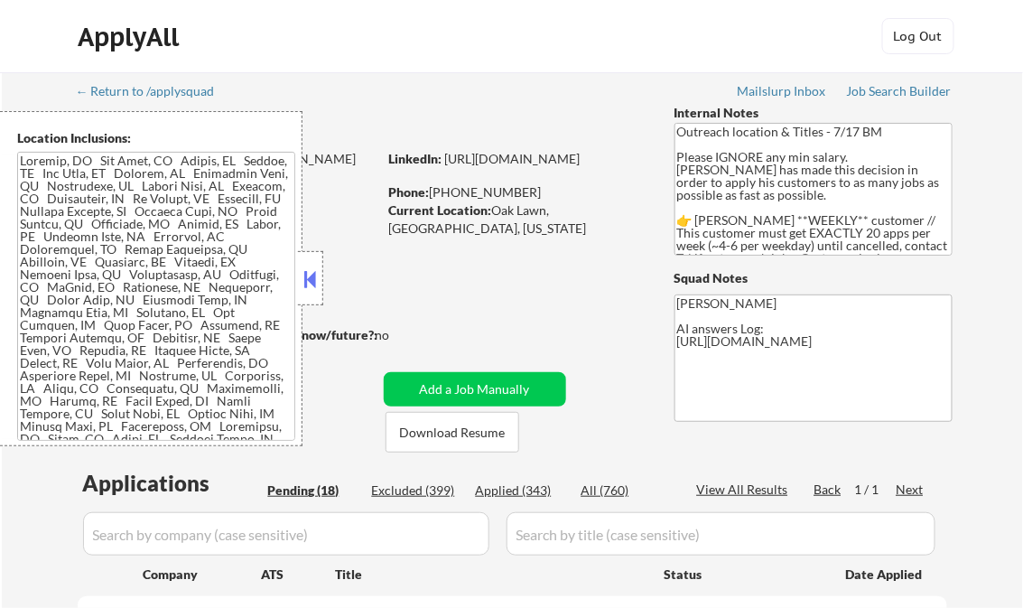
select select ""pending""
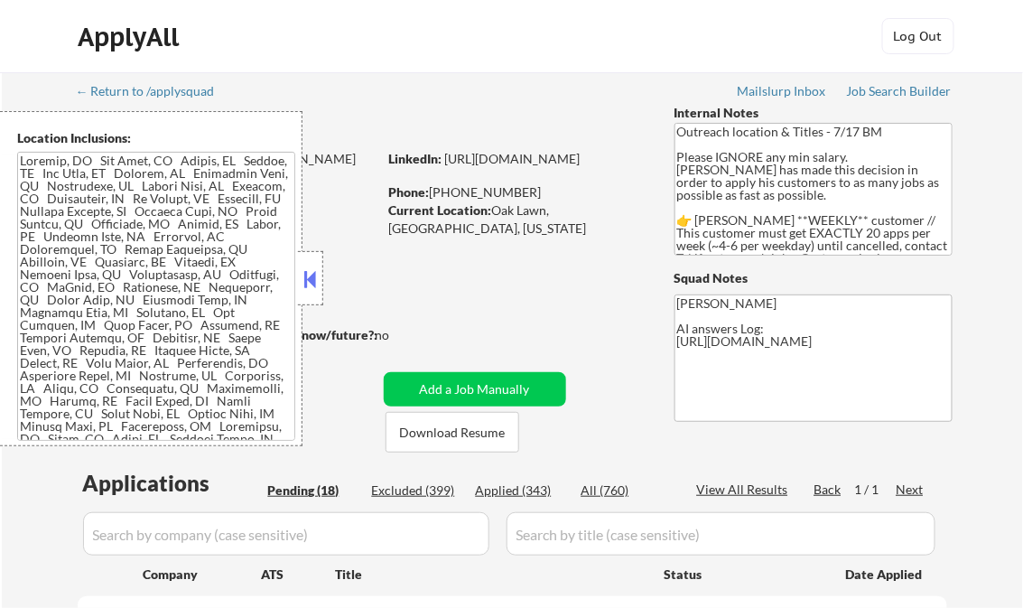
select select ""pending""
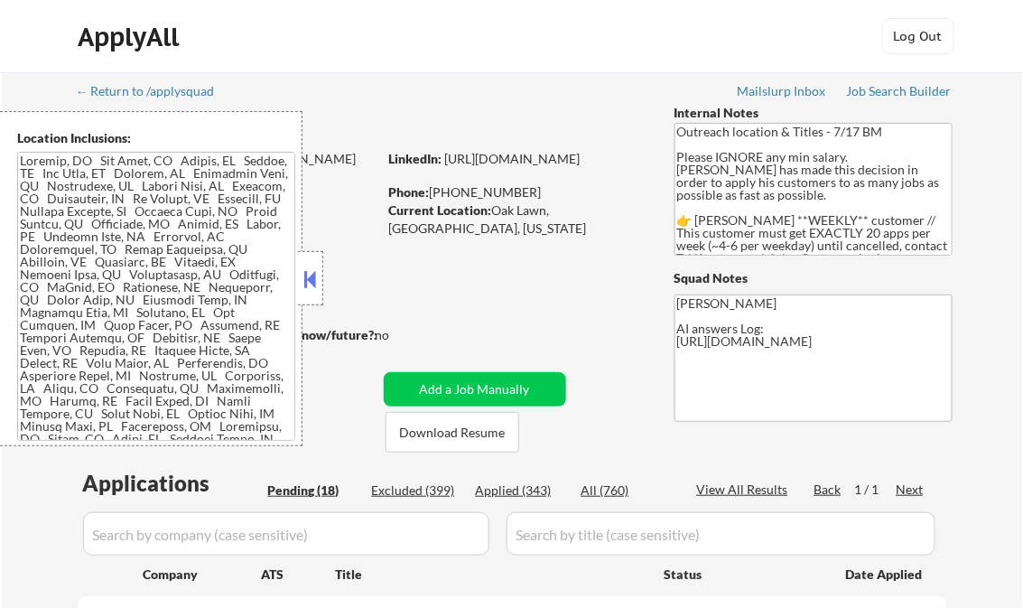
select select ""pending""
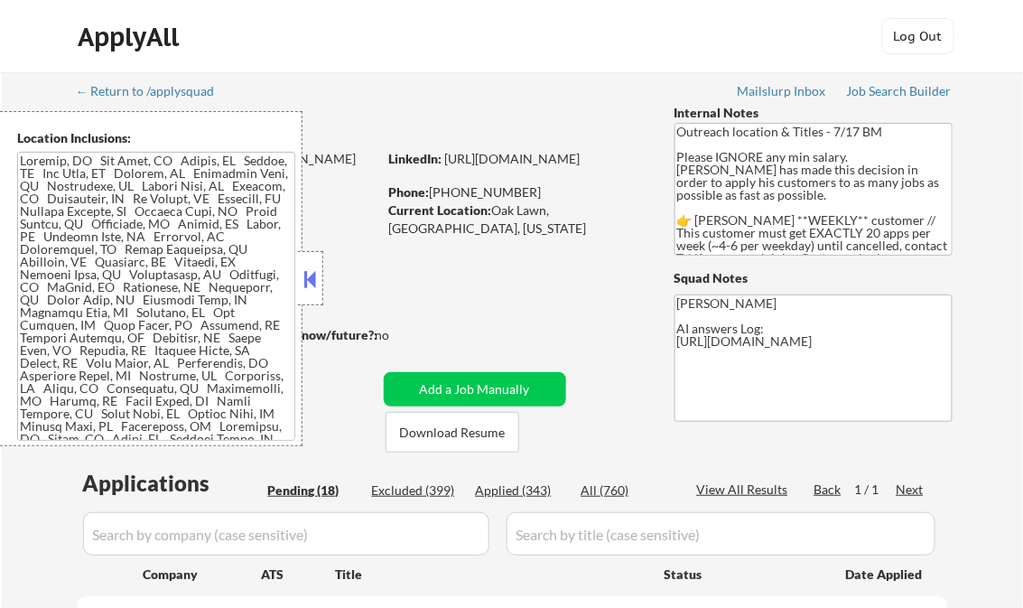
select select ""pending""
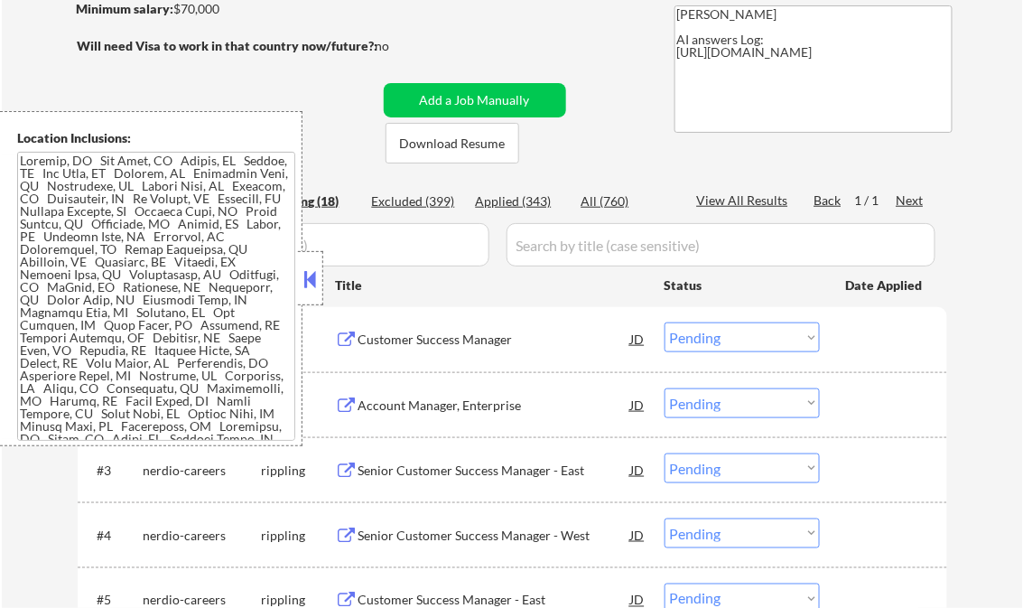
click at [316, 274] on button at bounding box center [311, 278] width 20 height 27
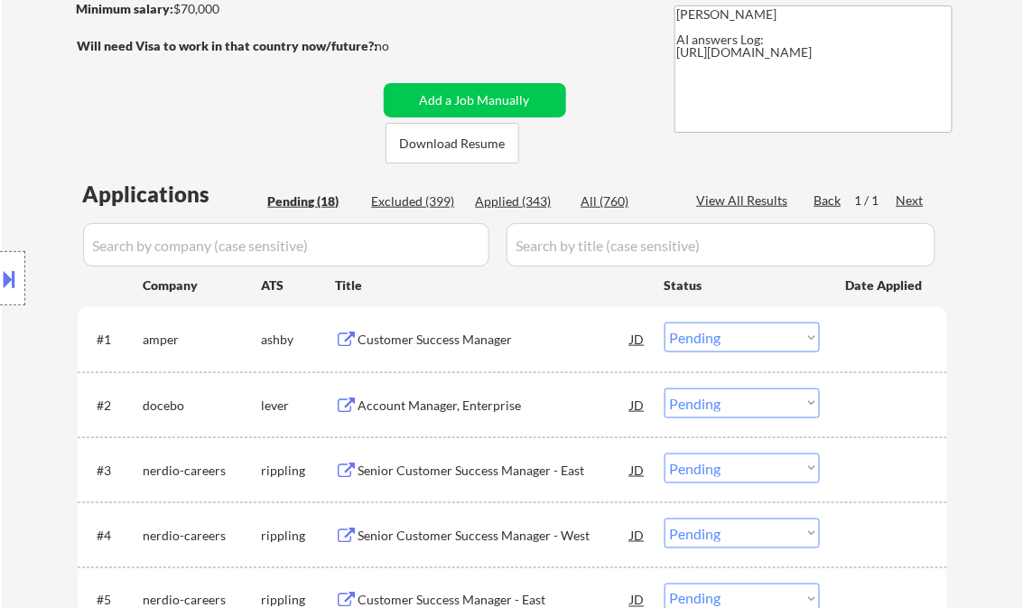
click at [432, 338] on div "Customer Success Manager" at bounding box center [494, 339] width 273 height 18
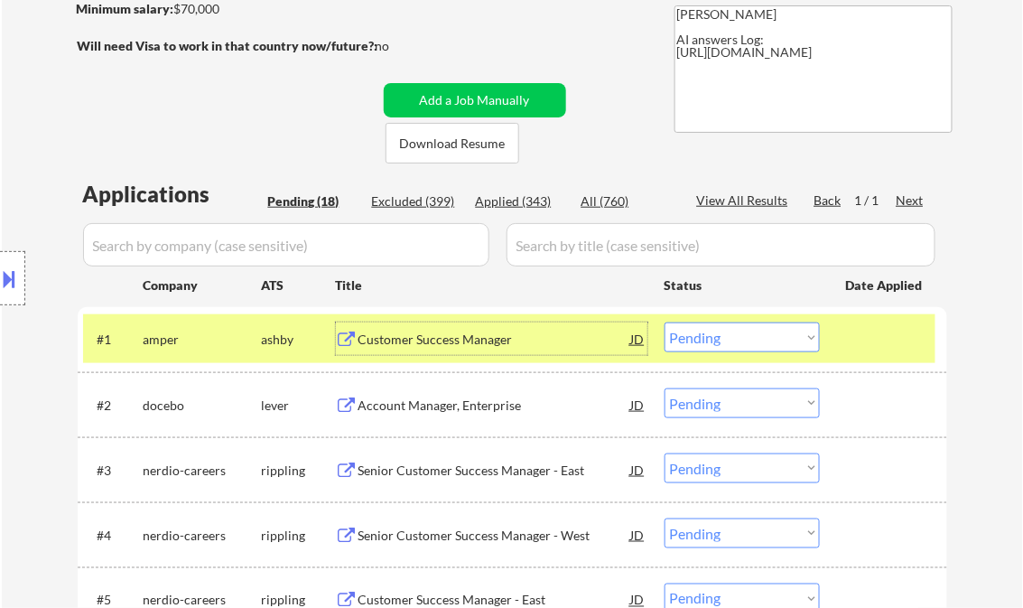
click at [732, 344] on select "Choose an option... Pending Applied Excluded (Questions) Excluded (Expired) Exc…" at bounding box center [741, 337] width 155 height 30
click at [664, 322] on select "Choose an option... Pending Applied Excluded (Questions) Excluded (Expired) Exc…" at bounding box center [741, 337] width 155 height 30
click at [487, 407] on div "Account Manager, Enterprise" at bounding box center [494, 405] width 273 height 18
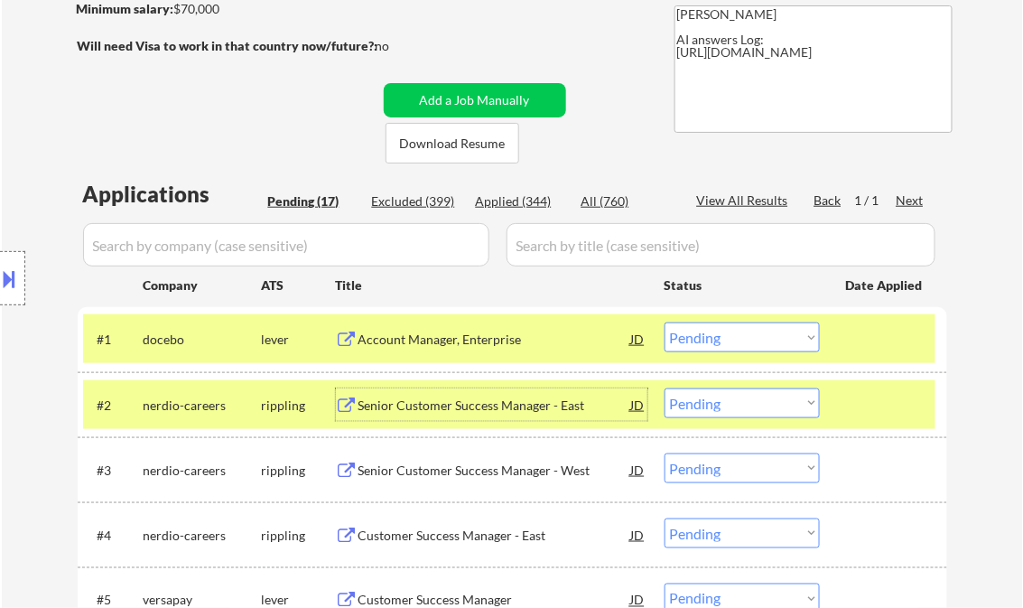
click at [512, 344] on div "Account Manager, Enterprise" at bounding box center [494, 339] width 273 height 18
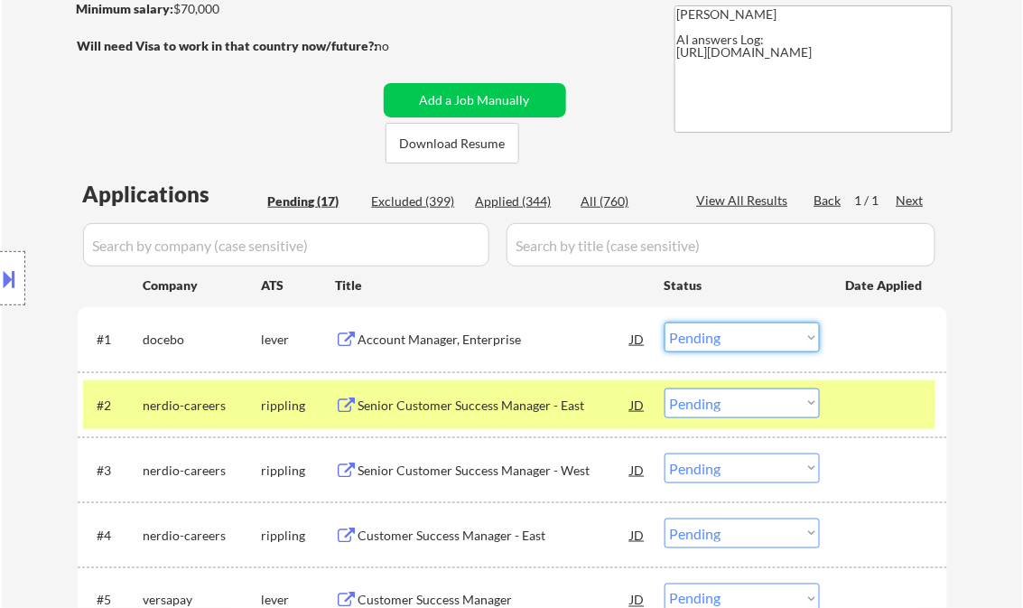
drag, startPoint x: 702, startPoint y: 337, endPoint x: 710, endPoint y: 353, distance: 17.8
click at [702, 337] on select "Choose an option... Pending Applied Excluded (Questions) Excluded (Expired) Exc…" at bounding box center [741, 337] width 155 height 30
click at [664, 322] on select "Choose an option... Pending Applied Excluded (Questions) Excluded (Expired) Exc…" at bounding box center [741, 337] width 155 height 30
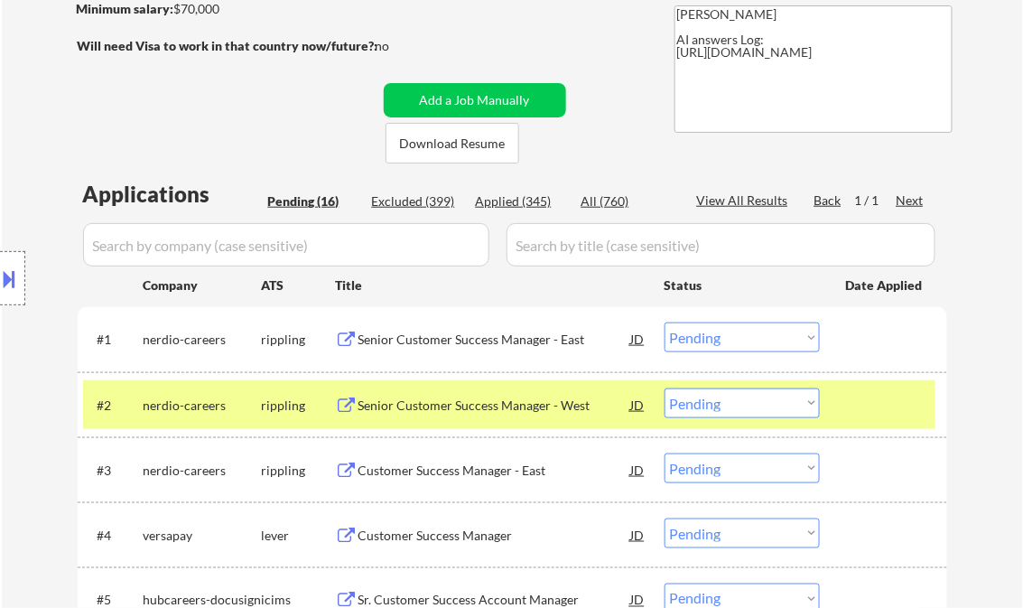
drag, startPoint x: 686, startPoint y: 327, endPoint x: 733, endPoint y: 353, distance: 53.8
click at [686, 327] on select "Choose an option... Pending Applied Excluded (Questions) Excluded (Expired) Exc…" at bounding box center [741, 337] width 155 height 30
click at [748, 334] on select "Choose an option... Pending Applied Excluded (Questions) Excluded (Expired) Exc…" at bounding box center [741, 337] width 155 height 30
click at [664, 322] on select "Choose an option... Pending Applied Excluded (Questions) Excluded (Expired) Exc…" at bounding box center [741, 337] width 155 height 30
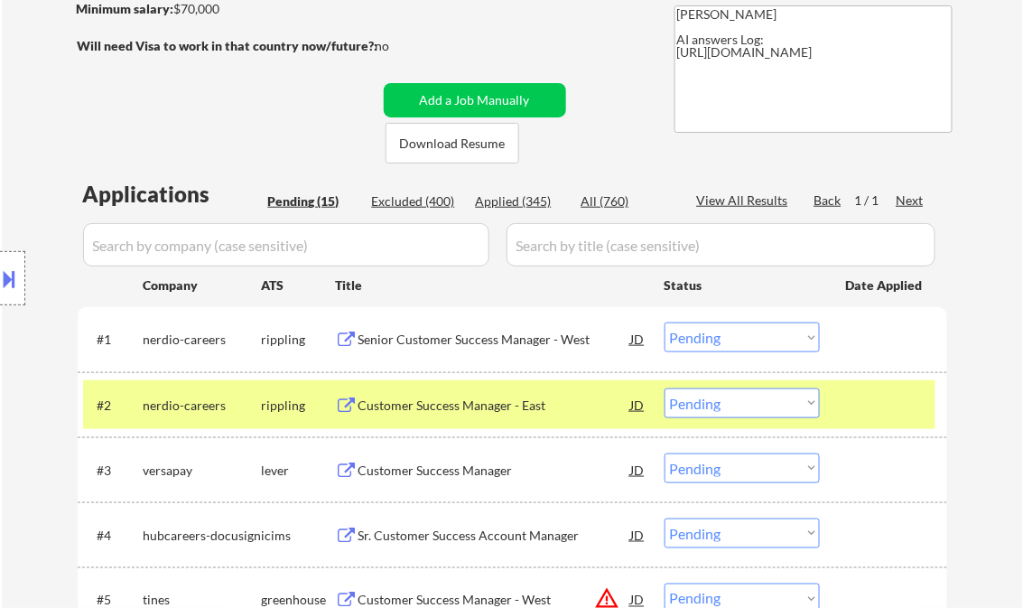
drag, startPoint x: 721, startPoint y: 332, endPoint x: 749, endPoint y: 353, distance: 34.9
click at [721, 332] on select "Choose an option... Pending Applied Excluded (Questions) Excluded (Expired) Exc…" at bounding box center [741, 337] width 155 height 30
click at [664, 322] on select "Choose an option... Pending Applied Excluded (Questions) Excluded (Expired) Exc…" at bounding box center [741, 337] width 155 height 30
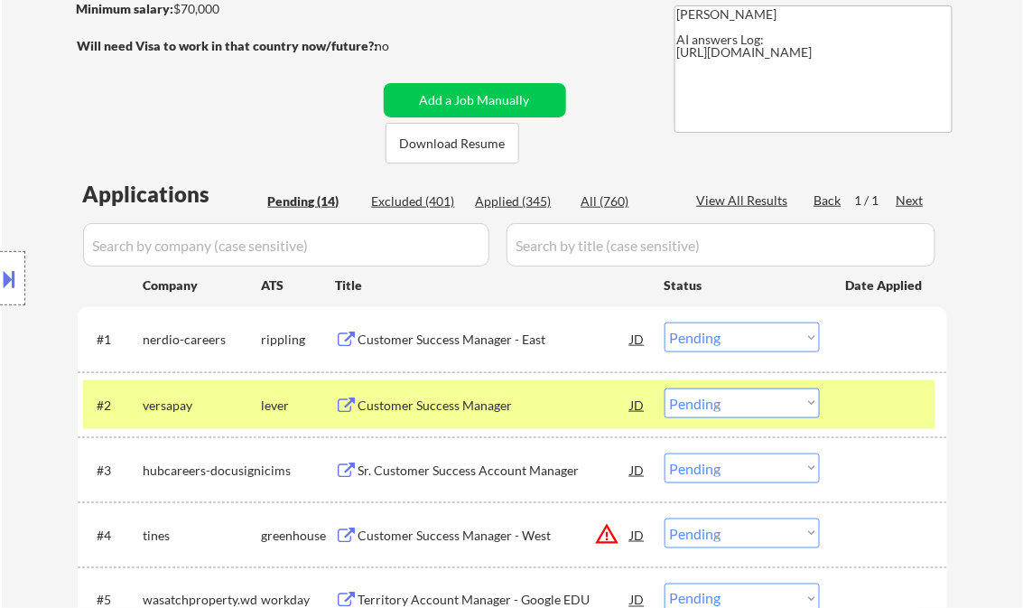
click at [736, 336] on select "Choose an option... Pending Applied Excluded (Questions) Excluded (Expired) Exc…" at bounding box center [741, 337] width 155 height 30
click at [664, 322] on select "Choose an option... Pending Applied Excluded (Questions) Excluded (Expired) Exc…" at bounding box center [741, 337] width 155 height 30
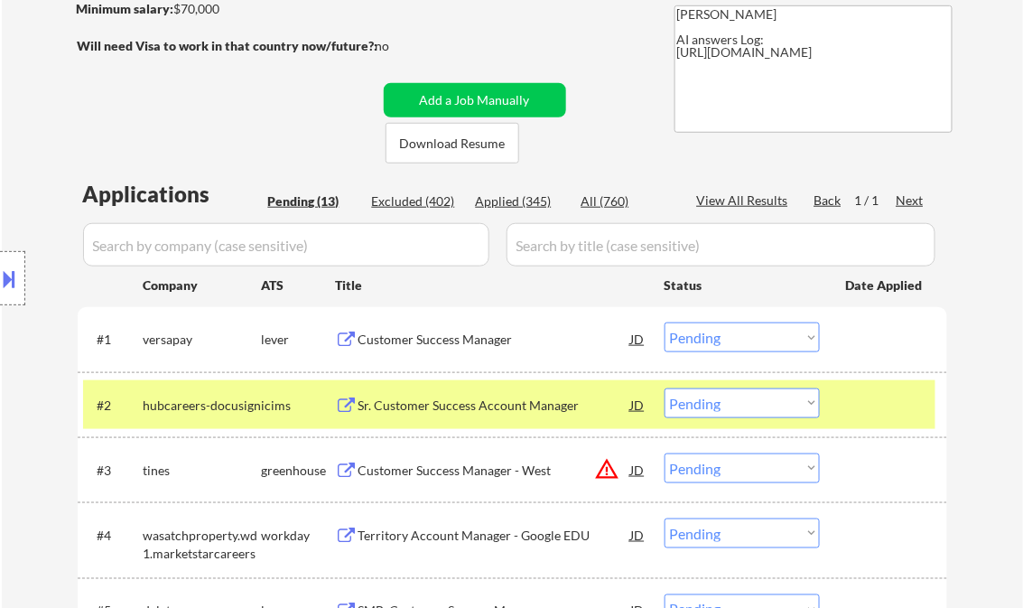
click at [492, 339] on div "Customer Success Manager" at bounding box center [494, 339] width 273 height 18
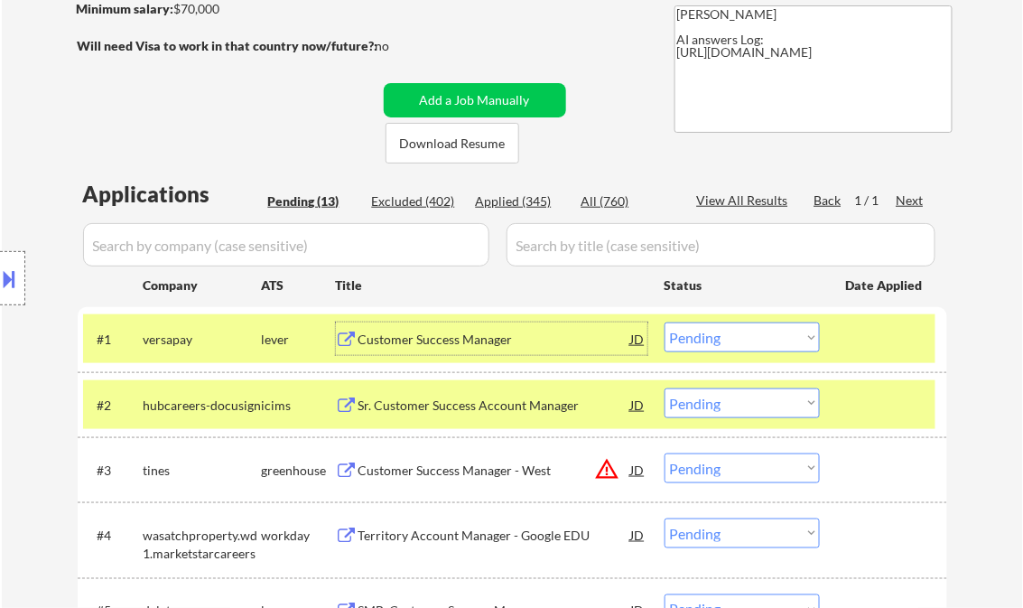
click at [497, 337] on div "Customer Success Manager" at bounding box center [494, 339] width 273 height 18
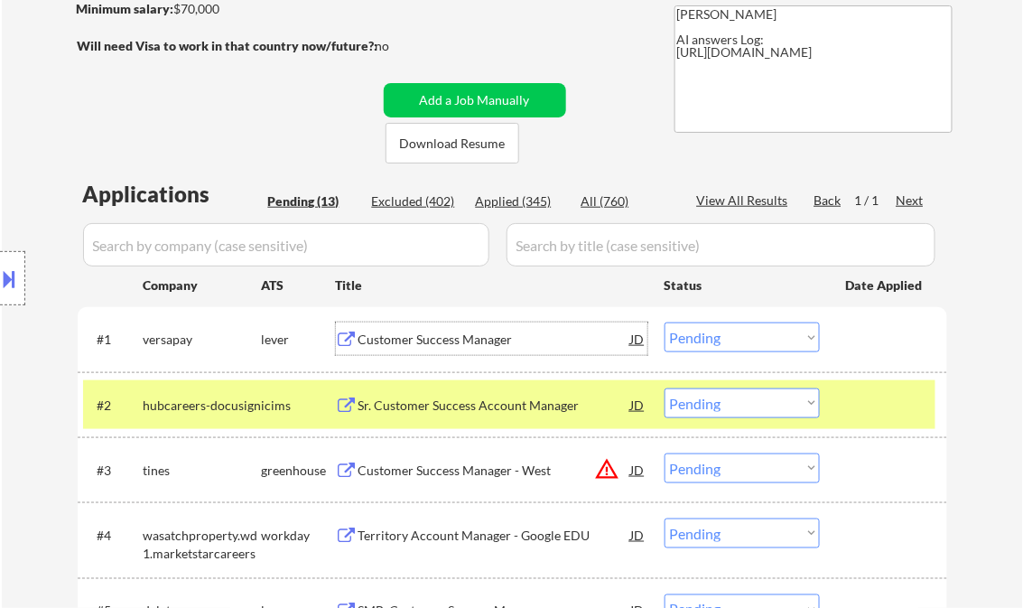
drag, startPoint x: 723, startPoint y: 338, endPoint x: 728, endPoint y: 348, distance: 11.7
click at [723, 338] on select "Choose an option... Pending Applied Excluded (Questions) Excluded (Expired) Exc…" at bounding box center [741, 337] width 155 height 30
click at [664, 322] on select "Choose an option... Pending Applied Excluded (Questions) Excluded (Expired) Exc…" at bounding box center [741, 337] width 155 height 30
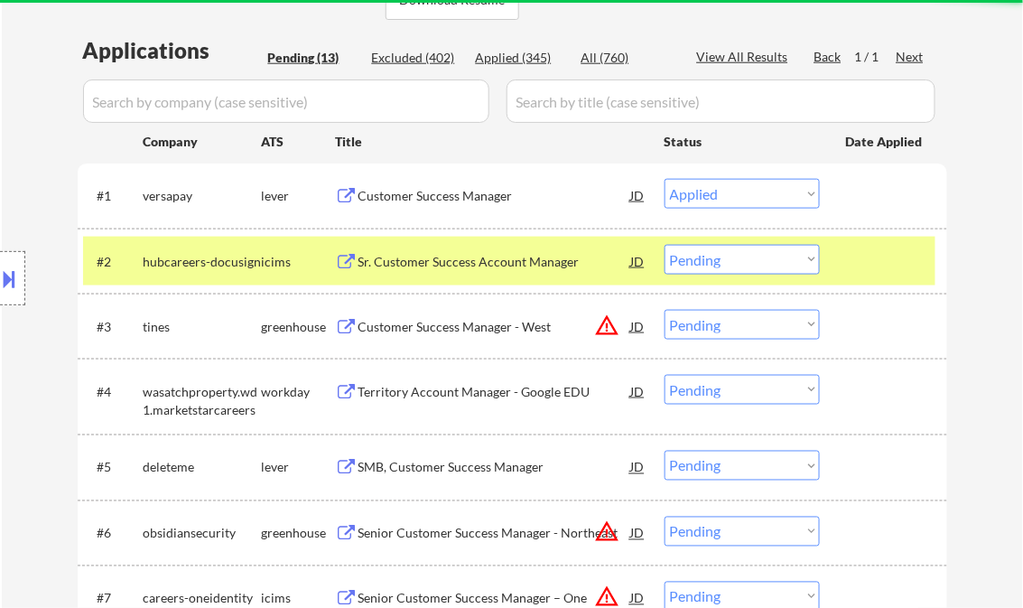
scroll to position [433, 0]
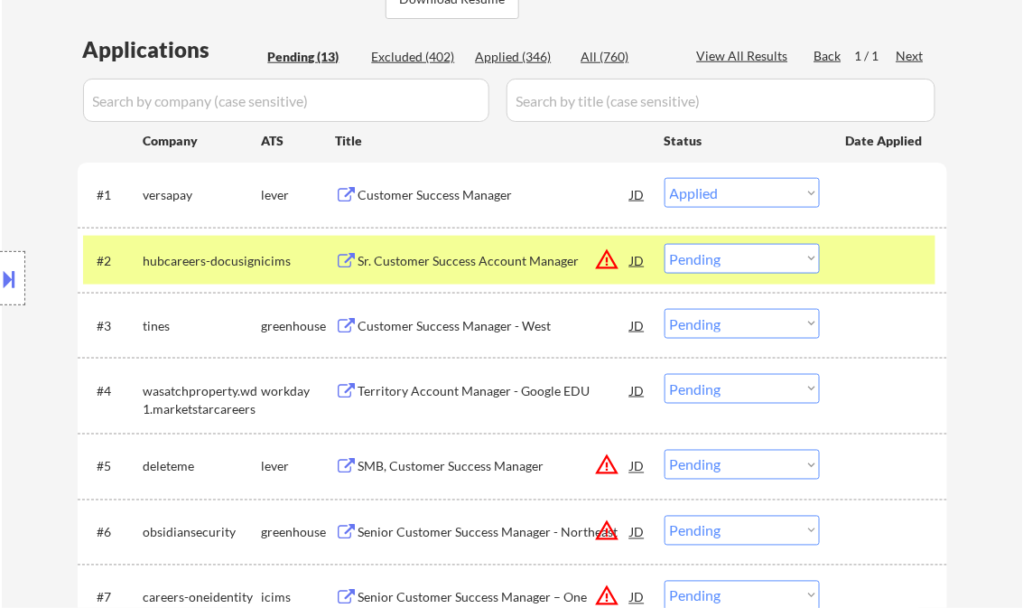
select select ""pending""
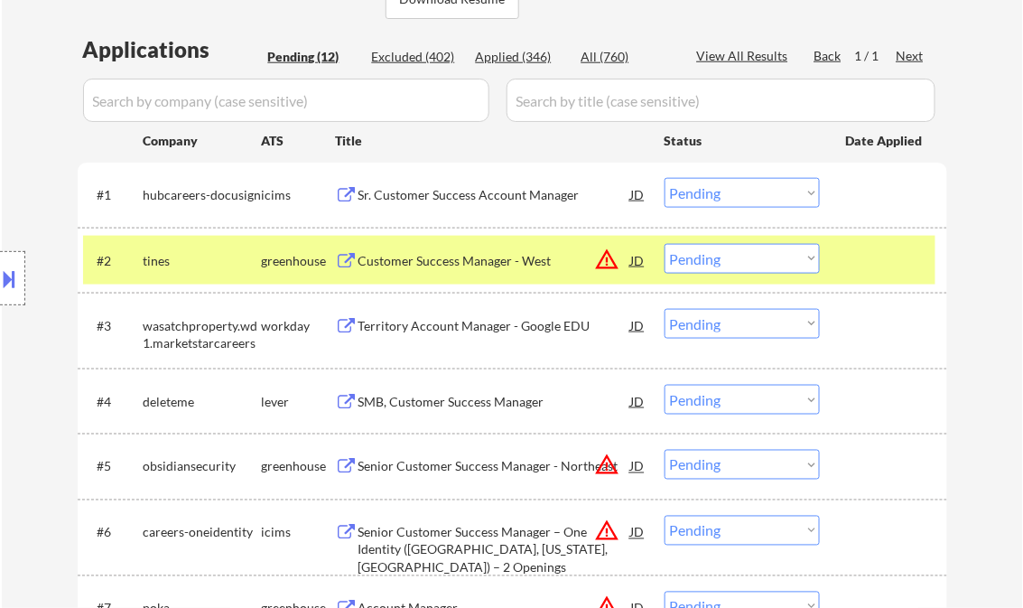
click at [701, 255] on select "Choose an option... Pending Applied Excluded (Questions) Excluded (Expired) Exc…" at bounding box center [741, 259] width 155 height 30
click at [664, 244] on select "Choose an option... Pending Applied Excluded (Questions) Excluded (Expired) Exc…" at bounding box center [741, 259] width 155 height 30
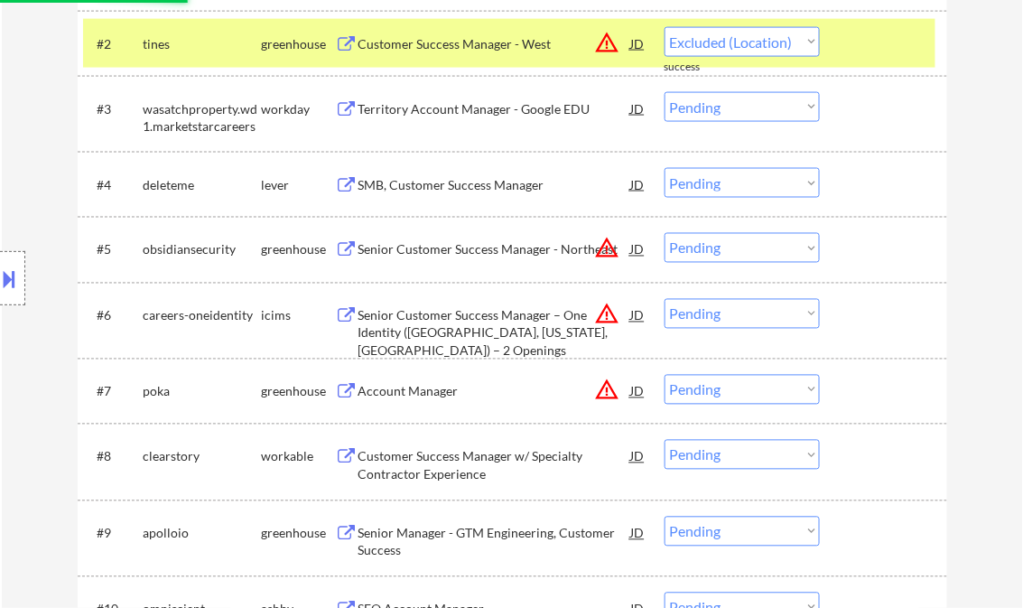
select select ""pending""
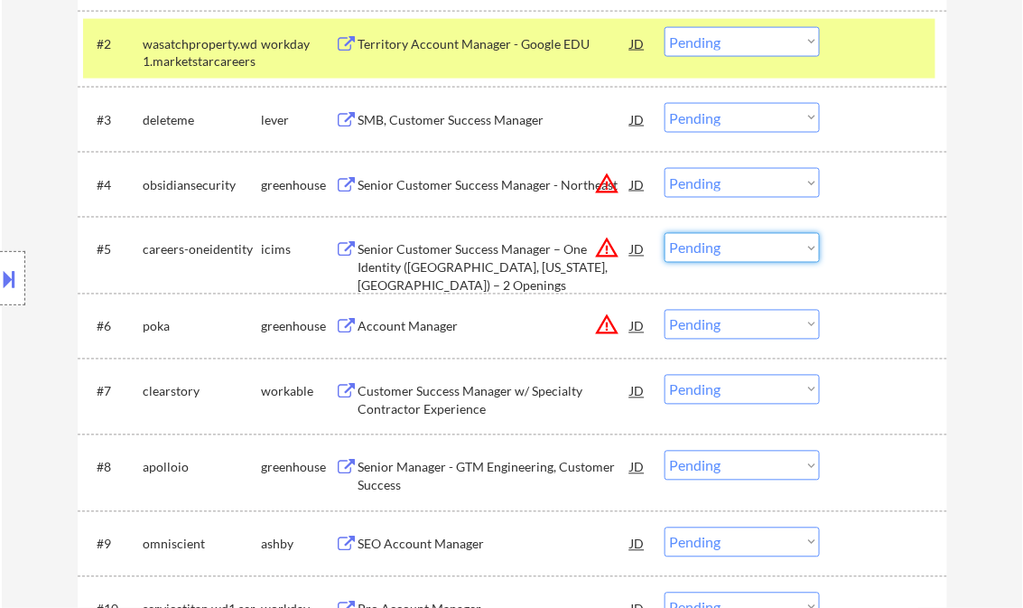
click at [747, 258] on select "Choose an option... Pending Applied Excluded (Questions) Excluded (Expired) Exc…" at bounding box center [741, 248] width 155 height 30
click at [664, 233] on select "Choose an option... Pending Applied Excluded (Questions) Excluded (Expired) Exc…" at bounding box center [741, 248] width 155 height 30
drag, startPoint x: 732, startPoint y: 179, endPoint x: 754, endPoint y: 199, distance: 29.4
click at [732, 179] on select "Choose an option... Pending Applied Excluded (Questions) Excluded (Expired) Exc…" at bounding box center [741, 183] width 155 height 30
select select ""pending""
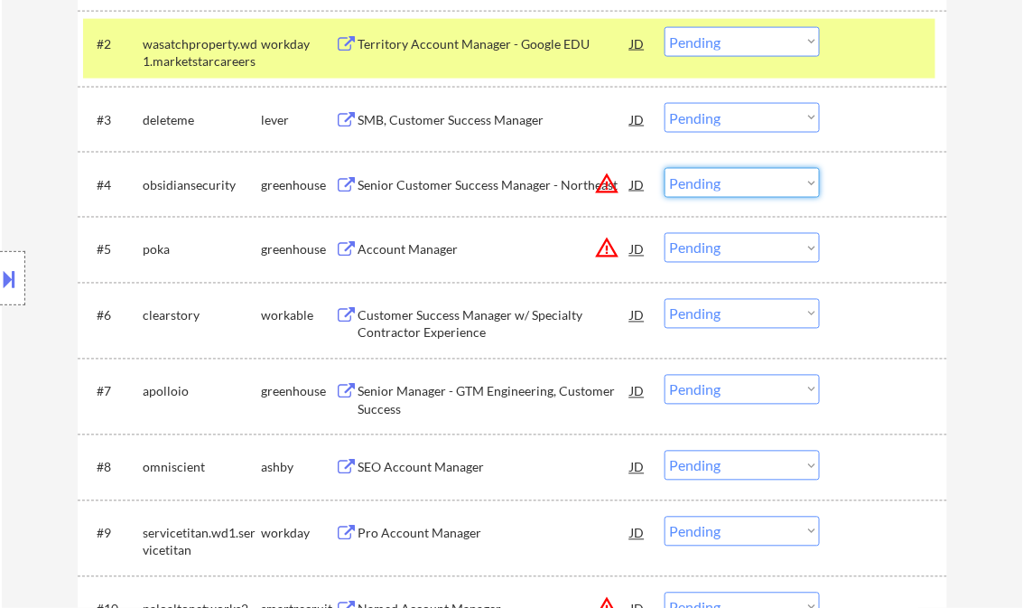
click at [965, 168] on div "← Return to /applysquad Mailslurp Inbox Job Search Builder [PERSON_NAME] User E…" at bounding box center [512, 77] width 1021 height 1310
drag, startPoint x: 704, startPoint y: 191, endPoint x: 729, endPoint y: 197, distance: 25.0
click at [704, 191] on select "Choose an option... Pending Applied Excluded (Questions) Excluded (Expired) Exc…" at bounding box center [741, 183] width 155 height 30
click at [664, 168] on select "Choose an option... Pending Applied Excluded (Questions) Excluded (Expired) Exc…" at bounding box center [741, 183] width 155 height 30
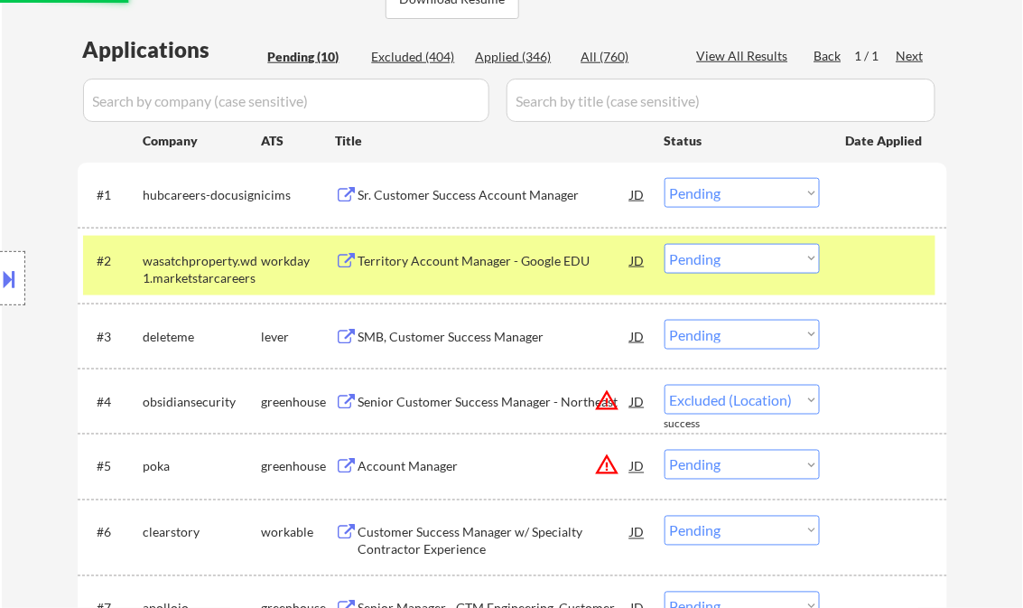
select select ""pending""
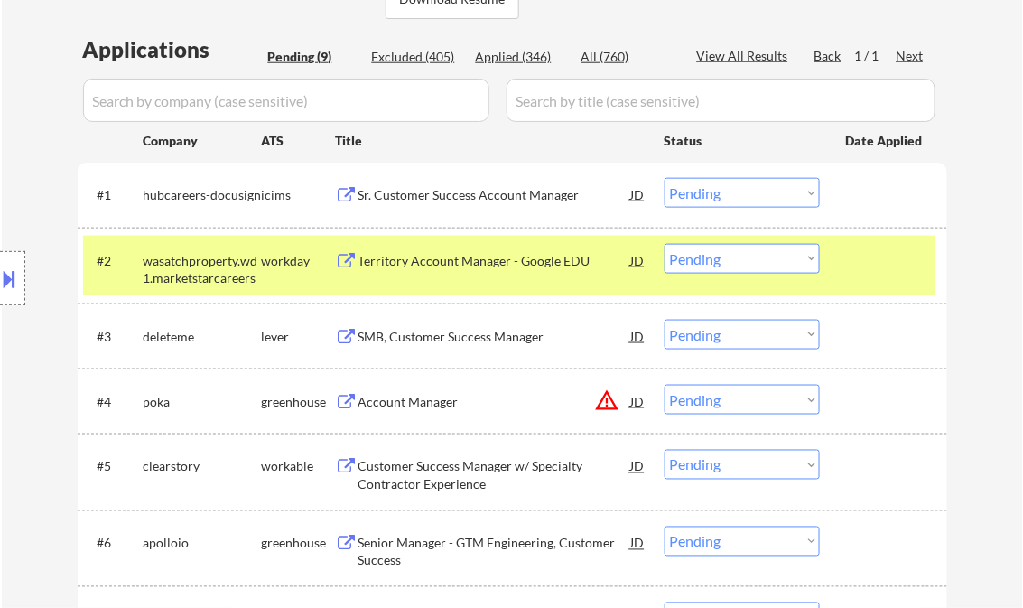
click at [438, 334] on div "SMB, Customer Success Manager" at bounding box center [494, 337] width 273 height 18
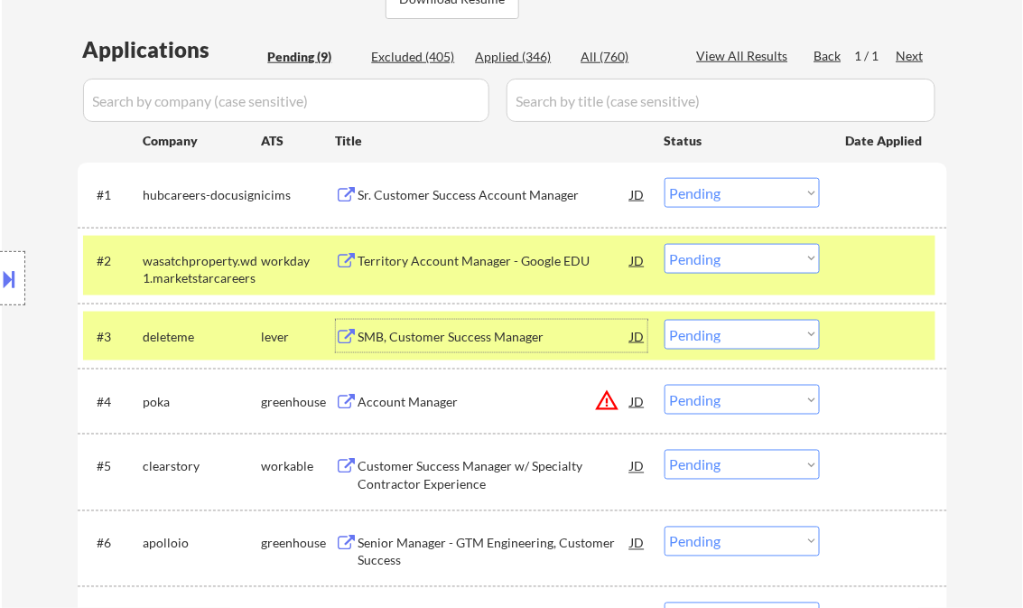
click at [739, 332] on select "Choose an option... Pending Applied Excluded (Questions) Excluded (Expired) Exc…" at bounding box center [741, 335] width 155 height 30
click at [664, 320] on select "Choose an option... Pending Applied Excluded (Questions) Excluded (Expired) Exc…" at bounding box center [741, 335] width 155 height 30
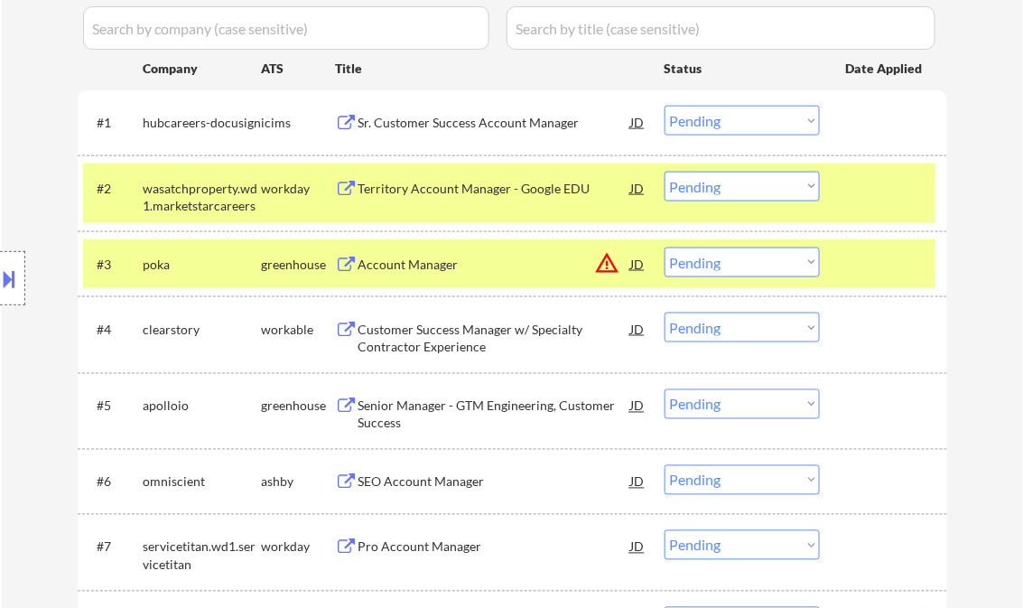
click at [424, 273] on div "Account Manager" at bounding box center [494, 263] width 273 height 33
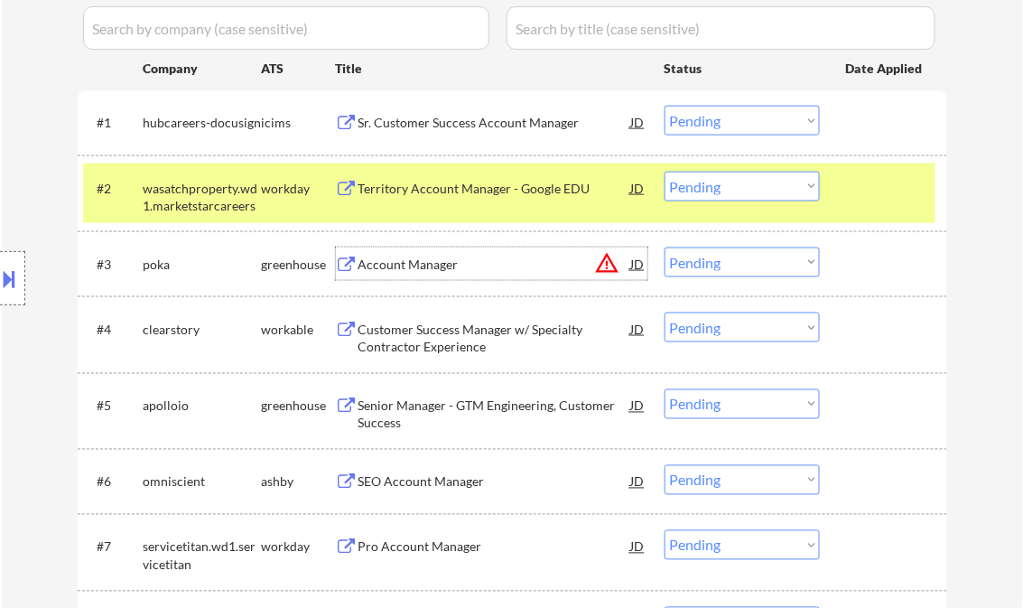
click at [732, 272] on select "Choose an option... Pending Applied Excluded (Questions) Excluded (Expired) Exc…" at bounding box center [741, 262] width 155 height 30
click at [664, 247] on select "Choose an option... Pending Applied Excluded (Questions) Excluded (Expired) Exc…" at bounding box center [741, 262] width 155 height 30
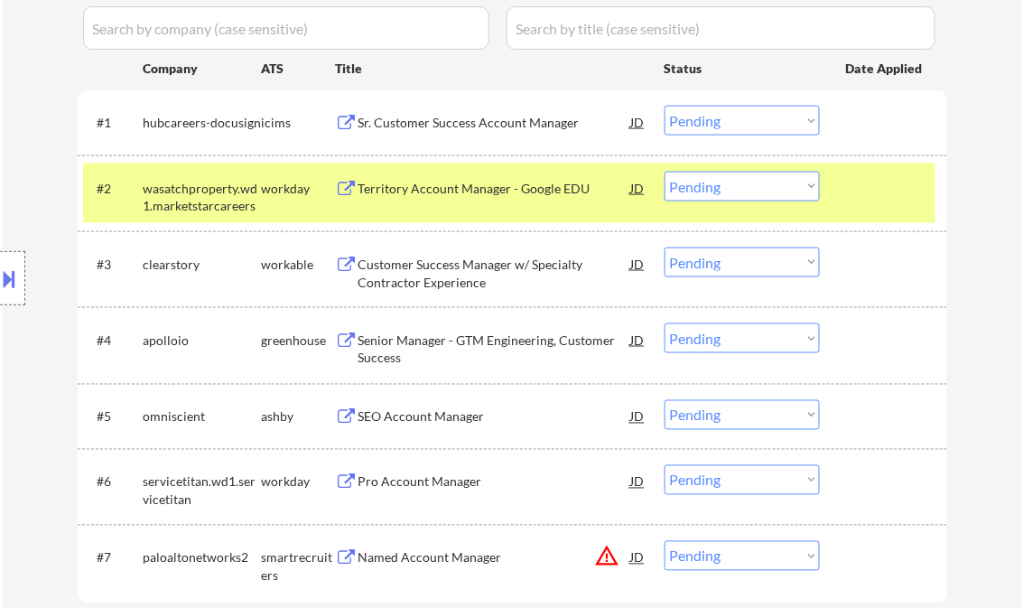
click at [466, 266] on div "Customer Success Manager w/ Specialty Contractor Experience" at bounding box center [494, 273] width 273 height 35
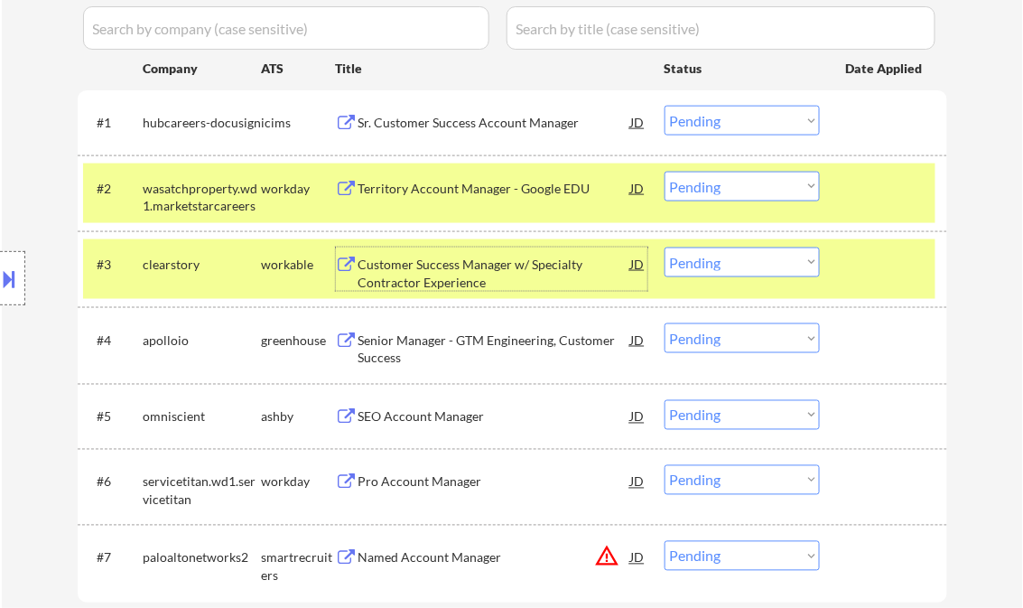
drag, startPoint x: 735, startPoint y: 264, endPoint x: 744, endPoint y: 278, distance: 17.0
click at [735, 264] on select "Choose an option... Pending Applied Excluded (Questions) Excluded (Expired) Exc…" at bounding box center [741, 262] width 155 height 30
click at [664, 247] on select "Choose an option... Pending Applied Excluded (Questions) Excluded (Expired) Exc…" at bounding box center [741, 262] width 155 height 30
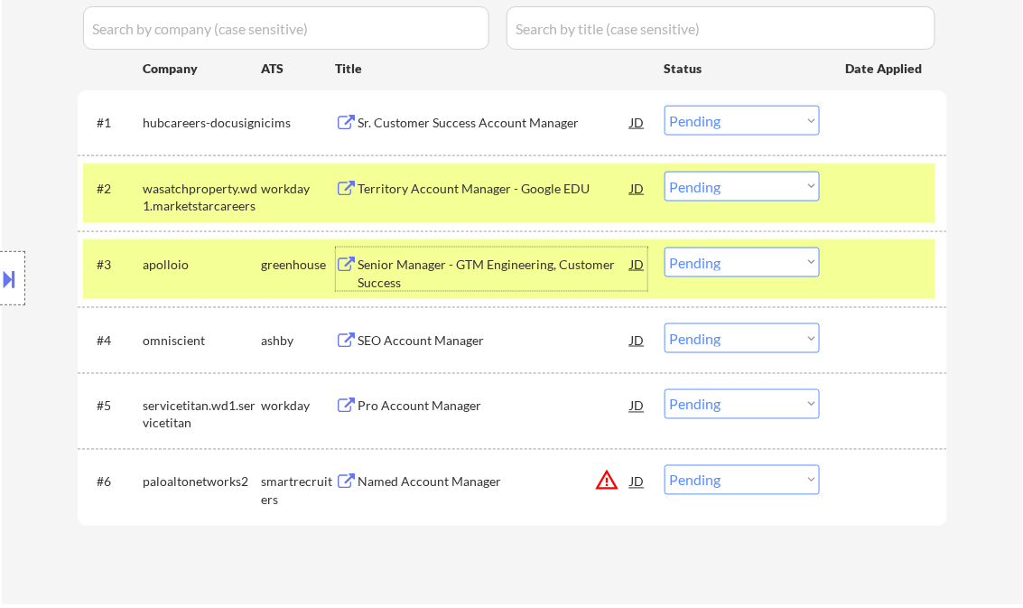
click at [460, 262] on div "Senior Manager - GTM Engineering, Customer Success" at bounding box center [494, 273] width 273 height 35
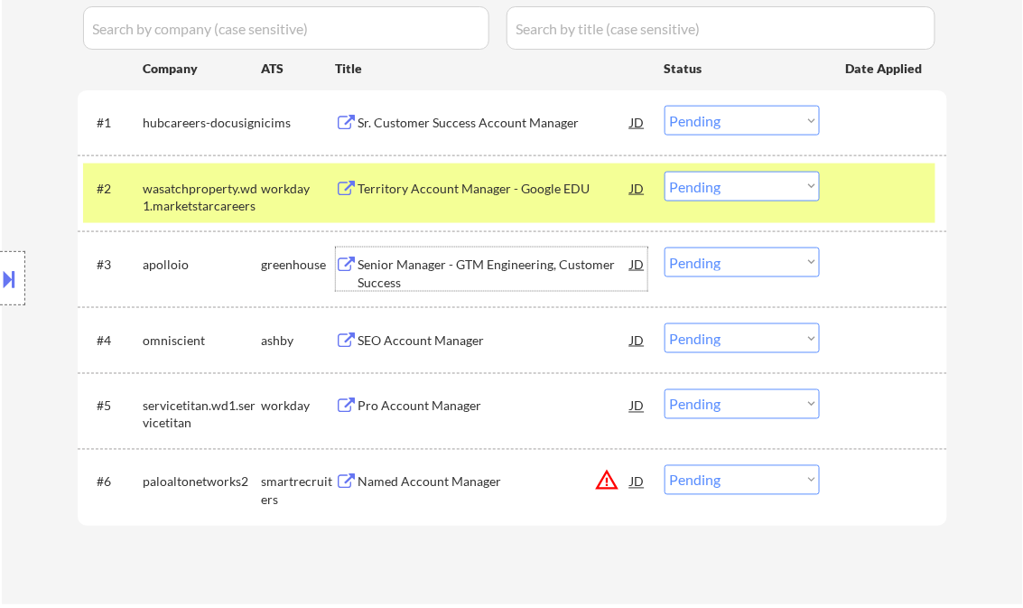
scroll to position [361, 0]
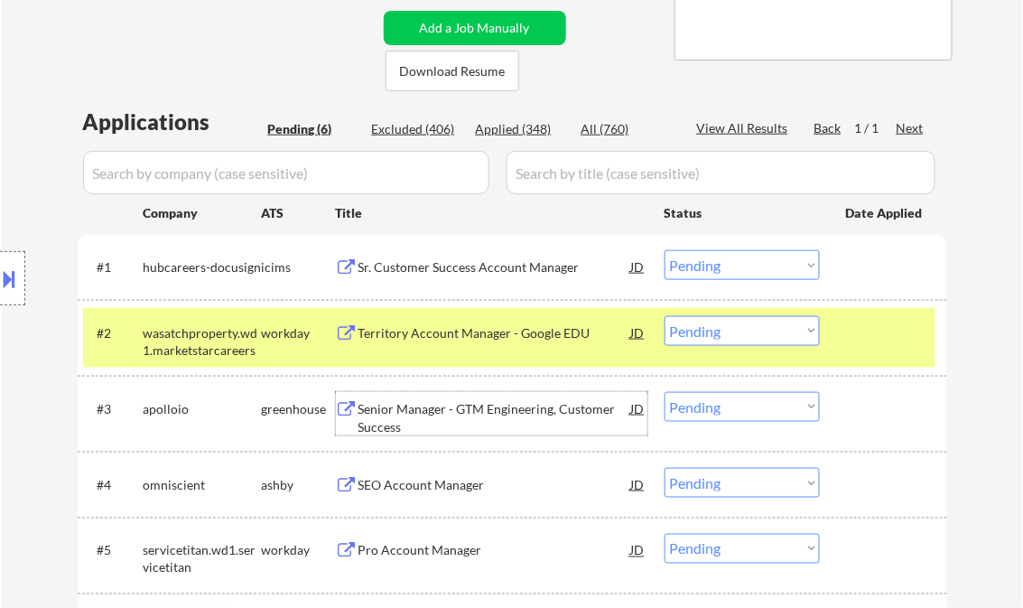
click at [712, 404] on select "Choose an option... Pending Applied Excluded (Questions) Excluded (Expired) Exc…" at bounding box center [741, 407] width 155 height 30
click at [740, 401] on select "Choose an option... Pending Applied Excluded (Questions) Excluded (Expired) Exc…" at bounding box center [741, 407] width 155 height 30
click at [664, 392] on select "Choose an option... Pending Applied Excluded (Questions) Excluded (Expired) Exc…" at bounding box center [741, 407] width 155 height 30
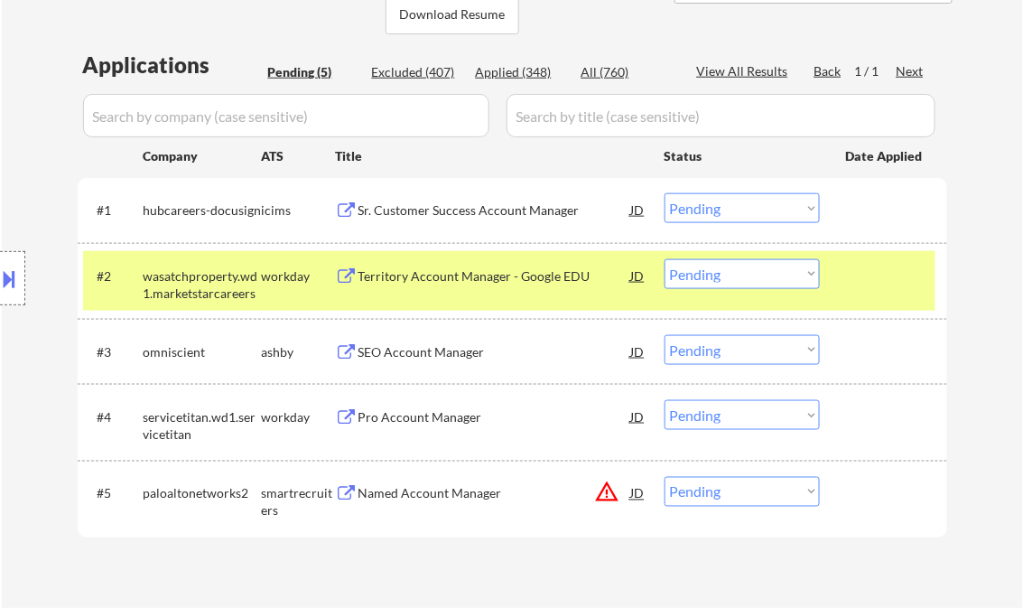
scroll to position [433, 0]
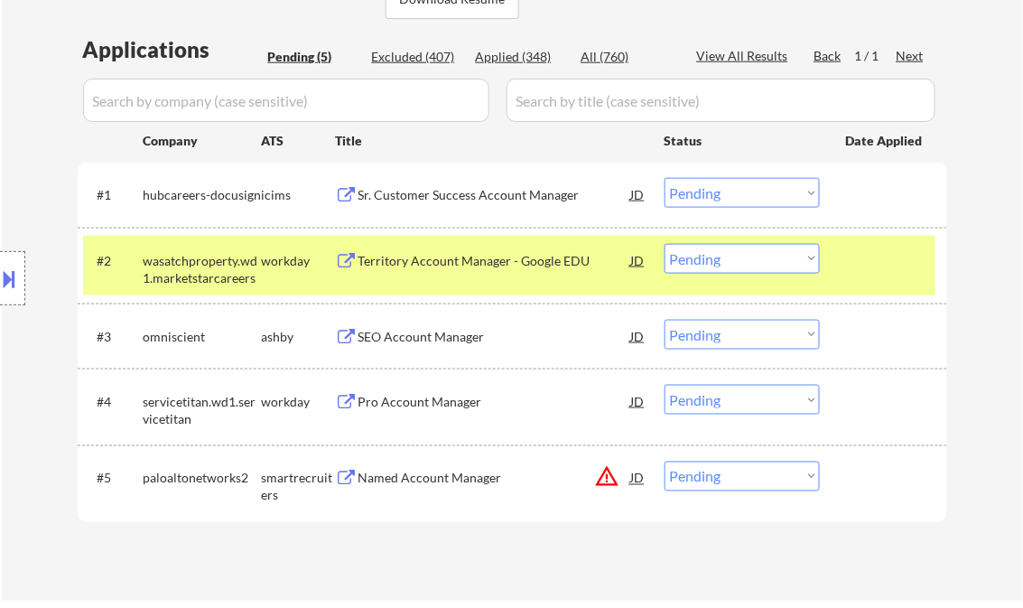
click at [447, 337] on div "SEO Account Manager" at bounding box center [494, 337] width 273 height 18
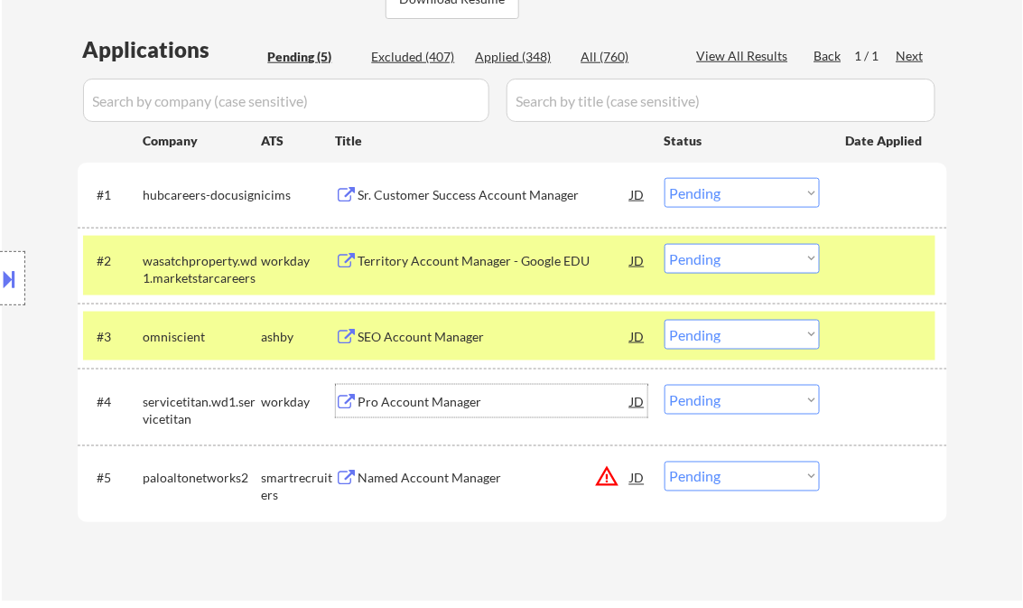
click at [428, 404] on div "Pro Account Manager" at bounding box center [494, 402] width 273 height 18
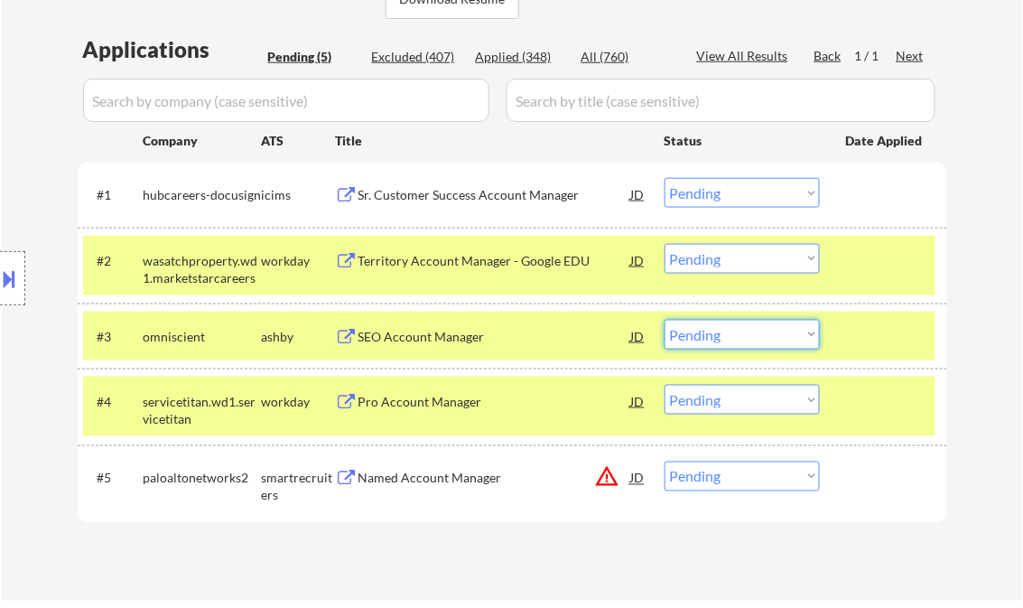
drag, startPoint x: 692, startPoint y: 338, endPoint x: 736, endPoint y: 350, distance: 46.0
click at [692, 338] on select "Choose an option... Pending Applied Excluded (Questions) Excluded (Expired) Exc…" at bounding box center [741, 335] width 155 height 30
click at [664, 320] on select "Choose an option... Pending Applied Excluded (Questions) Excluded (Expired) Exc…" at bounding box center [741, 335] width 155 height 30
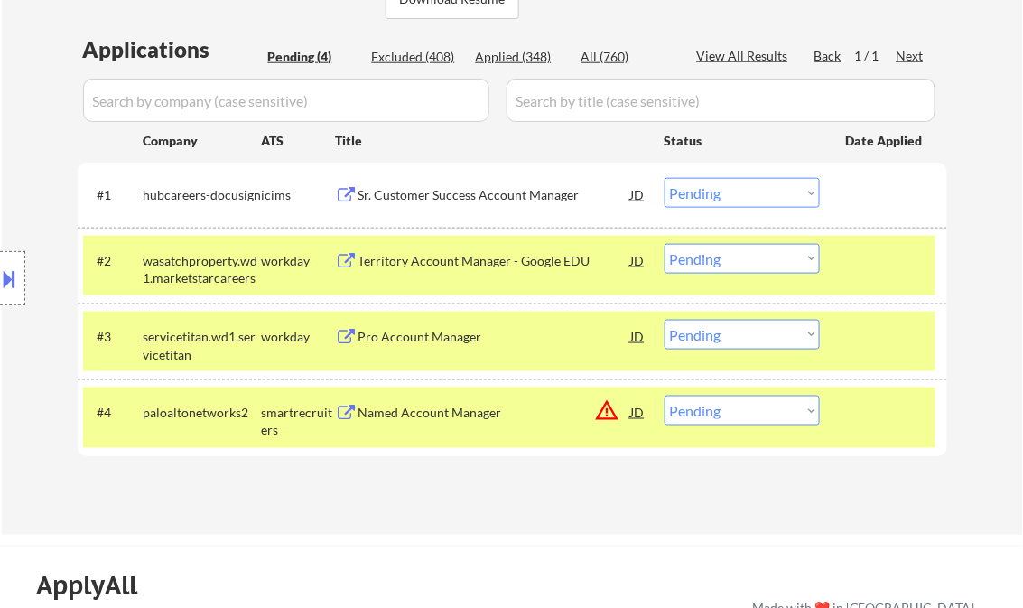
click at [739, 334] on select "Choose an option... Pending Applied Excluded (Questions) Excluded (Expired) Exc…" at bounding box center [741, 335] width 155 height 30
click at [664, 320] on select "Choose an option... Pending Applied Excluded (Questions) Excluded (Expired) Exc…" at bounding box center [741, 335] width 155 height 30
select select ""pending""
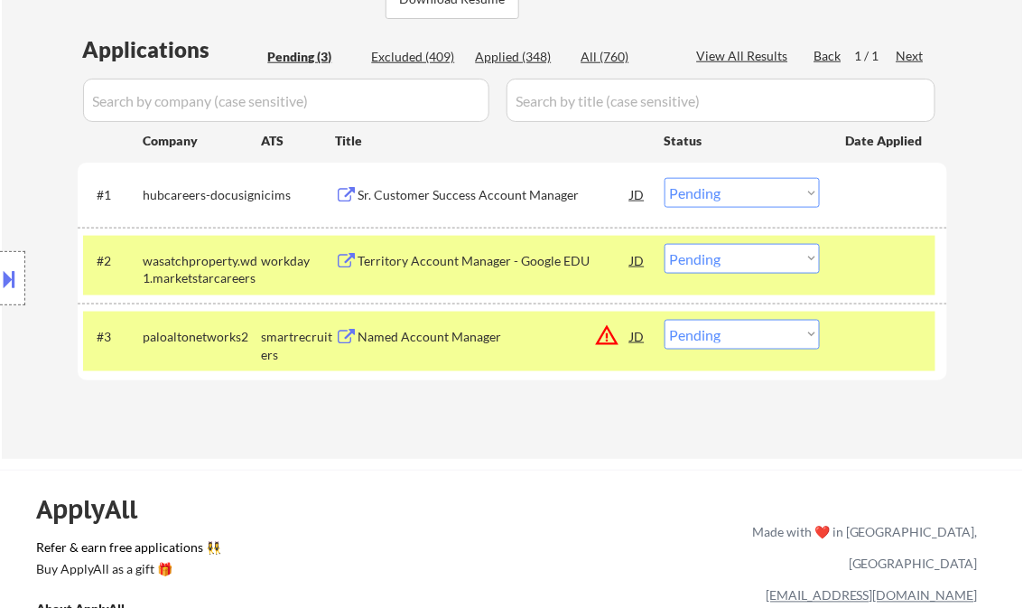
click at [471, 203] on div "Sr. Customer Success Account Manager" at bounding box center [494, 195] width 273 height 18
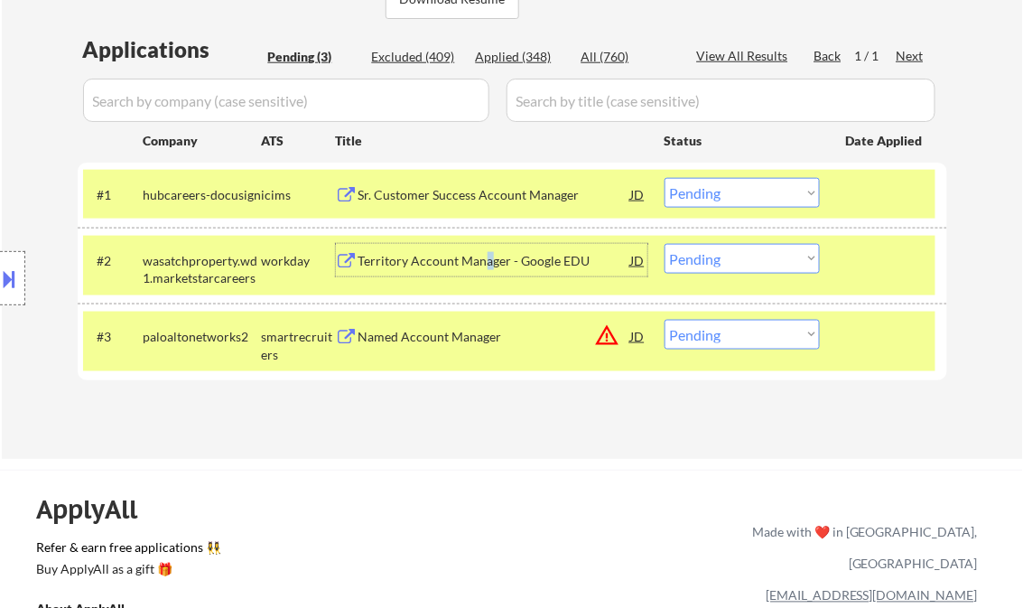
click at [486, 247] on div "Territory Account Manager - Google EDU" at bounding box center [494, 260] width 273 height 33
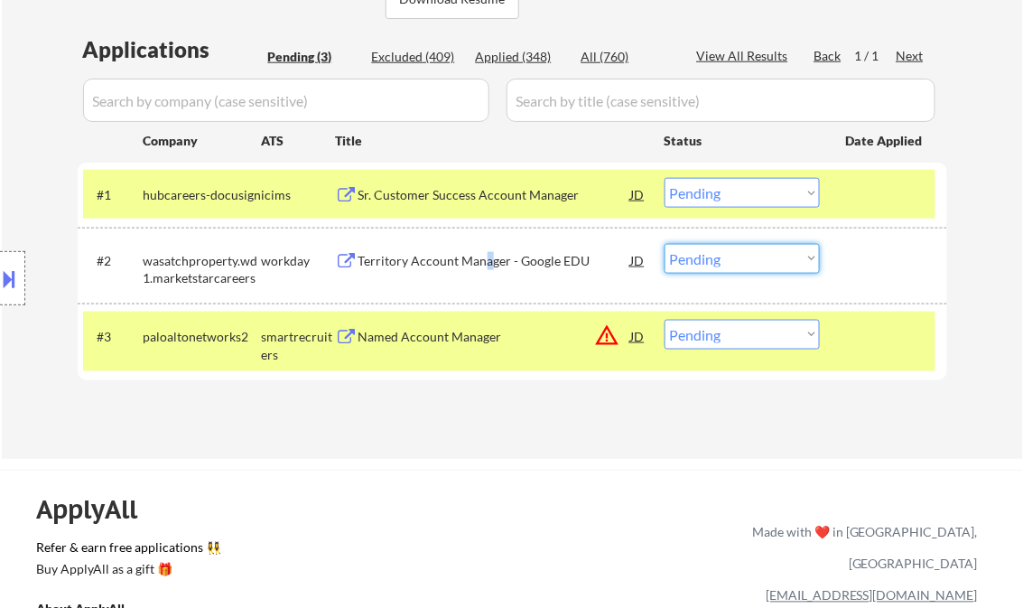
drag, startPoint x: 712, startPoint y: 258, endPoint x: 717, endPoint y: 269, distance: 11.7
click at [712, 258] on select "Choose an option... Pending Applied Excluded (Questions) Excluded (Expired) Exc…" at bounding box center [741, 259] width 155 height 30
click at [664, 244] on select "Choose an option... Pending Applied Excluded (Questions) Excluded (Expired) Exc…" at bounding box center [741, 259] width 155 height 30
click at [414, 330] on div "Named Account Manager" at bounding box center [494, 337] width 273 height 18
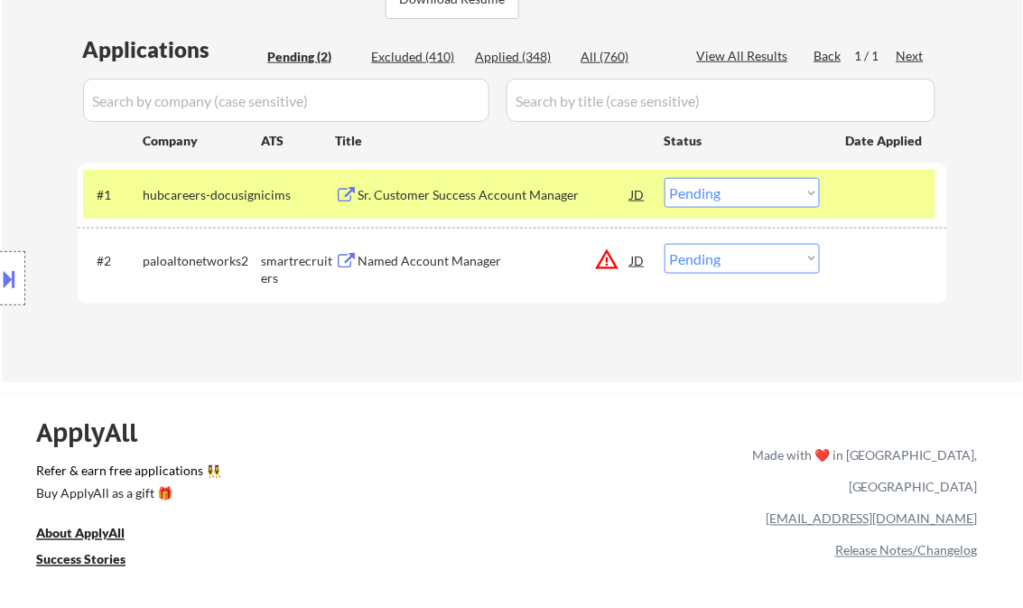
drag, startPoint x: 735, startPoint y: 257, endPoint x: 742, endPoint y: 269, distance: 13.8
click at [735, 257] on select "Choose an option... Pending Applied Excluded (Questions) Excluded (Expired) Exc…" at bounding box center [741, 259] width 155 height 30
select select ""excluded__bad_match_""
click at [664, 244] on select "Choose an option... Pending Applied Excluded (Questions) Excluded (Expired) Exc…" at bounding box center [741, 259] width 155 height 30
drag, startPoint x: 521, startPoint y: 399, endPoint x: 524, endPoint y: 383, distance: 16.5
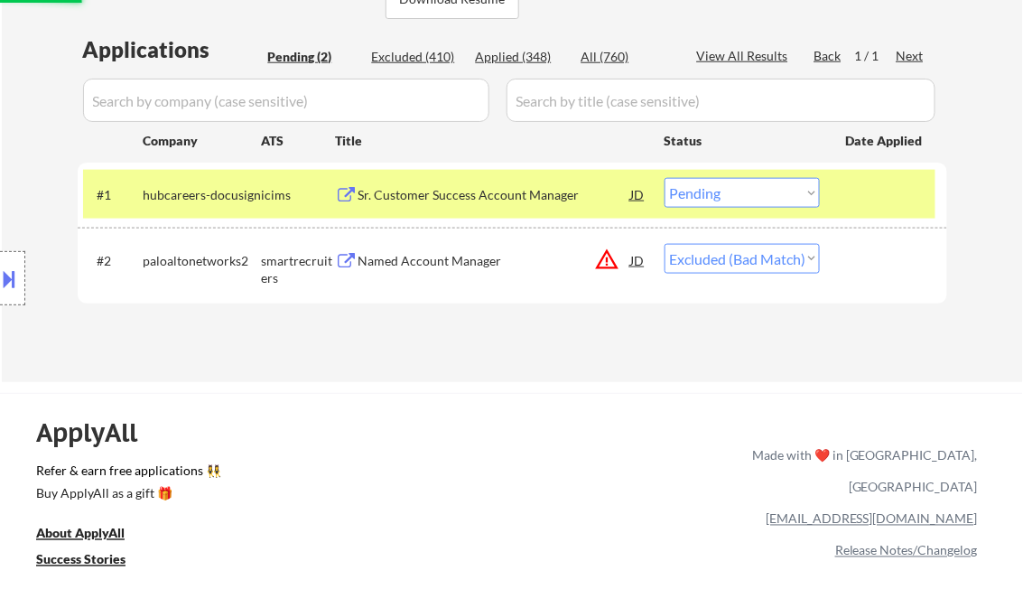
click at [521, 399] on div "ApplyAll Refer & earn free applications 👯‍♀️ Buy ApplyAll as a gift 🎁 About App…" at bounding box center [511, 533] width 1023 height 281
